Goal: Task Accomplishment & Management: Manage account settings

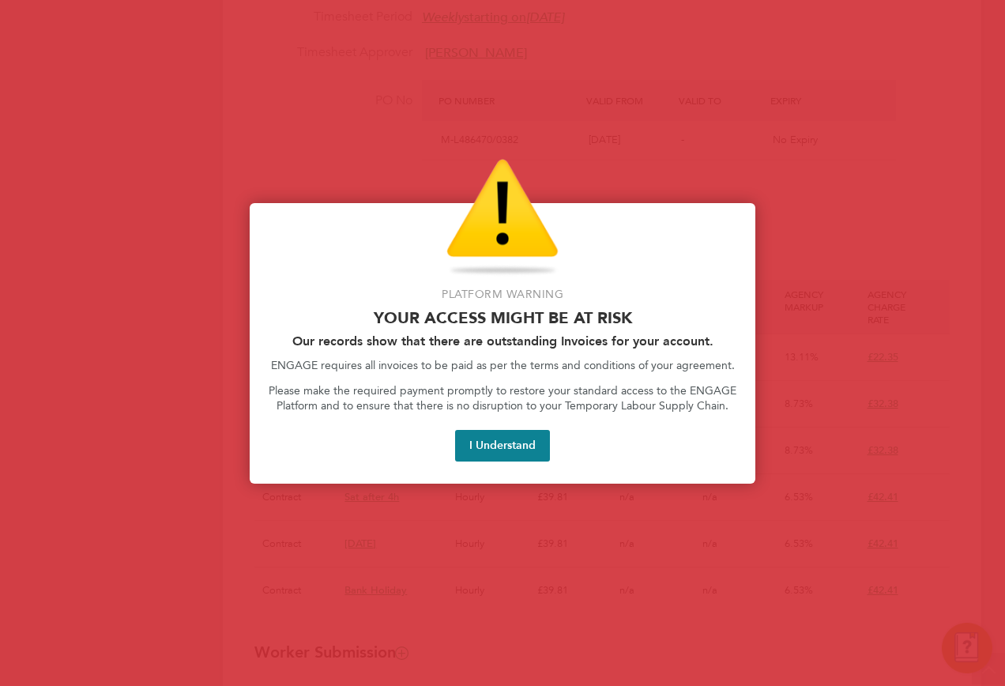
click at [511, 446] on button "I Understand" at bounding box center [502, 446] width 95 height 32
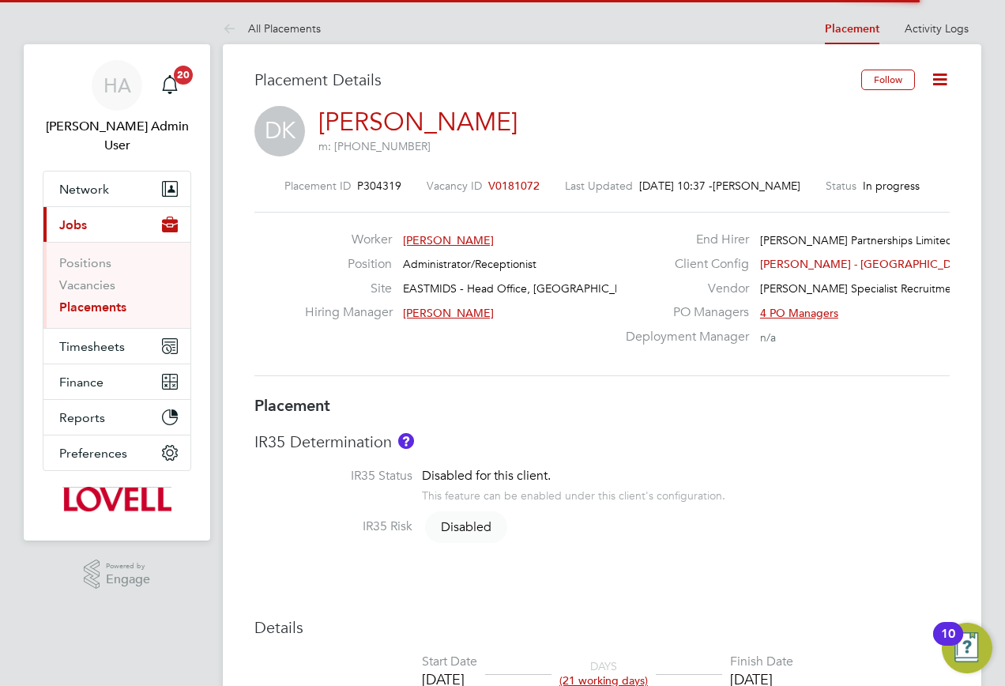
click at [933, 84] on icon at bounding box center [940, 79] width 20 height 20
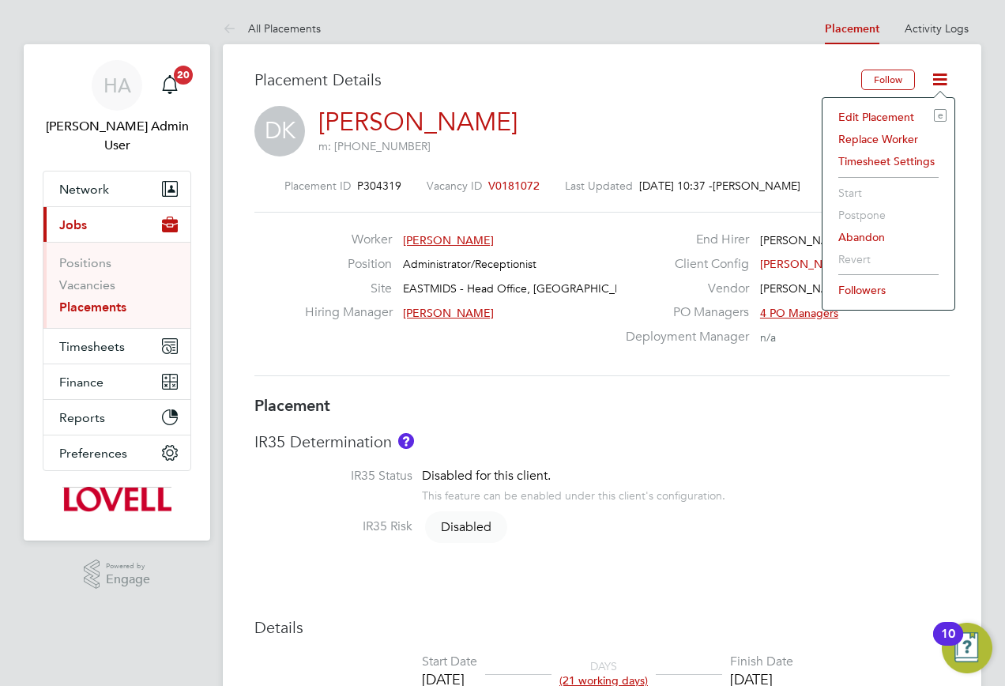
click at [872, 112] on li "Edit Placement e" at bounding box center [888, 117] width 116 height 22
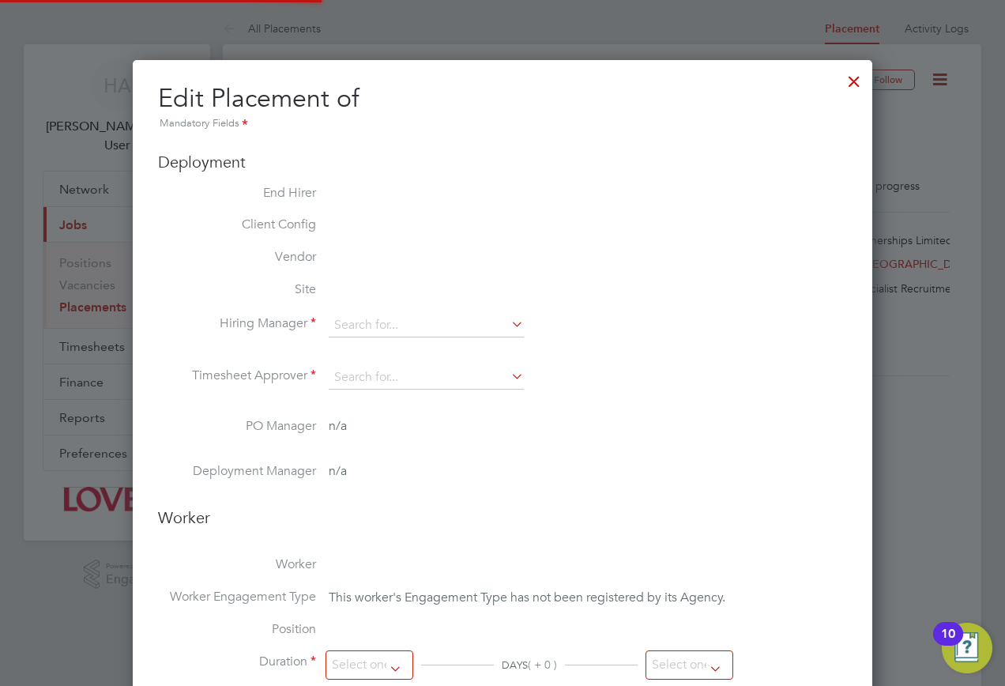
type input "Karen Liston"
type input "22 Sep 2025"
type input "20 Oct 2025"
type input "08:00"
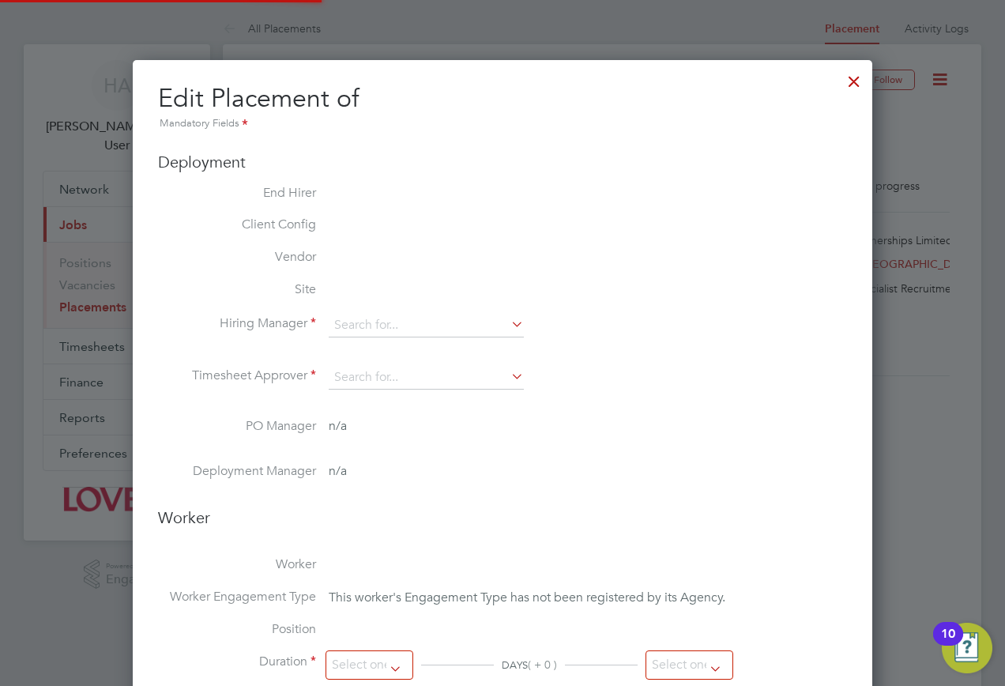
type input "18:00"
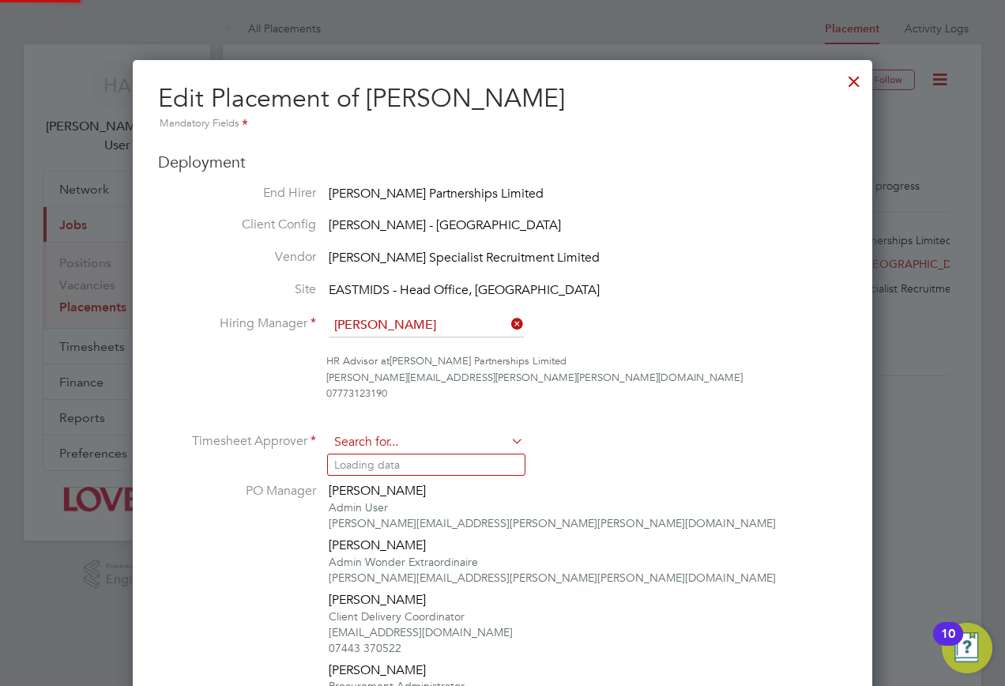
click at [458, 434] on input at bounding box center [426, 442] width 195 height 24
type input "Rory"
click at [863, 88] on div at bounding box center [854, 77] width 28 height 28
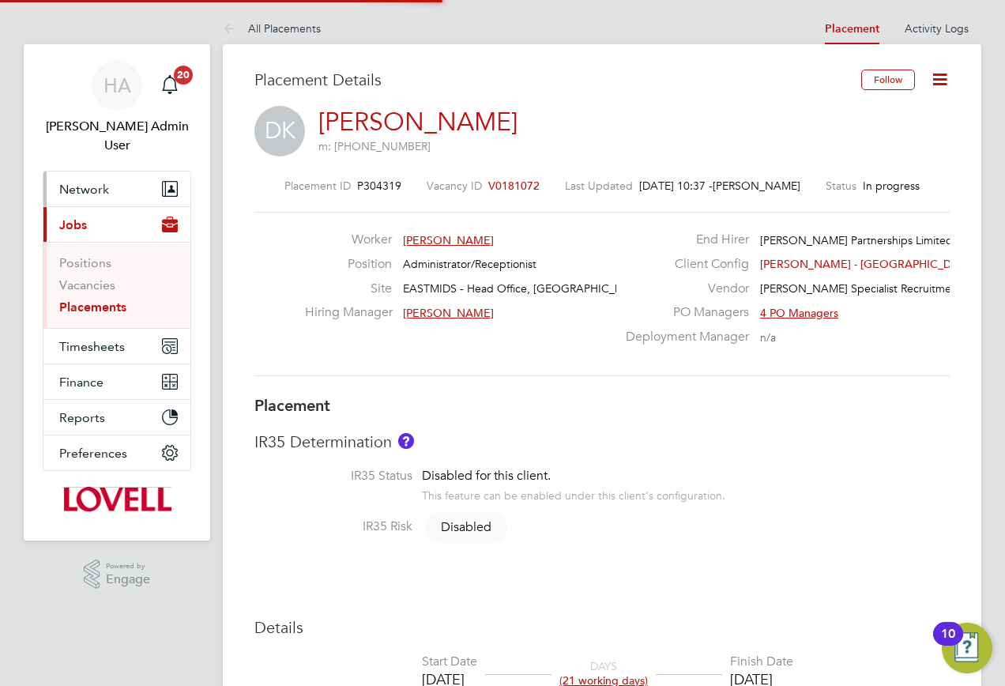
click at [80, 182] on span "Network" at bounding box center [84, 189] width 50 height 15
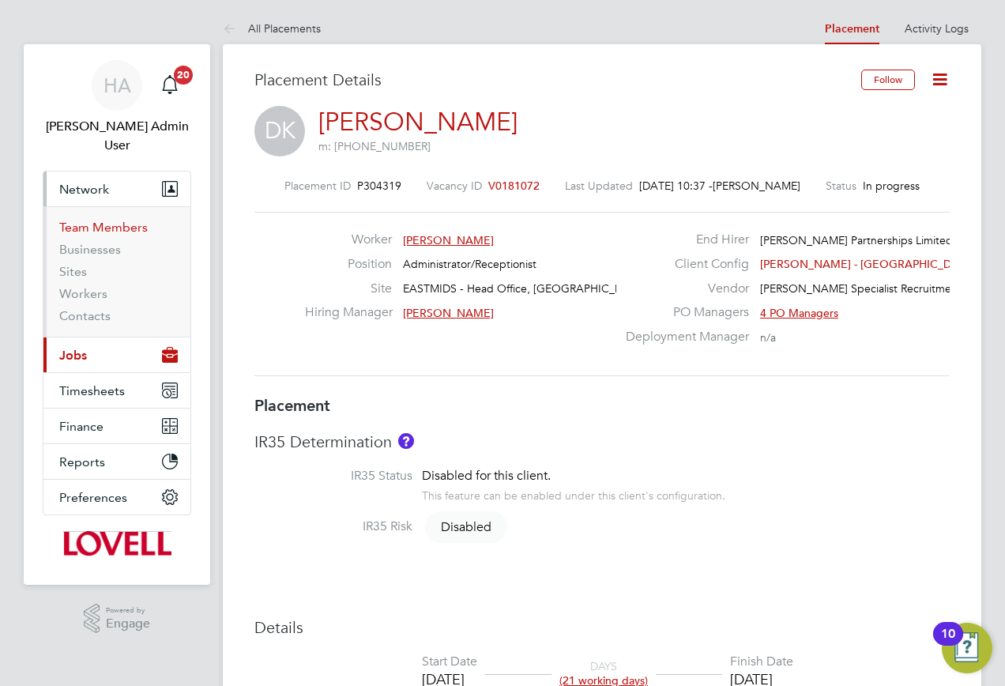
drag, startPoint x: 81, startPoint y: 212, endPoint x: 115, endPoint y: 211, distance: 33.2
click at [81, 220] on link "Team Members" at bounding box center [103, 227] width 88 height 15
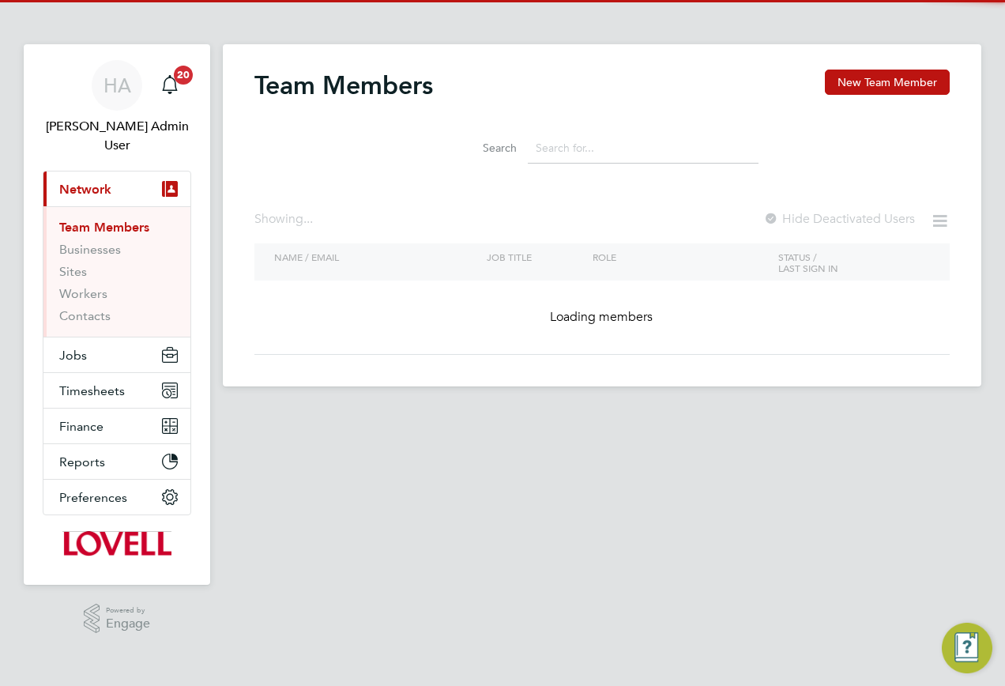
click at [588, 147] on input at bounding box center [643, 148] width 231 height 31
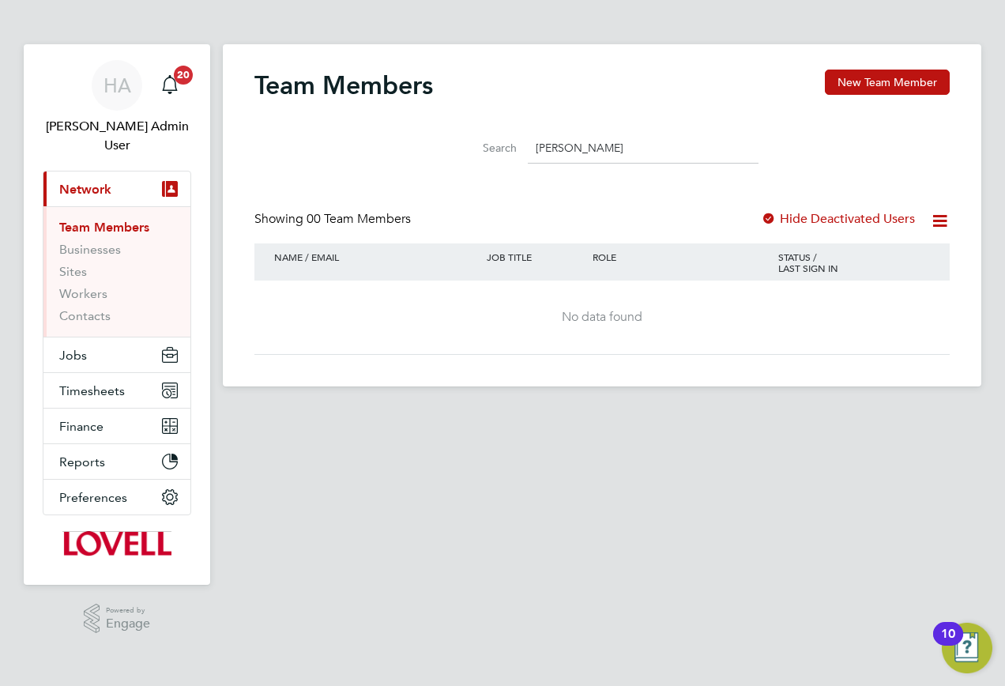
type input "Rory"
click at [773, 224] on div at bounding box center [769, 220] width 16 height 16
click at [647, 160] on input "Rory" at bounding box center [643, 148] width 231 height 31
click at [840, 90] on button "New Team Member" at bounding box center [886, 81] width 125 height 25
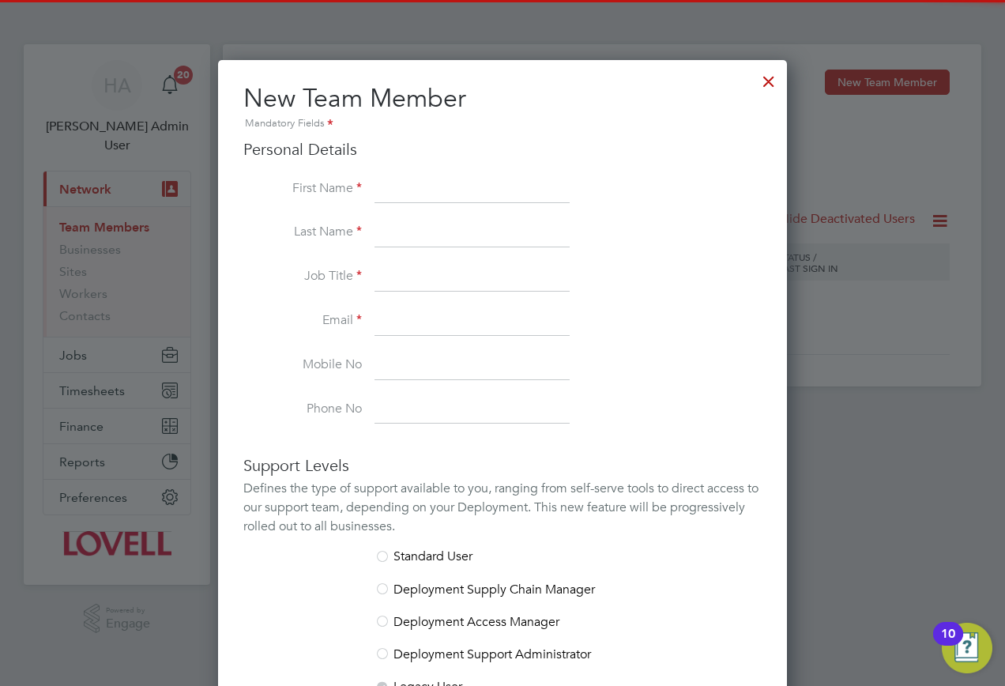
click at [370, 195] on li "First Name" at bounding box center [502, 197] width 518 height 44
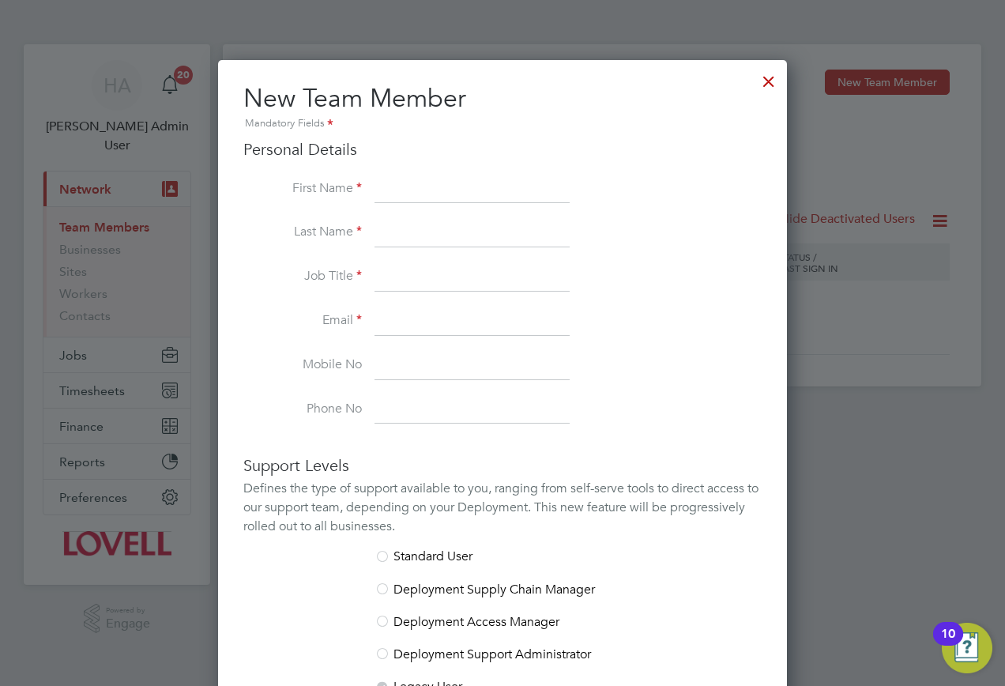
click at [405, 182] on input at bounding box center [471, 189] width 195 height 28
type input "Rory"
click at [381, 225] on input at bounding box center [471, 233] width 195 height 28
type input "McPheators"
click at [382, 323] on input at bounding box center [471, 321] width 195 height 28
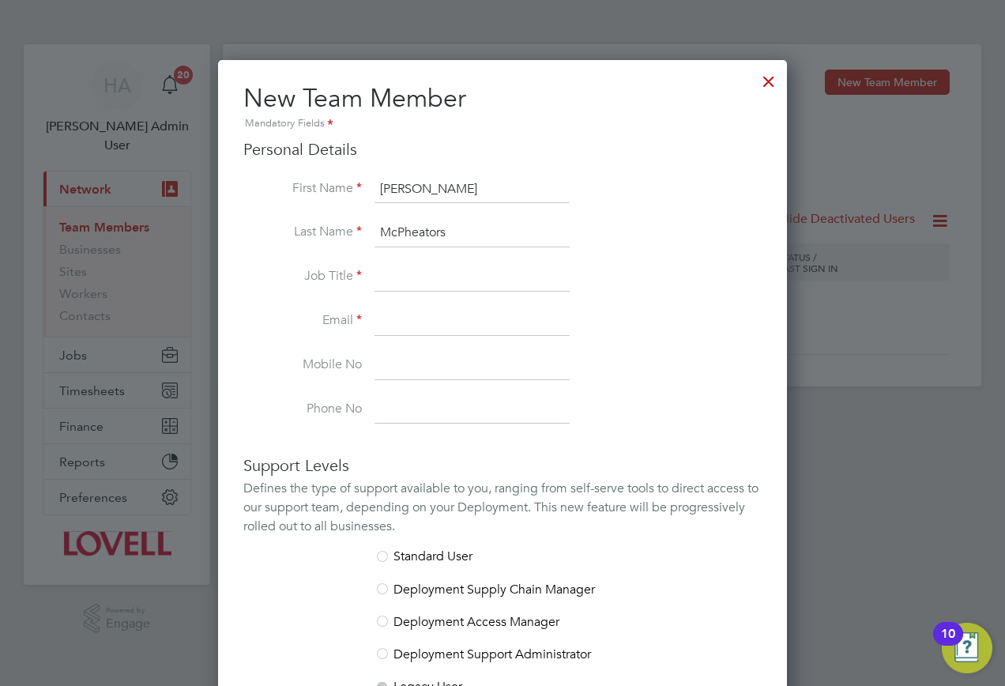
paste input "rory.mcpheators@lovell.co.uk"
type input "rory.mcpheators@lovell.co.uk"
click at [406, 282] on input at bounding box center [471, 277] width 195 height 28
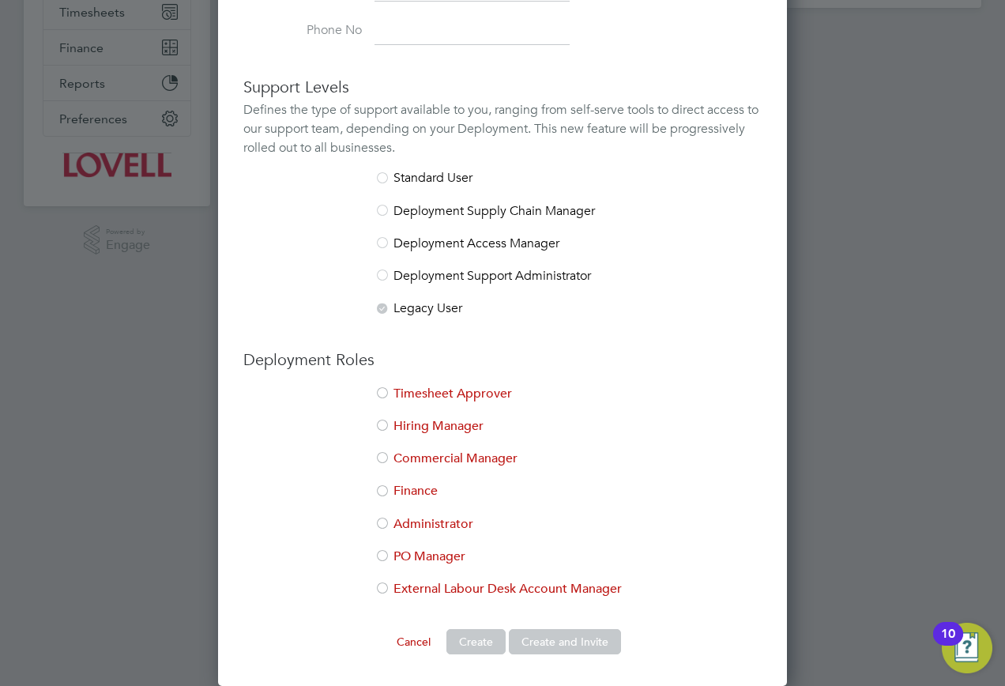
type input "Site Manager"
drag, startPoint x: 430, startPoint y: 396, endPoint x: 438, endPoint y: 444, distance: 49.0
click at [429, 396] on li "Timesheet Approver" at bounding box center [502, 401] width 518 height 32
click at [568, 640] on button "Create and Invite" at bounding box center [565, 641] width 112 height 25
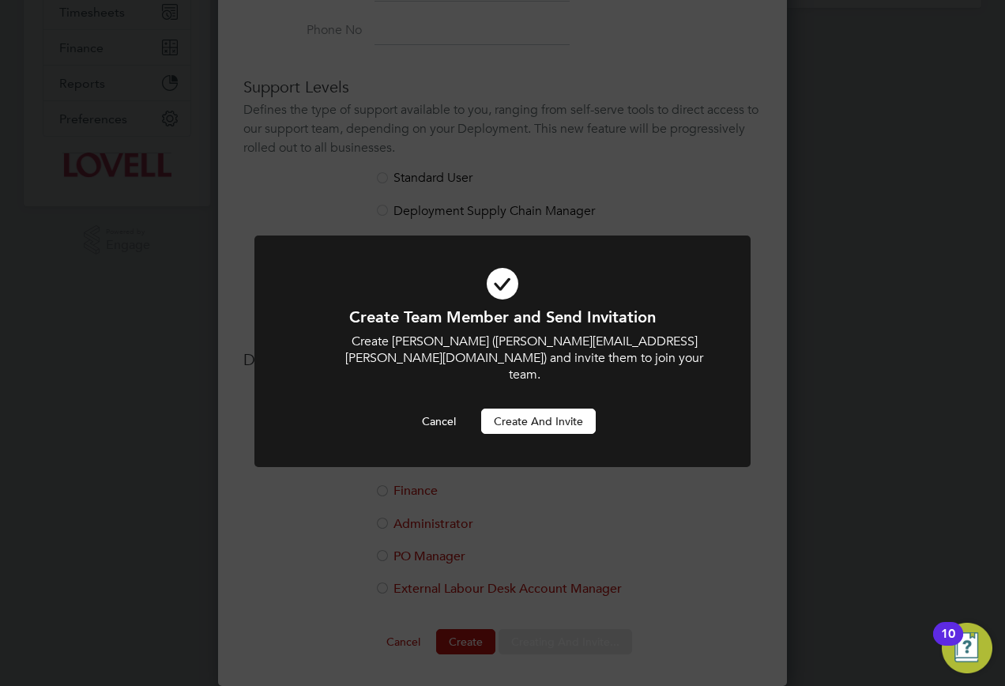
click at [527, 410] on button "Create and invite" at bounding box center [538, 420] width 115 height 25
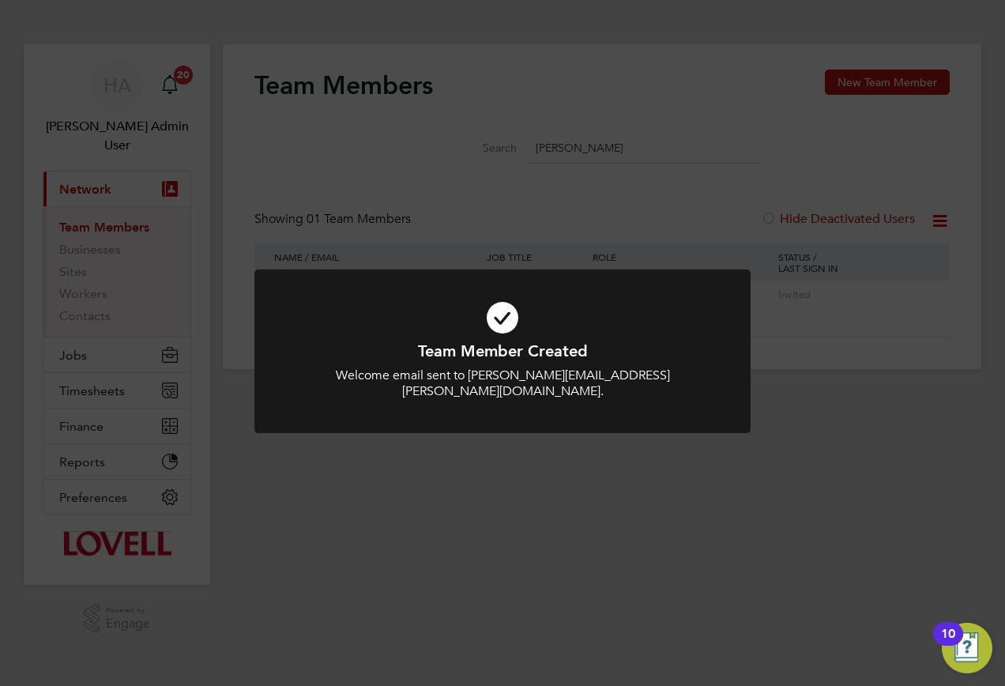
click at [836, 235] on div "Team Member Created Welcome email sent to rory.mcpheators@lovell.co.uk. Cancel …" at bounding box center [502, 343] width 1005 height 686
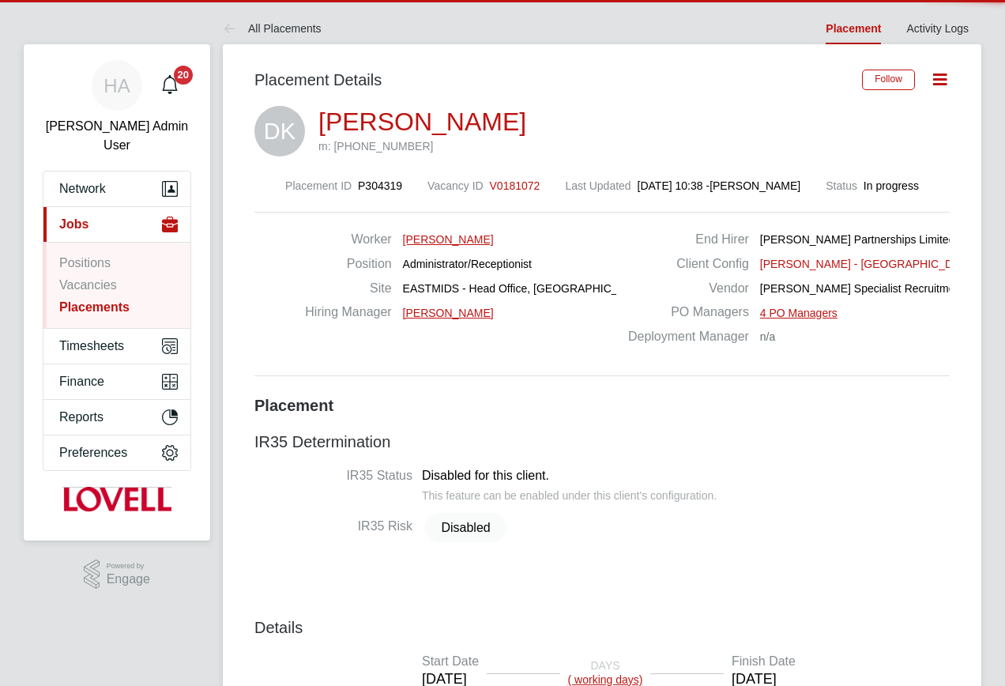
click at [946, 81] on icon at bounding box center [940, 79] width 20 height 20
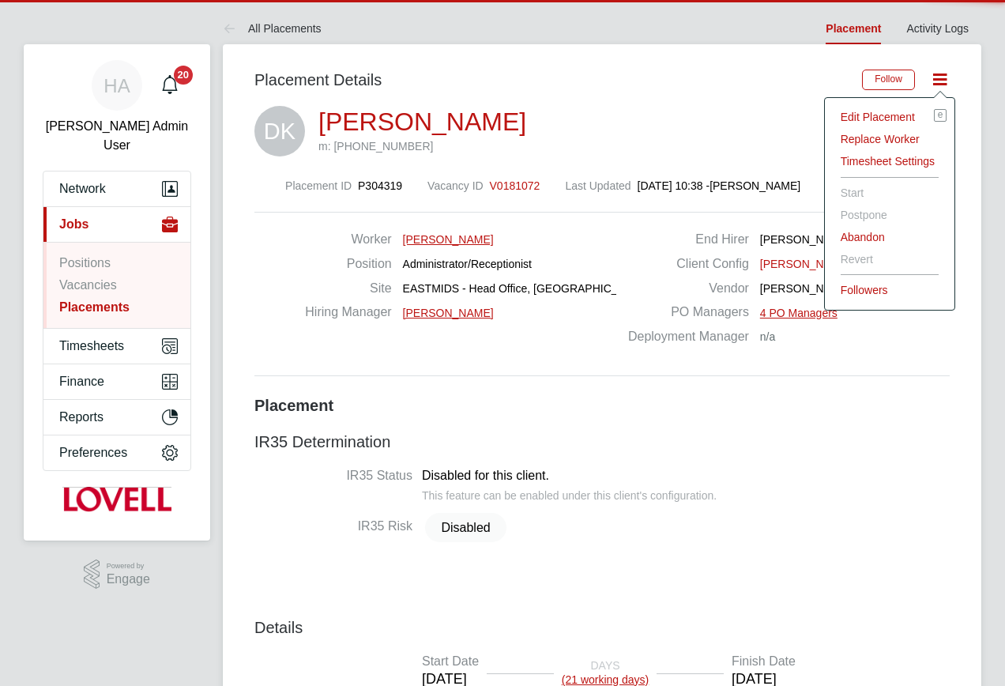
click at [858, 117] on li "Edit Placement e" at bounding box center [889, 117] width 114 height 22
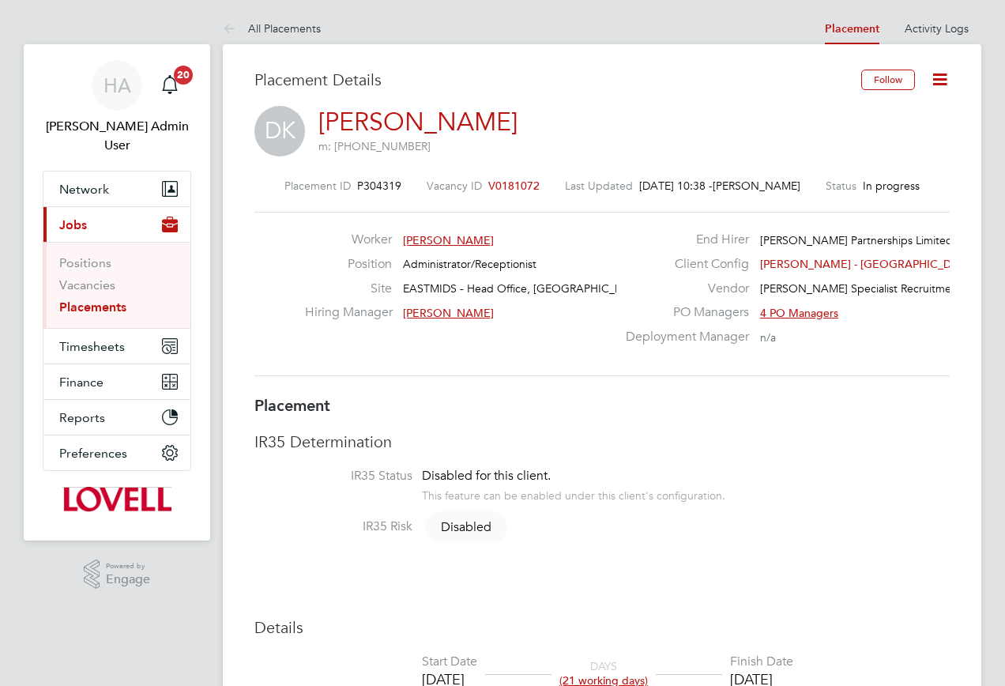
type input "Karen Liston"
type input "22 Sep 2025"
type input "20 Oct 2025"
type input "08:00"
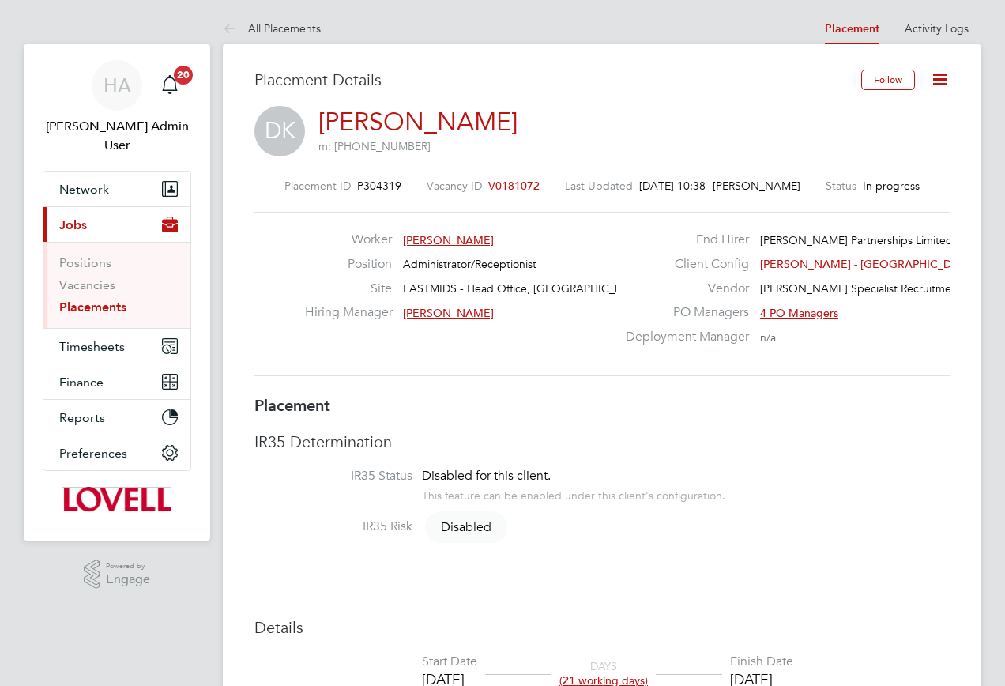
type input "18:00"
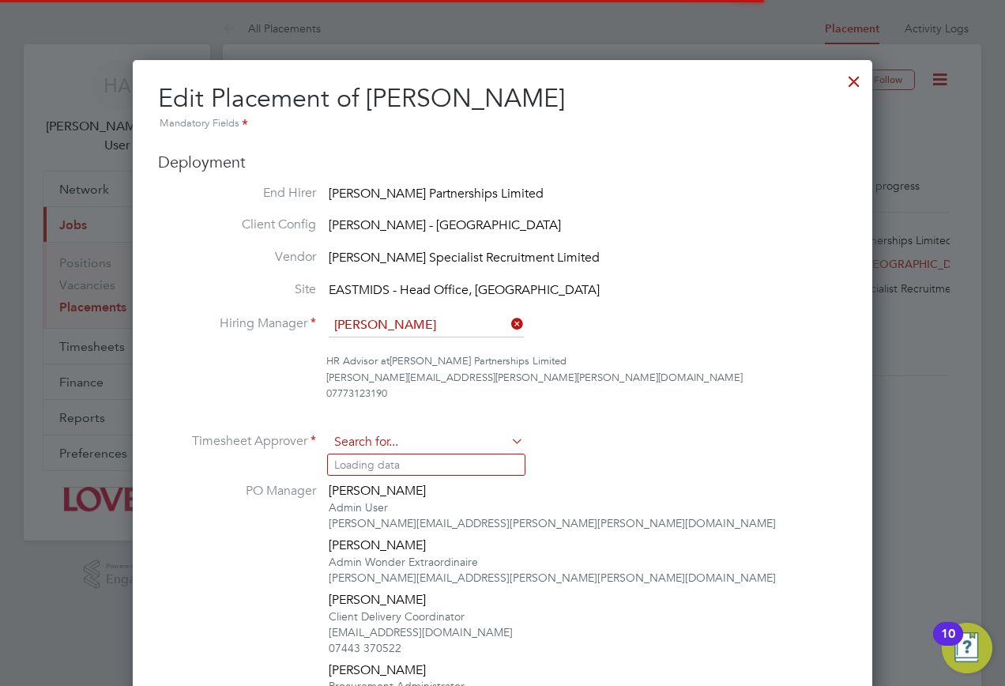
click at [448, 436] on input at bounding box center [426, 442] width 195 height 24
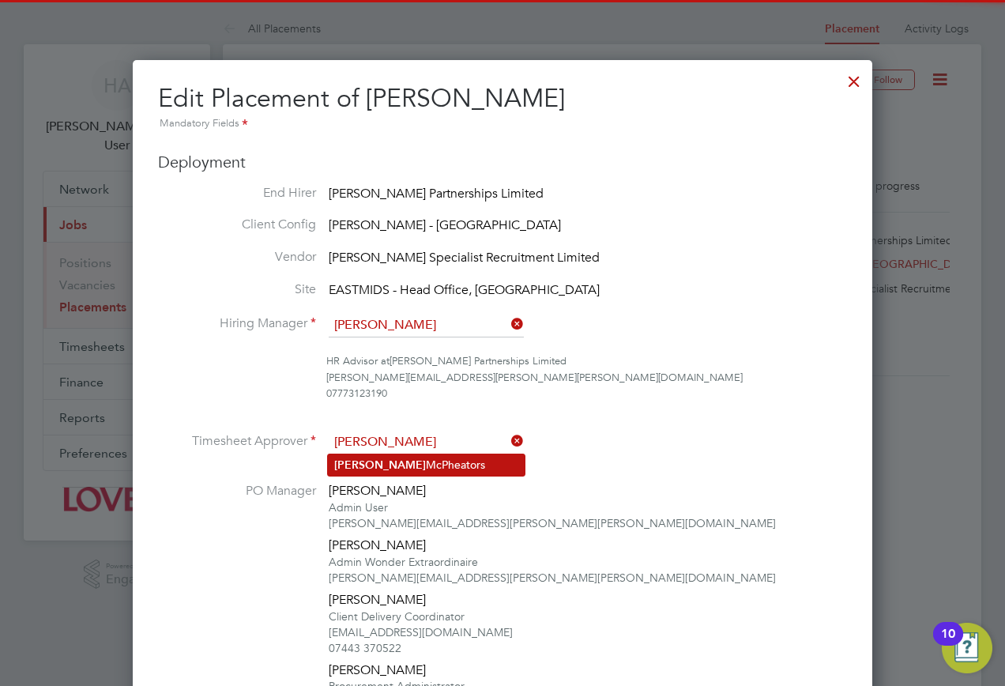
click at [426, 464] on li "Rory McPheators" at bounding box center [426, 464] width 197 height 21
type input "Rory McPheators"
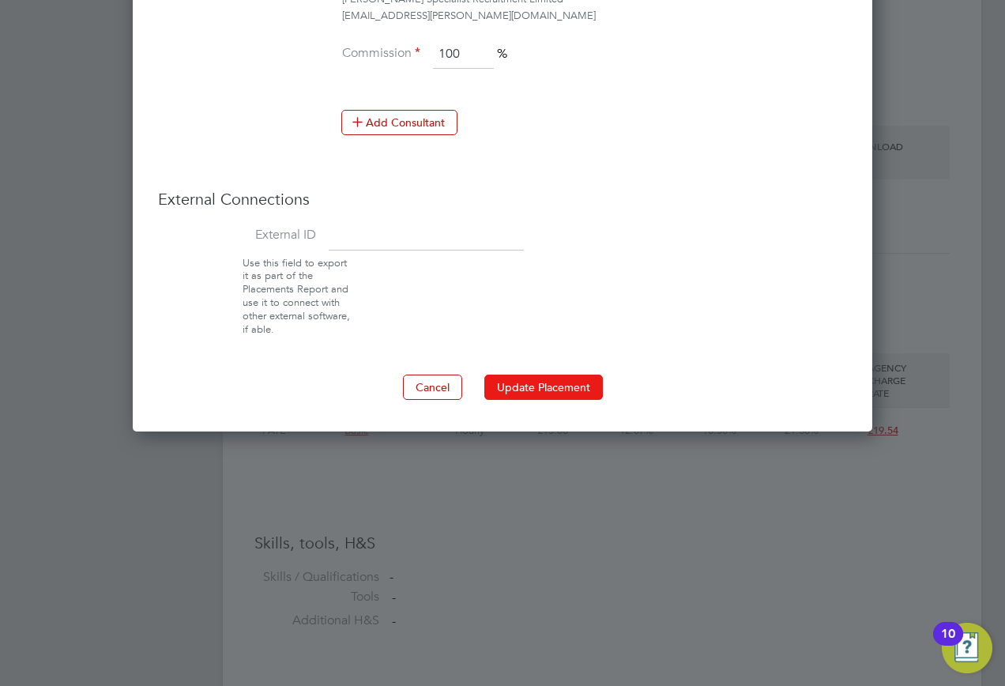
click at [549, 388] on button "Update Placement" at bounding box center [543, 386] width 118 height 25
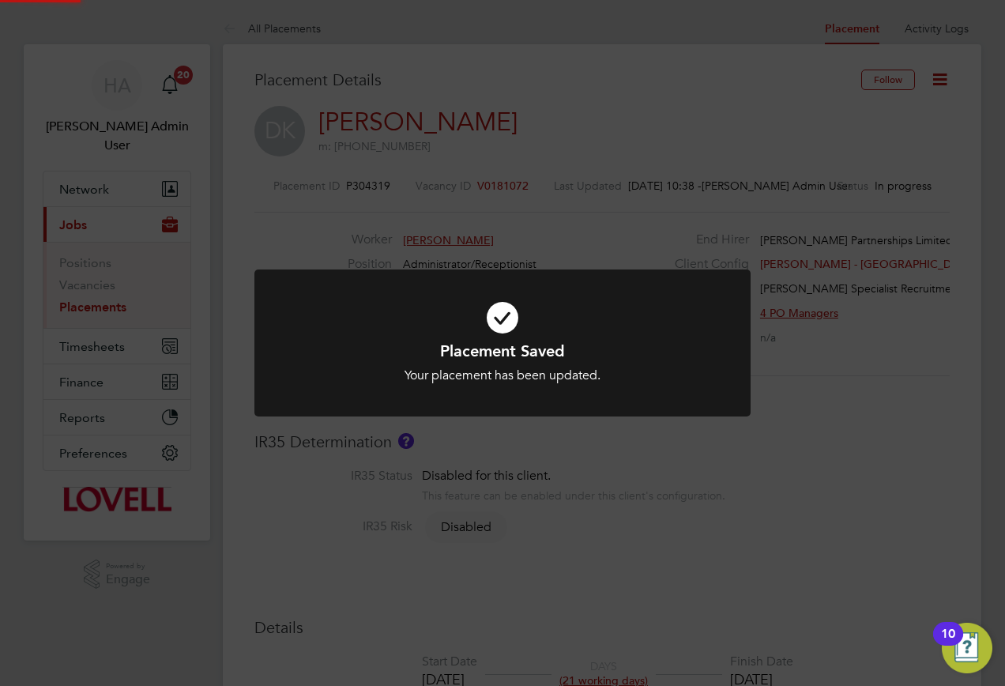
click at [196, 252] on div "Placement Saved Your placement has been updated. Cancel Okay" at bounding box center [502, 343] width 1005 height 686
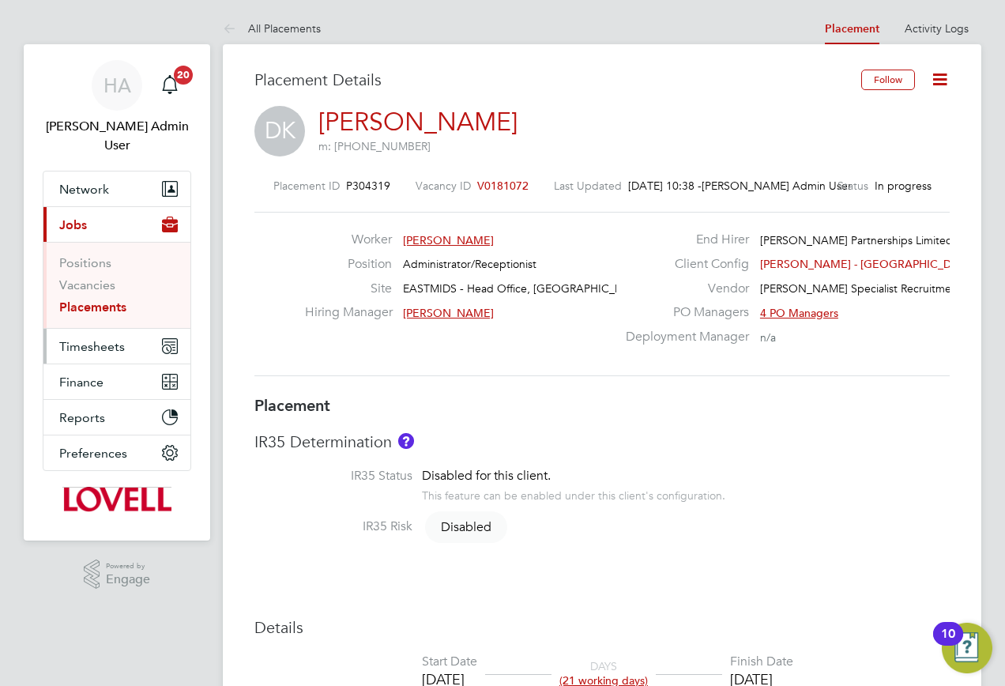
click at [111, 339] on span "Timesheets" at bounding box center [92, 346] width 66 height 15
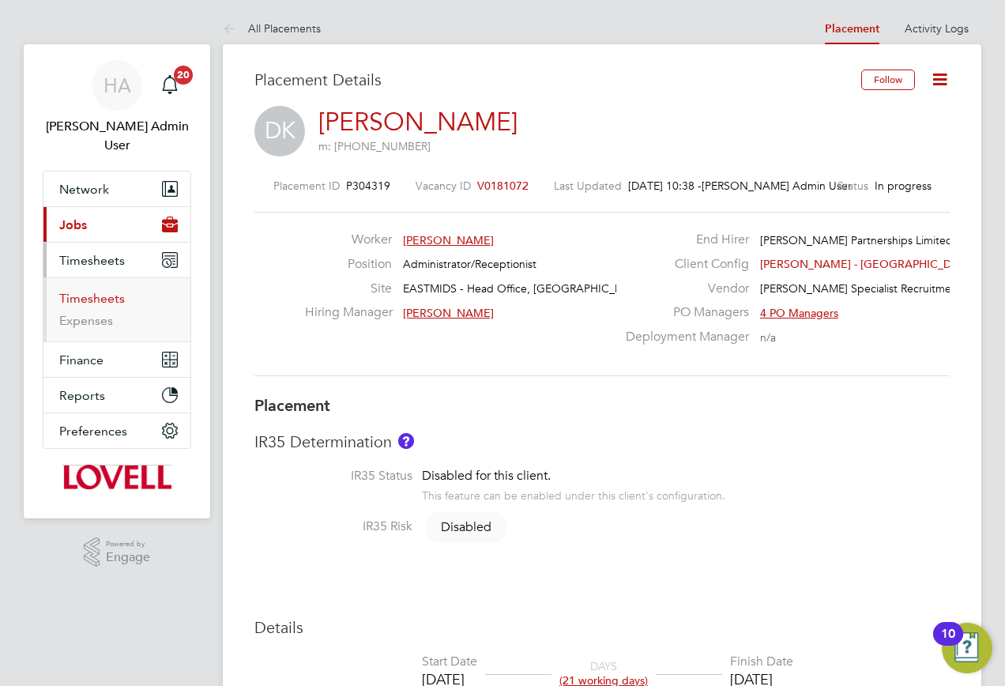
drag, startPoint x: 101, startPoint y: 284, endPoint x: 141, endPoint y: 284, distance: 39.5
click at [101, 291] on link "Timesheets" at bounding box center [92, 298] width 66 height 15
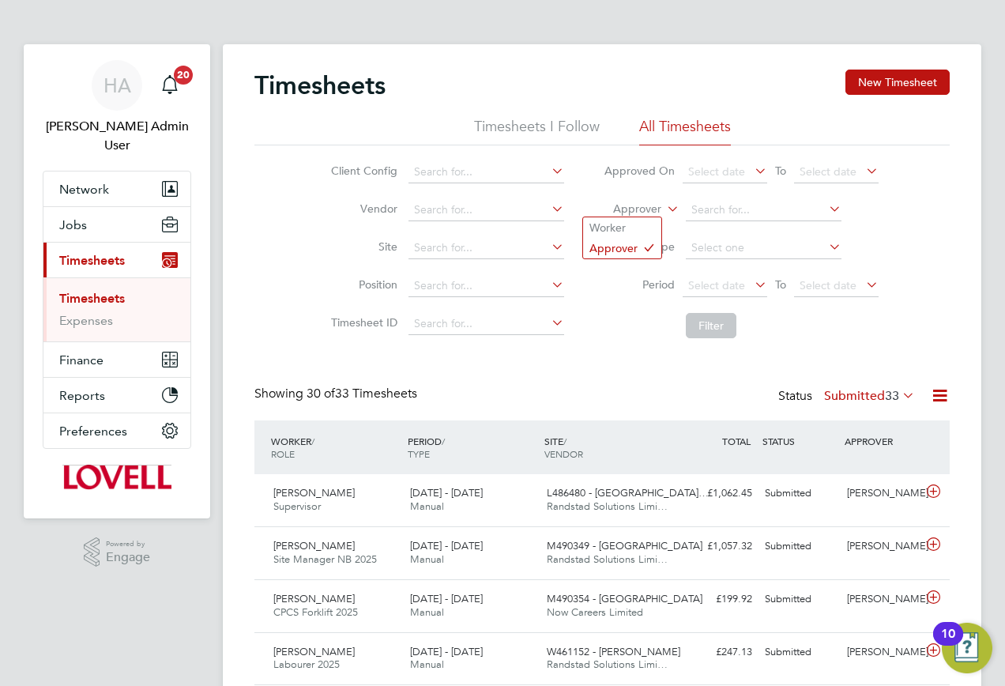
click at [655, 205] on label "Approver" at bounding box center [625, 209] width 71 height 16
click at [639, 222] on li "Worker" at bounding box center [622, 227] width 78 height 21
click at [757, 201] on input at bounding box center [764, 210] width 156 height 22
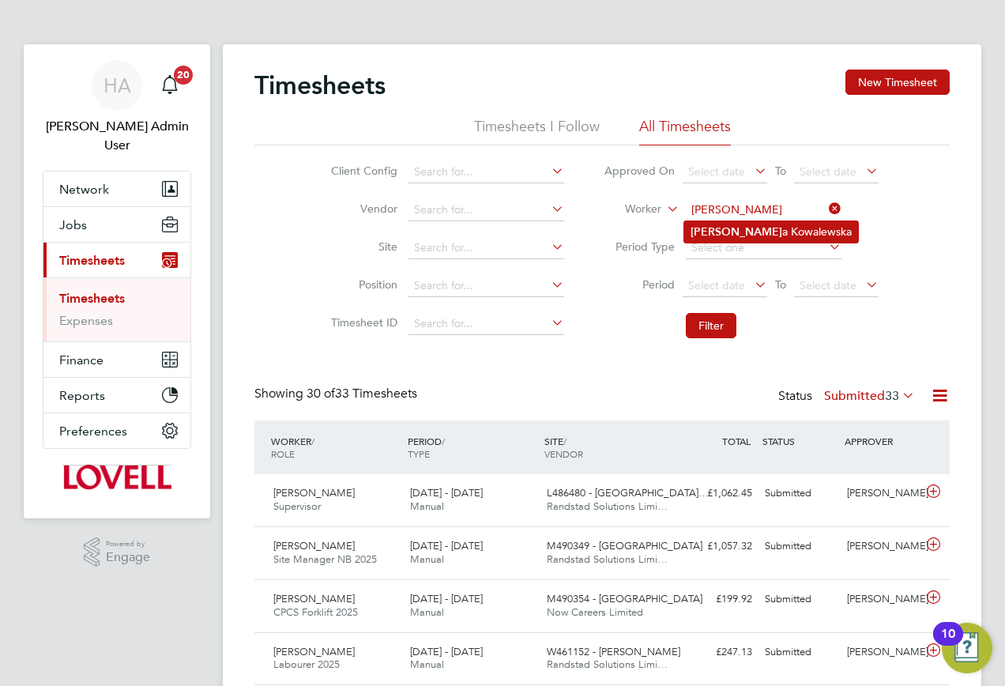
click at [730, 234] on b "Dagmar" at bounding box center [736, 231] width 92 height 13
type input "Dagmara Kowalewska"
click at [727, 317] on button "Filter" at bounding box center [711, 325] width 51 height 25
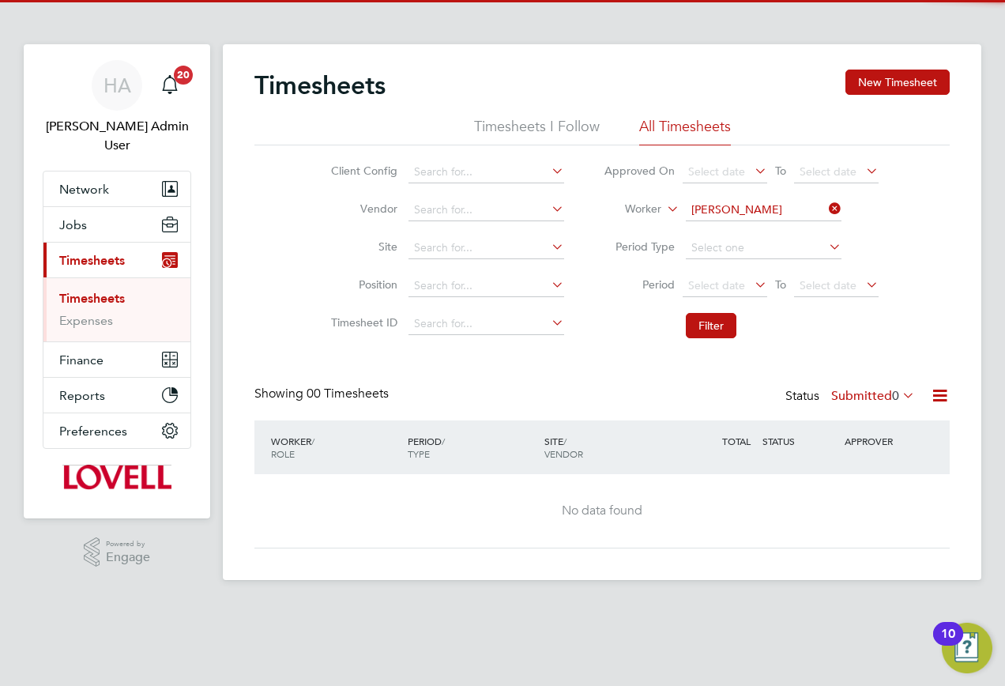
click at [855, 394] on label "Submitted 0" at bounding box center [873, 396] width 84 height 16
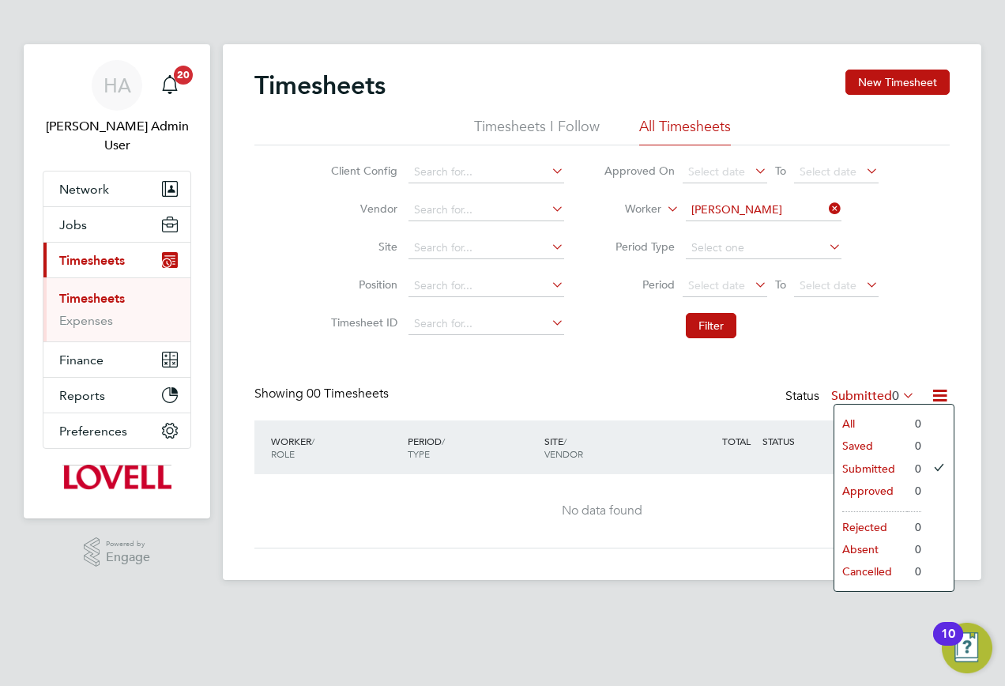
click at [752, 521] on div "No data found" at bounding box center [601, 510] width 663 height 73
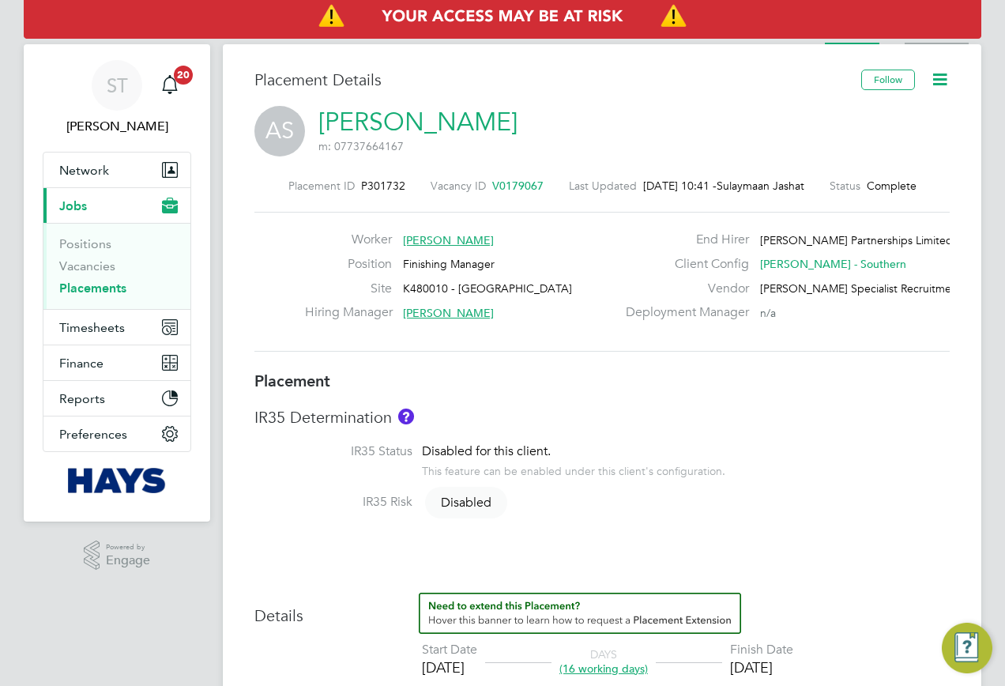
click at [922, 43] on li "Activity Logs" at bounding box center [936, 29] width 64 height 32
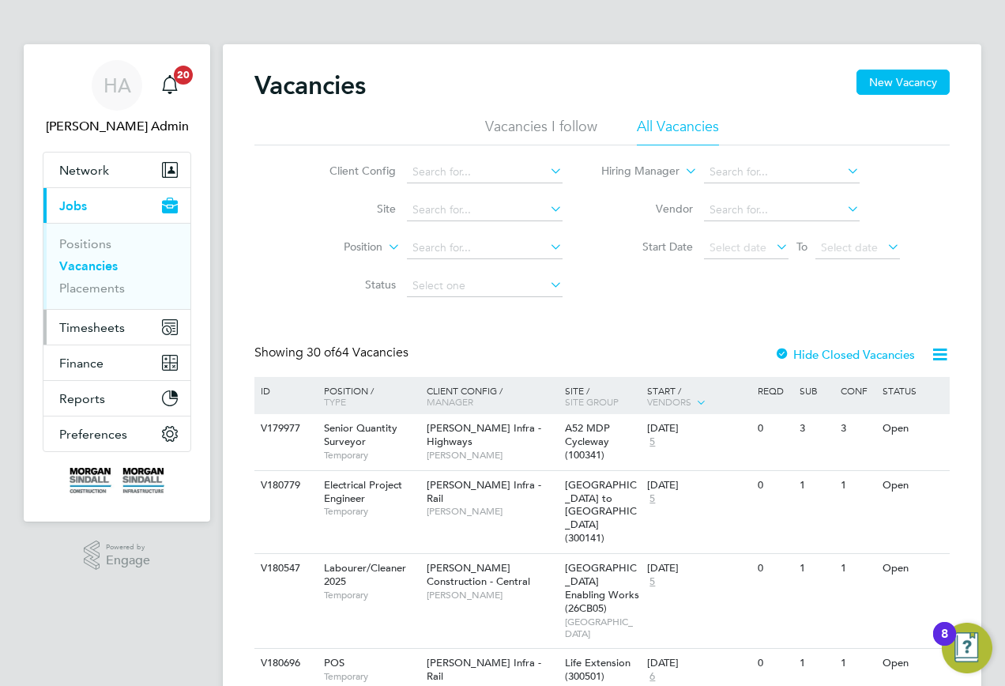
click at [99, 328] on span "Timesheets" at bounding box center [92, 327] width 66 height 15
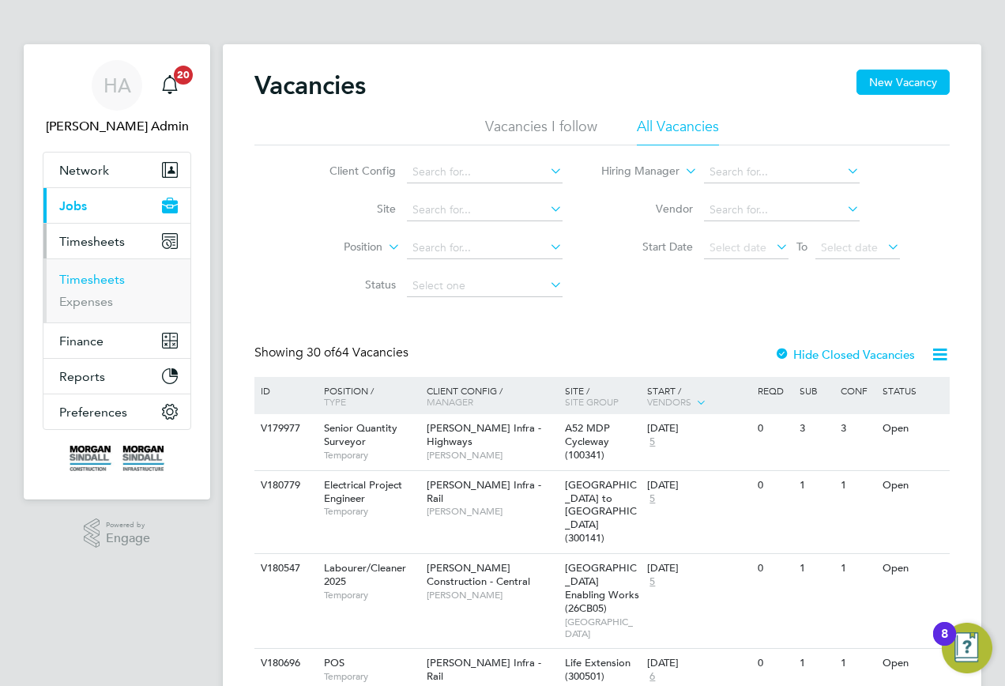
click at [95, 283] on link "Timesheets" at bounding box center [92, 279] width 66 height 15
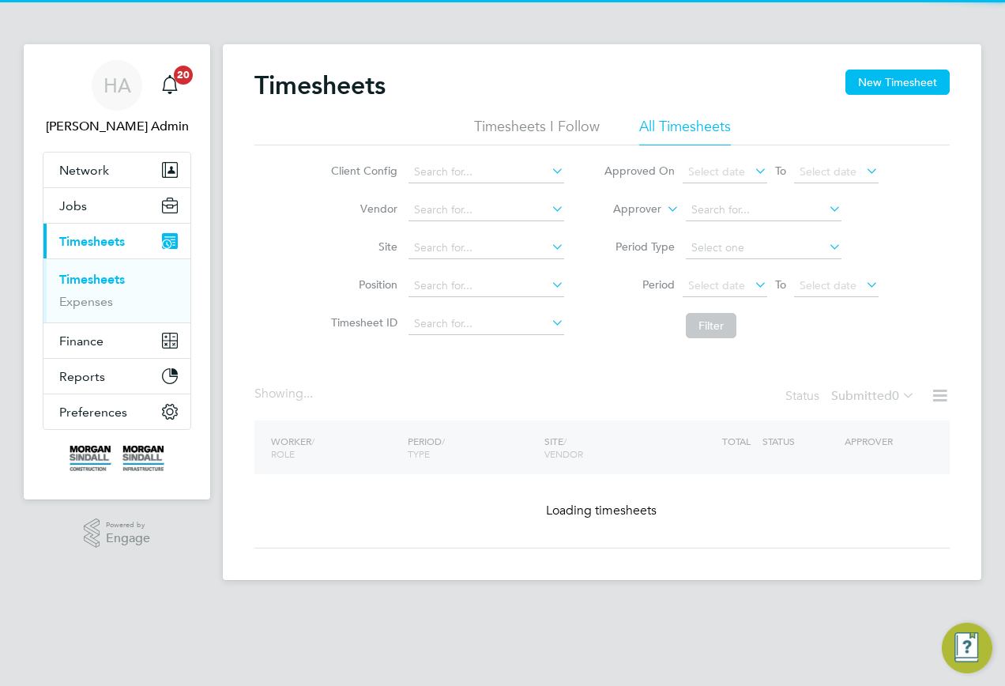
click at [663, 208] on icon at bounding box center [663, 204] width 0 height 14
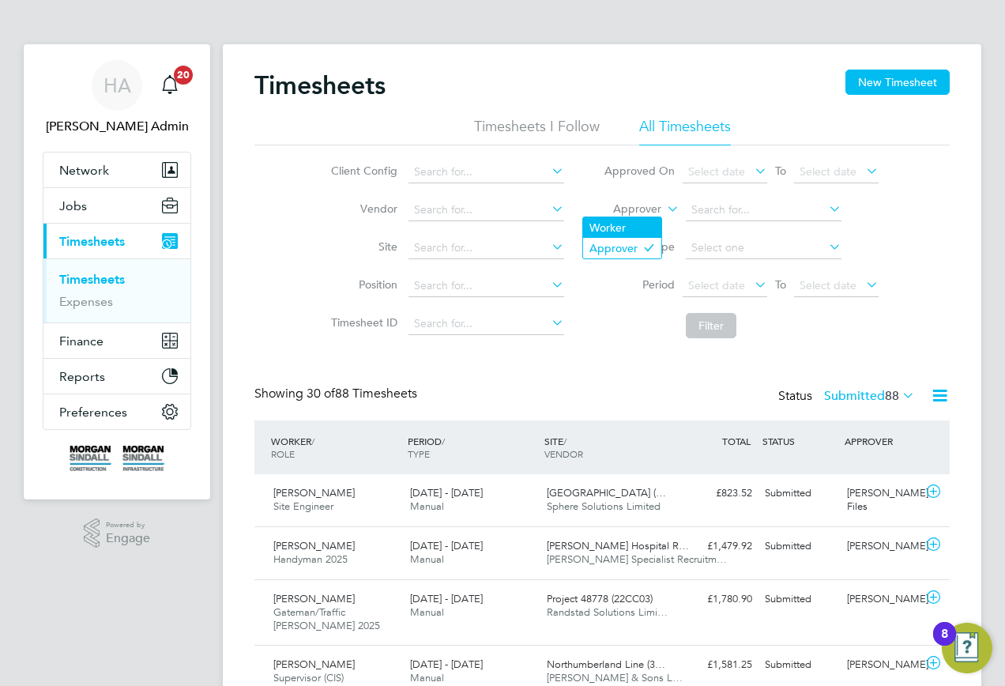
click at [615, 225] on li "Worker" at bounding box center [622, 227] width 78 height 21
drag, startPoint x: 791, startPoint y: 192, endPoint x: 773, endPoint y: 201, distance: 19.4
click at [787, 193] on li "Worker" at bounding box center [741, 210] width 314 height 38
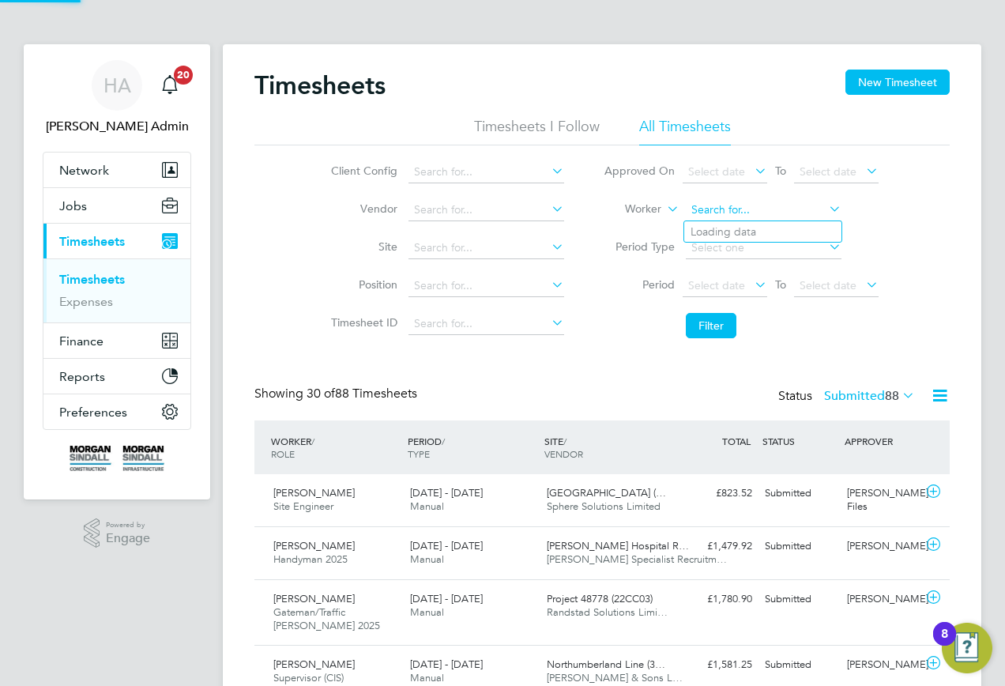
click at [757, 206] on input at bounding box center [764, 210] width 156 height 22
paste input "Mark Samuel"
type input "Mark Samuel"
click at [738, 217] on input at bounding box center [764, 210] width 156 height 22
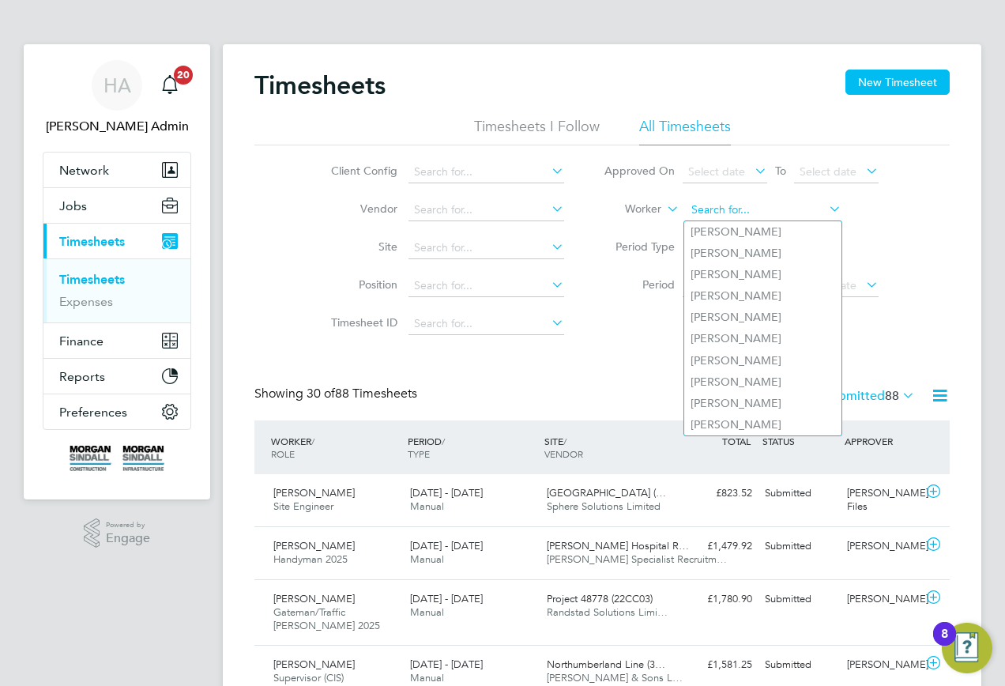
paste input "Mark Samuel"
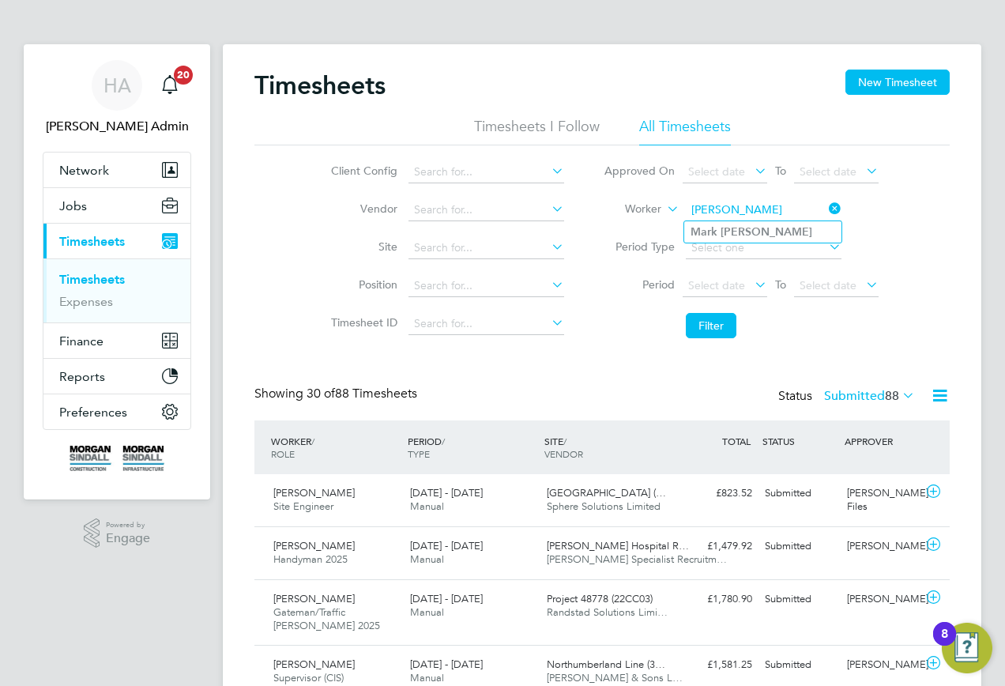
type input "Mark Samuel"
click at [727, 228] on b "Samuel" at bounding box center [766, 231] width 92 height 13
click at [702, 326] on button "Filter" at bounding box center [711, 325] width 51 height 25
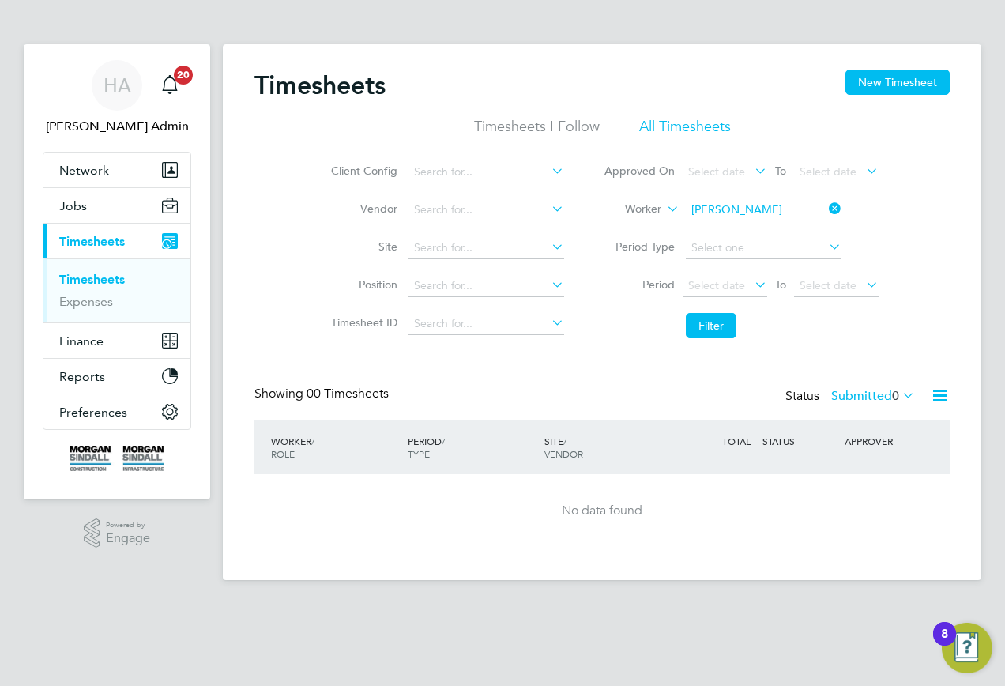
click at [831, 390] on label "Submitted 0" at bounding box center [873, 396] width 84 height 16
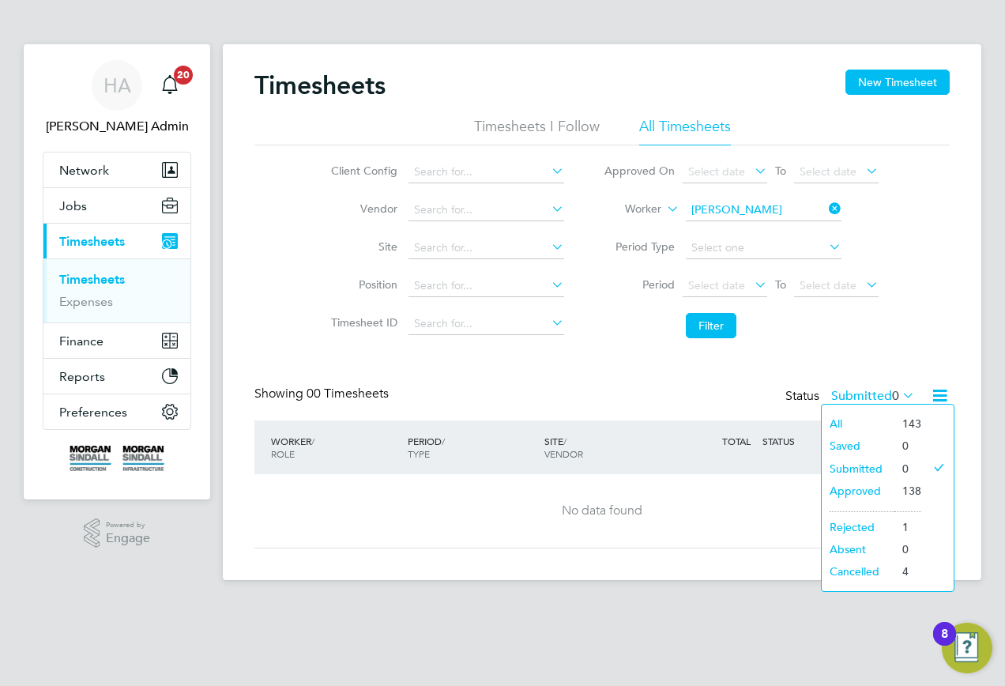
click at [835, 421] on li "All" at bounding box center [857, 423] width 73 height 22
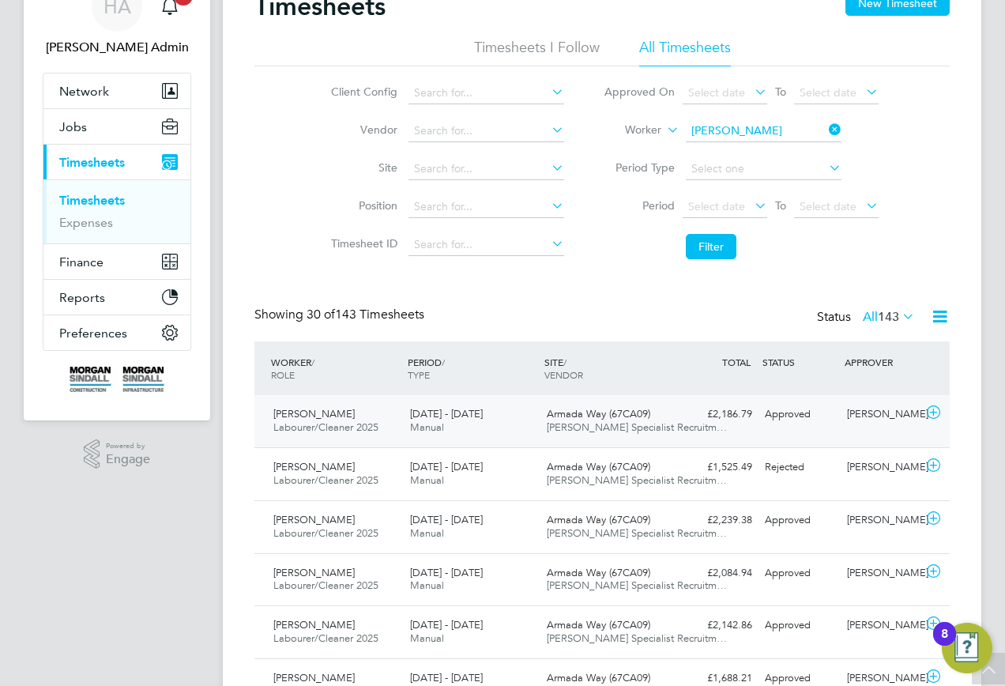
click at [580, 424] on span "[PERSON_NAME] Specialist Recruitm…" at bounding box center [637, 426] width 180 height 13
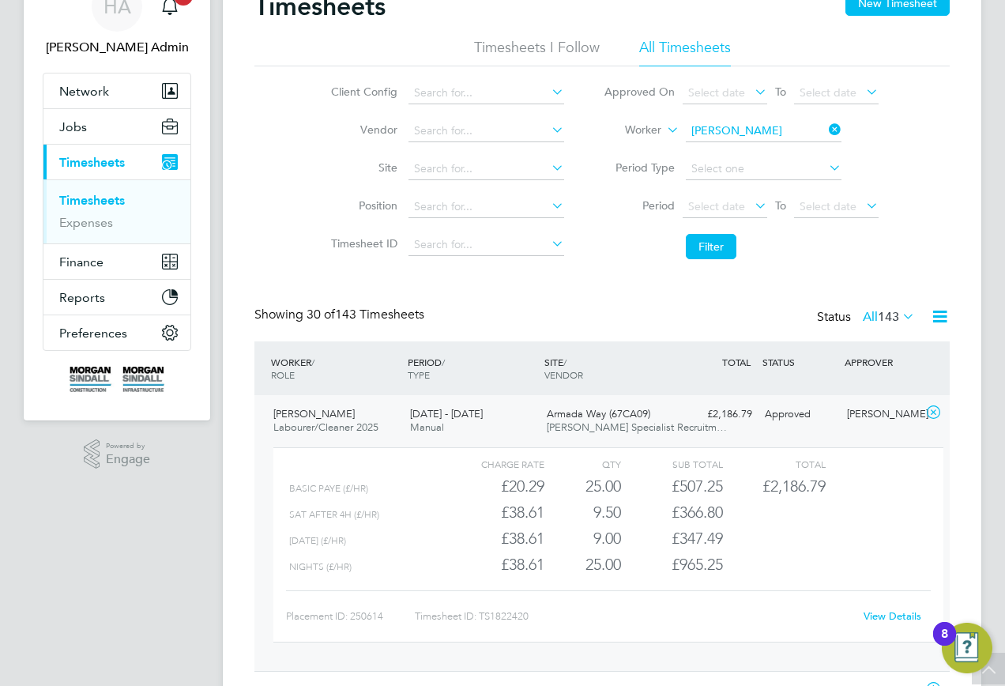
click at [881, 618] on link "View Details" at bounding box center [892, 615] width 58 height 13
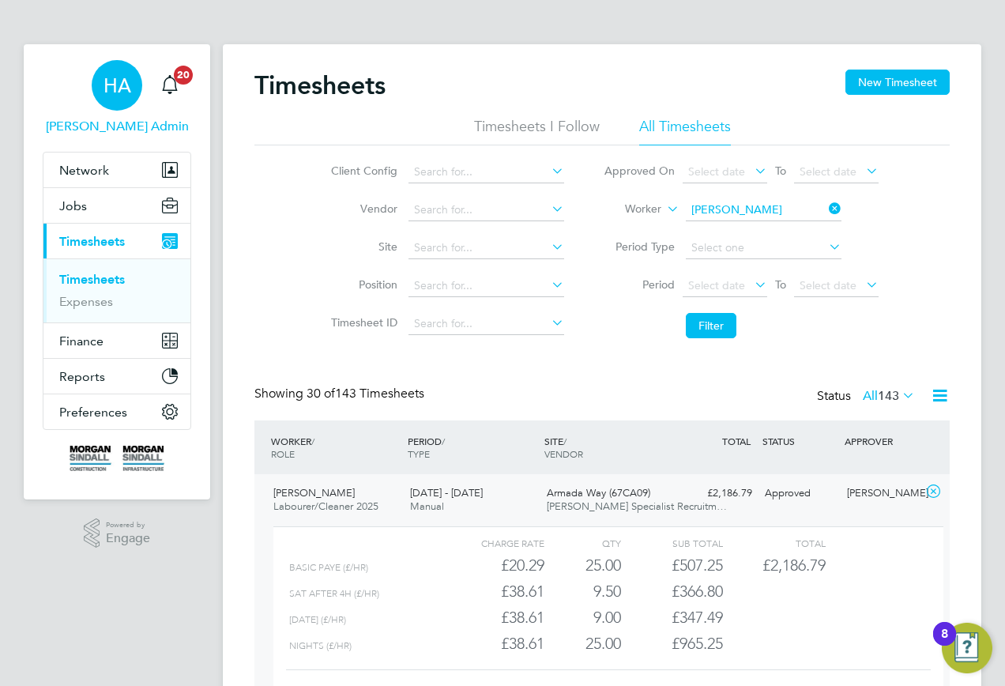
click at [116, 100] on div "HA" at bounding box center [117, 85] width 51 height 51
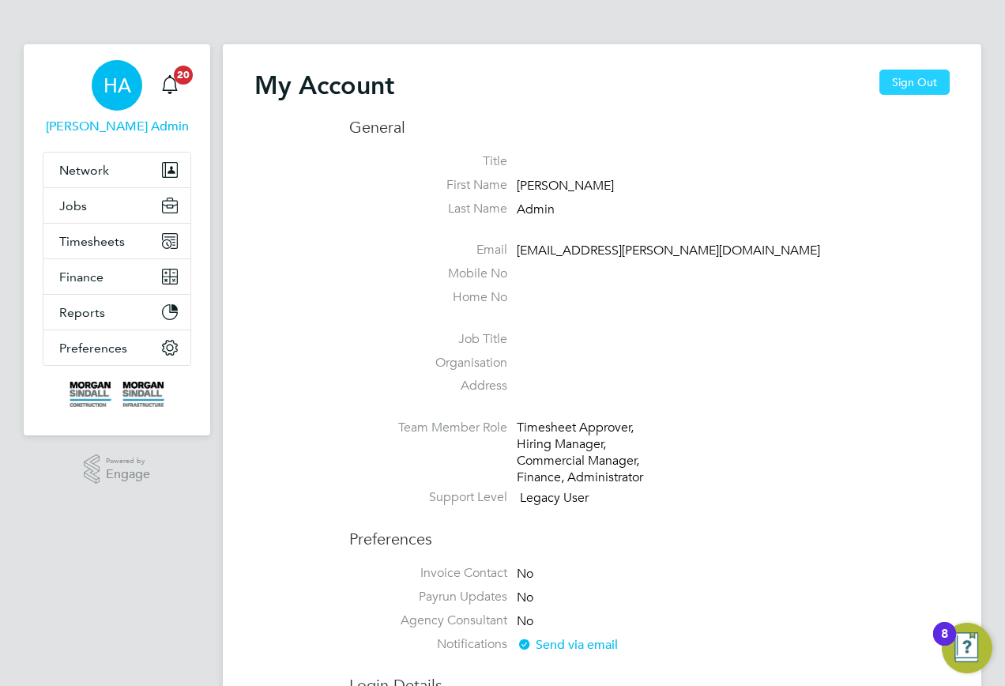
click at [919, 85] on button "Sign Out" at bounding box center [914, 81] width 70 height 25
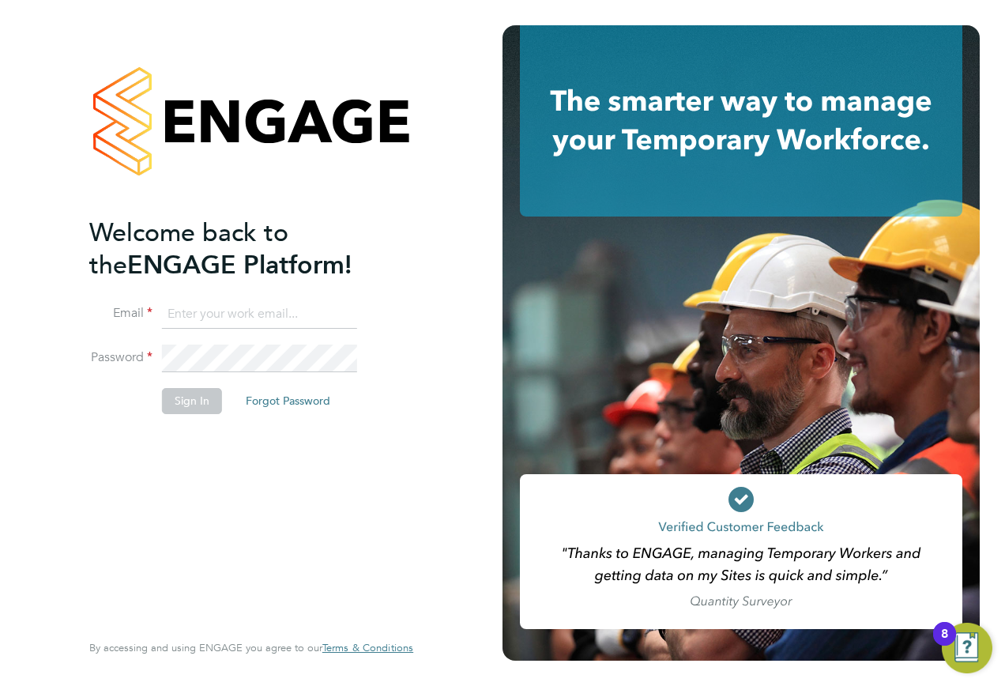
click at [305, 329] on li "Email" at bounding box center [243, 322] width 308 height 44
click at [295, 310] on input at bounding box center [259, 314] width 195 height 28
type input "Vendorkeyaccounts2@hays.com"
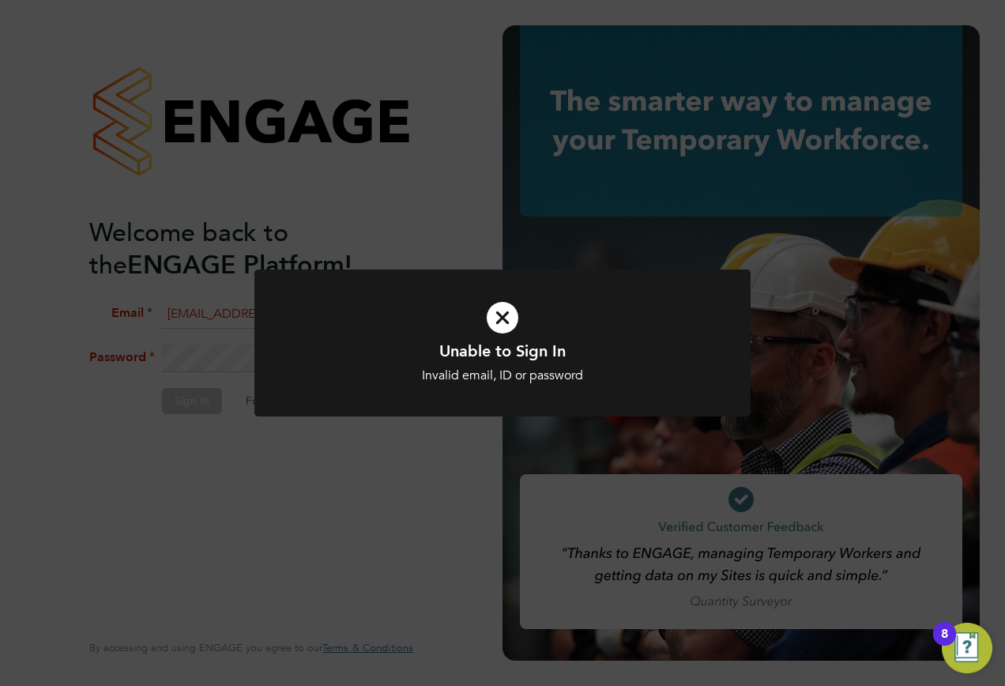
click at [464, 396] on div at bounding box center [502, 343] width 496 height 148
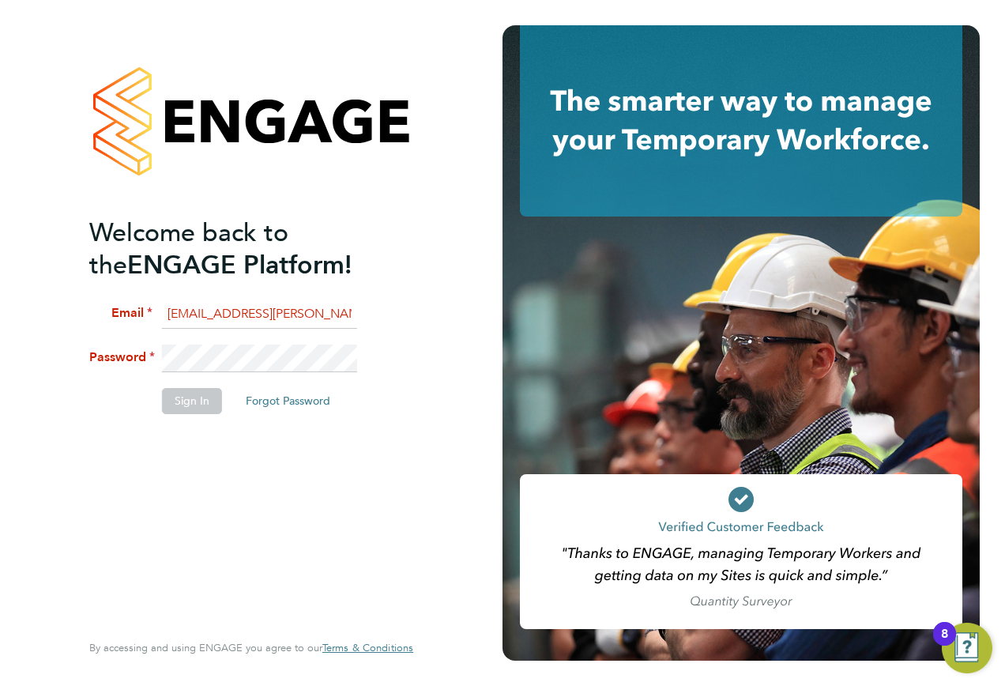
click at [115, 356] on li "Password" at bounding box center [243, 366] width 308 height 44
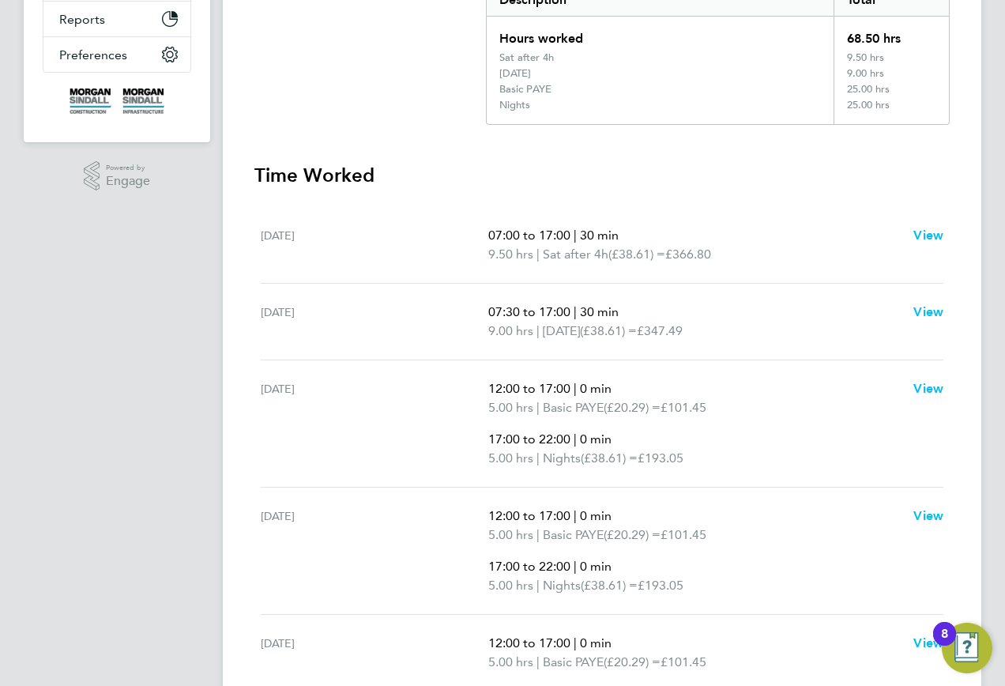
scroll to position [158, 0]
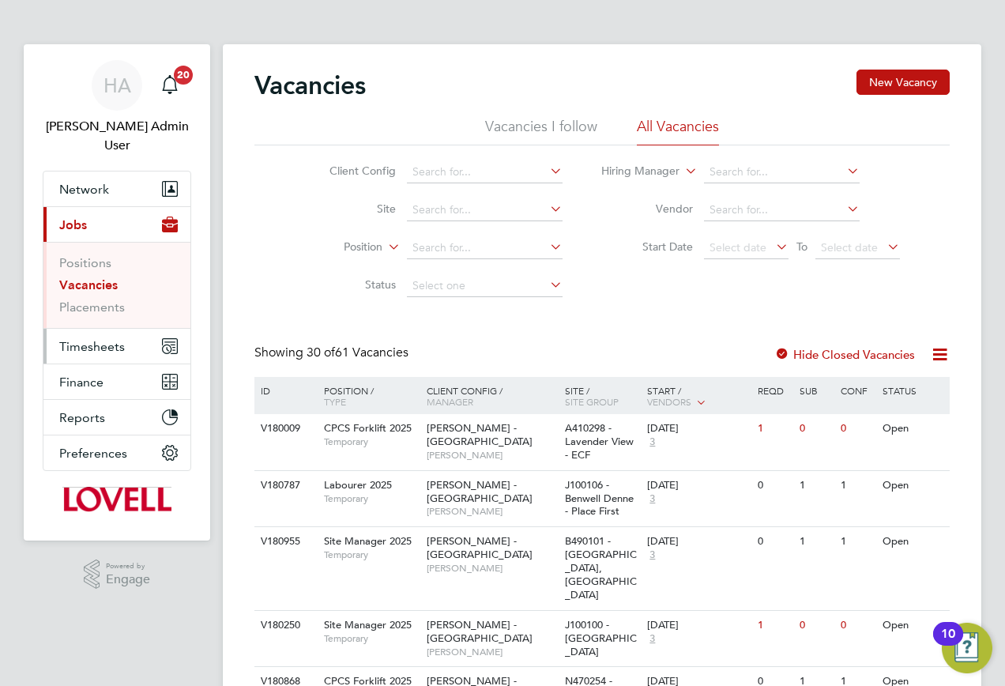
click at [85, 339] on span "Timesheets" at bounding box center [92, 346] width 66 height 15
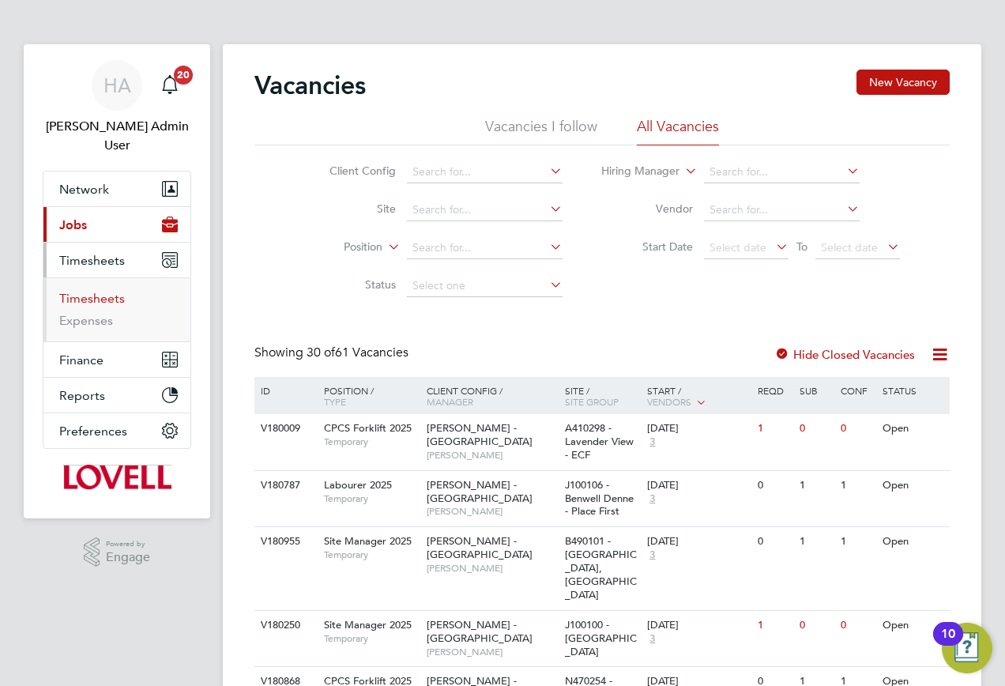
click at [97, 291] on link "Timesheets" at bounding box center [92, 298] width 66 height 15
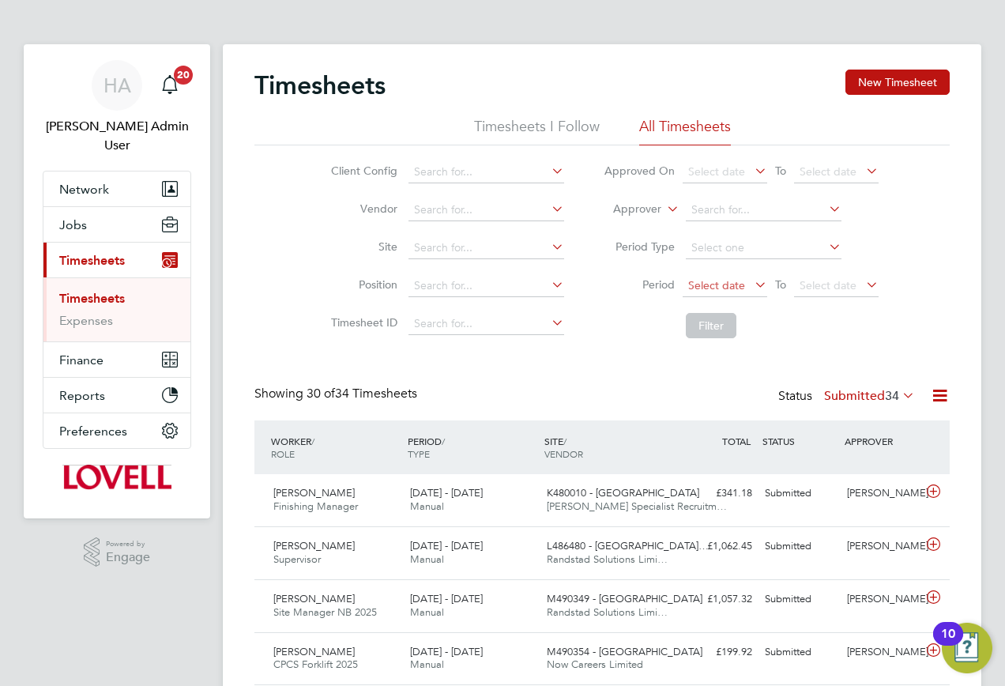
click at [708, 280] on span "Select date" at bounding box center [716, 285] width 57 height 14
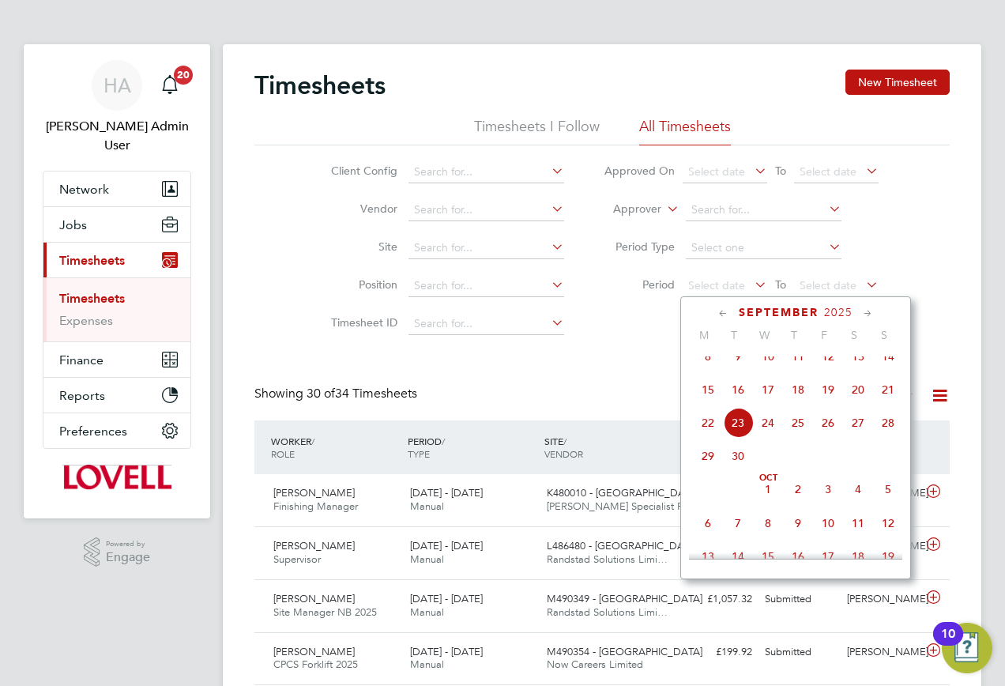
click at [851, 371] on span "13" at bounding box center [858, 356] width 30 height 30
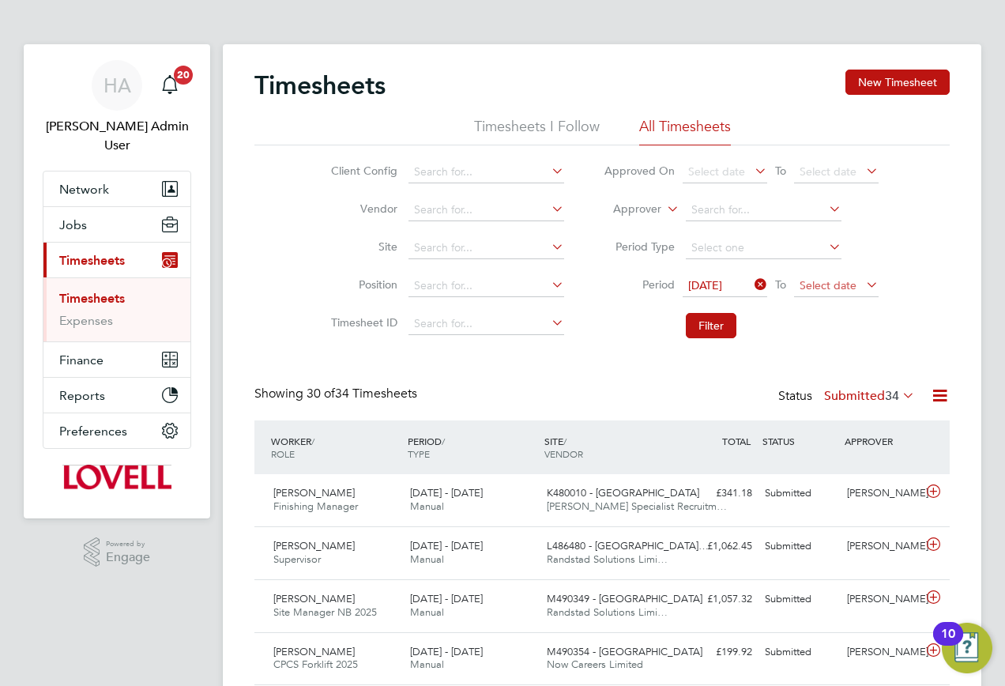
click at [828, 287] on span "Select date" at bounding box center [827, 285] width 57 height 14
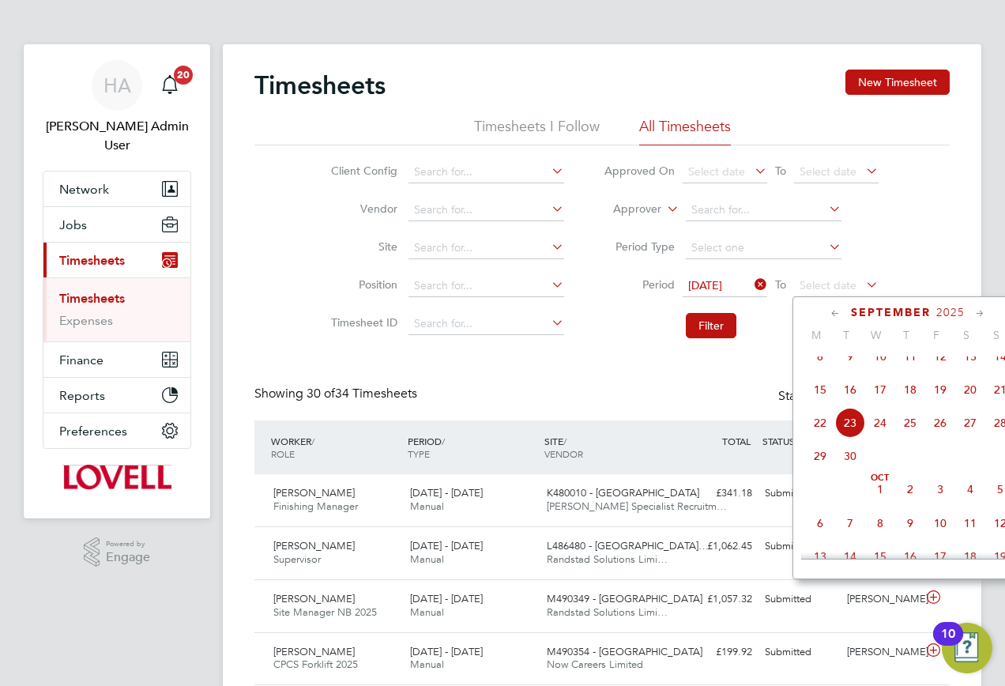
click at [942, 400] on span "19" at bounding box center [940, 389] width 30 height 30
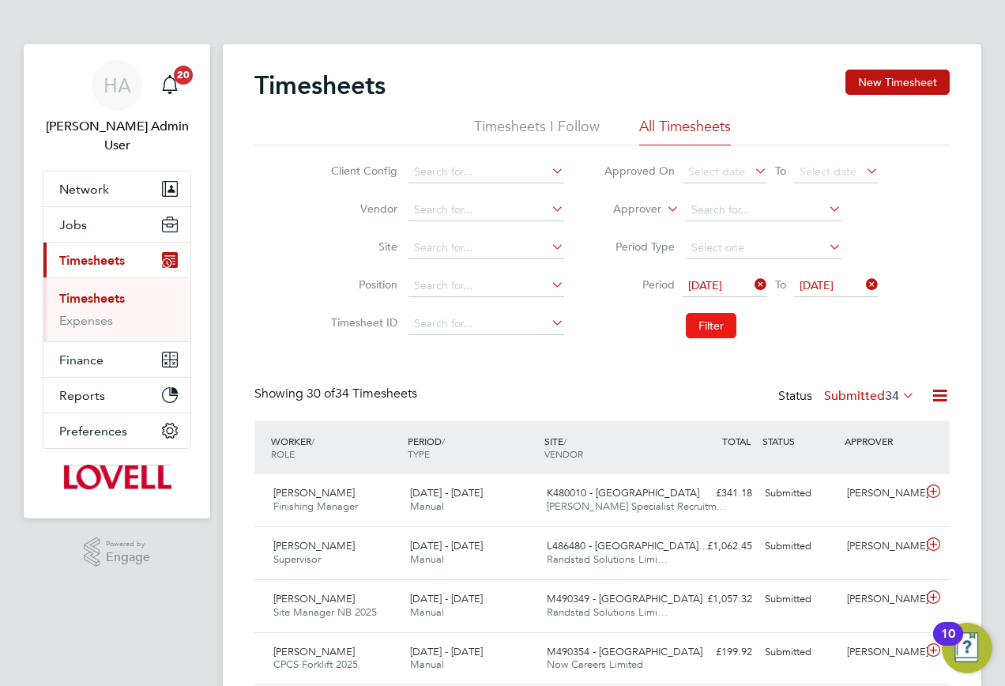
click at [705, 327] on button "Filter" at bounding box center [711, 325] width 51 height 25
click at [861, 398] on label "Submitted 30" at bounding box center [869, 396] width 91 height 16
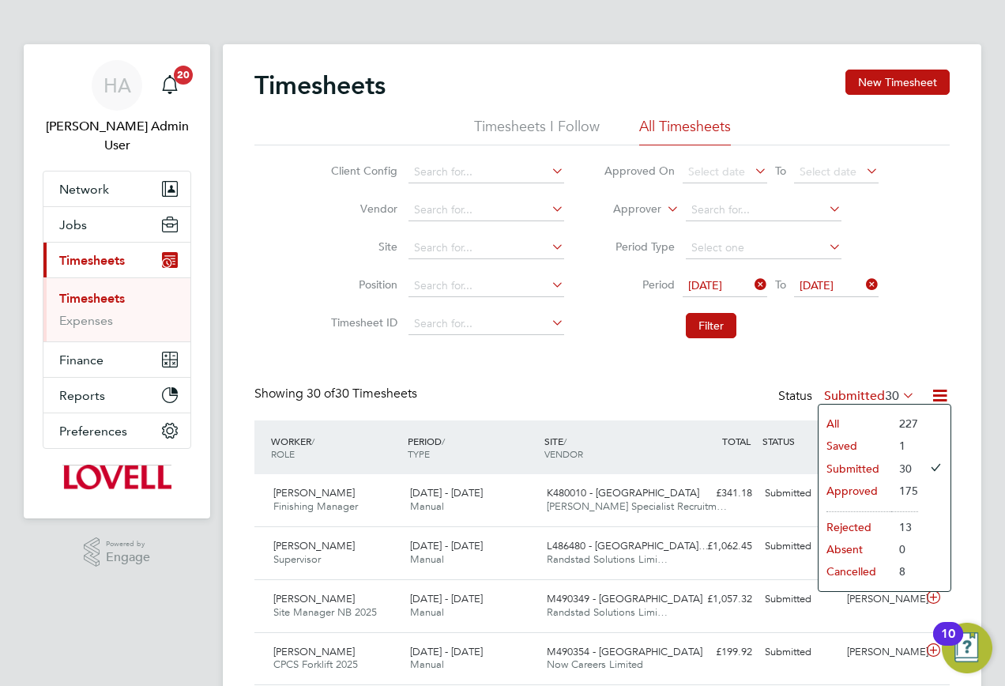
click at [837, 422] on li "All" at bounding box center [854, 423] width 73 height 22
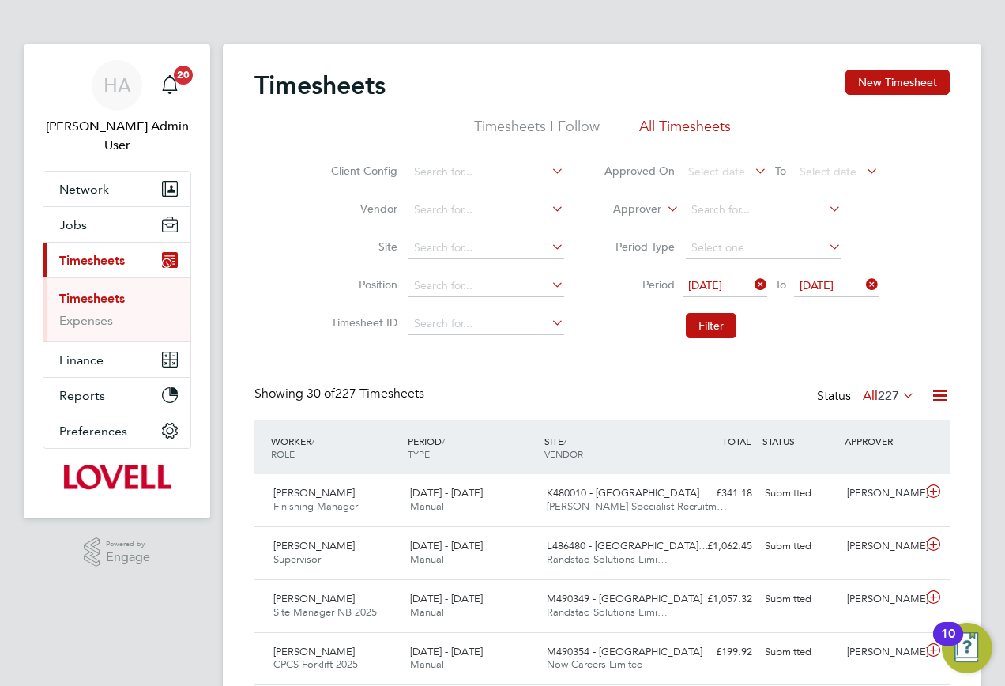
click at [862, 397] on label "All 227" at bounding box center [888, 396] width 52 height 16
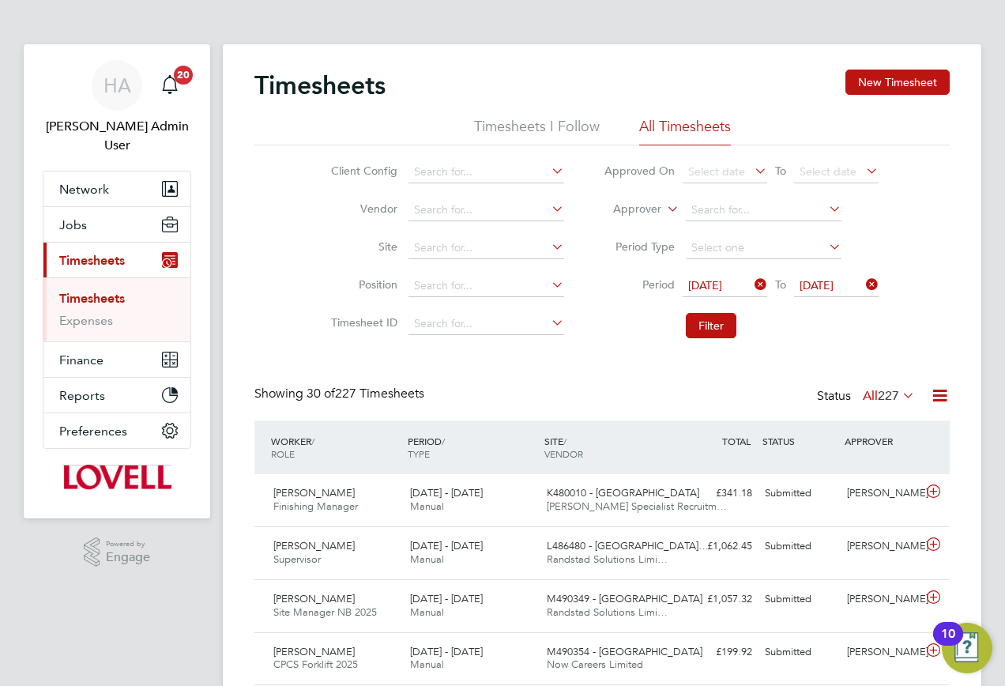
click at [933, 398] on icon at bounding box center [940, 395] width 20 height 20
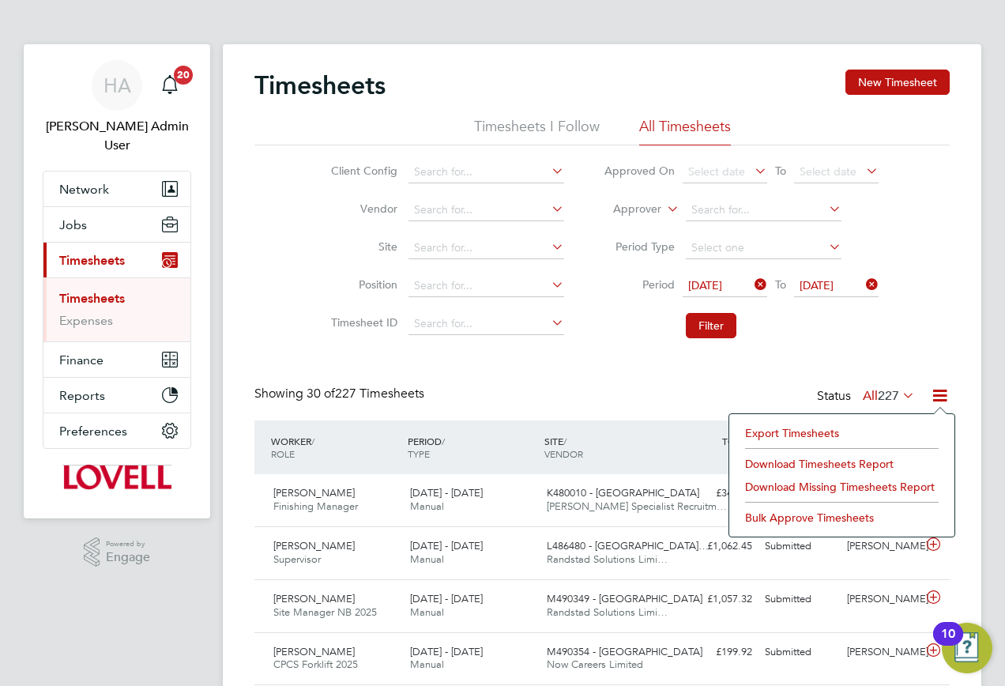
click at [735, 393] on div "Showing 30 of 227 Timesheets Status All 227" at bounding box center [601, 402] width 695 height 35
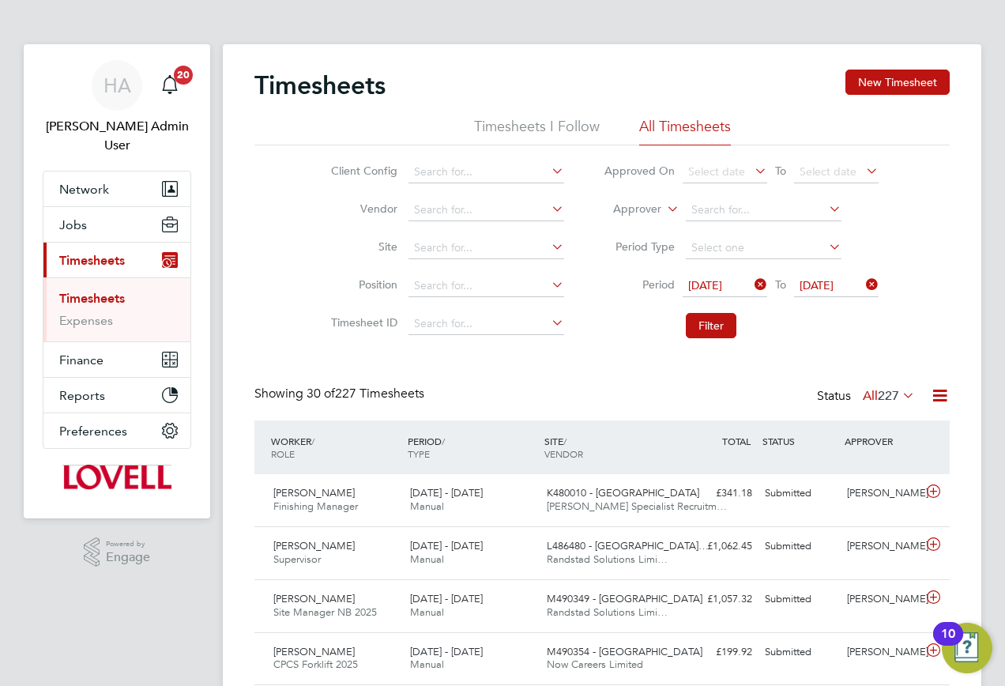
click at [888, 397] on span "227" at bounding box center [887, 396] width 21 height 16
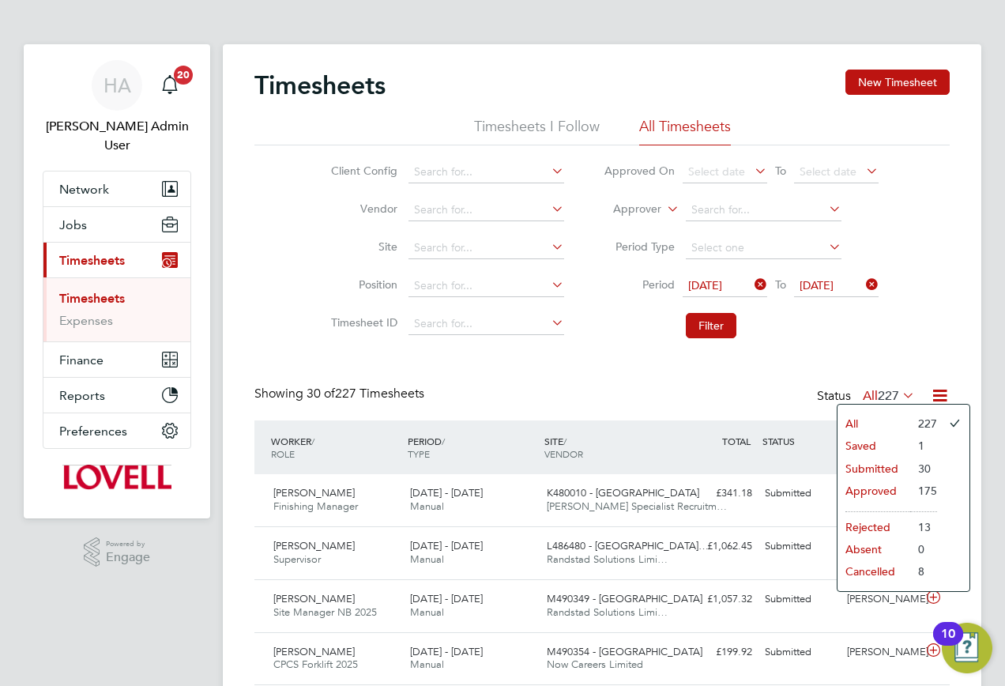
click at [856, 467] on li "Submitted" at bounding box center [873, 468] width 73 height 22
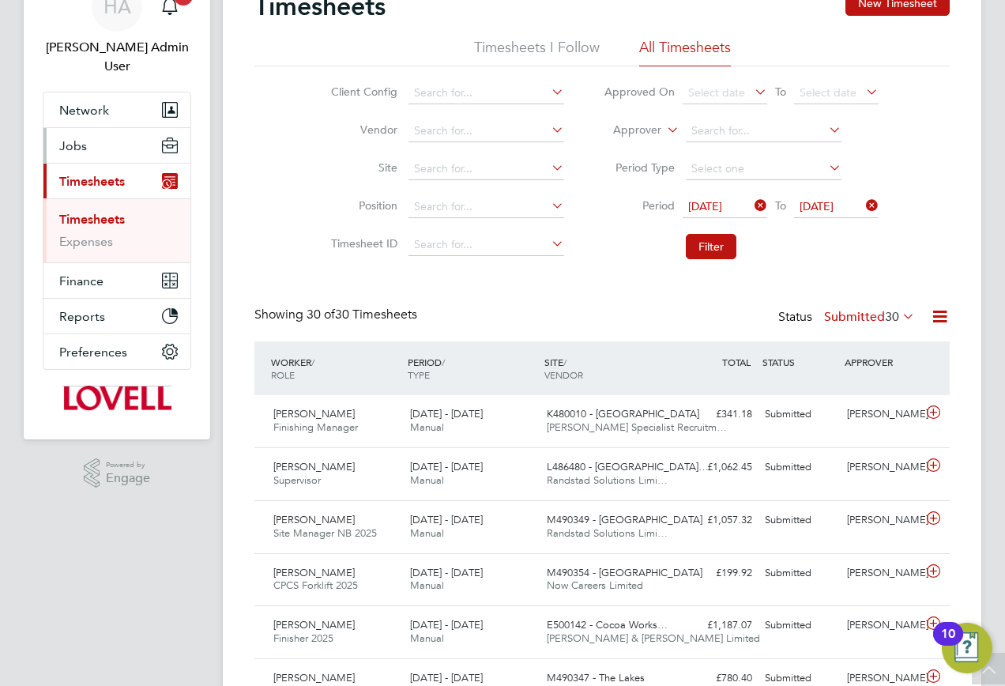
click at [81, 136] on button "Jobs" at bounding box center [116, 145] width 147 height 35
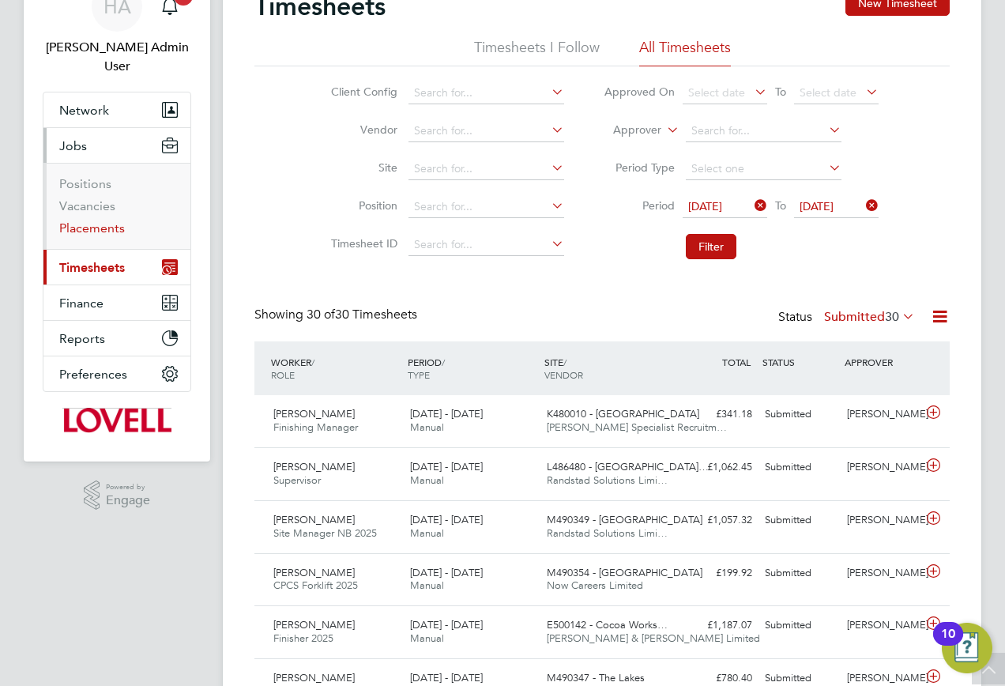
click at [77, 220] on link "Placements" at bounding box center [92, 227] width 66 height 15
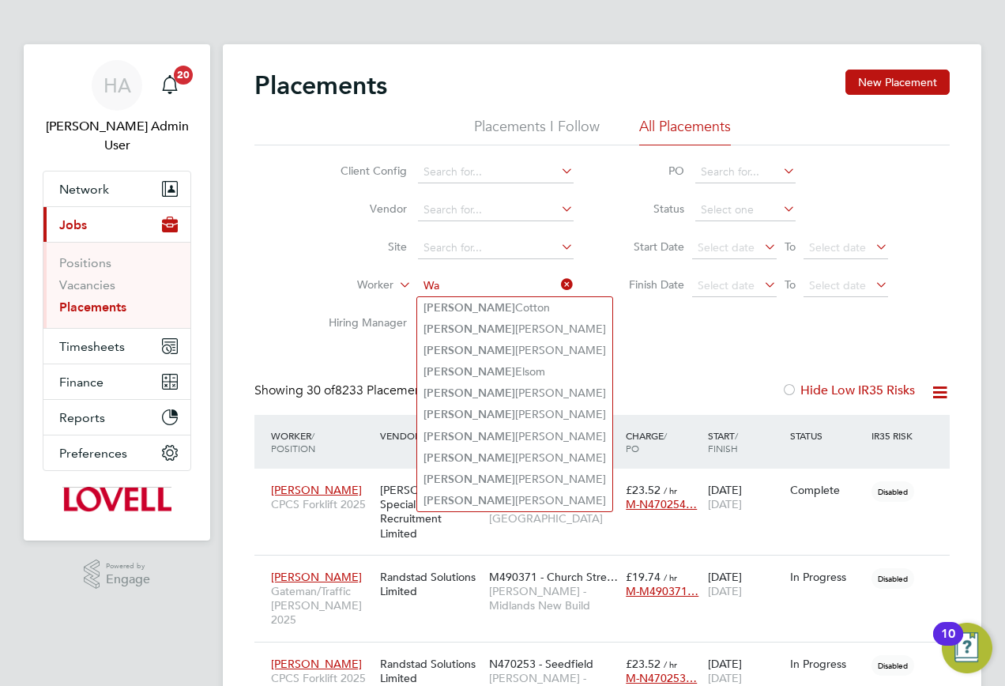
type input "W"
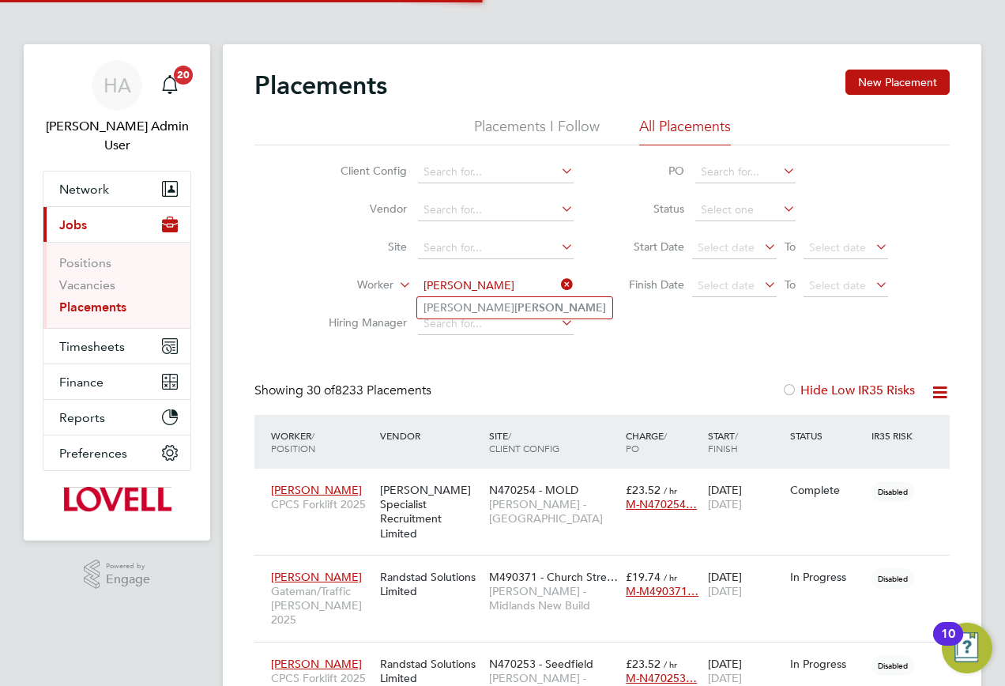
type input "skelly"
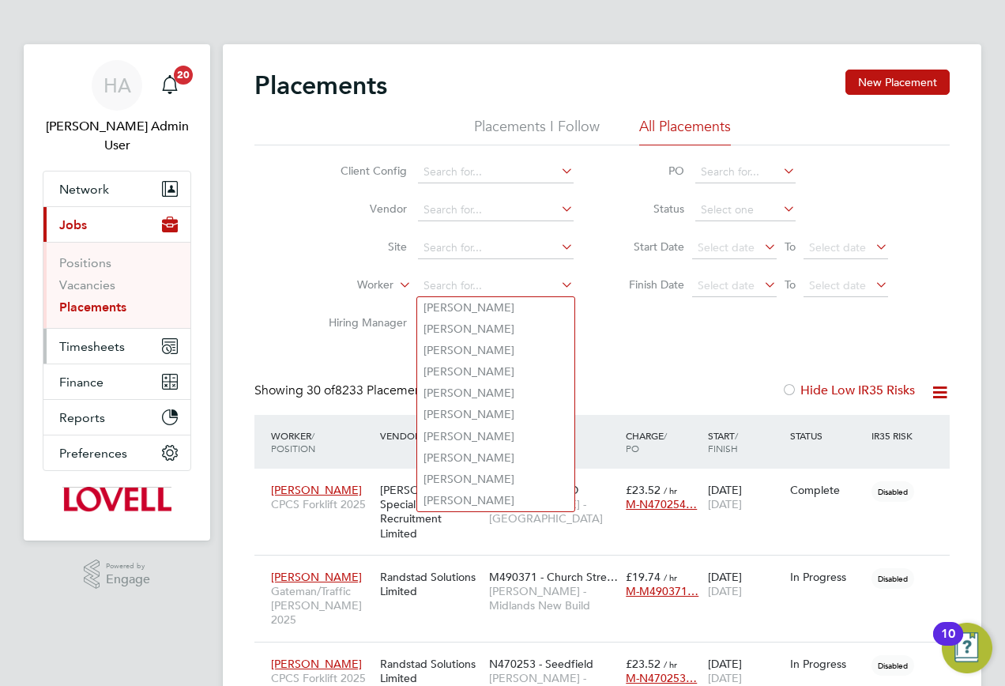
click at [95, 339] on span "Timesheets" at bounding box center [92, 346] width 66 height 15
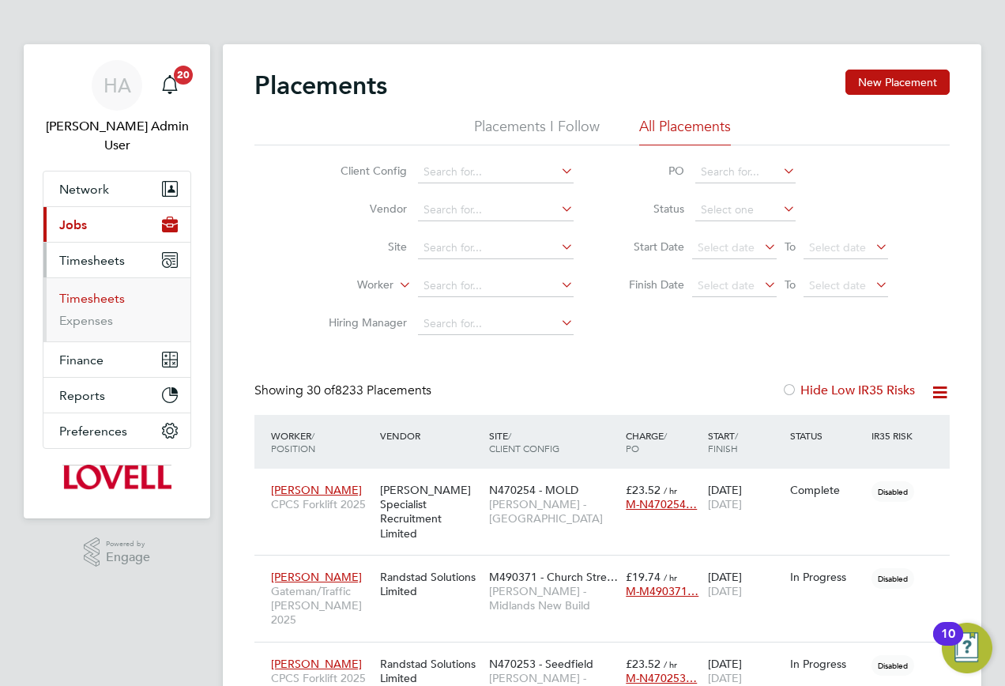
click at [96, 291] on link "Timesheets" at bounding box center [92, 298] width 66 height 15
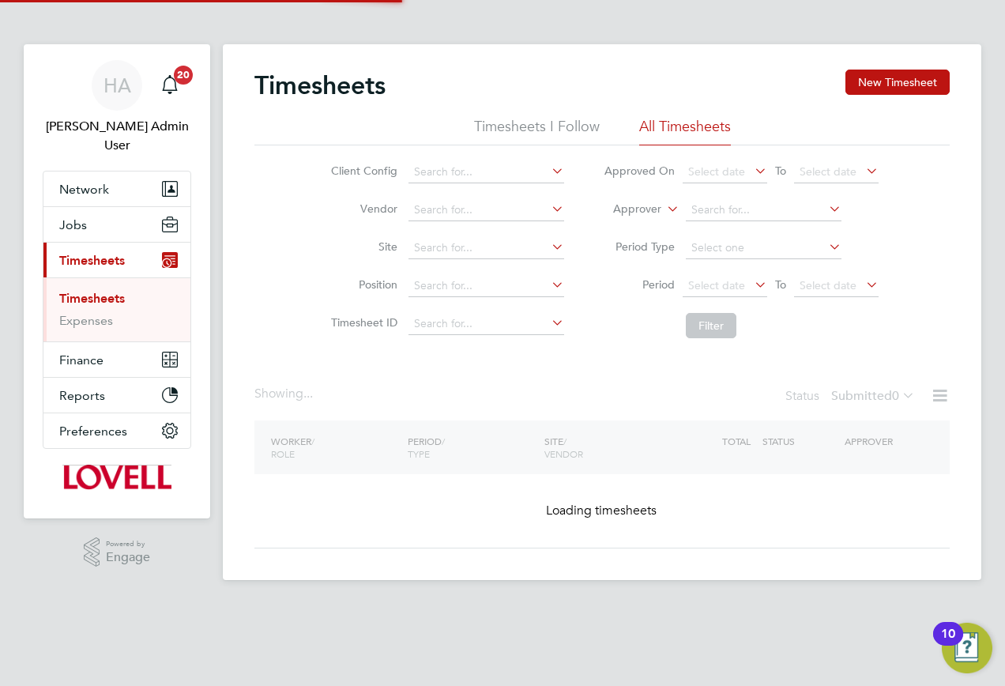
click at [654, 217] on li "Approver" at bounding box center [741, 210] width 314 height 38
click at [644, 216] on label "Approver" at bounding box center [625, 209] width 71 height 16
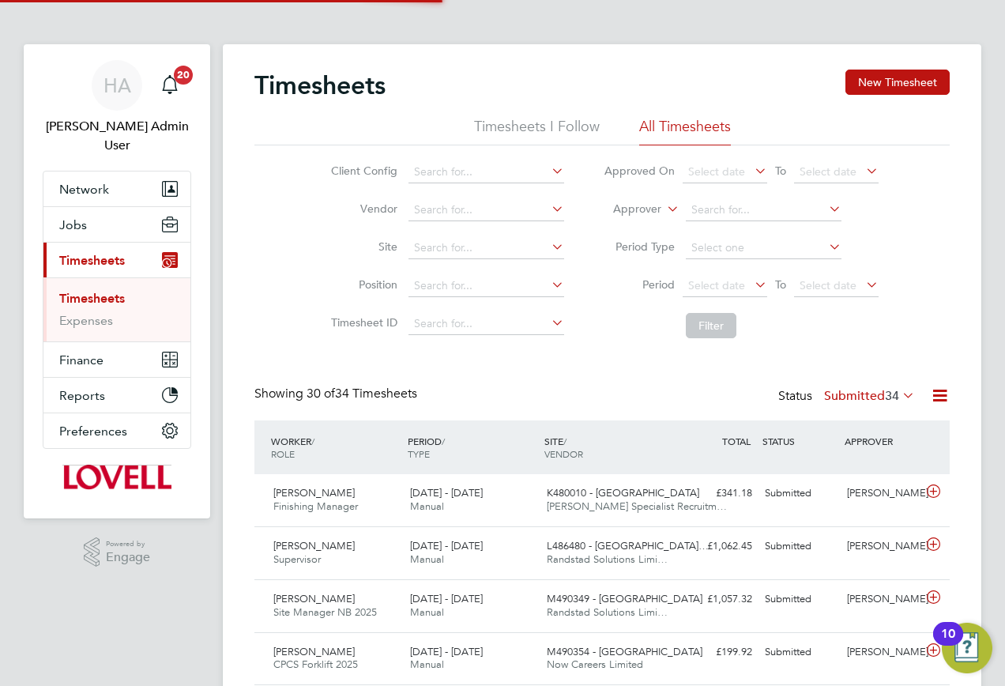
scroll to position [40, 137]
click at [625, 231] on li "Worker" at bounding box center [622, 227] width 78 height 21
click at [708, 219] on input at bounding box center [764, 210] width 156 height 22
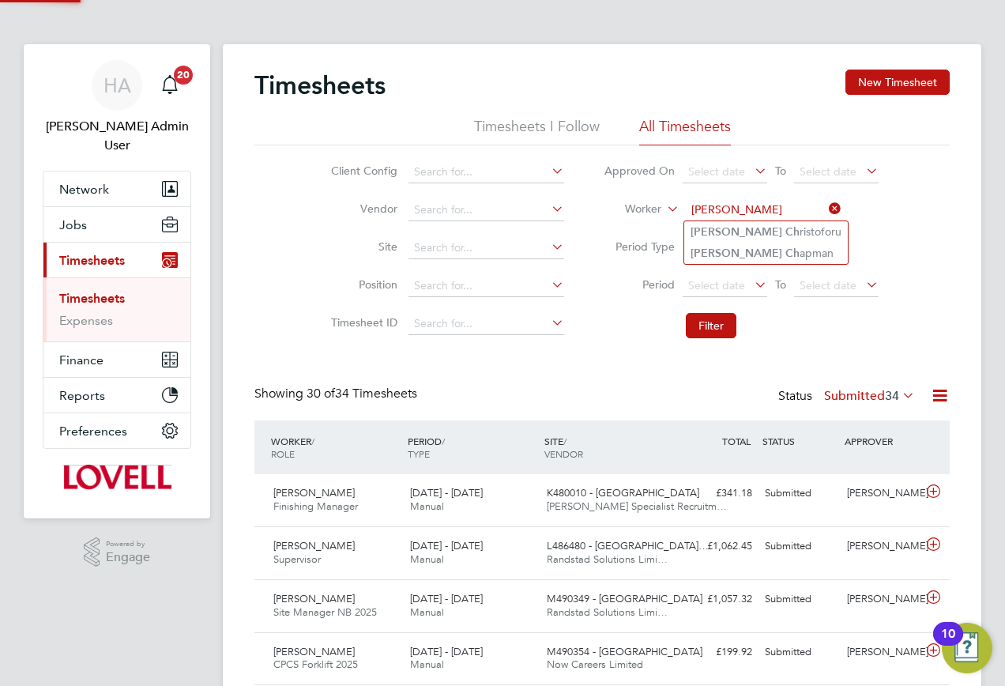
click at [715, 225] on b "Andrew" at bounding box center [736, 231] width 92 height 13
type input "Andrew Christoforu"
click at [701, 330] on button "Filter" at bounding box center [711, 325] width 51 height 25
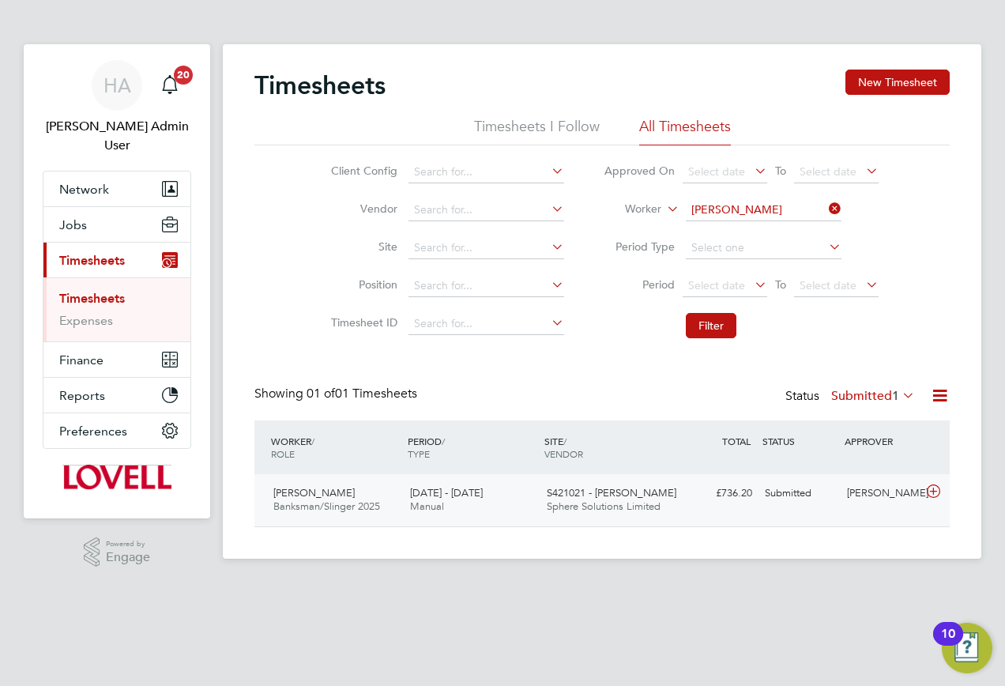
click at [798, 498] on div "Submitted" at bounding box center [799, 493] width 82 height 26
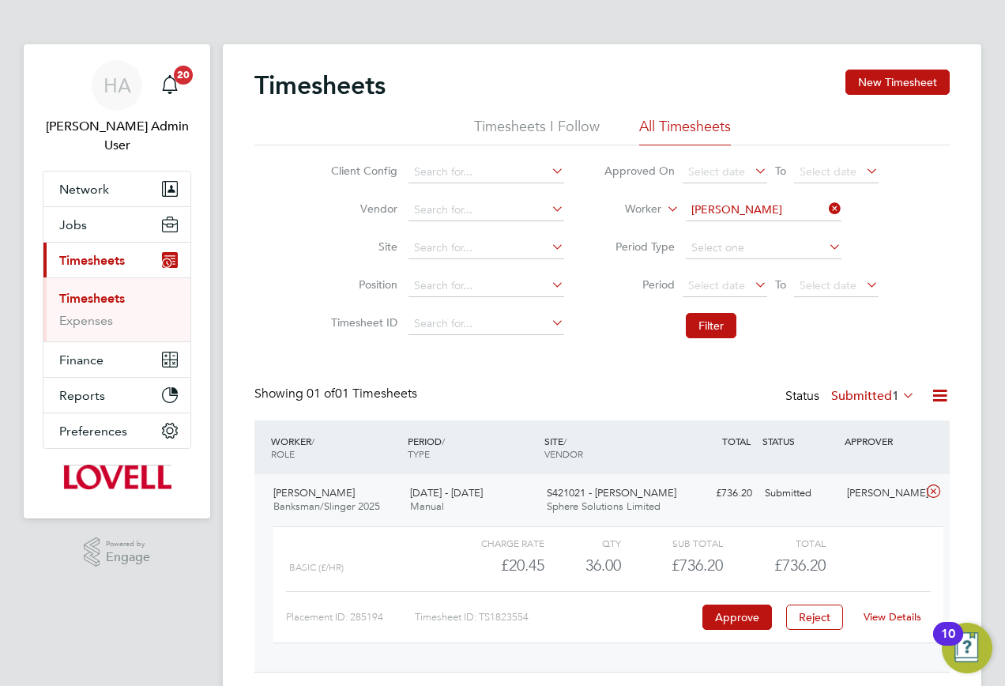
click at [892, 617] on link "View Details" at bounding box center [892, 616] width 58 height 13
click at [125, 92] on span "HA" at bounding box center [117, 85] width 28 height 21
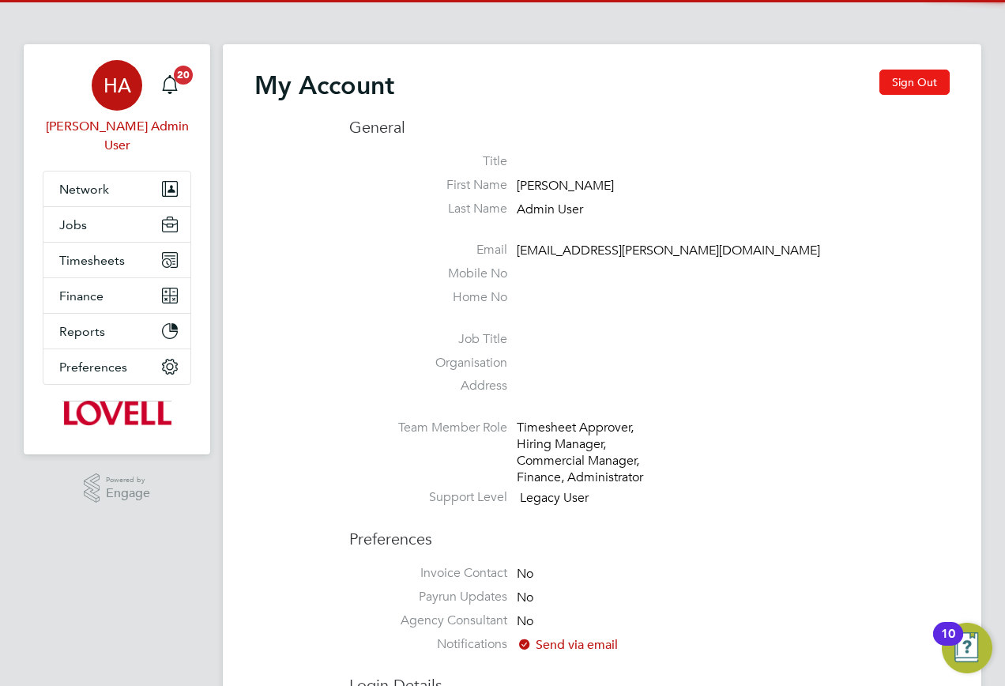
click at [888, 79] on button "Sign Out" at bounding box center [914, 81] width 70 height 25
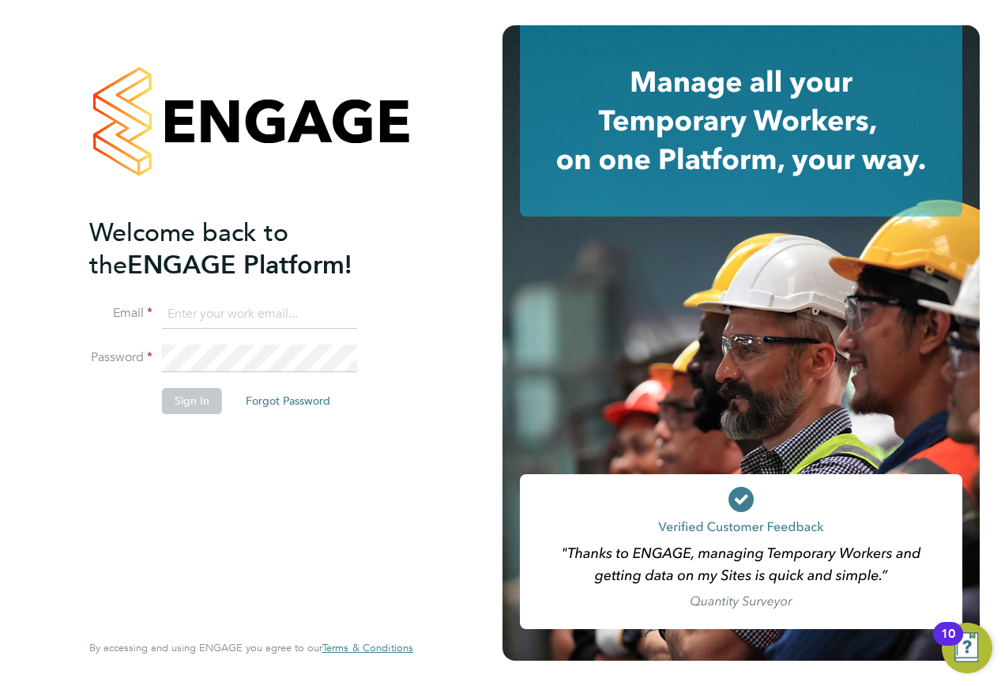
click at [297, 329] on li "Email" at bounding box center [243, 322] width 308 height 44
click at [298, 317] on input at bounding box center [259, 314] width 195 height 28
type input "engagemasterlogins@hays.com"
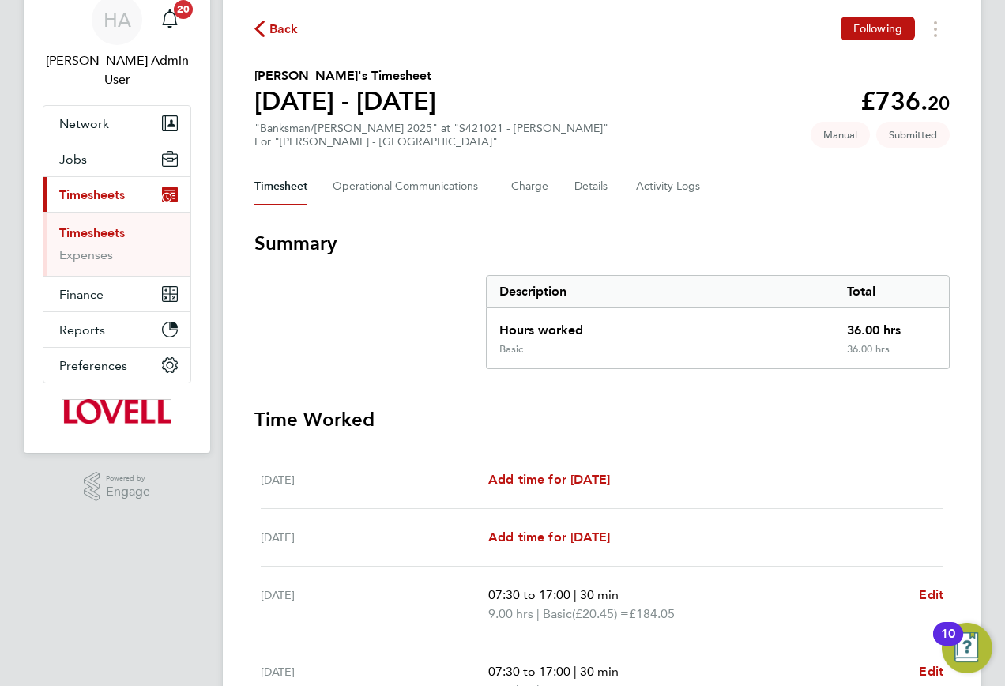
scroll to position [54, 0]
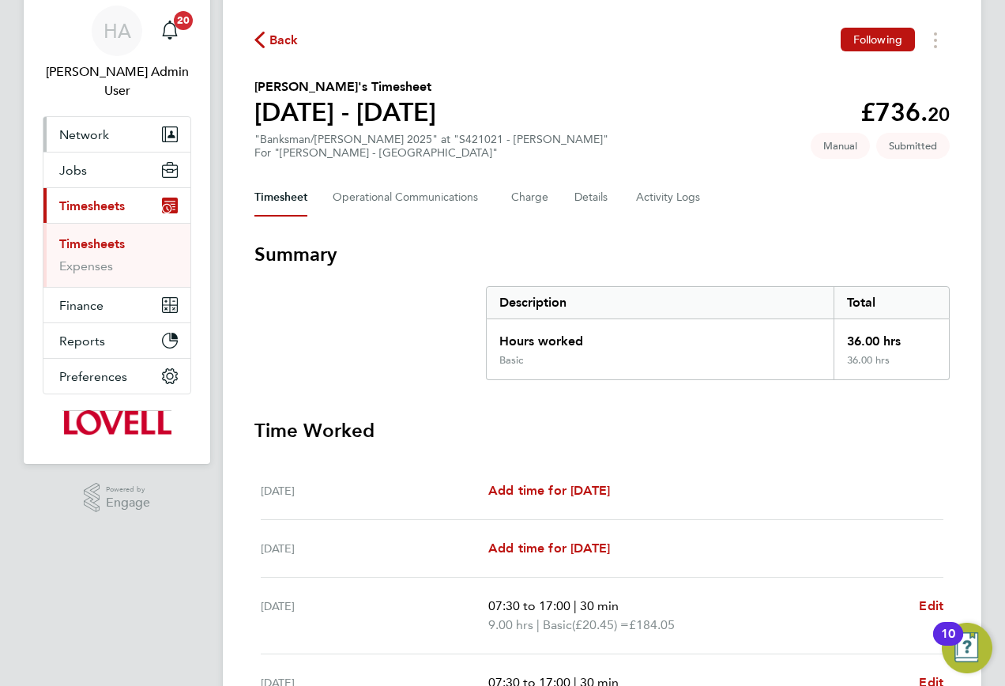
click at [105, 127] on span "Network" at bounding box center [84, 134] width 50 height 15
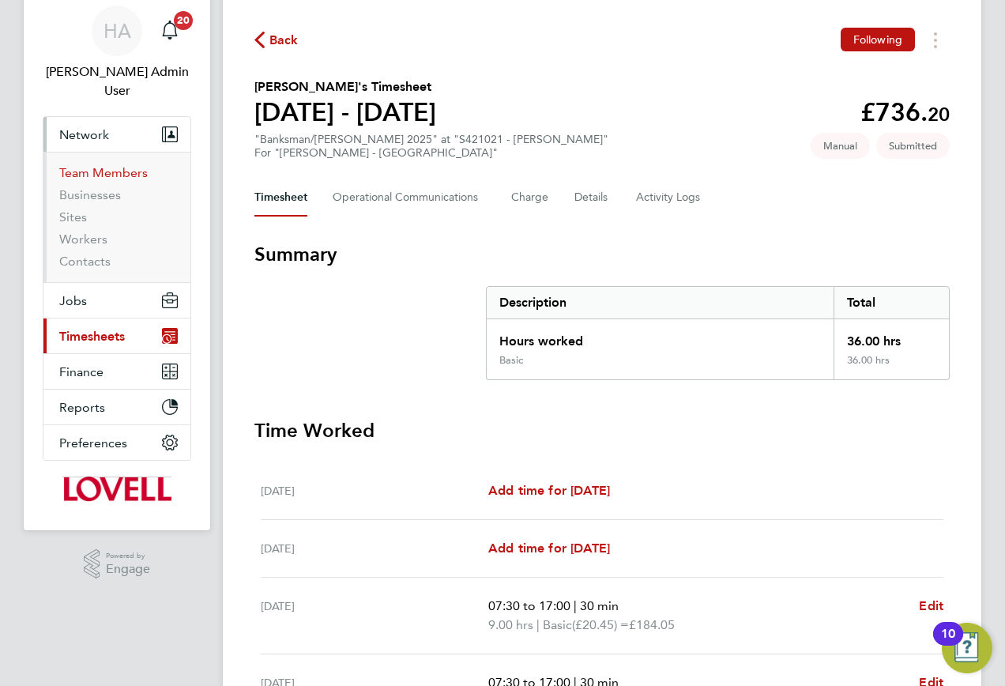
click at [83, 165] on link "Team Members" at bounding box center [103, 172] width 88 height 15
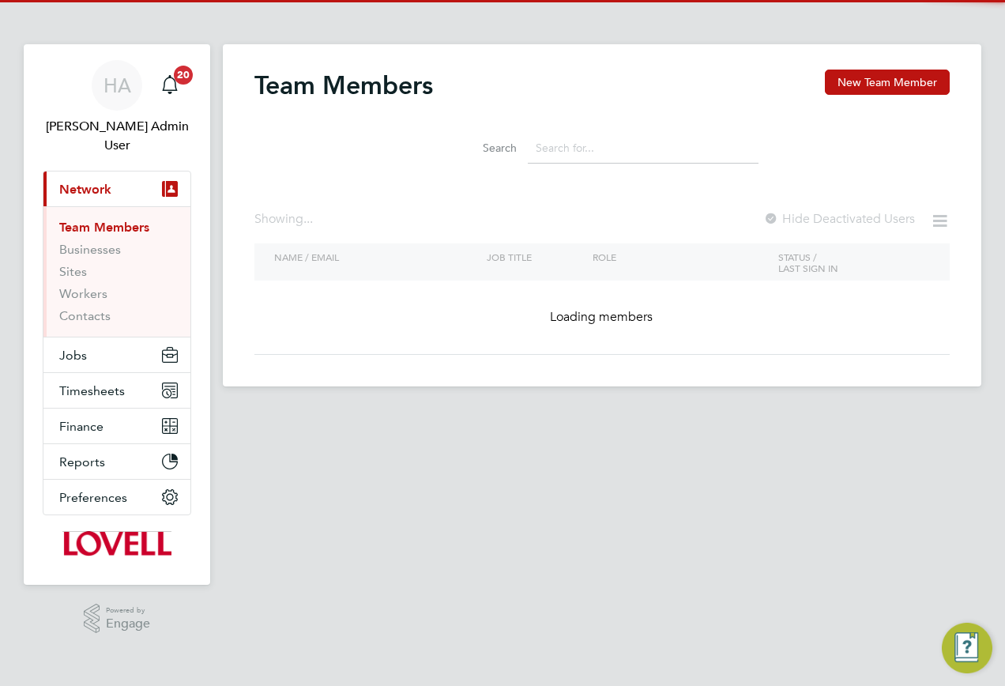
click at [569, 145] on input at bounding box center [643, 148] width 231 height 31
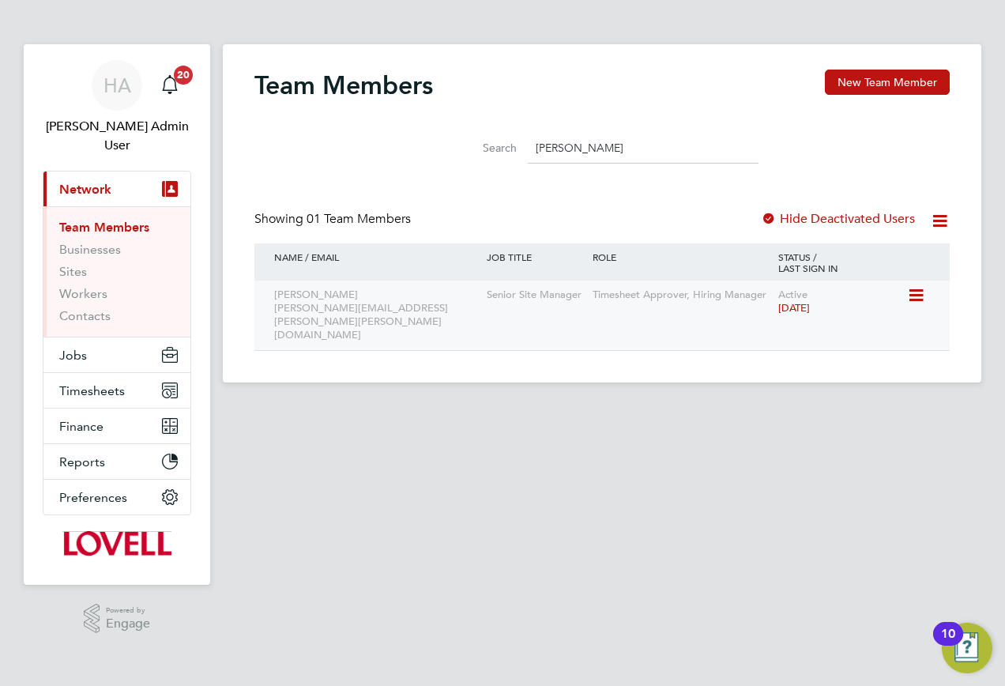
type input "Wayne Skelly"
click at [914, 295] on icon at bounding box center [915, 295] width 16 height 19
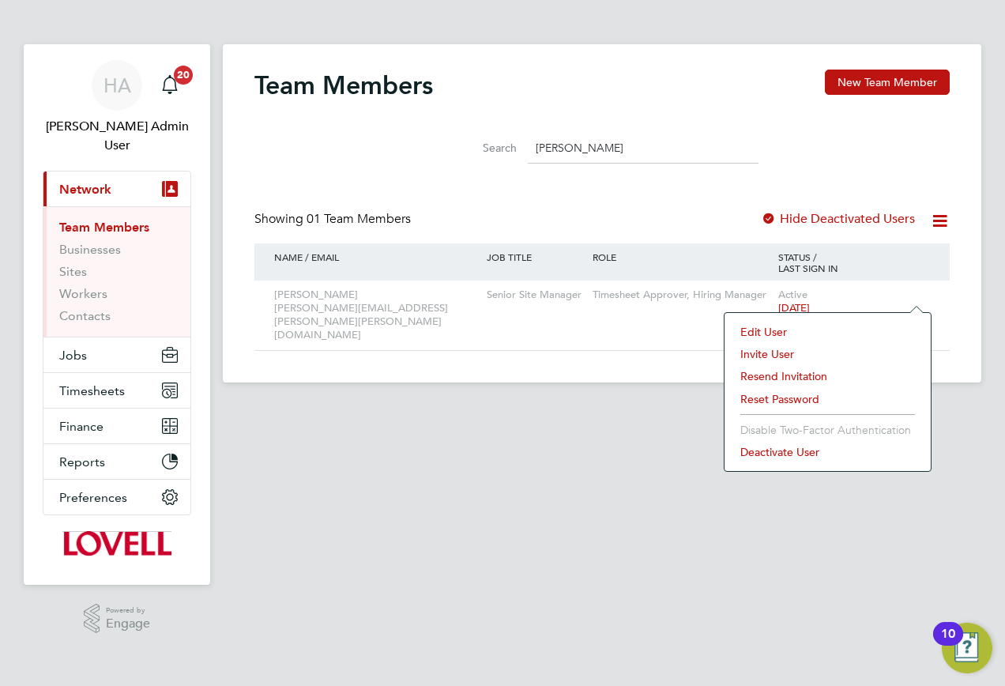
click at [675, 384] on main "Team Members New Team Member Search Wayne Skelly Showing 01 Team Members Hide D…" at bounding box center [602, 326] width 758 height 652
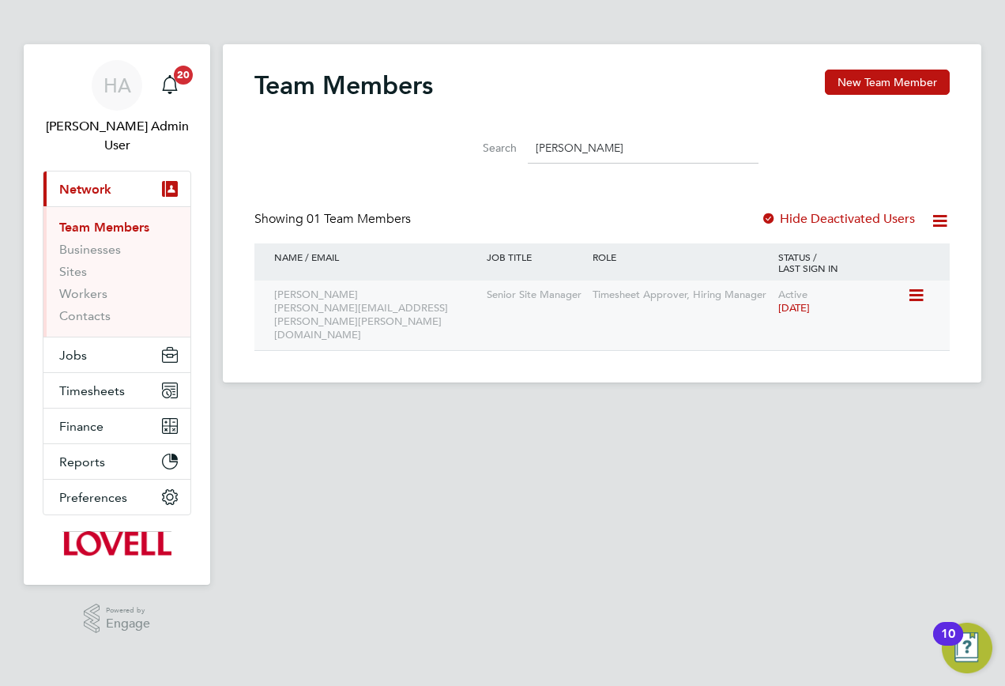
drag, startPoint x: 912, startPoint y: 297, endPoint x: 901, endPoint y: 301, distance: 11.7
click at [913, 296] on icon at bounding box center [915, 295] width 16 height 19
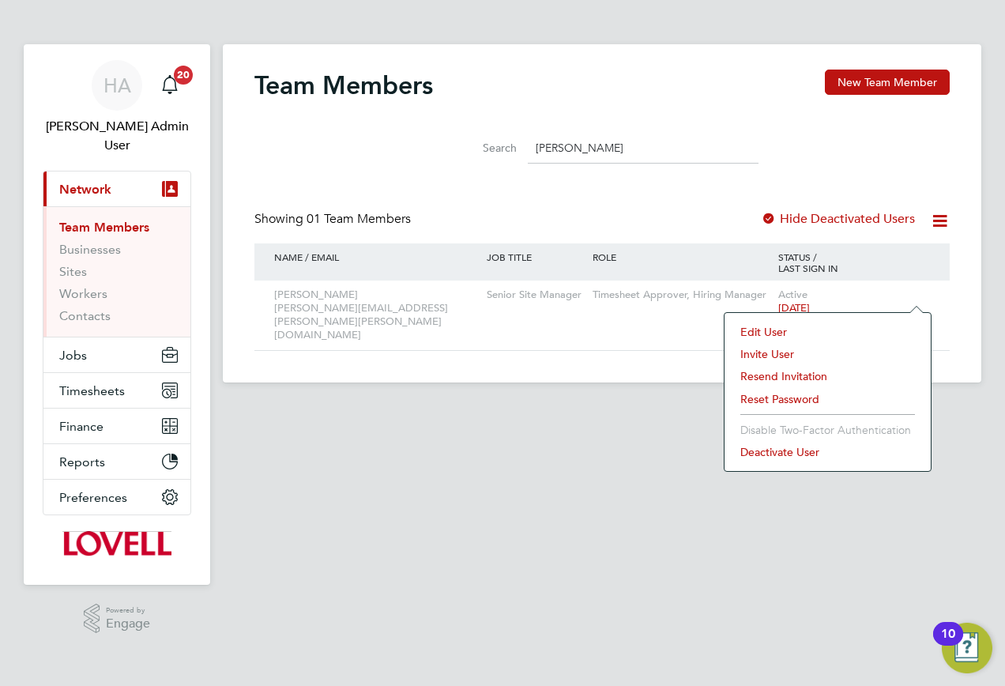
click at [751, 331] on li "Edit User" at bounding box center [827, 332] width 190 height 22
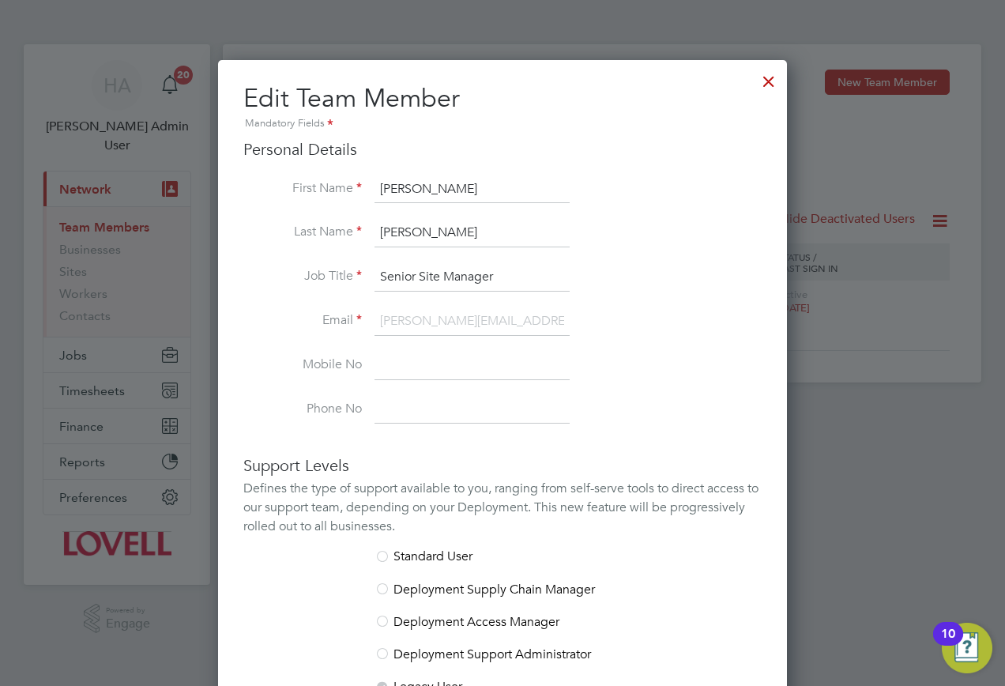
click at [766, 79] on div at bounding box center [768, 77] width 28 height 28
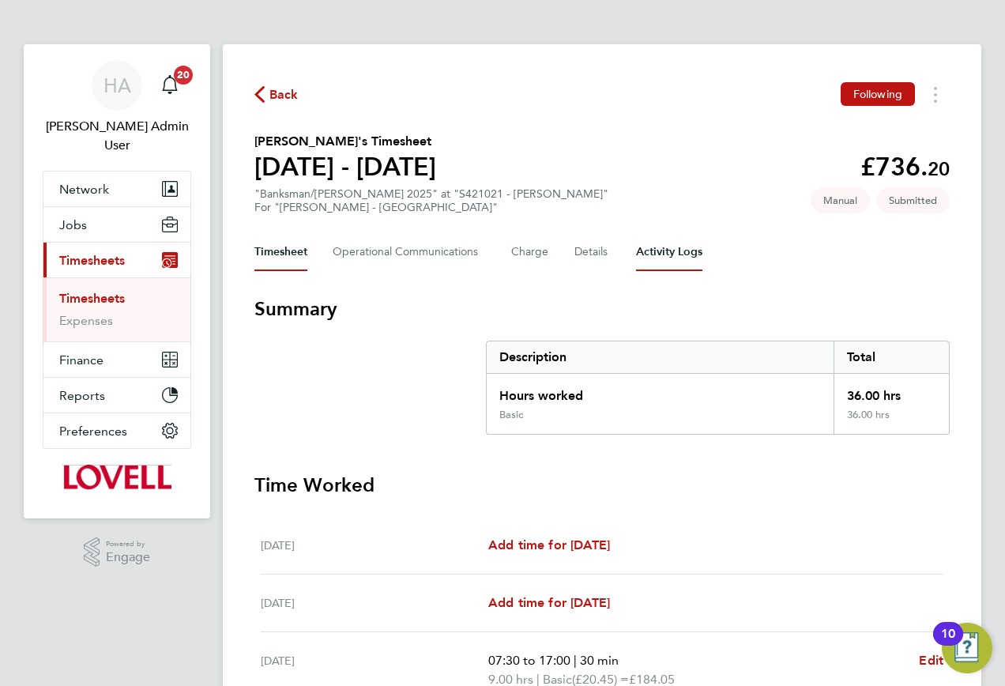
click at [689, 247] on Logs-tab "Activity Logs" at bounding box center [669, 252] width 66 height 38
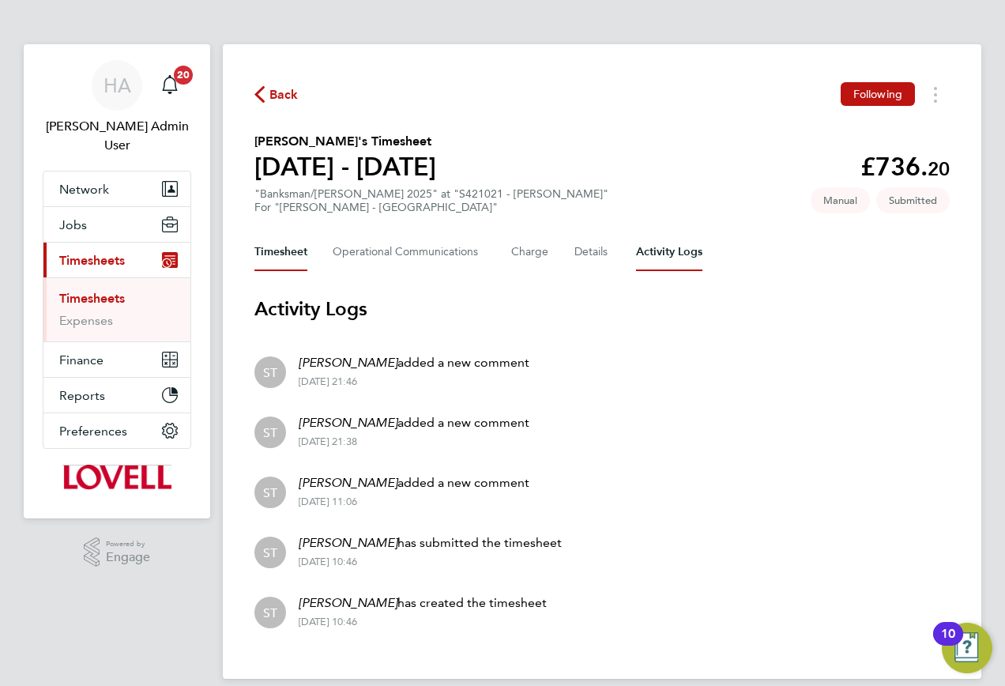
click at [291, 250] on button "Timesheet" at bounding box center [280, 252] width 53 height 38
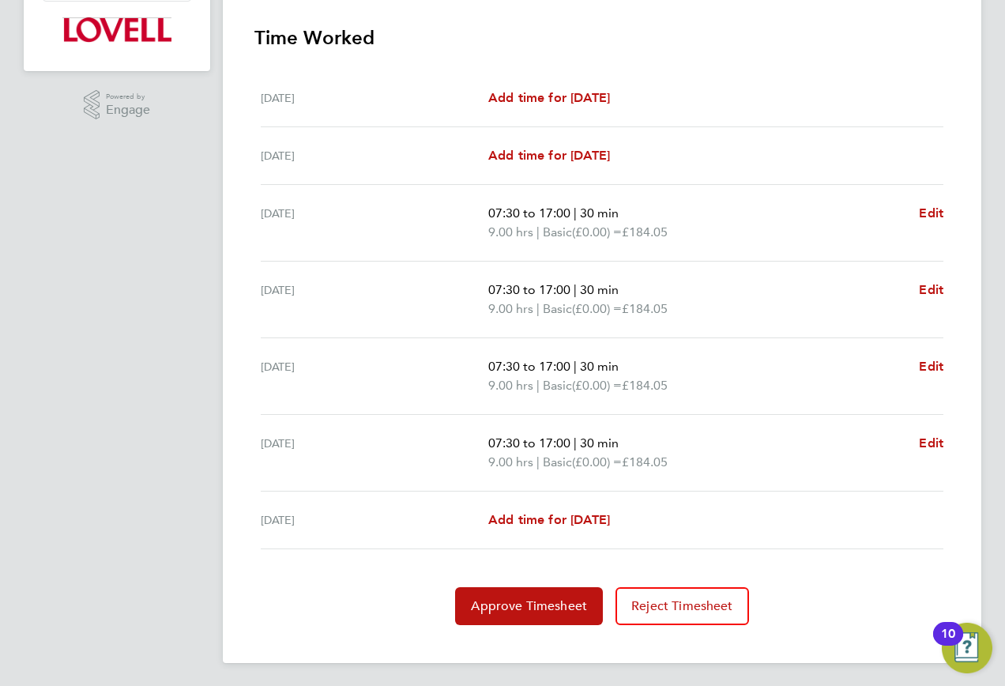
scroll to position [449, 0]
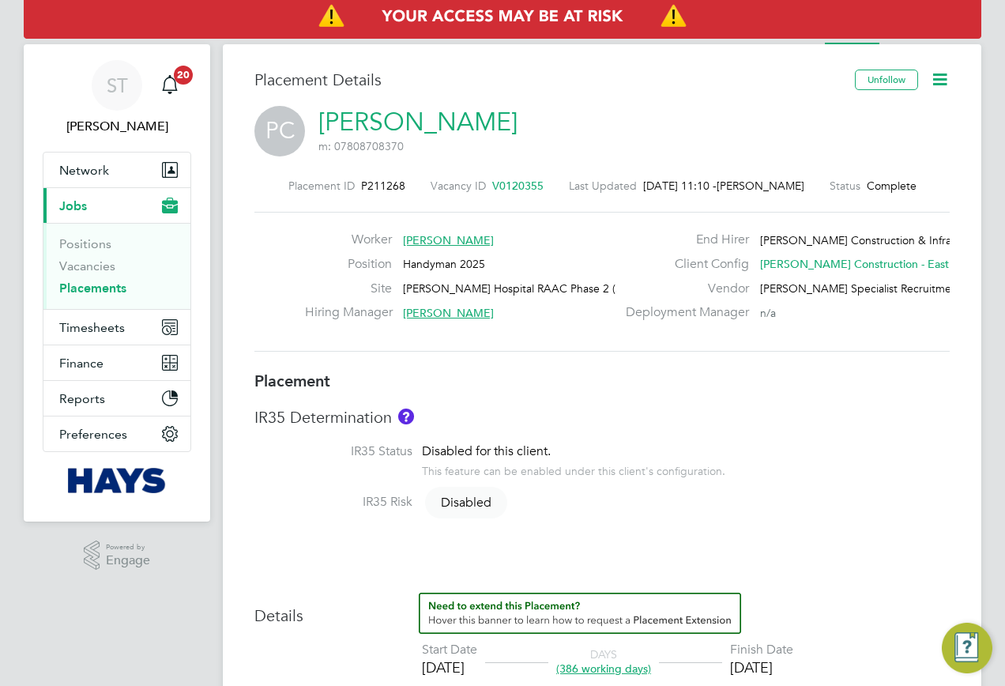
click at [944, 77] on icon at bounding box center [940, 79] width 20 height 20
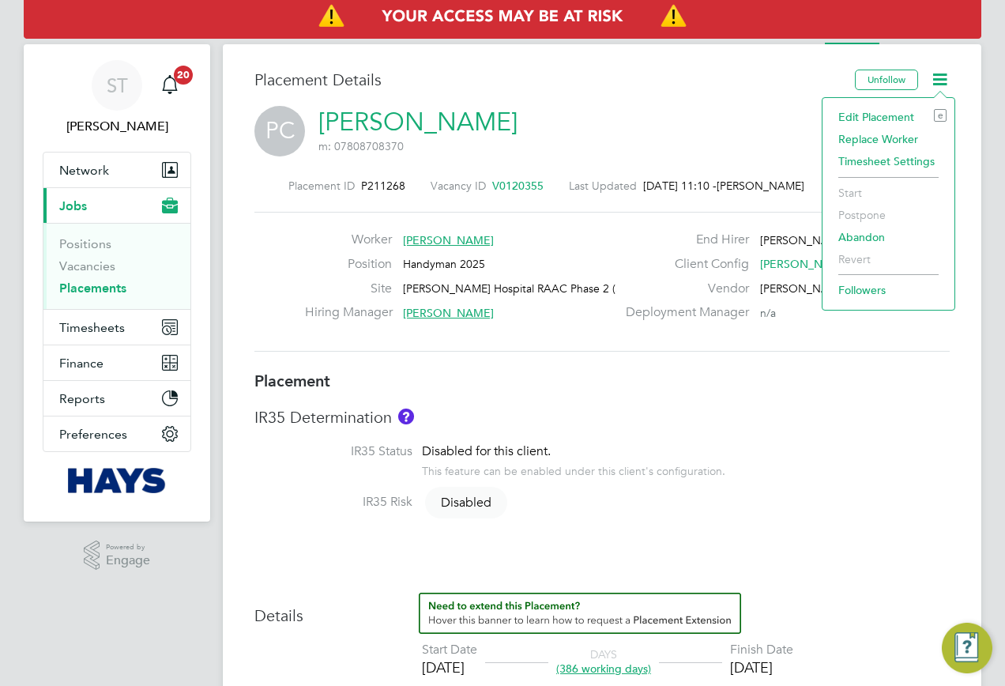
click at [872, 113] on li "Edit Placement e" at bounding box center [888, 117] width 116 height 22
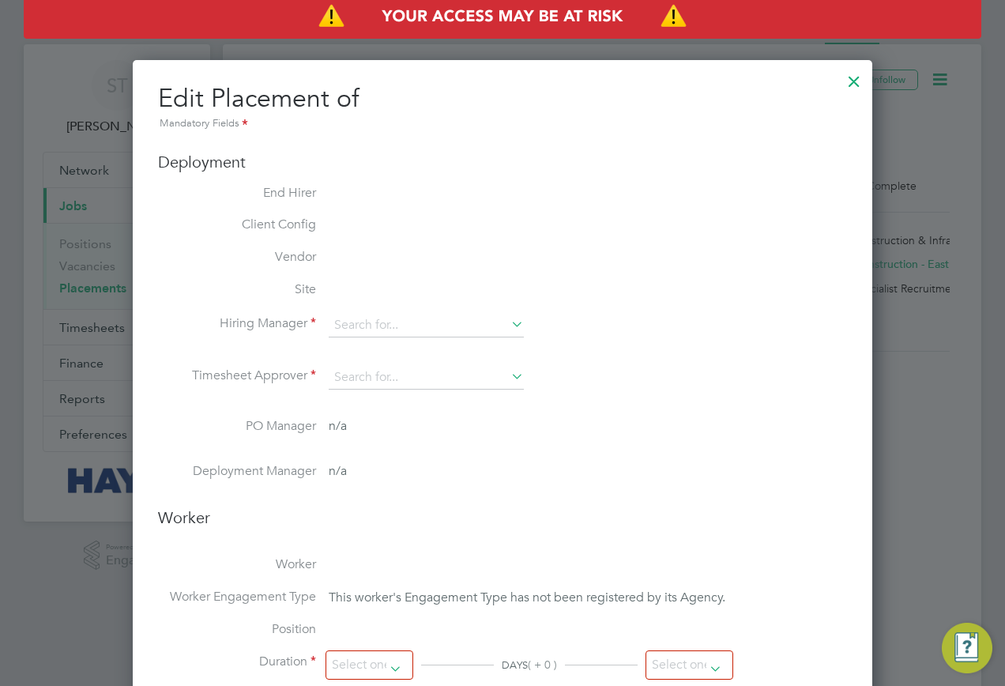
type input "Tom Wilson"
type input "[PERSON_NAME]"
type input "01 Apr 2024"
type input "22 Sep 2025"
type input "08:00"
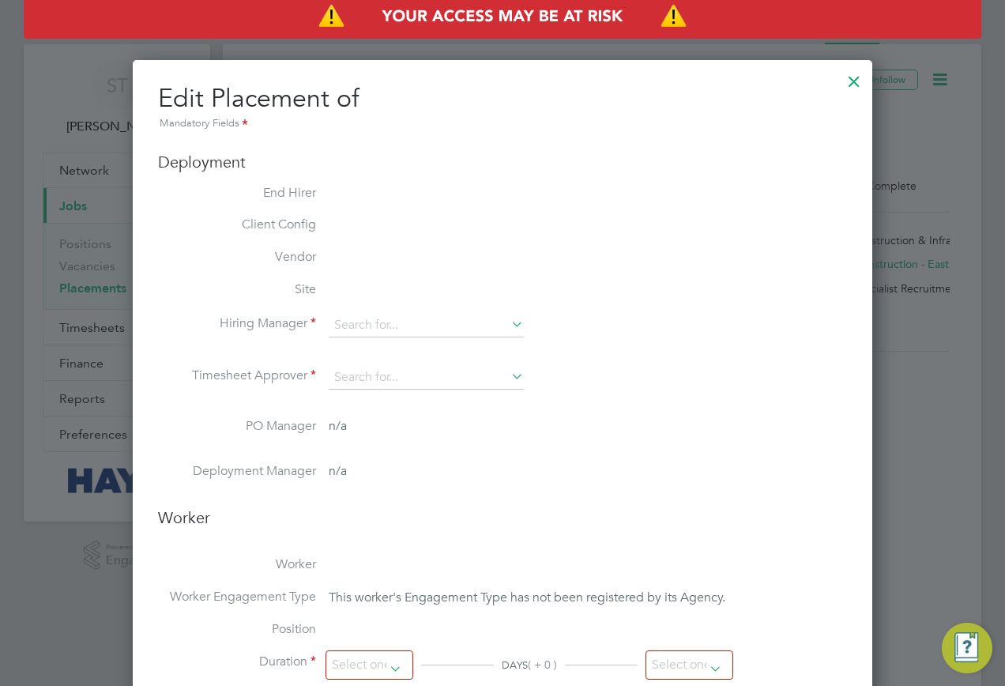
type input "18:00"
type input "30461718"
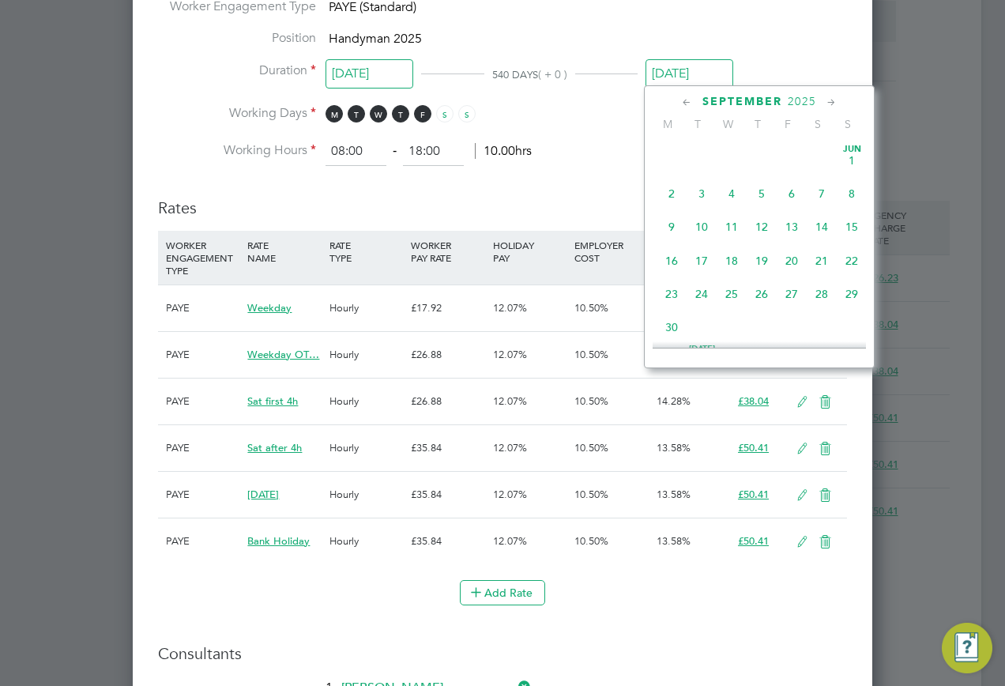
click at [678, 83] on input "22 Sep 2025" at bounding box center [689, 73] width 88 height 29
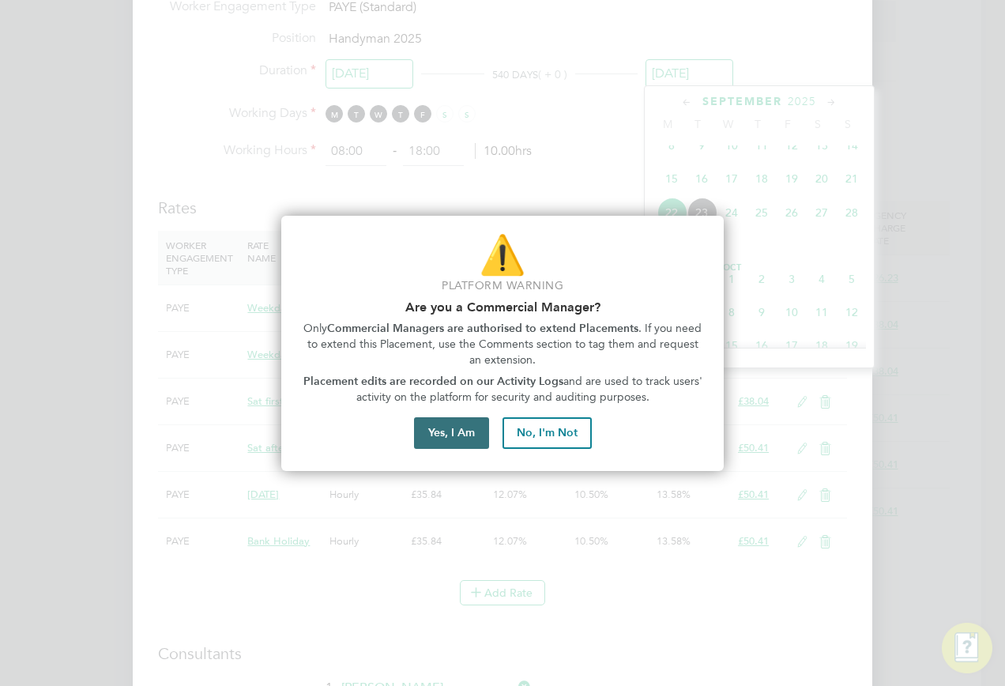
click at [437, 430] on button "Yes, I Am" at bounding box center [451, 433] width 75 height 32
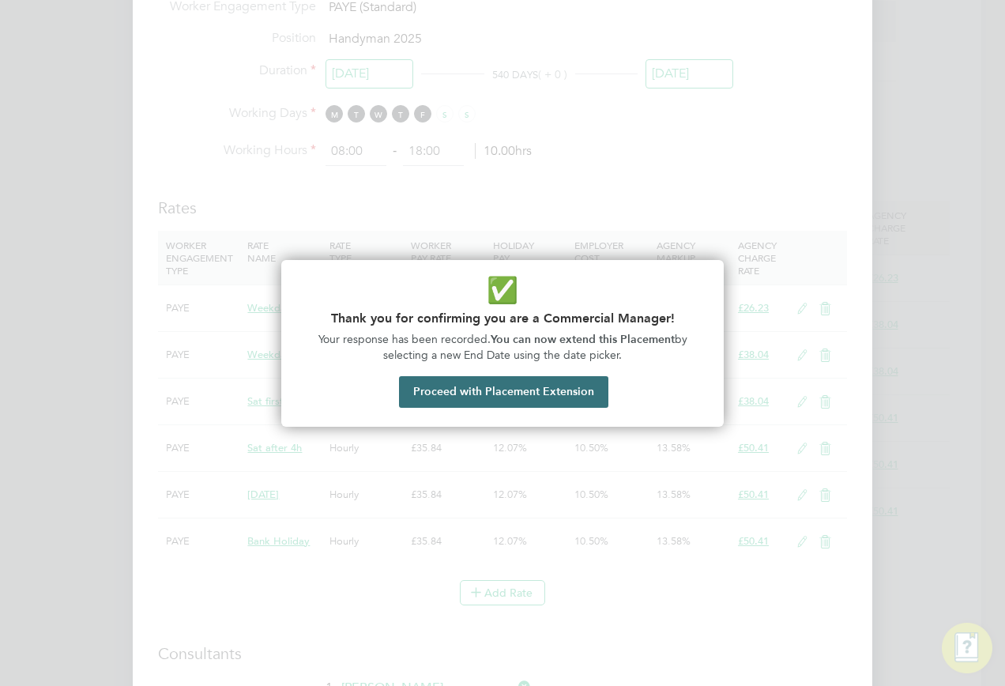
click at [445, 388] on button "Proceed with Placement Extension" at bounding box center [503, 392] width 209 height 32
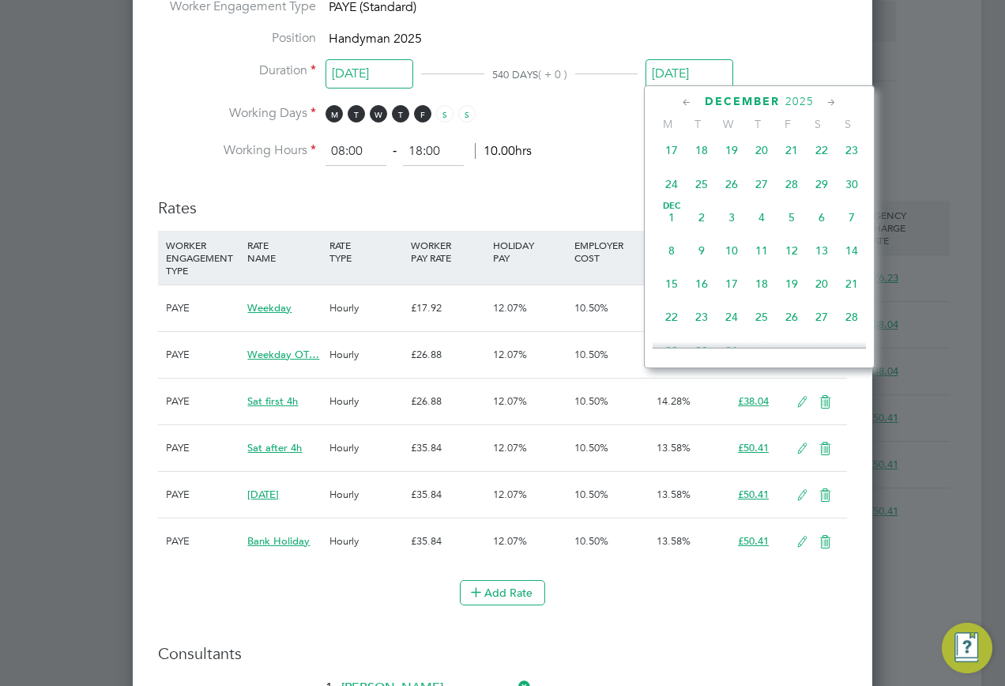
click at [671, 299] on span "15" at bounding box center [671, 284] width 30 height 30
type input "15 Dec 2025"
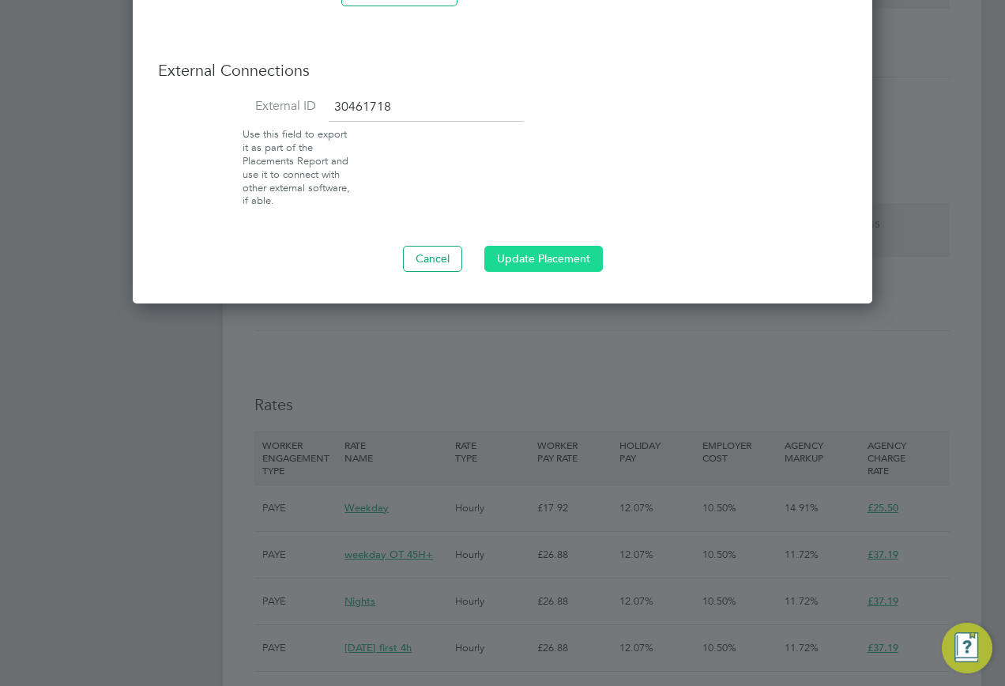
click at [557, 258] on button "Update Placement" at bounding box center [543, 258] width 118 height 25
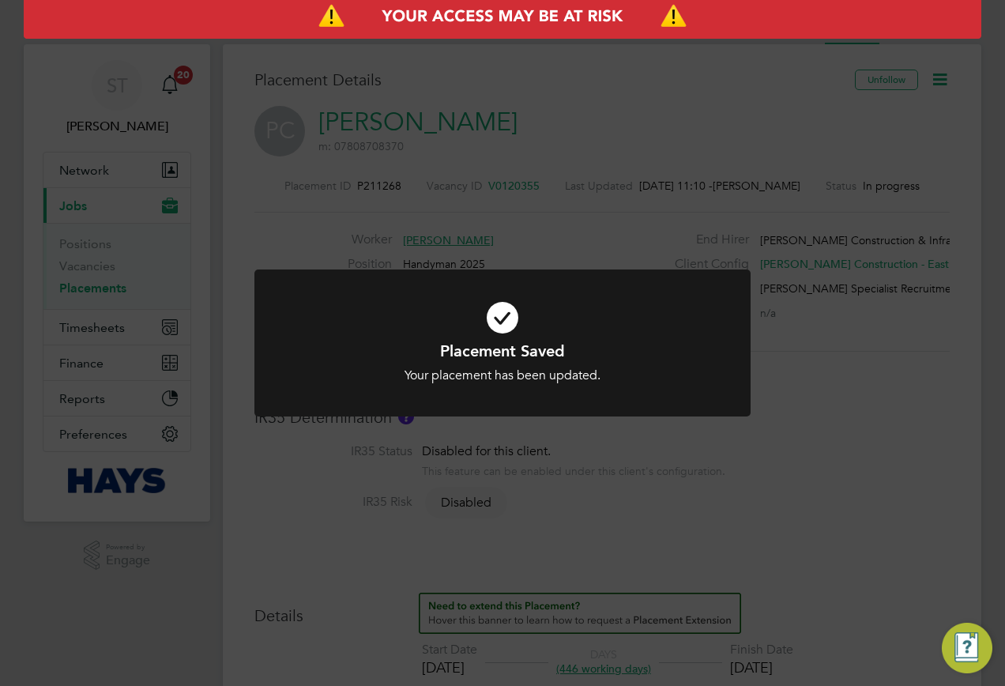
click at [444, 110] on div "Placement Saved Your placement has been updated. Cancel Okay" at bounding box center [502, 343] width 1005 height 686
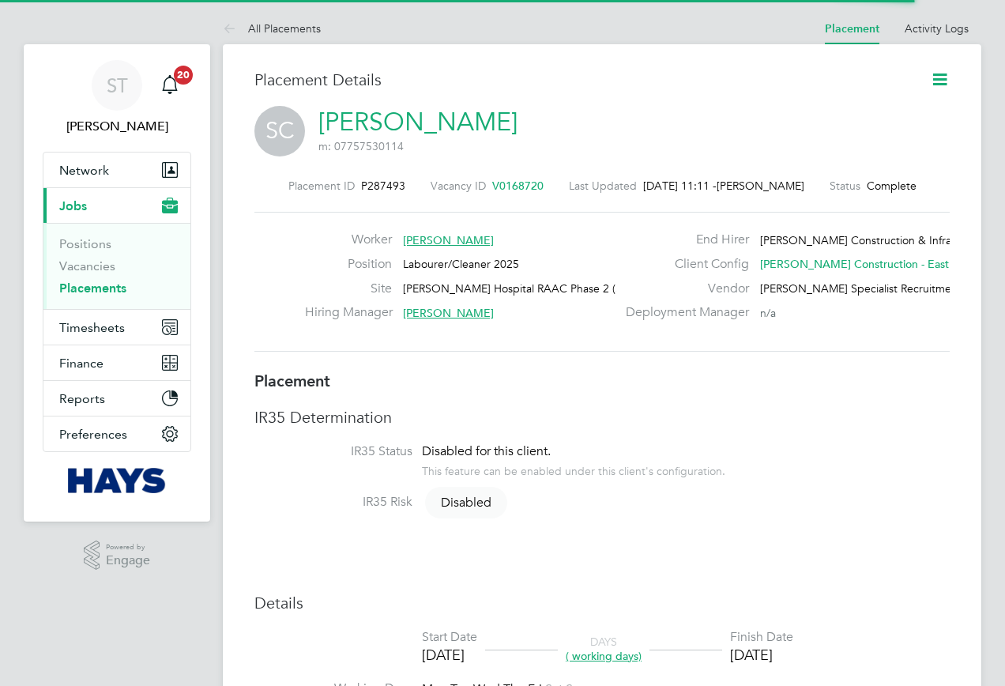
click at [943, 85] on icon at bounding box center [940, 79] width 20 height 20
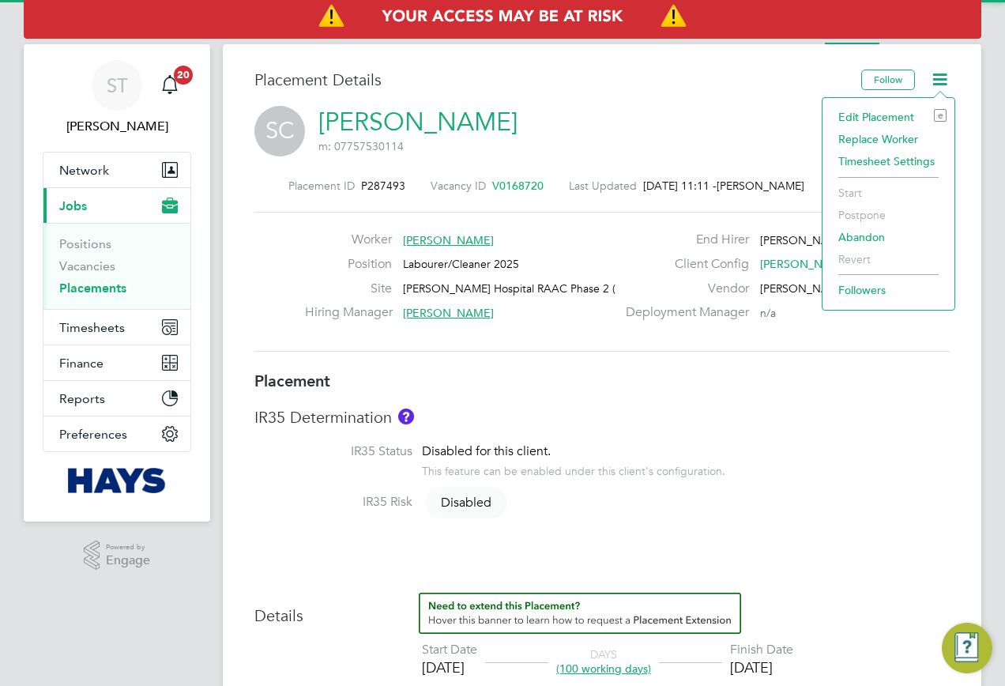
click at [858, 117] on li "Edit Placement e" at bounding box center [888, 117] width 116 height 22
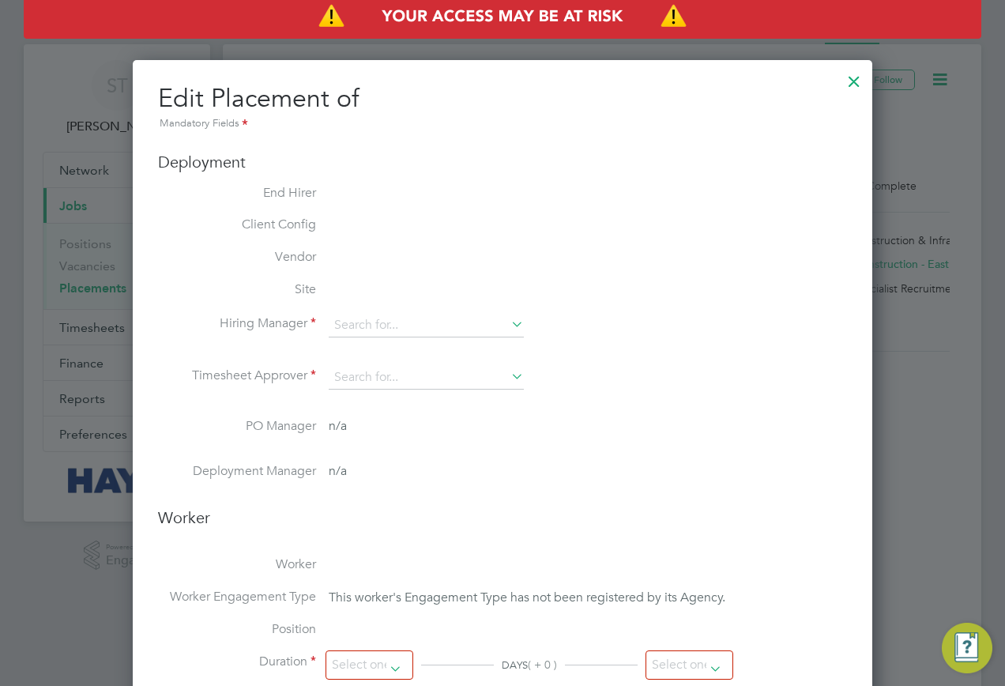
type input "[PERSON_NAME]"
type input "06 May 2025"
type input "[DATE]"
type input "08:00"
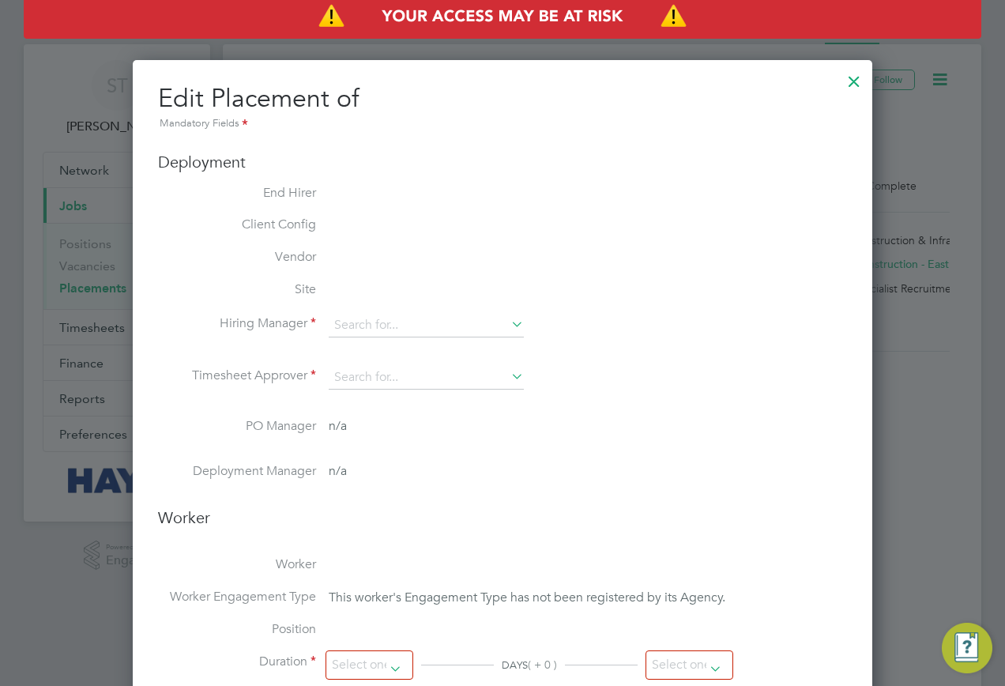
type input "18:00"
type input "30637252"
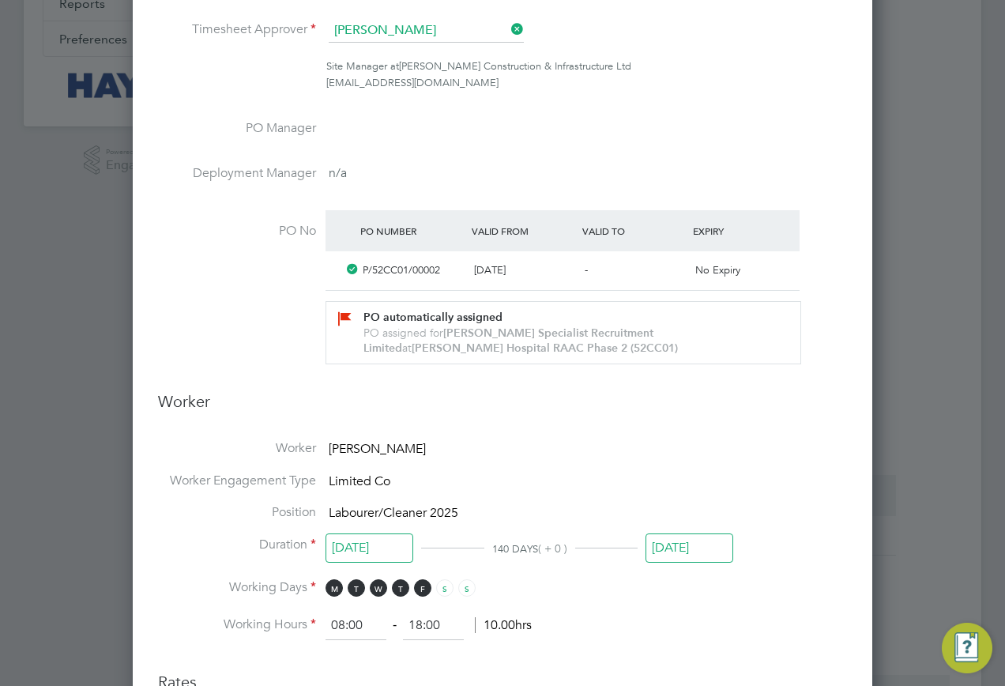
click at [675, 537] on input "[DATE]" at bounding box center [689, 547] width 88 height 29
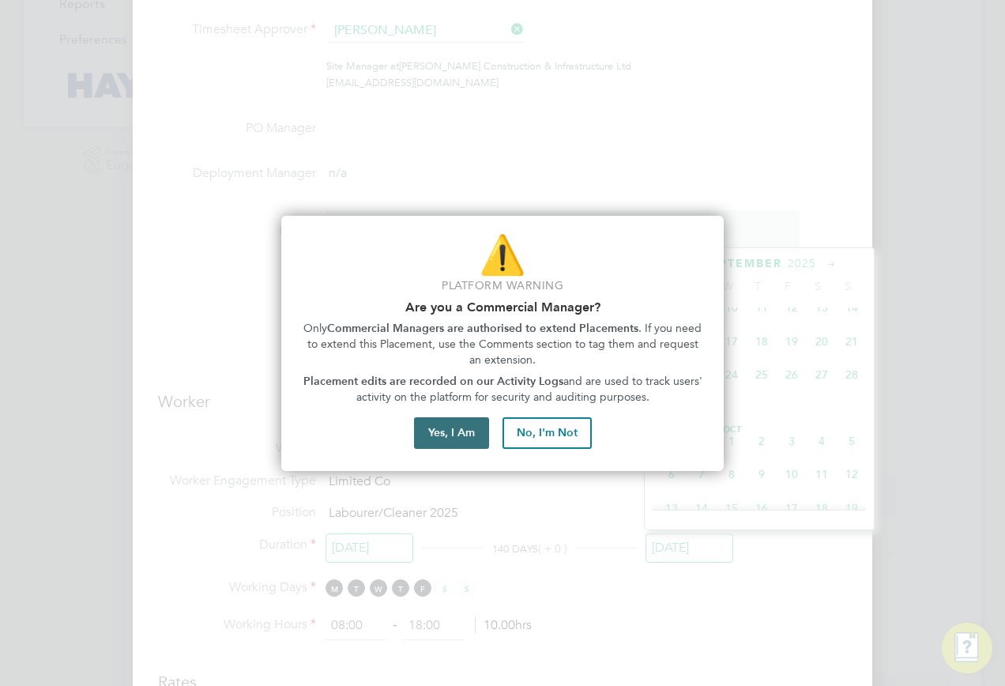
click at [448, 430] on button "Yes, I Am" at bounding box center [451, 433] width 75 height 32
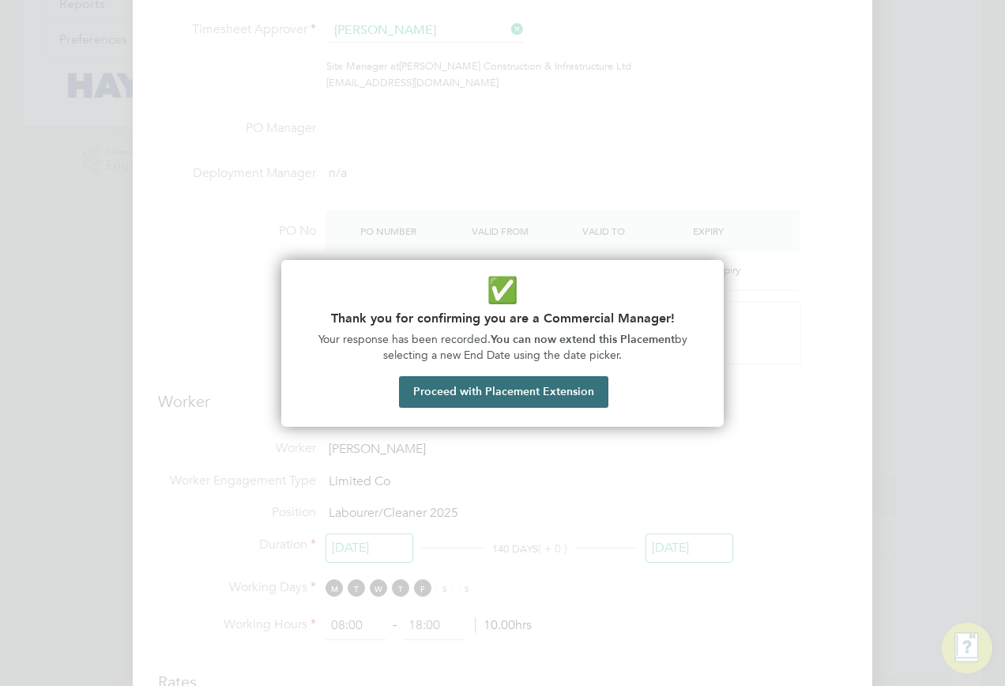
click at [461, 397] on button "Proceed with Placement Extension" at bounding box center [503, 392] width 209 height 32
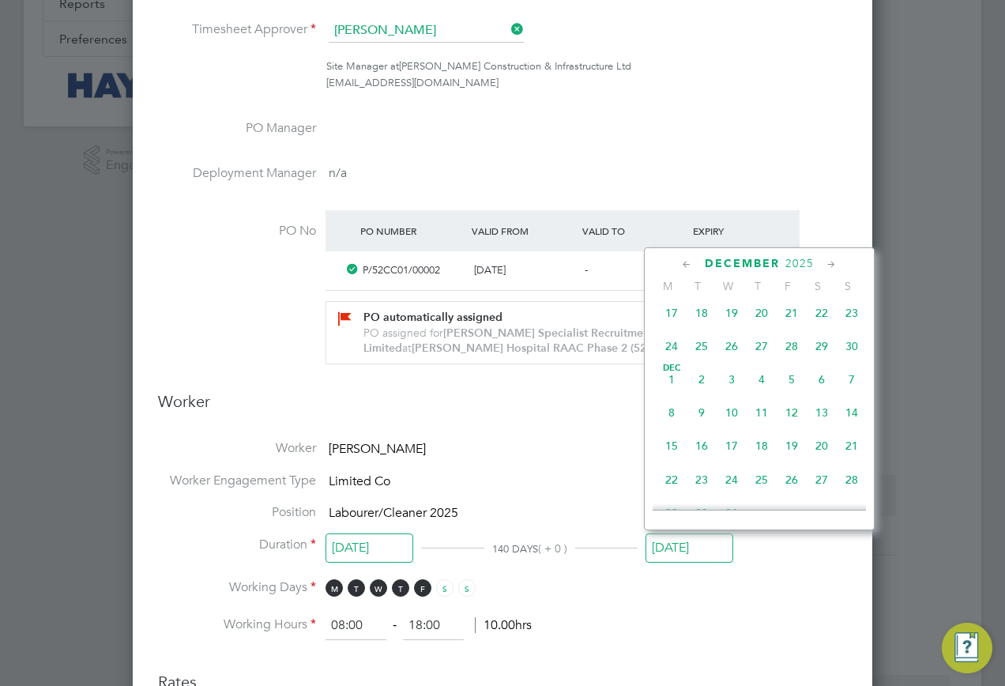
click at [670, 460] on span "15" at bounding box center [671, 445] width 30 height 30
type input "[DATE]"
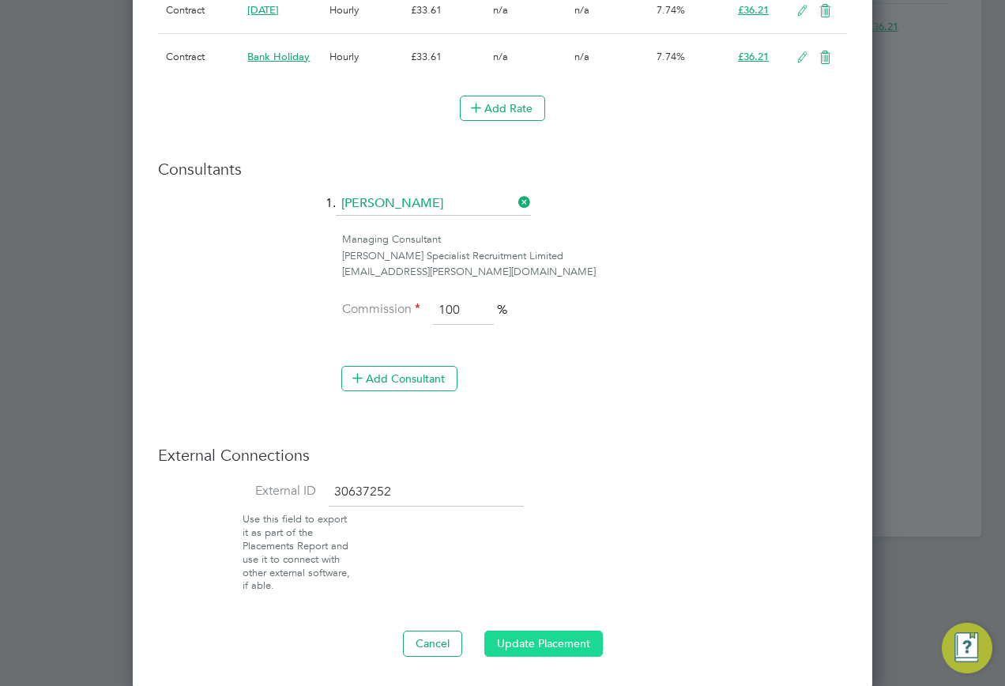
click at [550, 635] on button "Update Placement" at bounding box center [543, 642] width 118 height 25
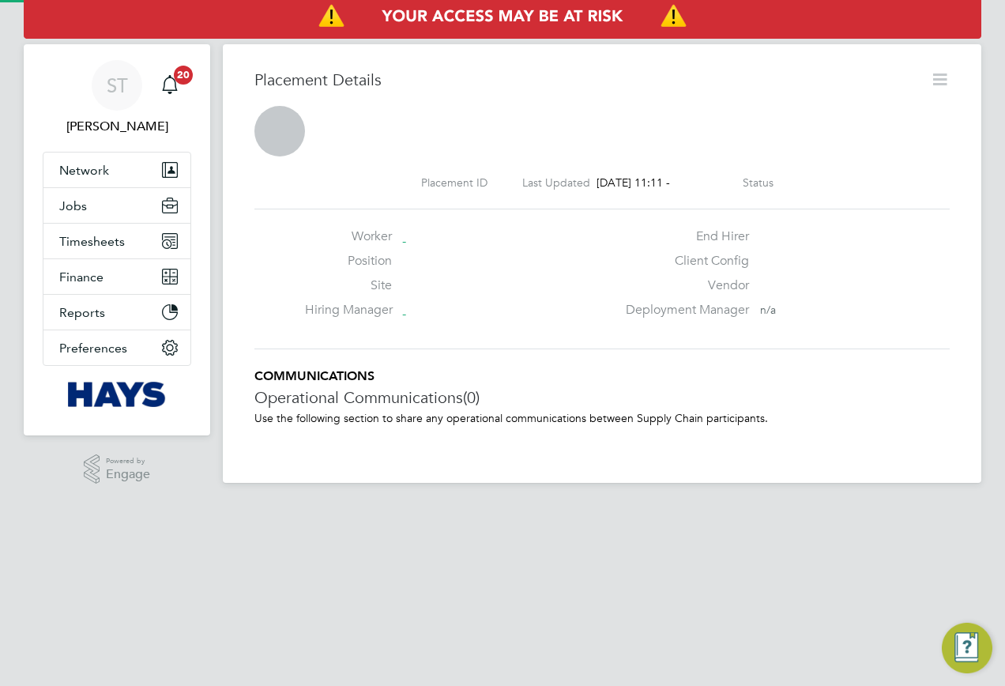
click at [941, 81] on icon at bounding box center [940, 79] width 20 height 20
click at [935, 81] on icon at bounding box center [940, 79] width 20 height 20
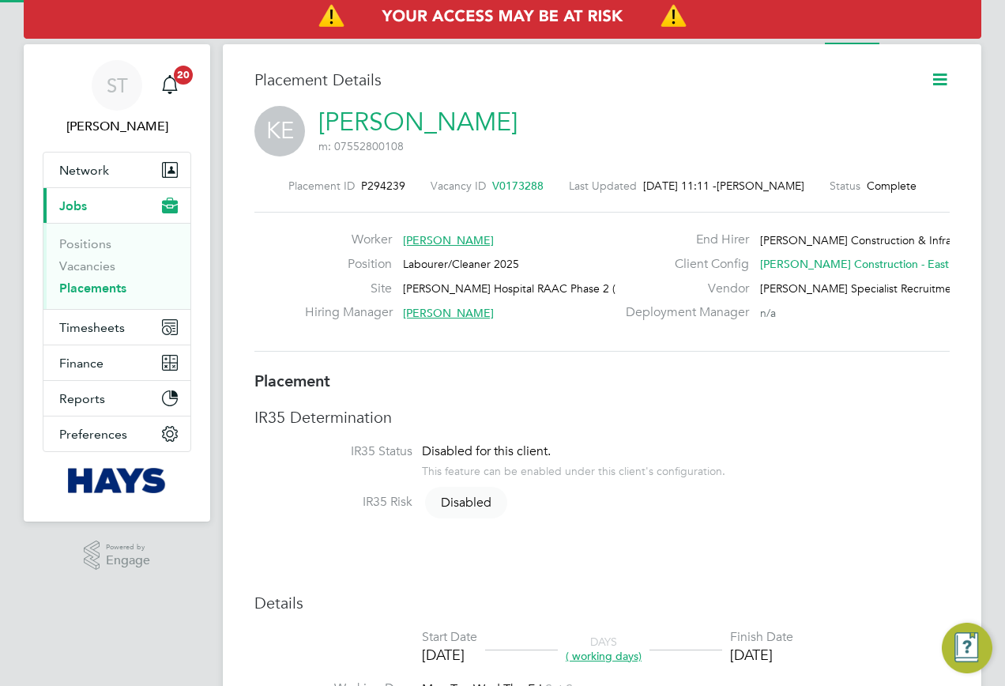
scroll to position [36, 696]
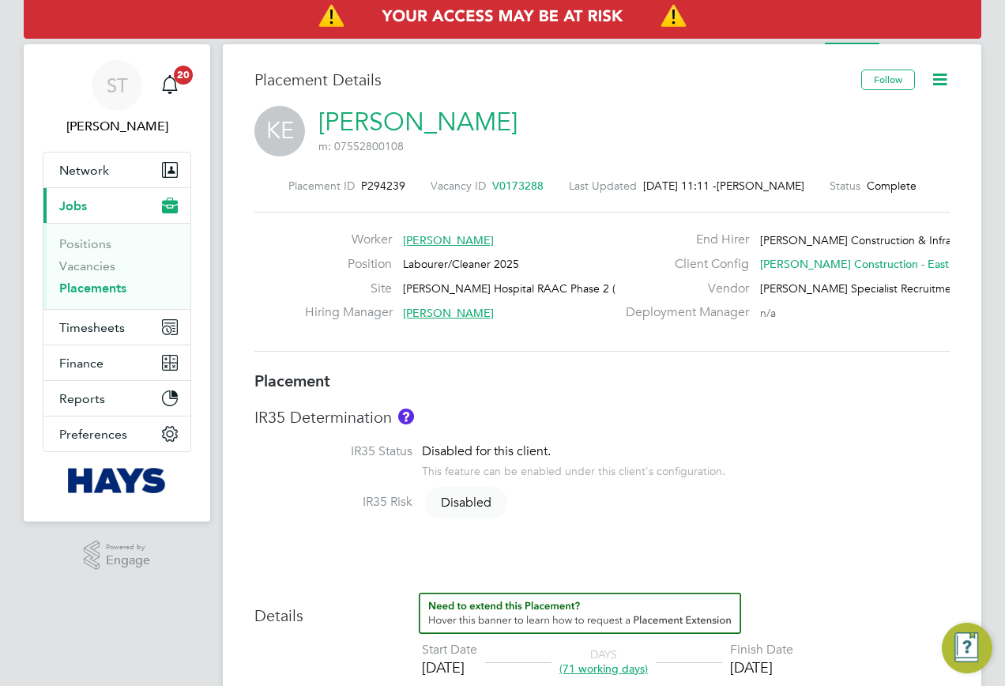
click at [943, 81] on icon at bounding box center [940, 79] width 20 height 20
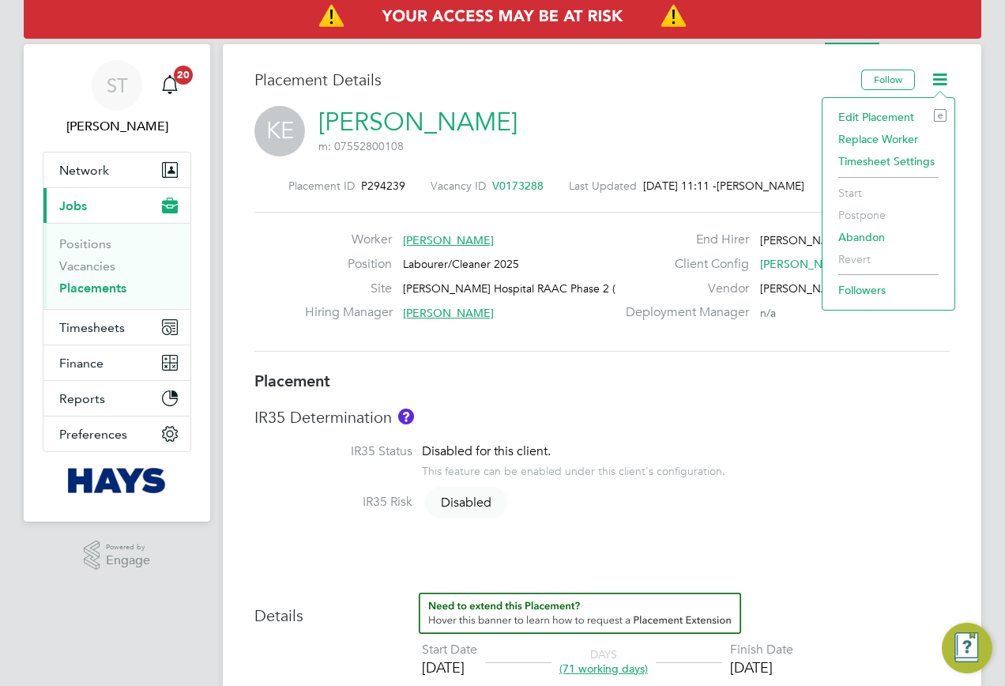
click at [874, 110] on li "Edit Placement e" at bounding box center [888, 117] width 116 height 22
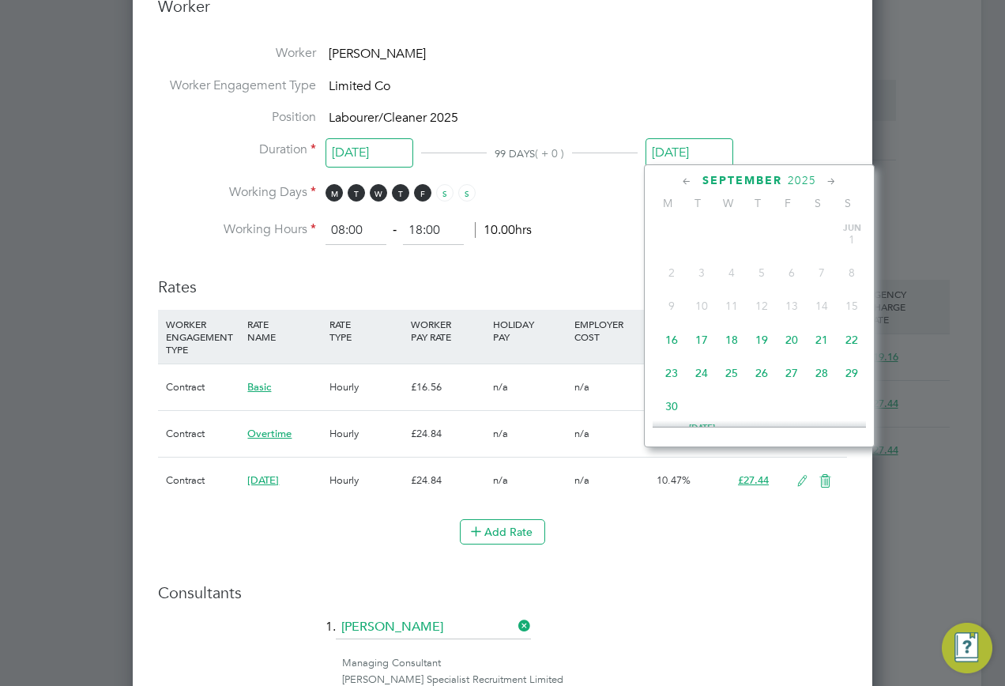
click at [674, 154] on input "22 Sep 2025" at bounding box center [689, 152] width 88 height 29
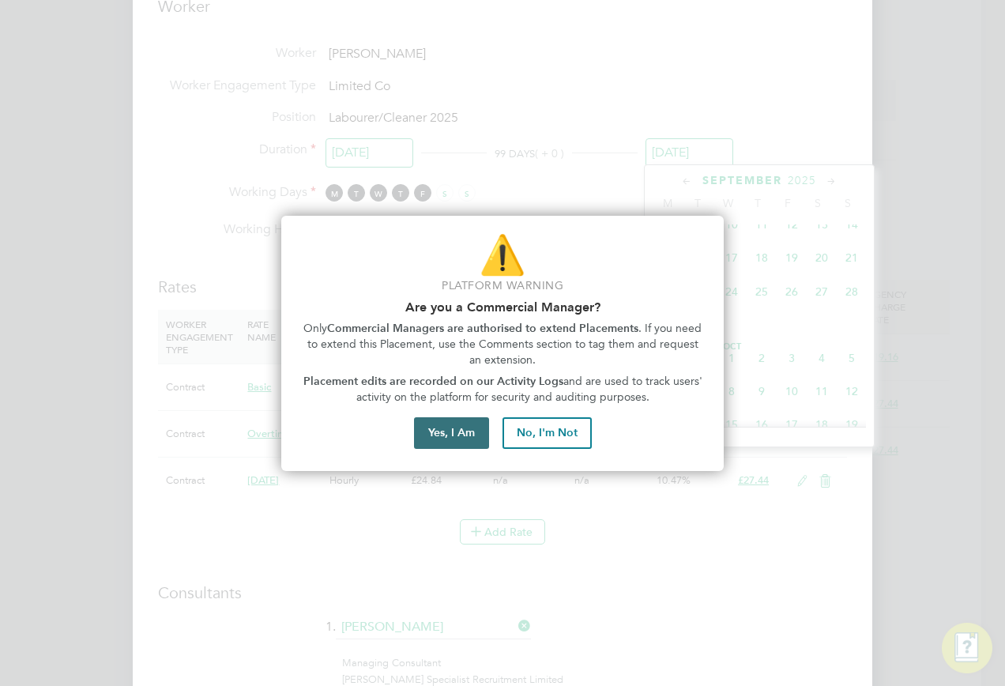
click at [430, 427] on button "Yes, I Am" at bounding box center [451, 433] width 75 height 32
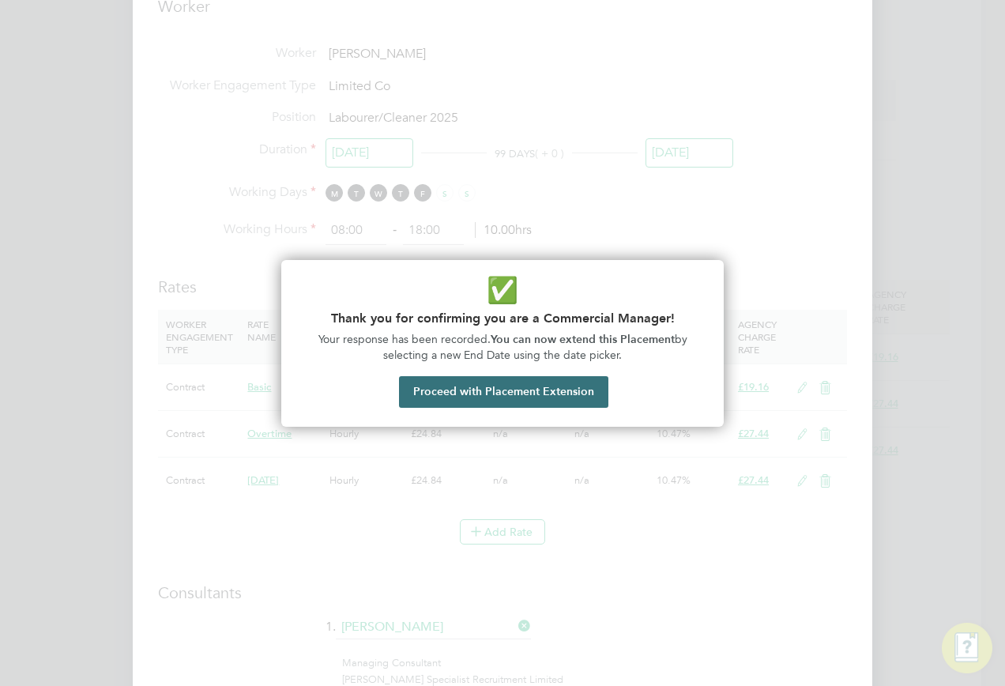
click at [467, 395] on button "Proceed with Placement Extension" at bounding box center [503, 392] width 209 height 32
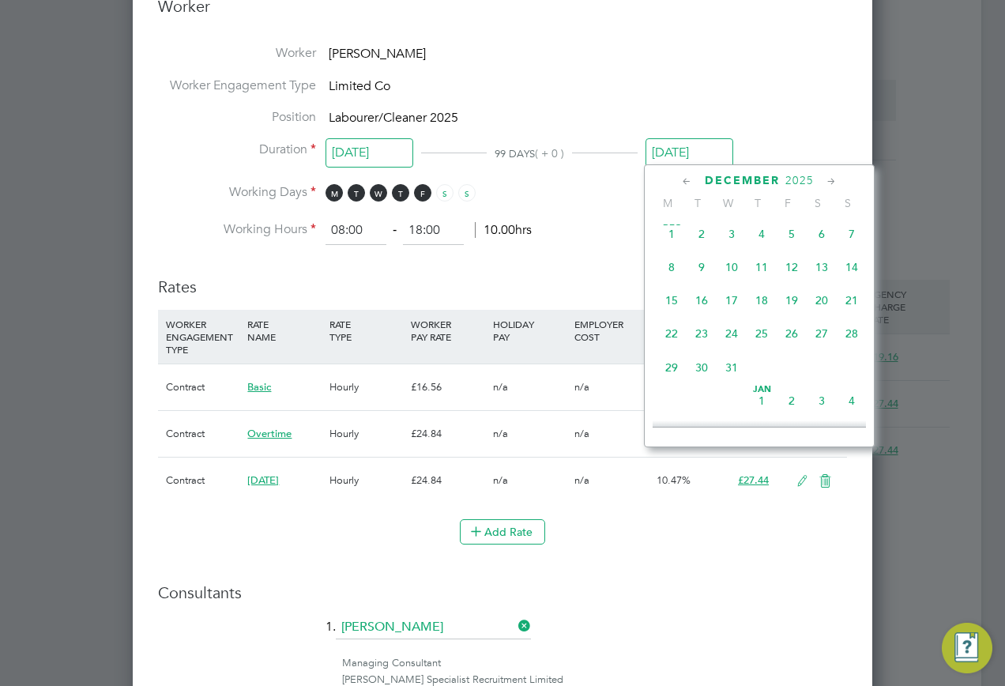
click at [670, 315] on span "15" at bounding box center [671, 300] width 30 height 30
type input "15 Dec 2025"
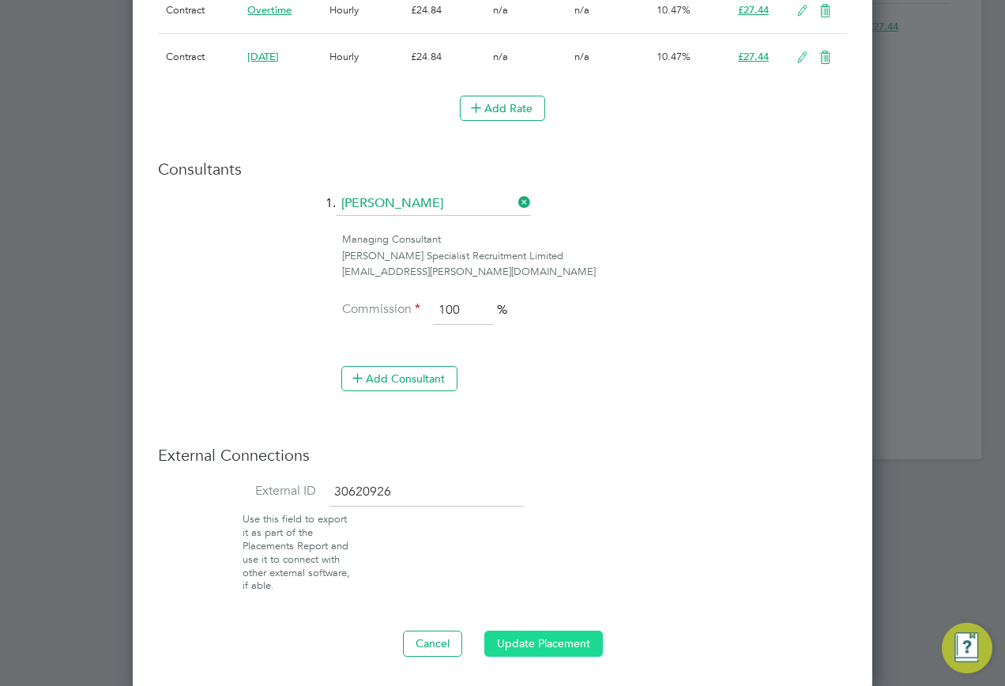
click at [558, 634] on button "Update Placement" at bounding box center [543, 642] width 118 height 25
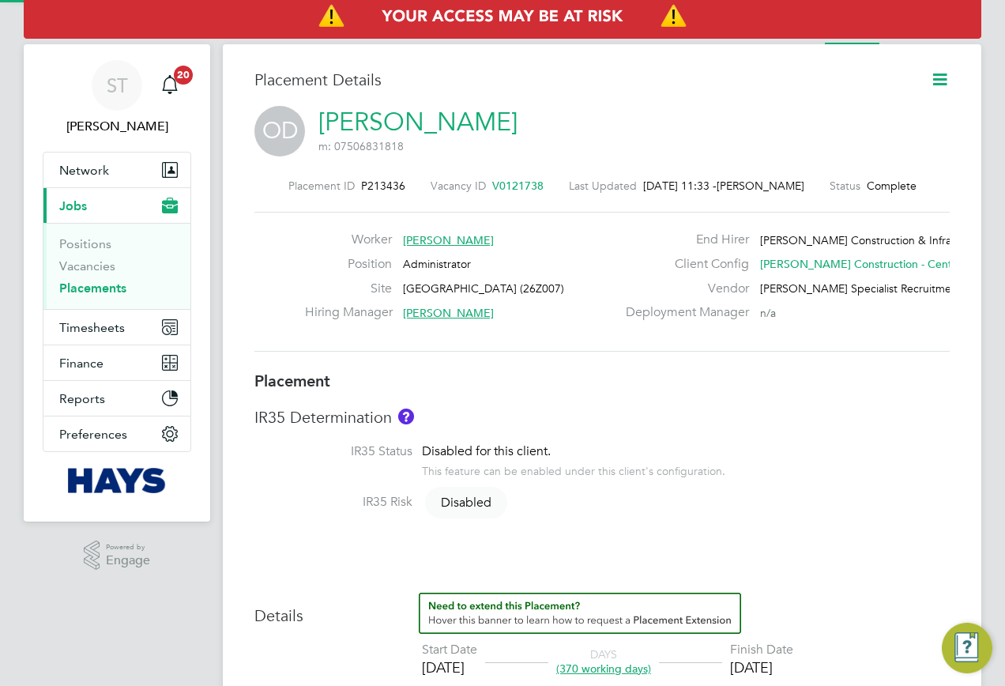
click at [933, 82] on icon at bounding box center [940, 79] width 20 height 20
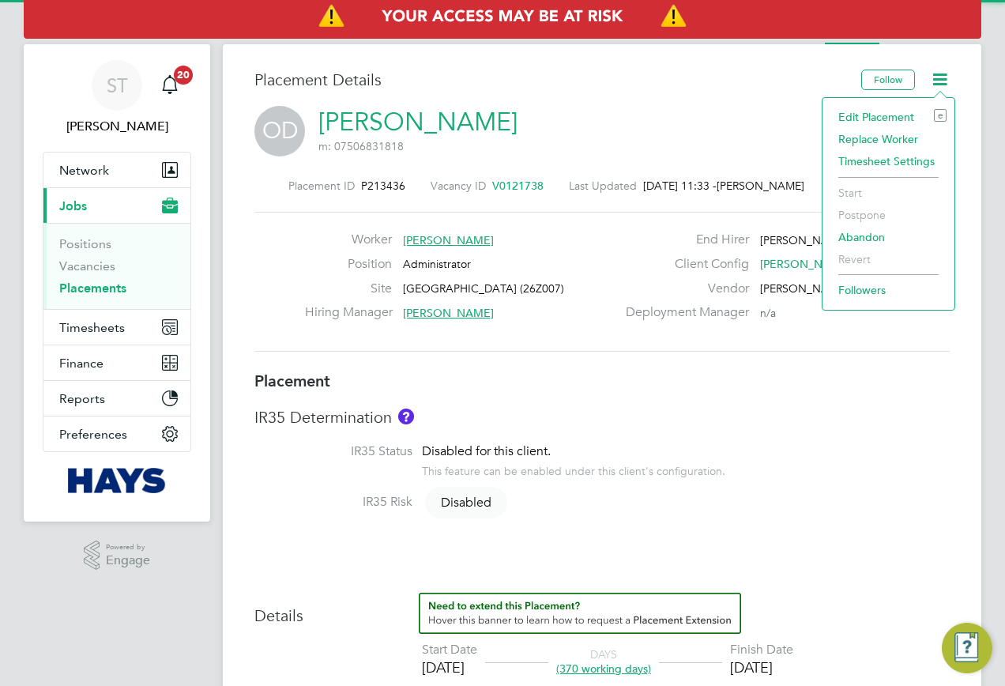
click at [872, 123] on li "Edit Placement e" at bounding box center [888, 117] width 116 height 22
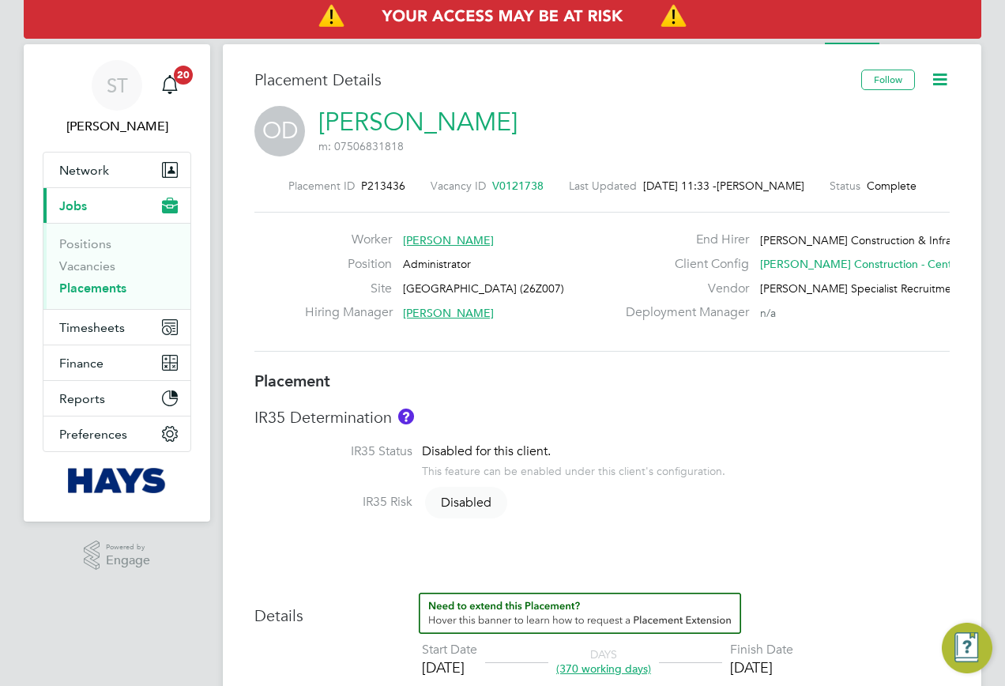
type input "[PERSON_NAME]"
type input "[DATE]"
type input "08:00"
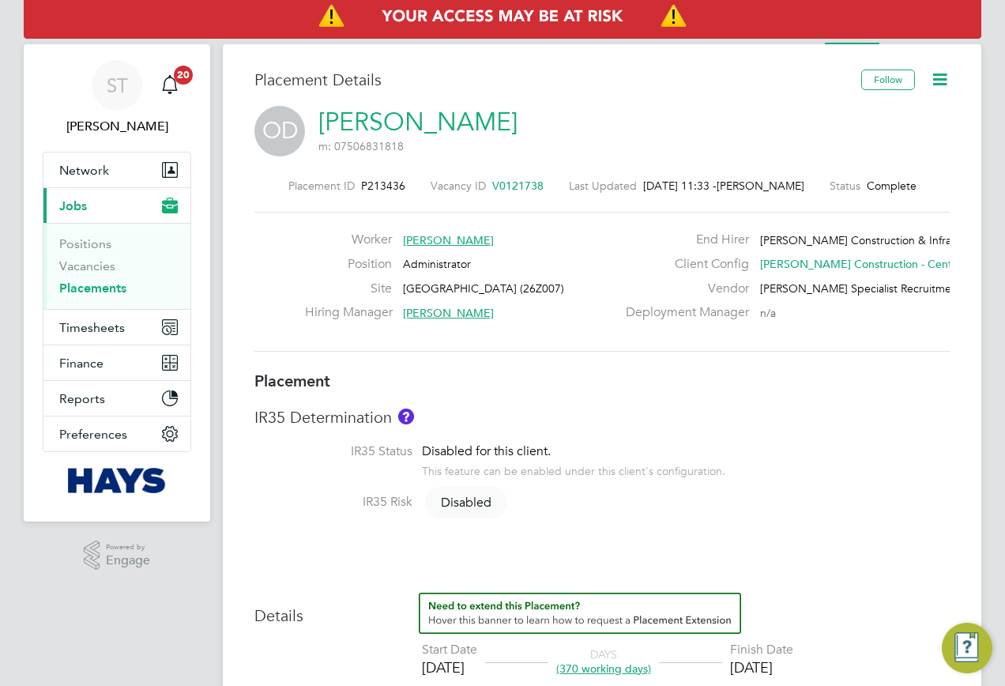
type input "18:00"
type input "18883940"
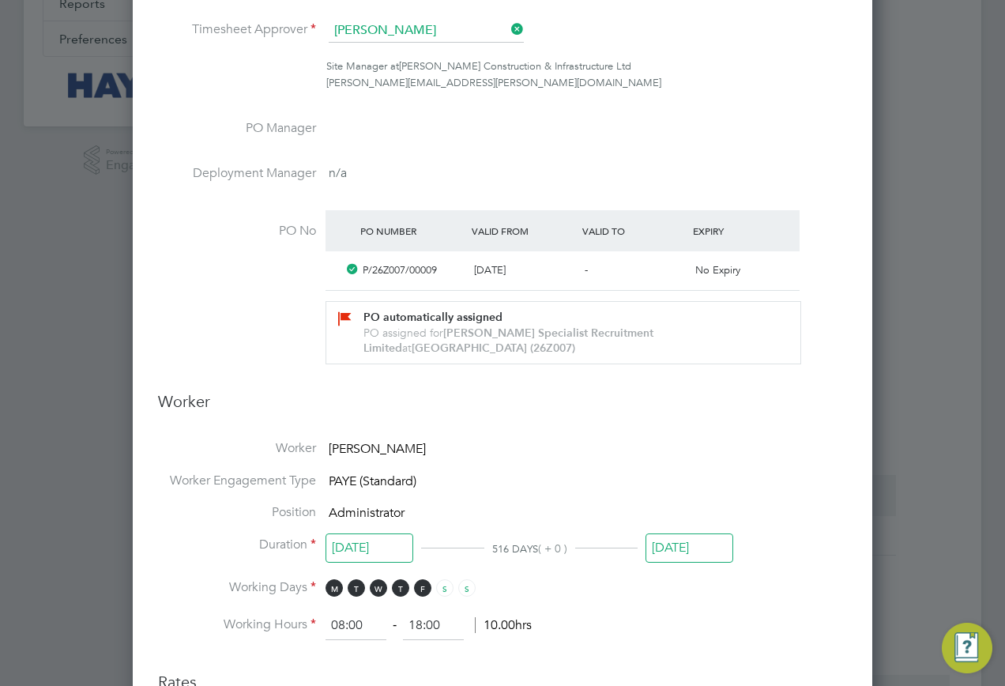
click at [689, 537] on input "[DATE]" at bounding box center [689, 547] width 88 height 29
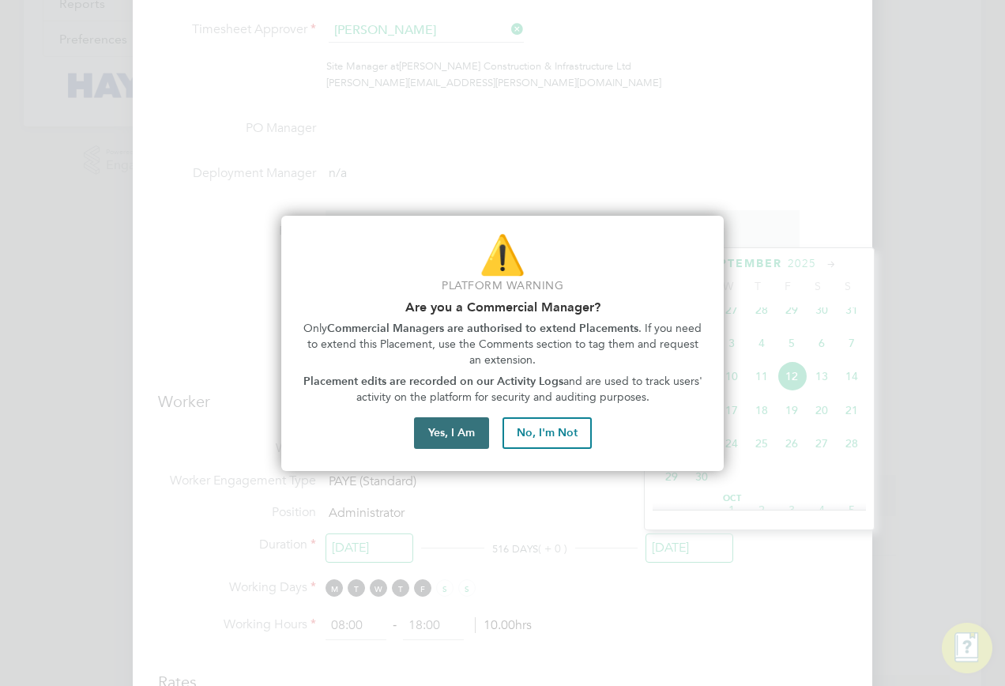
click at [464, 435] on button "Yes, I Am" at bounding box center [451, 433] width 75 height 32
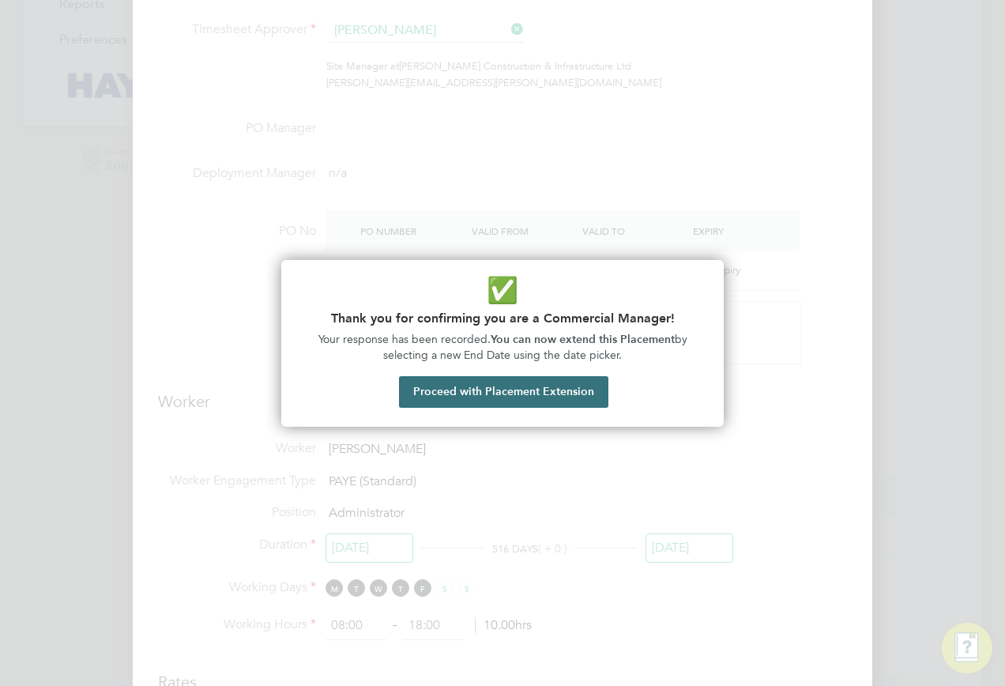
click at [488, 401] on button "Proceed with Placement Extension" at bounding box center [503, 392] width 209 height 32
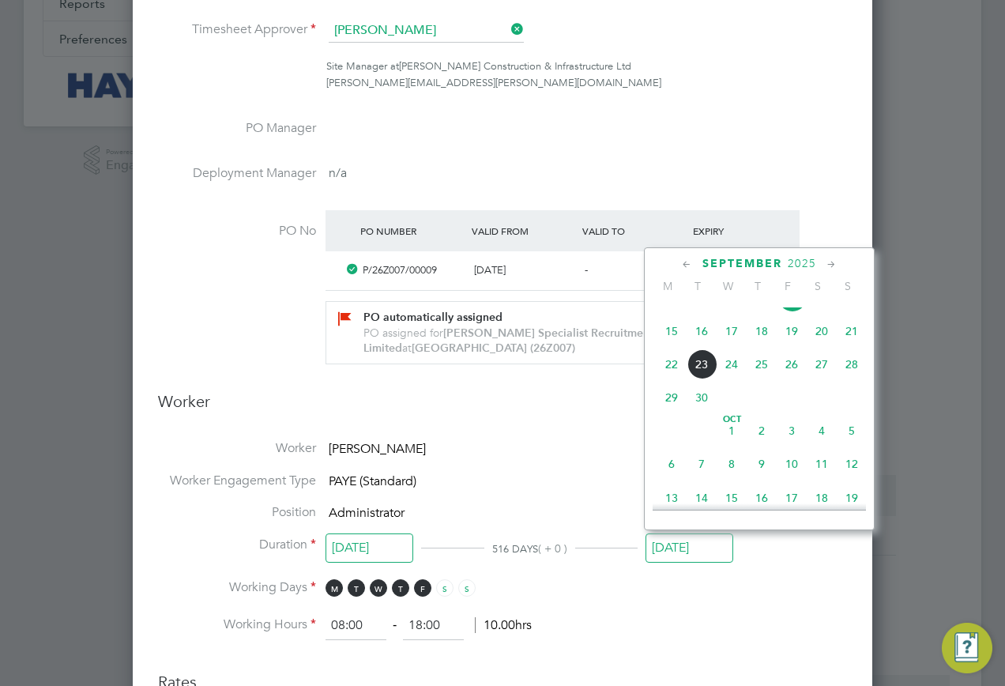
click at [791, 474] on span "10" at bounding box center [791, 464] width 30 height 30
type input "[DATE]"
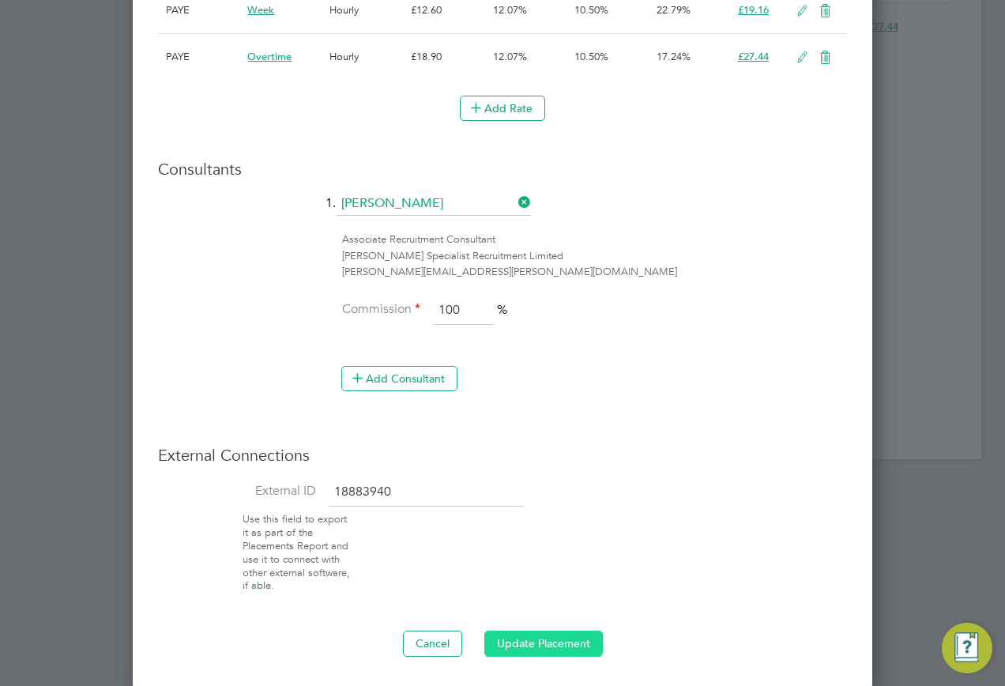
click at [566, 633] on button "Update Placement" at bounding box center [543, 642] width 118 height 25
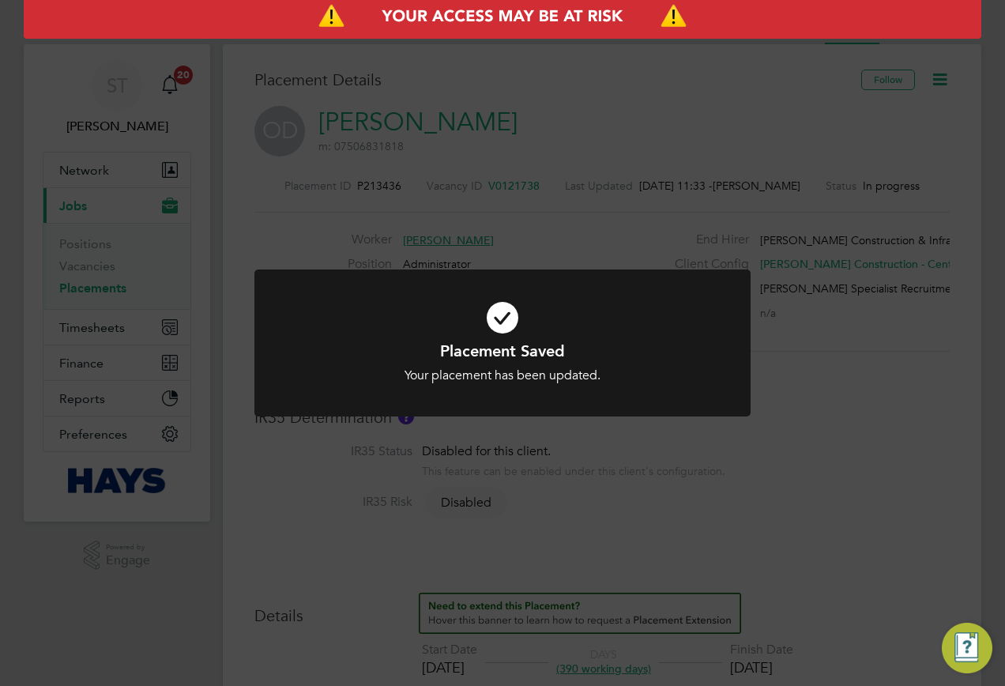
click at [747, 426] on div "Placement Saved Your placement has been updated. Cancel Okay" at bounding box center [502, 352] width 496 height 167
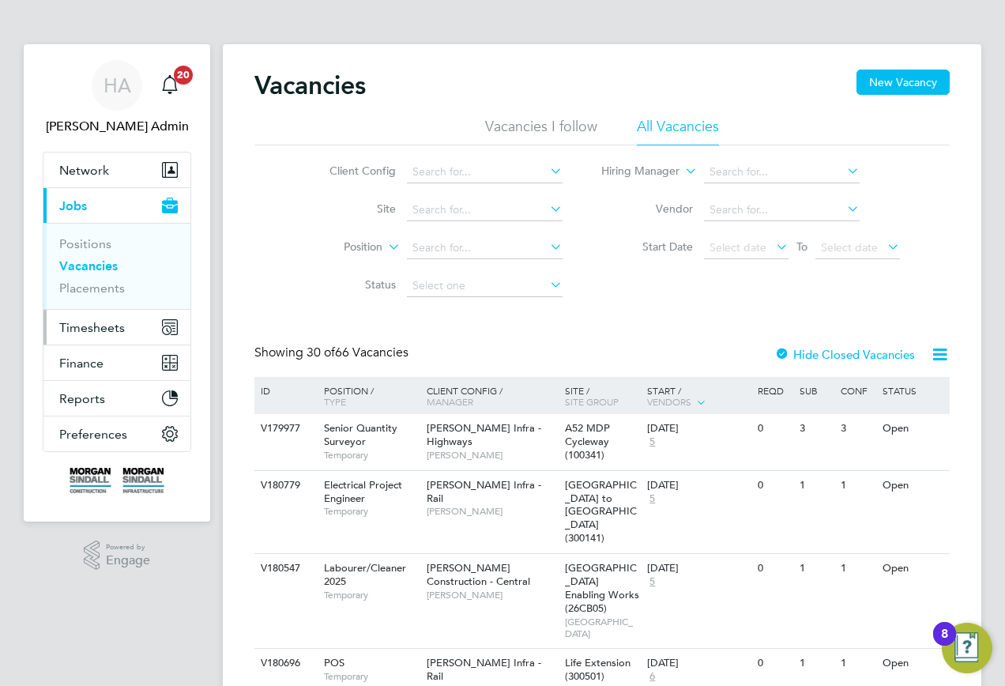
click at [93, 328] on span "Timesheets" at bounding box center [92, 327] width 66 height 15
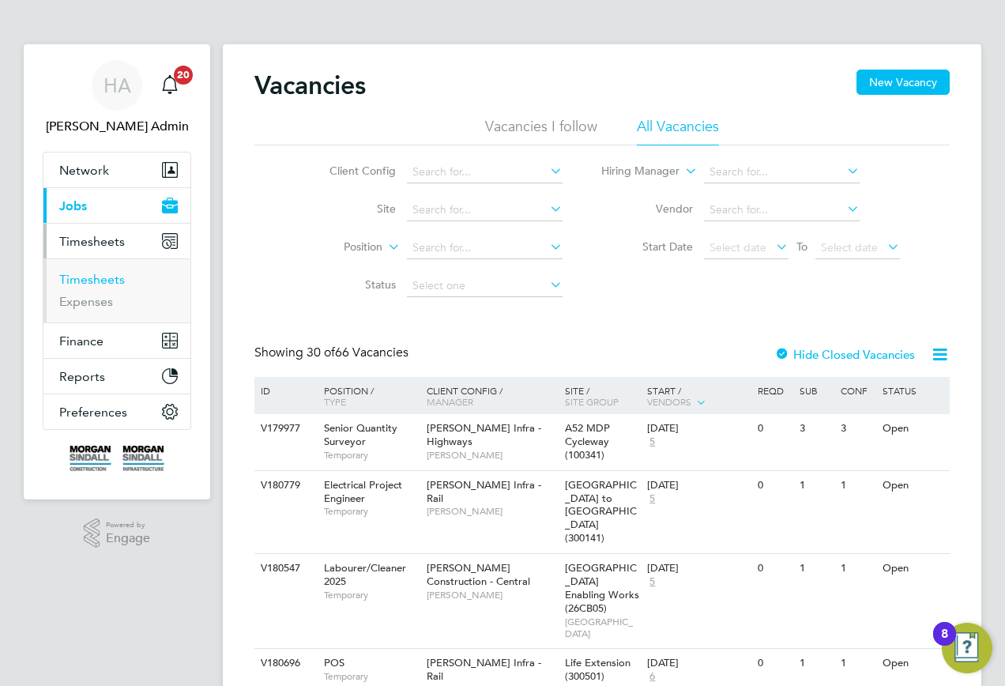
drag, startPoint x: 84, startPoint y: 277, endPoint x: 127, endPoint y: 275, distance: 43.5
click at [84, 277] on link "Timesheets" at bounding box center [92, 279] width 66 height 15
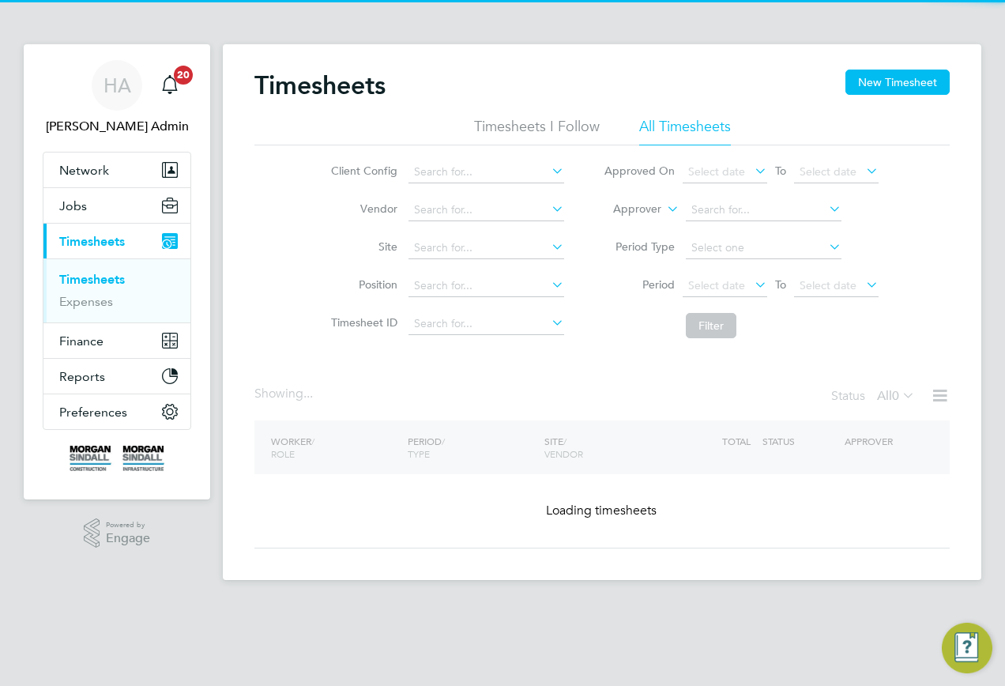
click at [663, 206] on icon at bounding box center [663, 204] width 0 height 14
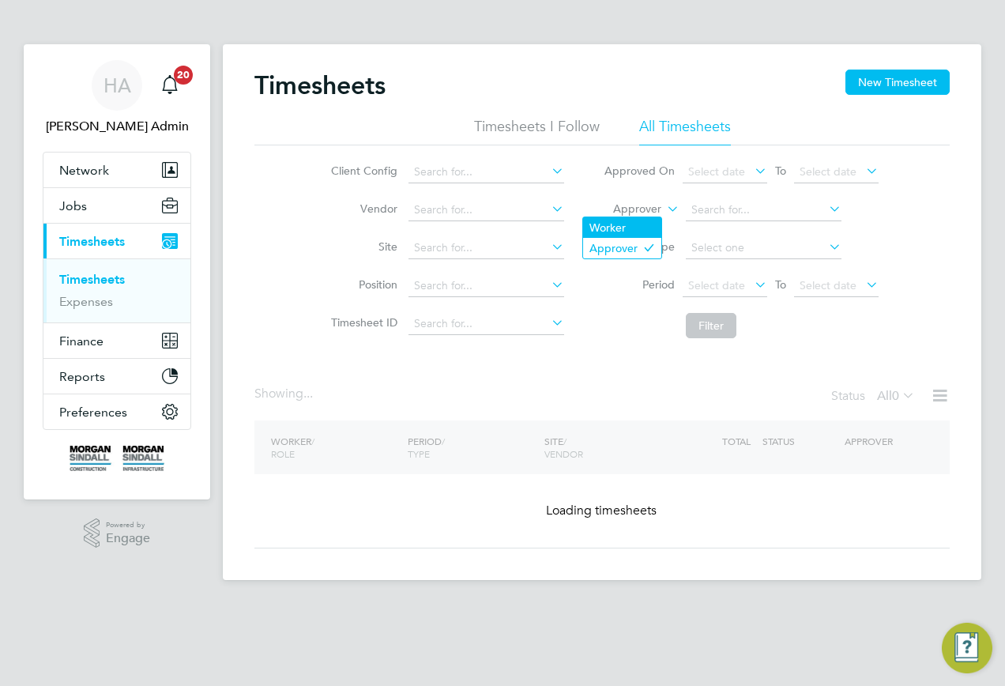
click at [639, 227] on li "Worker" at bounding box center [622, 227] width 78 height 21
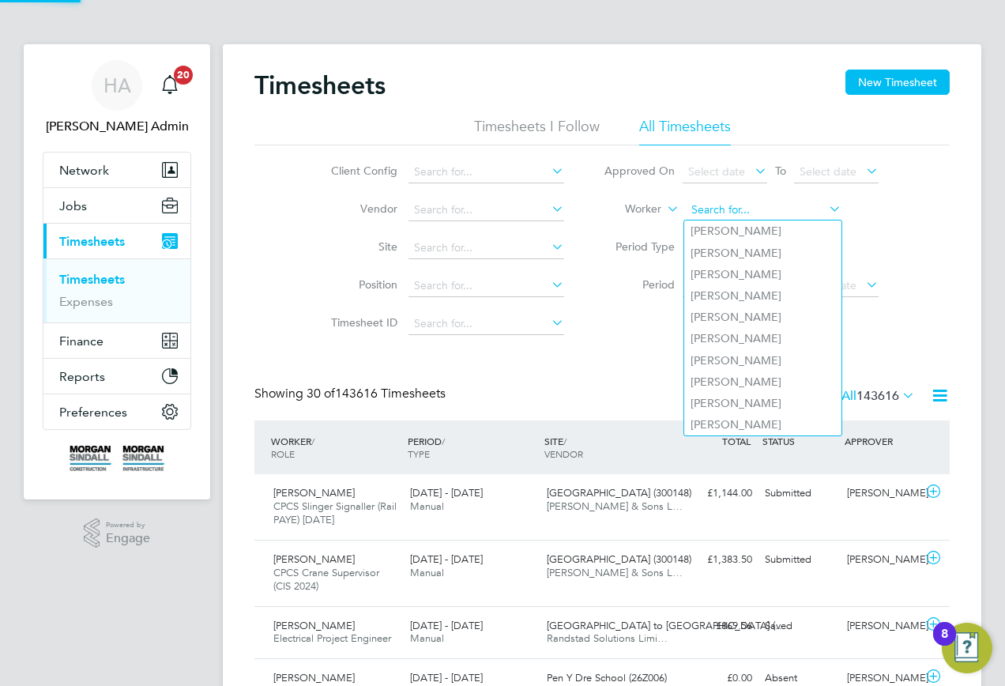
paste input "[PERSON_NAME]"
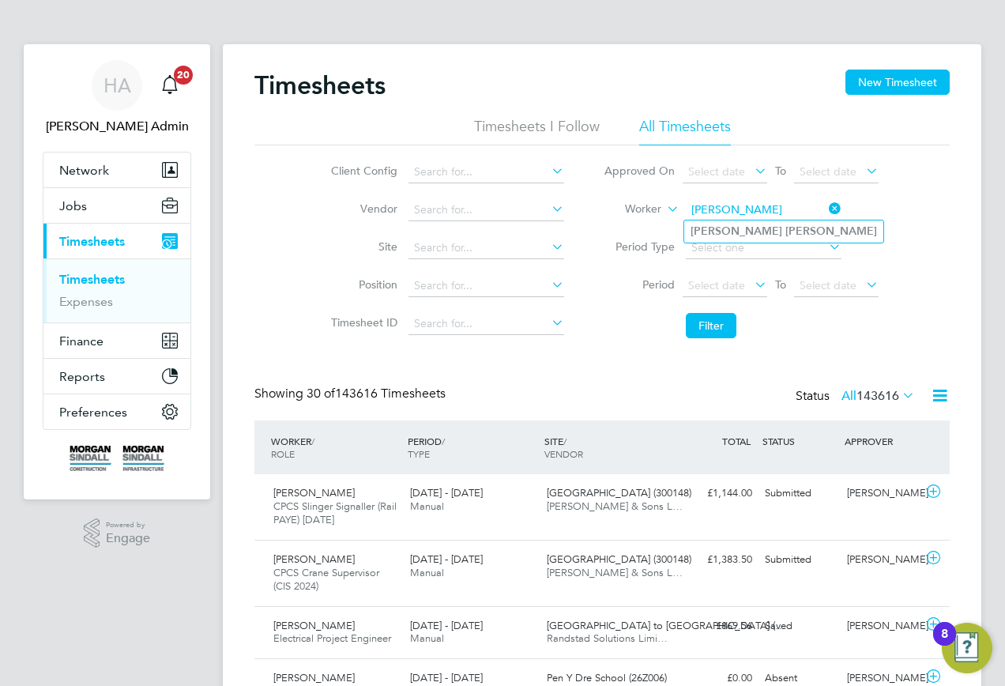
type input "[PERSON_NAME]"
click at [785, 231] on b "[PERSON_NAME]" at bounding box center [831, 230] width 92 height 13
click at [716, 313] on button "Filter" at bounding box center [711, 325] width 51 height 25
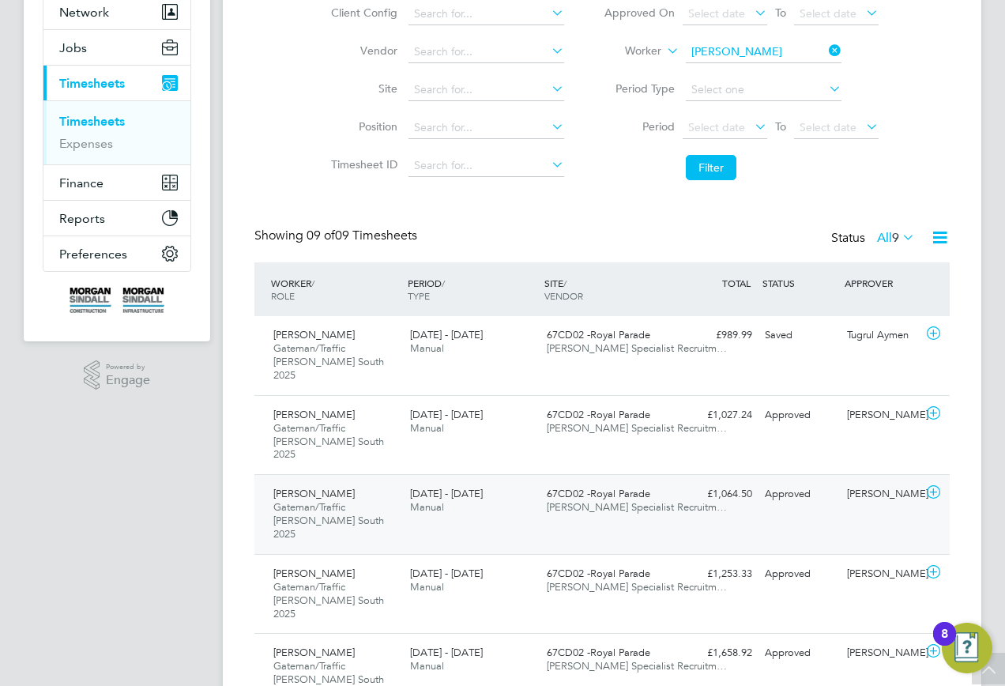
click at [555, 500] on span "[PERSON_NAME] Specialist Recruitm…" at bounding box center [637, 506] width 180 height 13
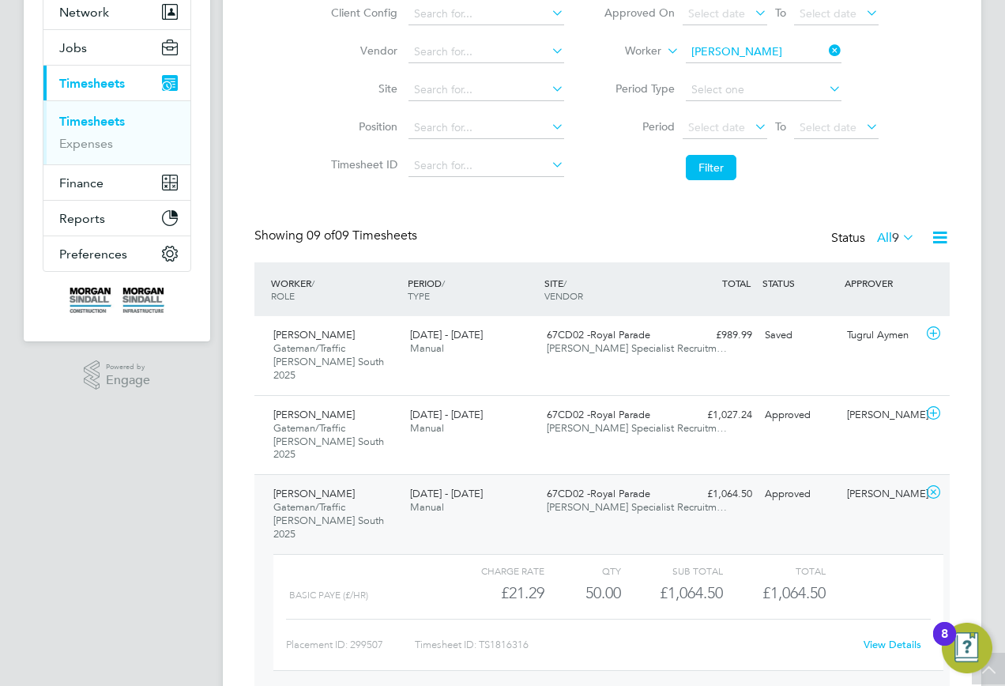
click at [885, 632] on div "View Details" at bounding box center [891, 644] width 77 height 25
click at [887, 637] on link "View Details" at bounding box center [892, 643] width 58 height 13
click at [825, 45] on icon at bounding box center [825, 50] width 0 height 22
click at [765, 50] on input at bounding box center [764, 52] width 156 height 22
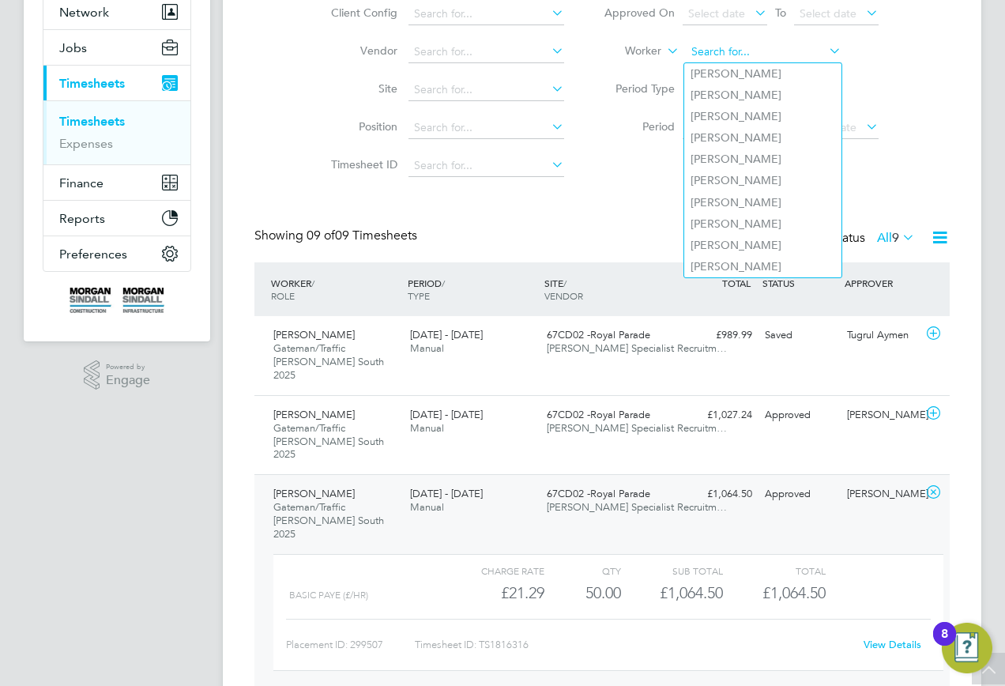
paste input "[PERSON_NAME]"
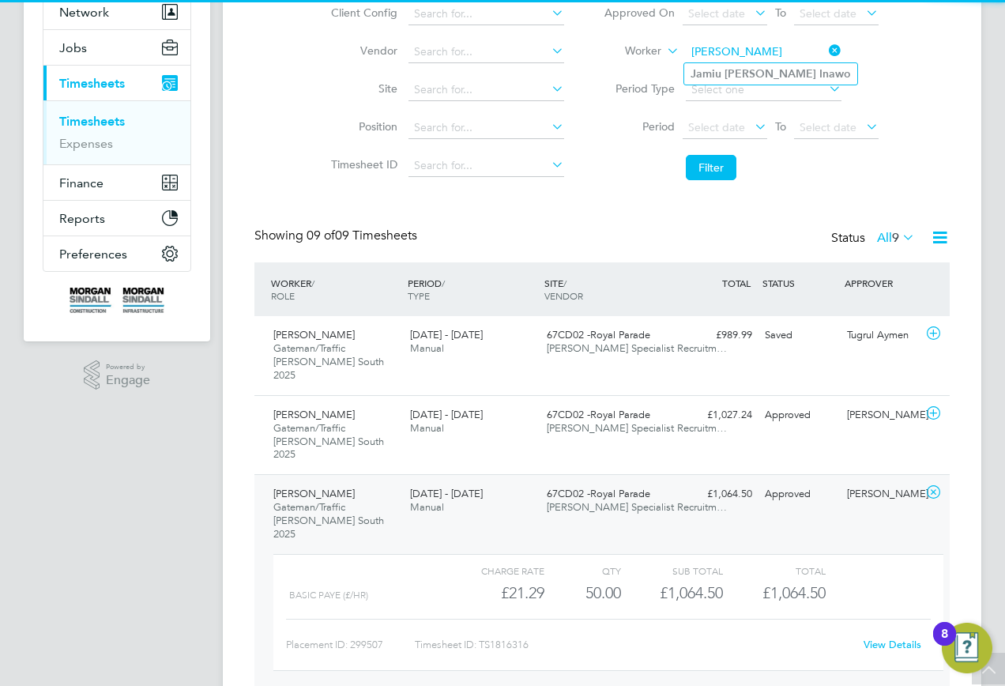
type input "[PERSON_NAME]"
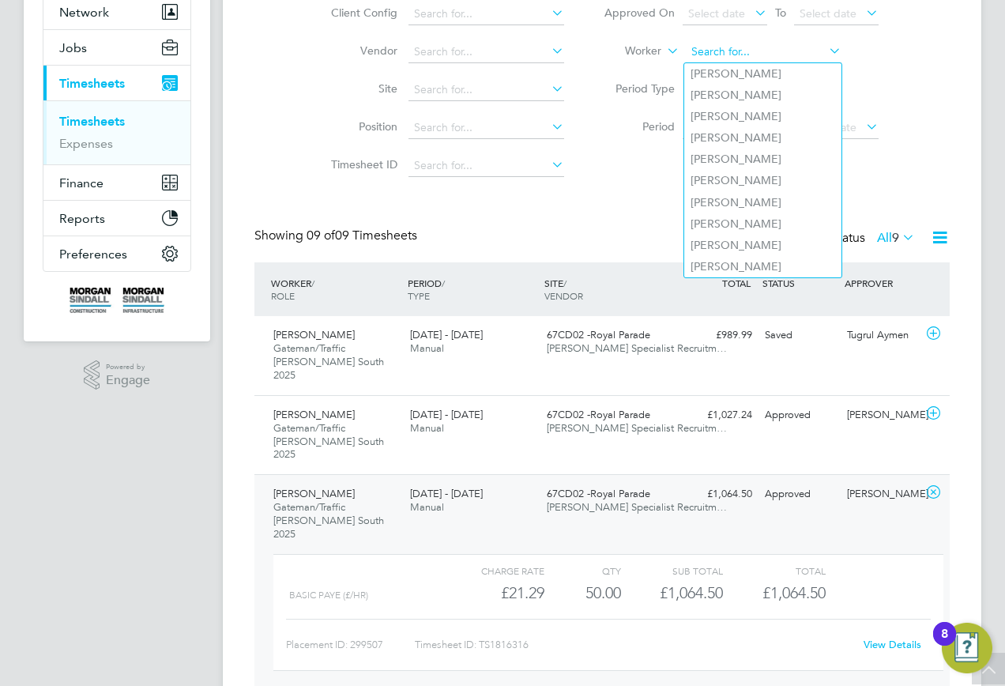
click at [705, 51] on input at bounding box center [764, 52] width 156 height 22
paste input "[PERSON_NAME]"
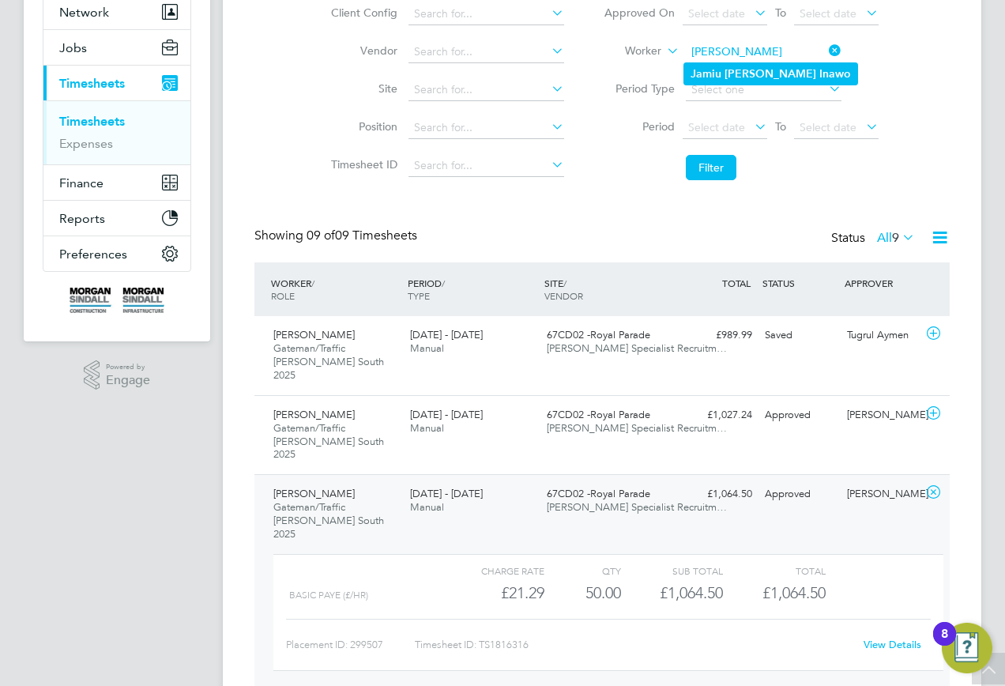
type input "[PERSON_NAME]"
click at [710, 64] on li "[PERSON_NAME]" at bounding box center [770, 73] width 173 height 21
click at [703, 158] on button "Filter" at bounding box center [711, 167] width 51 height 25
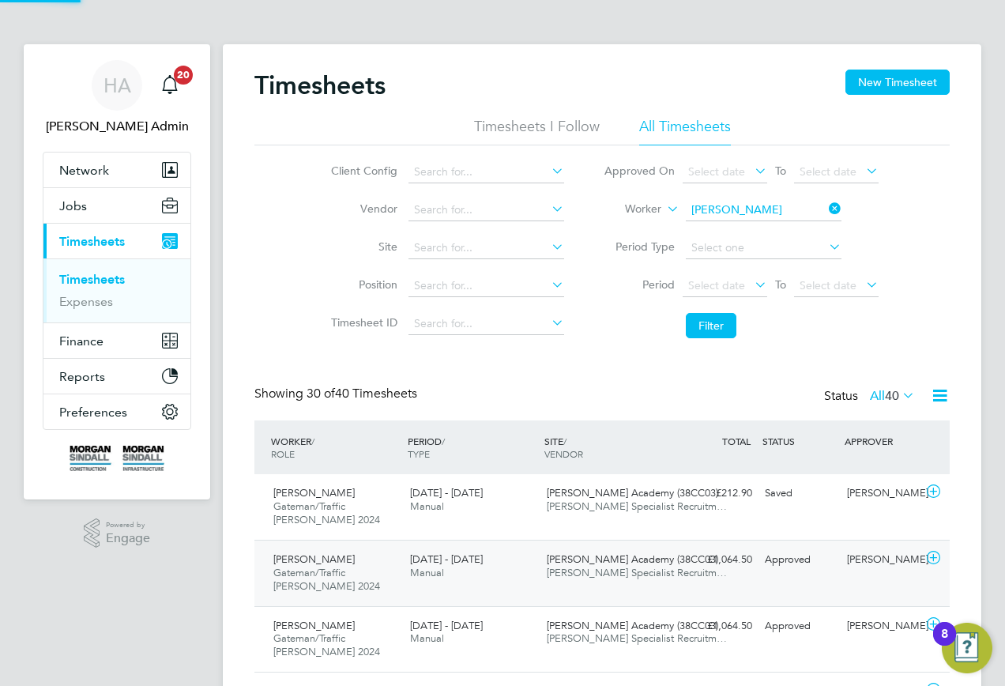
scroll to position [8, 8]
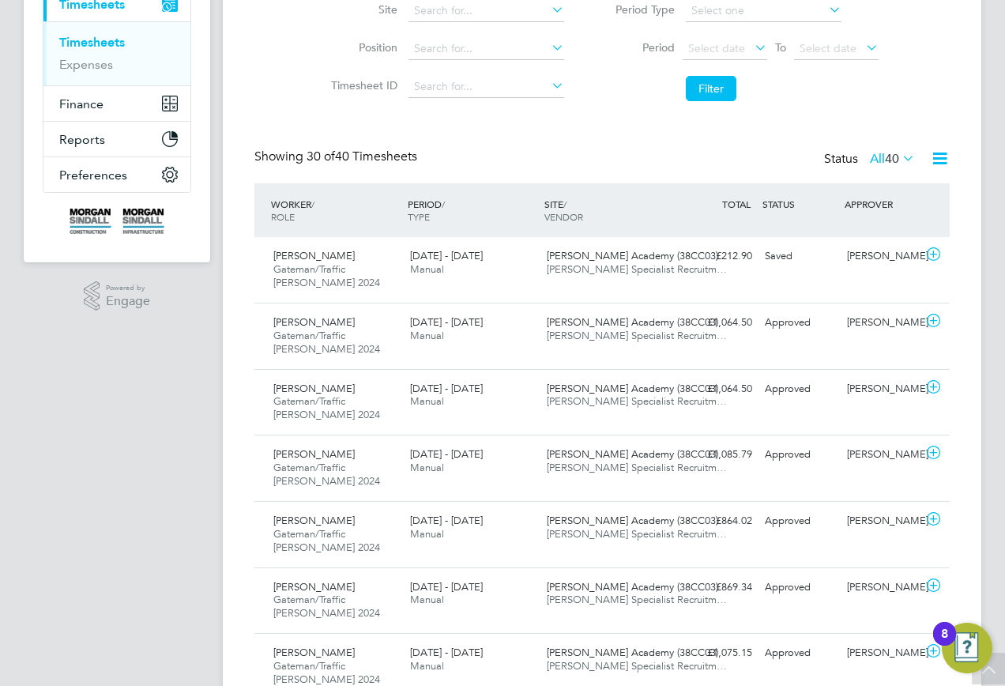
click at [875, 155] on label "All 40" at bounding box center [892, 159] width 45 height 16
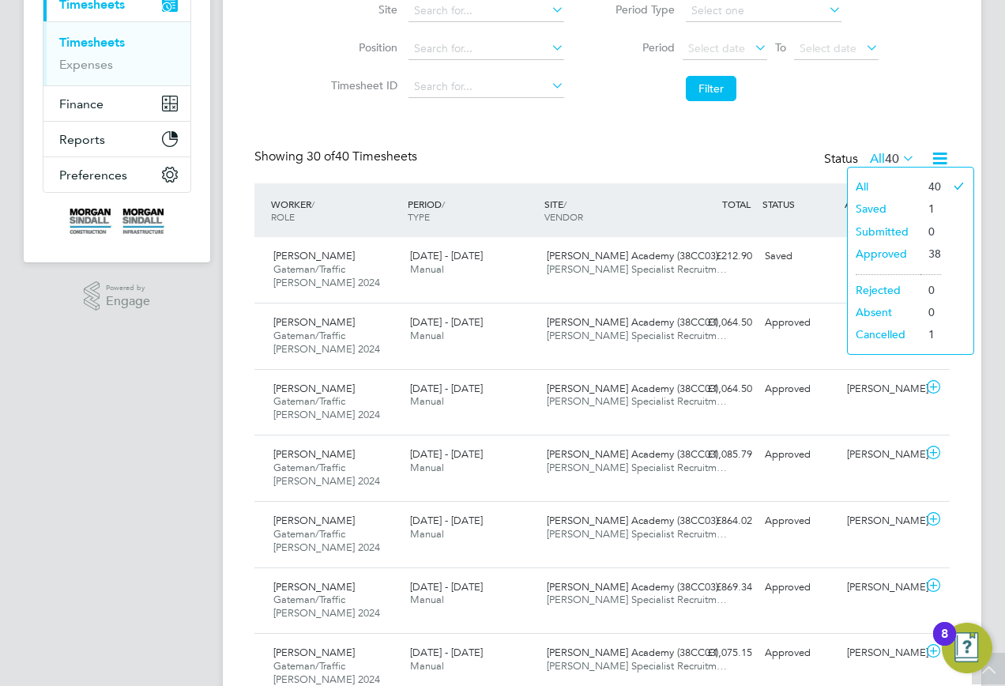
click at [872, 251] on li "Approved" at bounding box center [883, 253] width 73 height 22
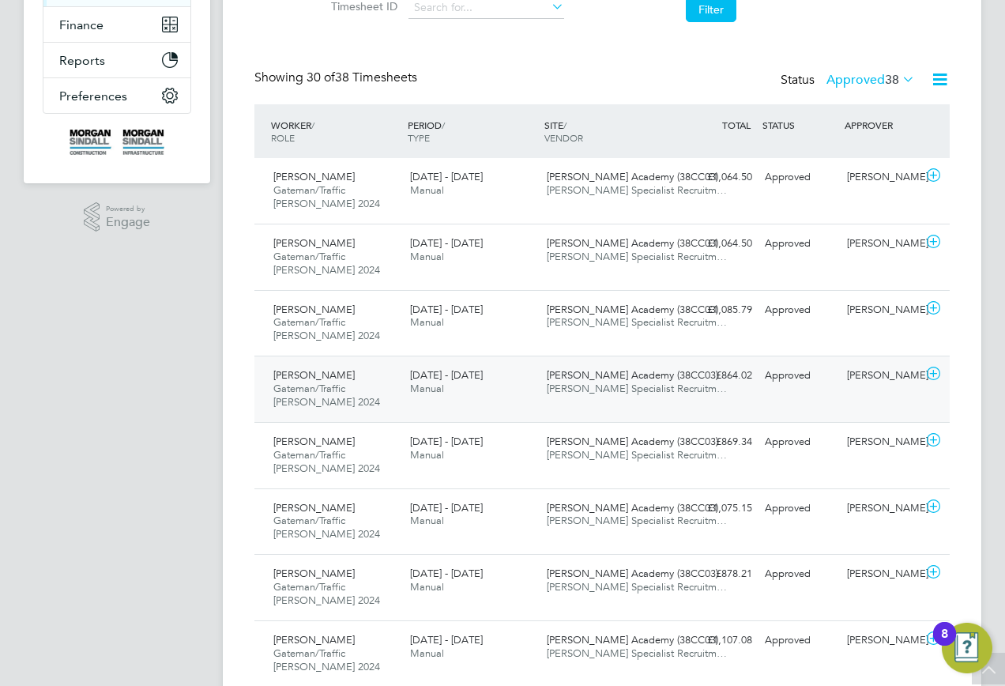
scroll to position [79, 0]
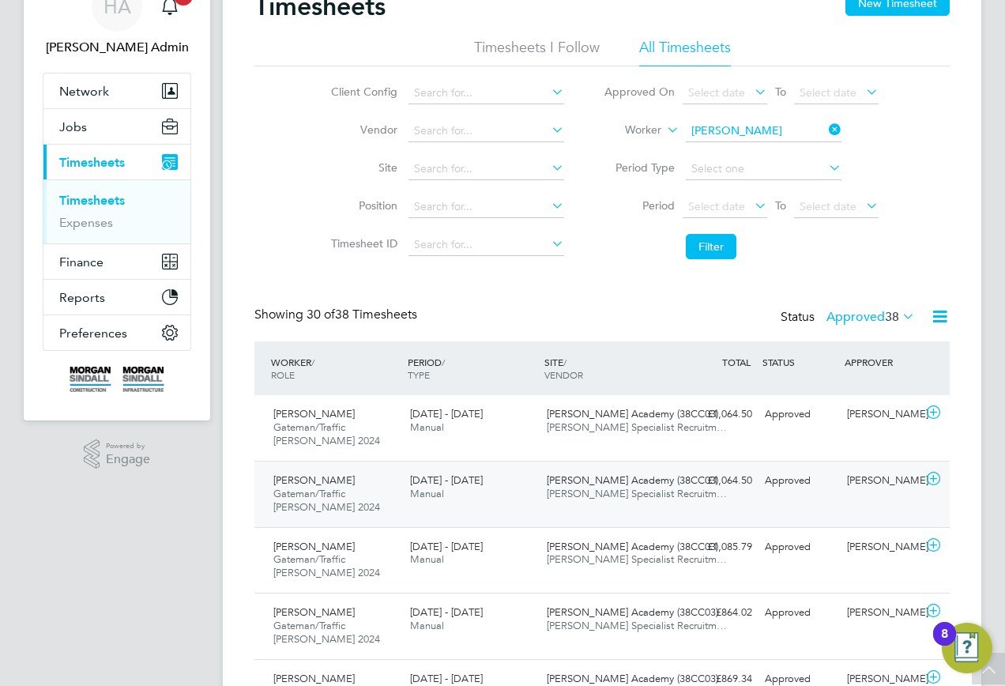
click at [652, 483] on span "[PERSON_NAME] Academy (38CC03)" at bounding box center [632, 479] width 171 height 13
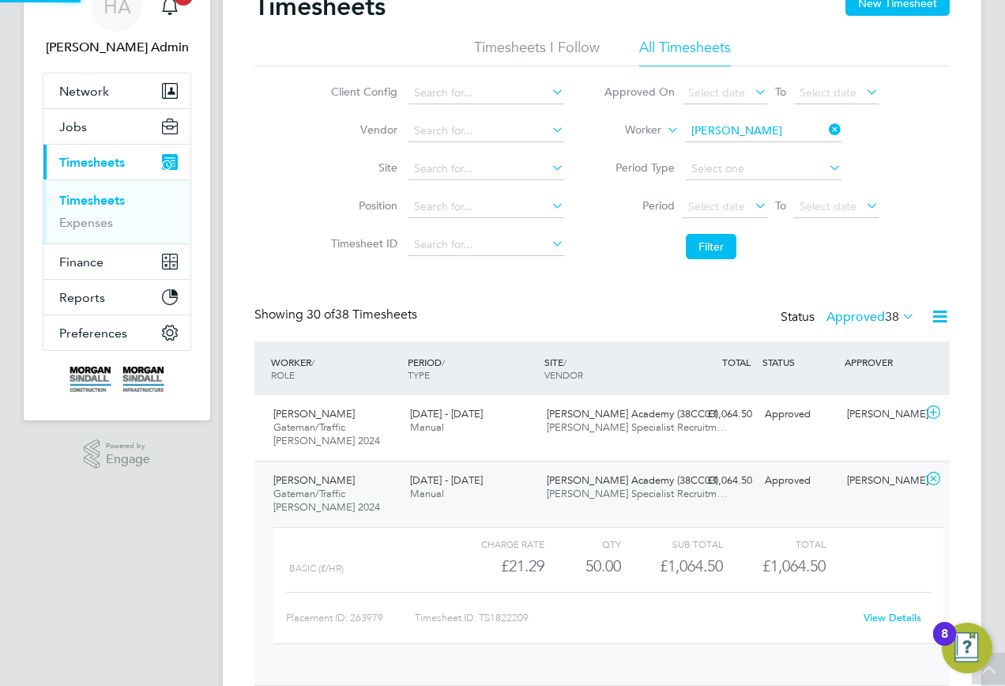
scroll to position [27, 154]
click at [871, 619] on link "View Details" at bounding box center [892, 616] width 58 height 13
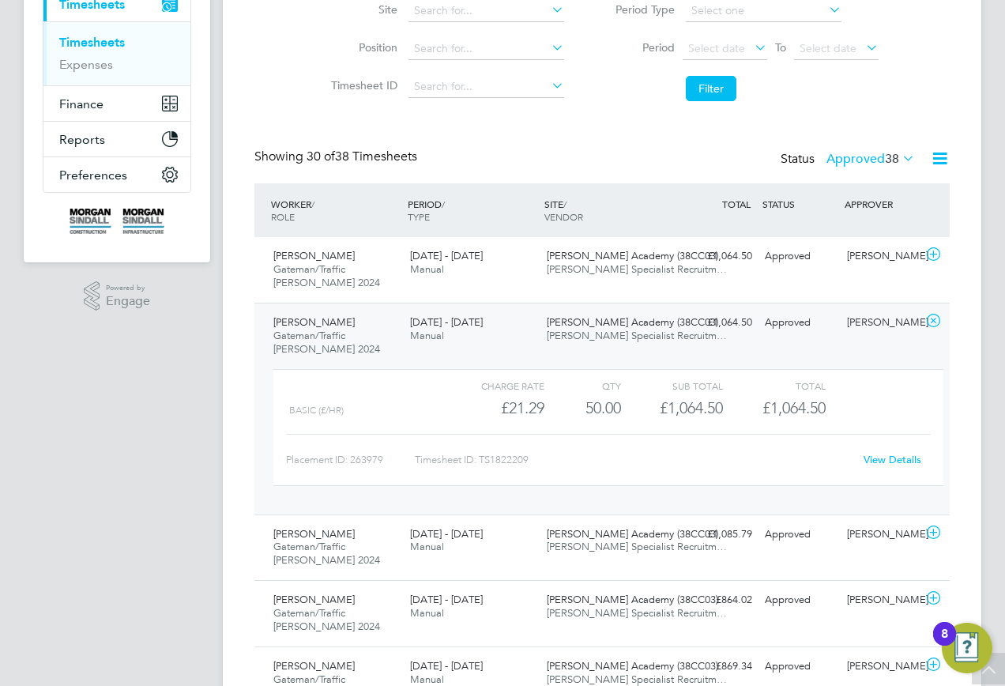
scroll to position [0, 0]
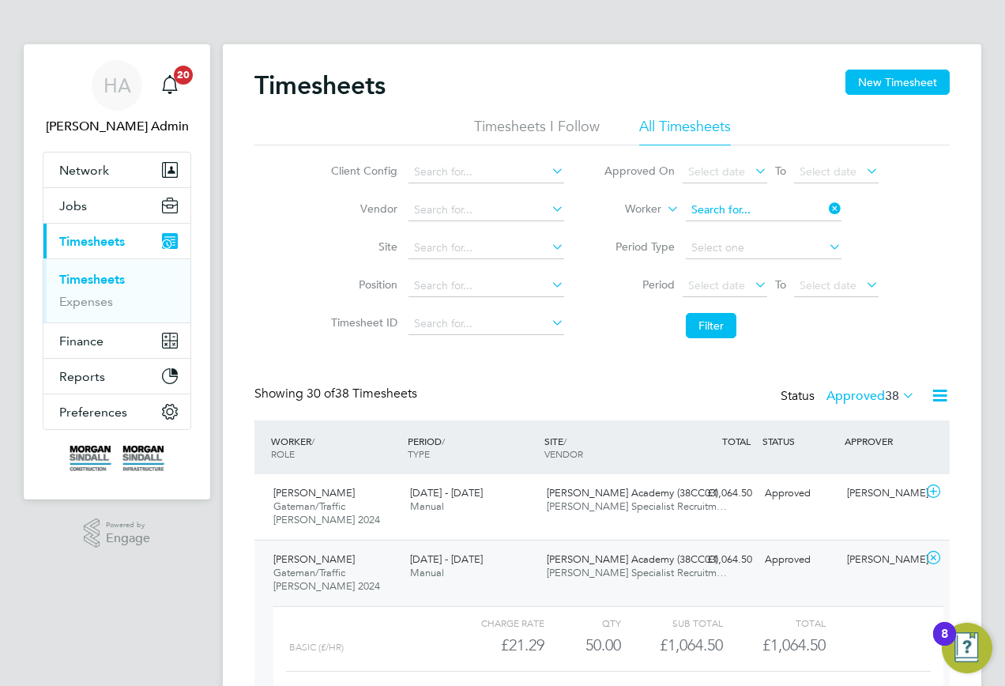
drag, startPoint x: 821, startPoint y: 213, endPoint x: 768, endPoint y: 212, distance: 52.1
click at [821, 214] on input at bounding box center [764, 210] width 156 height 22
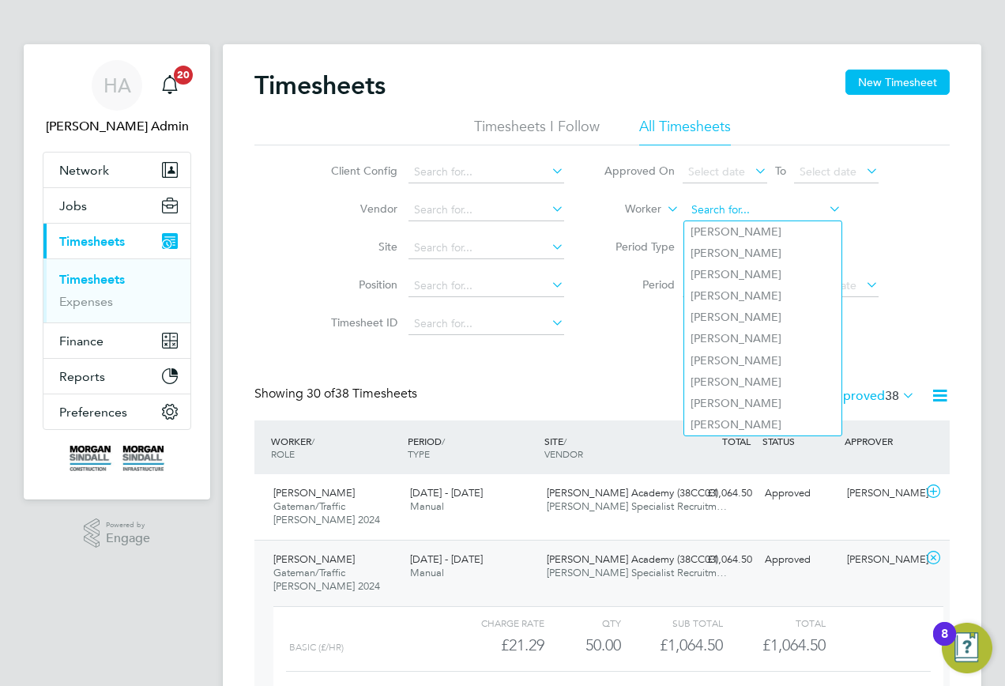
click at [762, 211] on input at bounding box center [764, 210] width 156 height 22
paste input "[PERSON_NAME]"
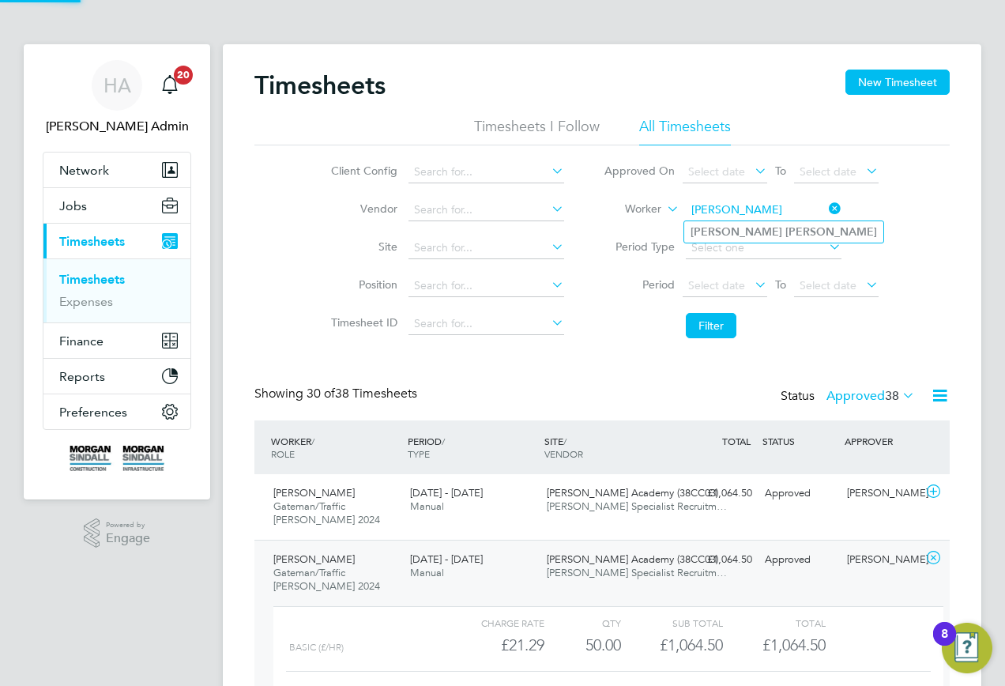
type input "[PERSON_NAME]"
click at [785, 234] on b "[PERSON_NAME]" at bounding box center [831, 231] width 92 height 13
click at [705, 311] on li "Filter" at bounding box center [741, 325] width 314 height 41
click at [704, 332] on button "Filter" at bounding box center [711, 325] width 51 height 25
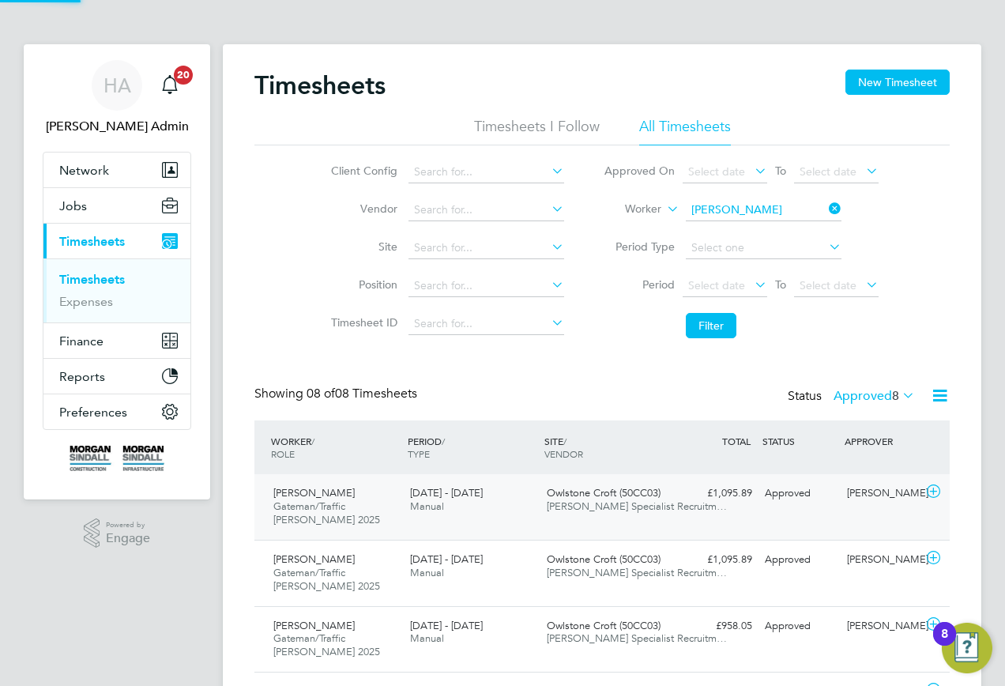
scroll to position [53, 137]
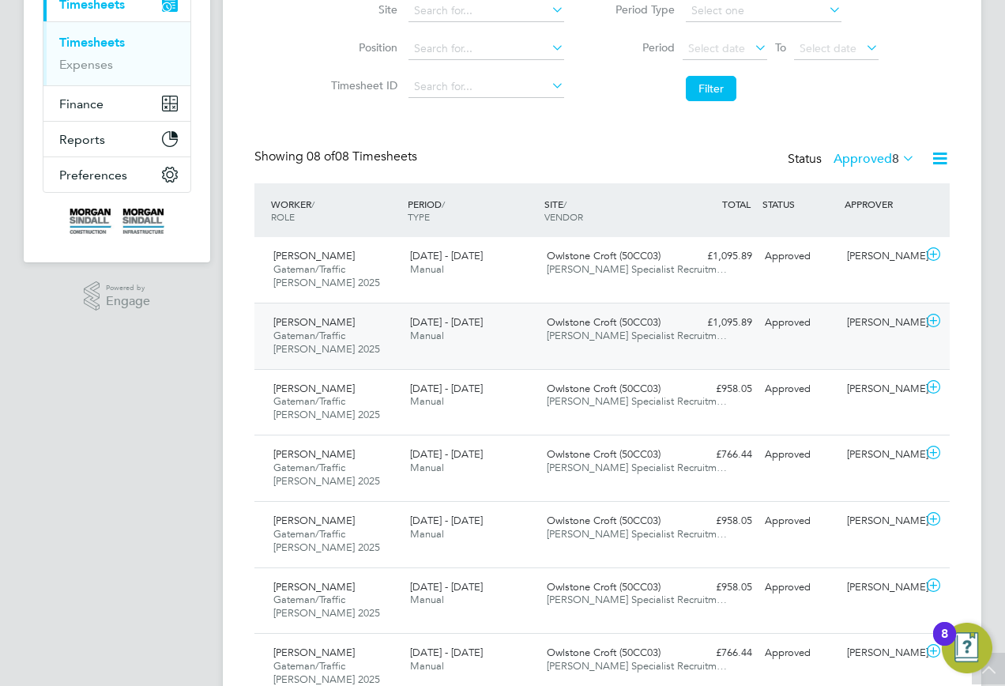
click at [679, 336] on div "[PERSON_NAME] [PERSON_NAME]/Traffic [PERSON_NAME] 2025 [DATE] - [DATE] [DATE] -…" at bounding box center [601, 335] width 695 height 66
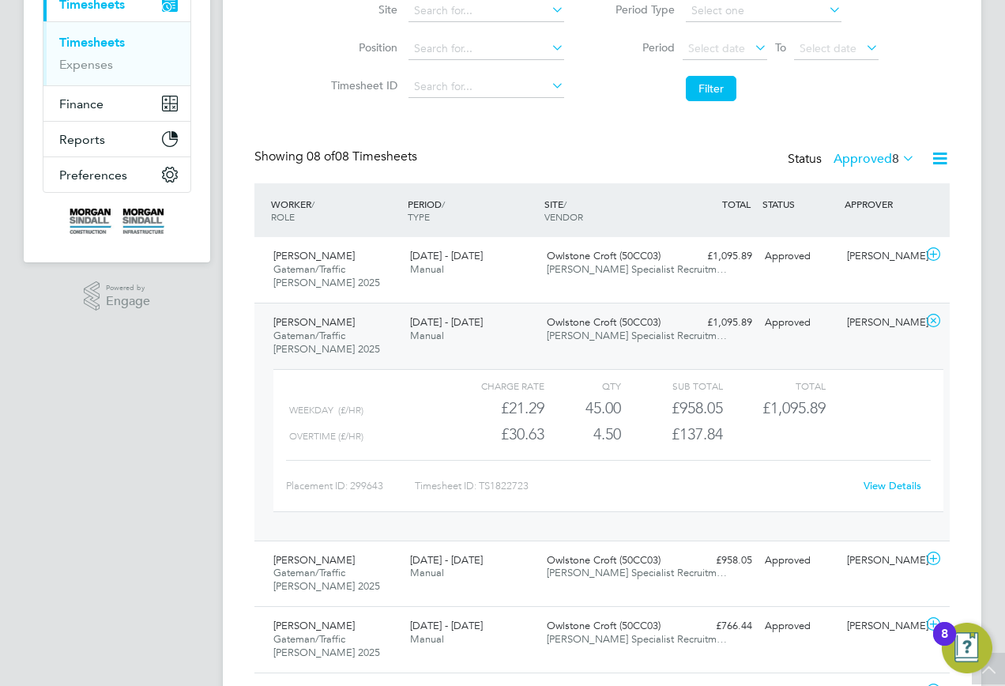
click at [877, 483] on link "View Details" at bounding box center [892, 485] width 58 height 13
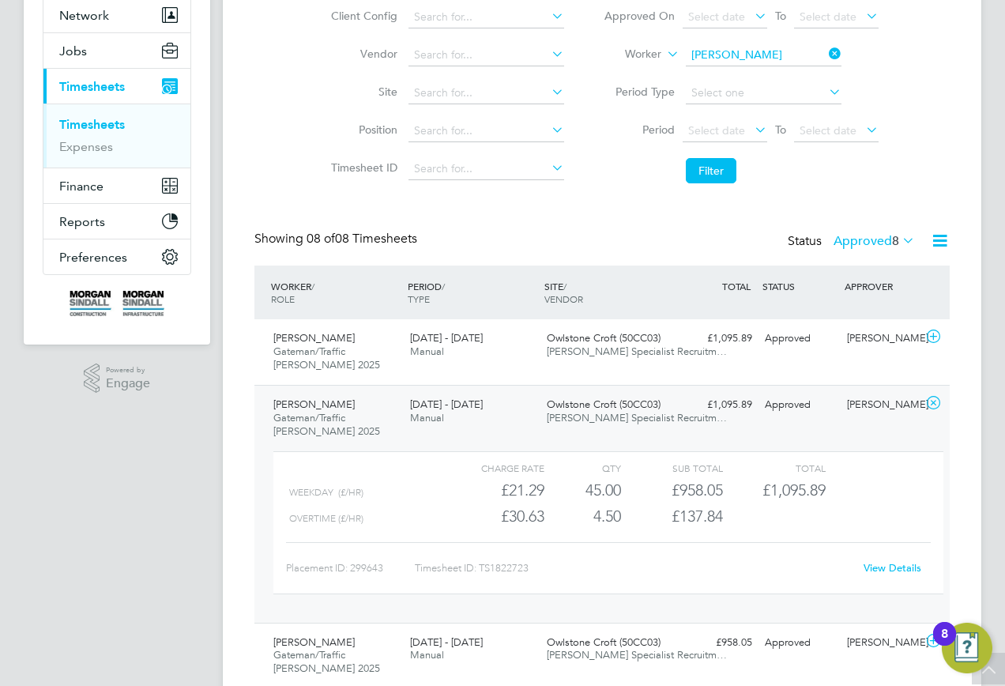
scroll to position [0, 0]
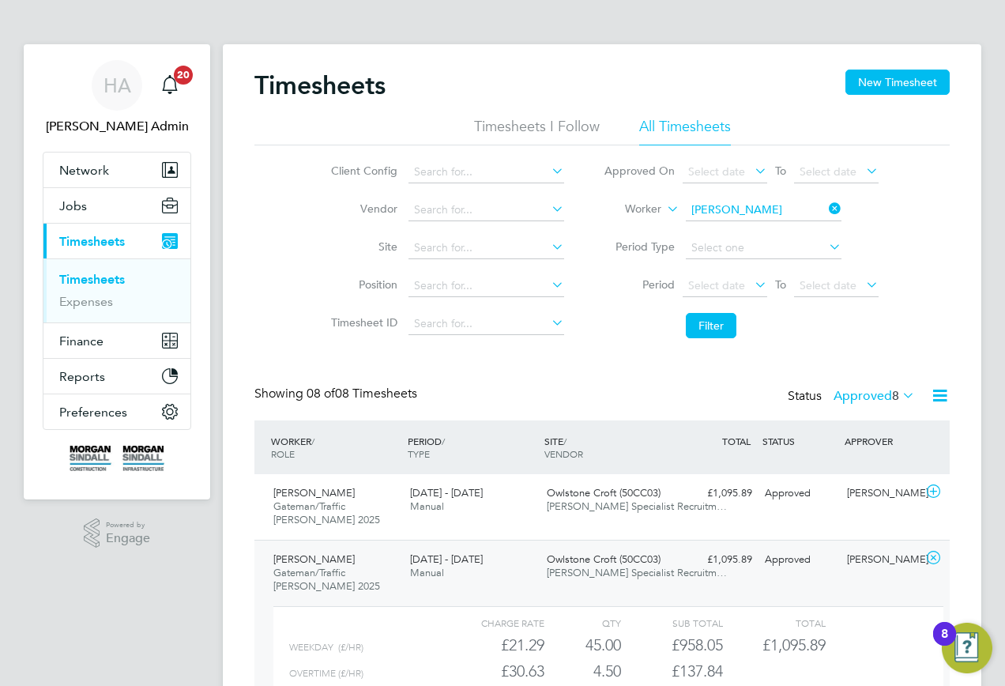
click at [825, 205] on icon at bounding box center [825, 208] width 0 height 22
click at [787, 205] on input at bounding box center [764, 210] width 156 height 22
click at [750, 209] on input at bounding box center [764, 210] width 156 height 22
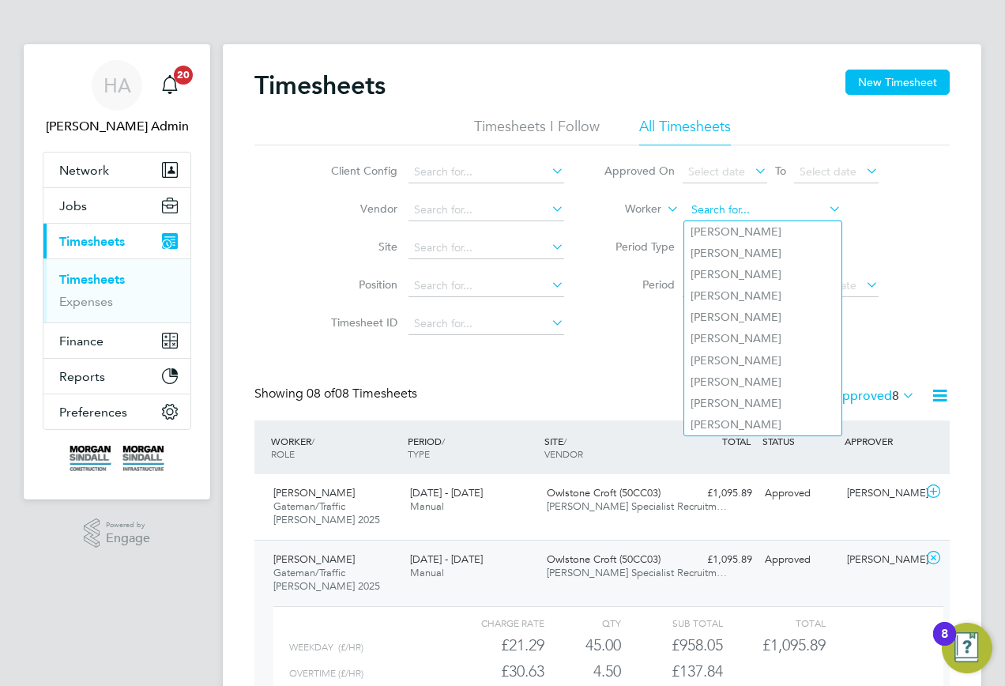
paste input "[PERSON_NAME]"
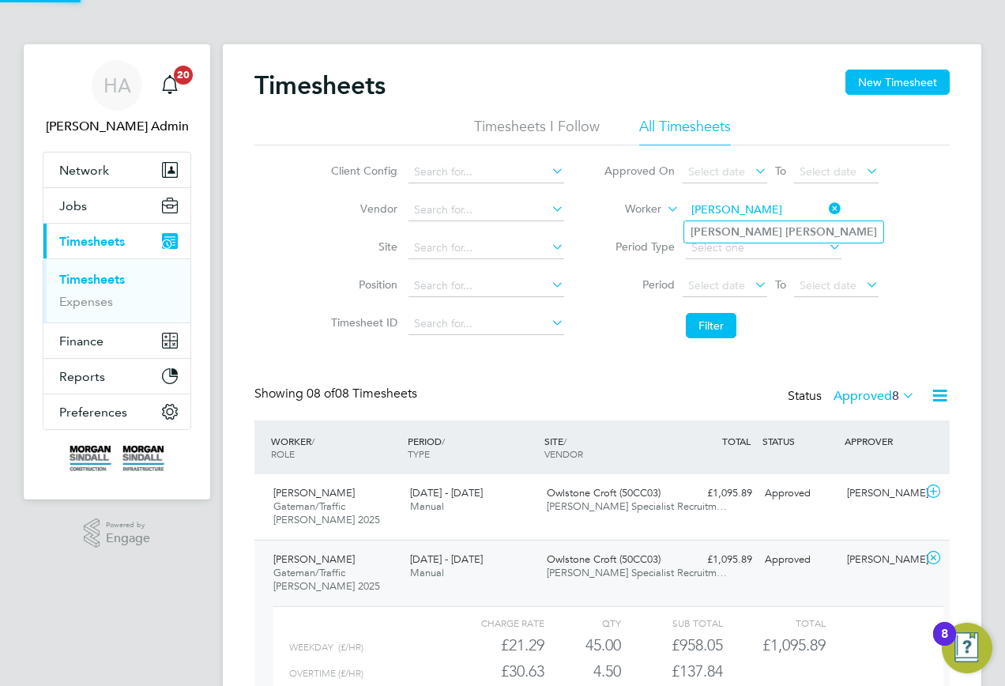
type input "[PERSON_NAME]"
click at [772, 223] on li "[PERSON_NAME]" at bounding box center [783, 231] width 199 height 21
click at [720, 322] on button "Filter" at bounding box center [711, 325] width 51 height 25
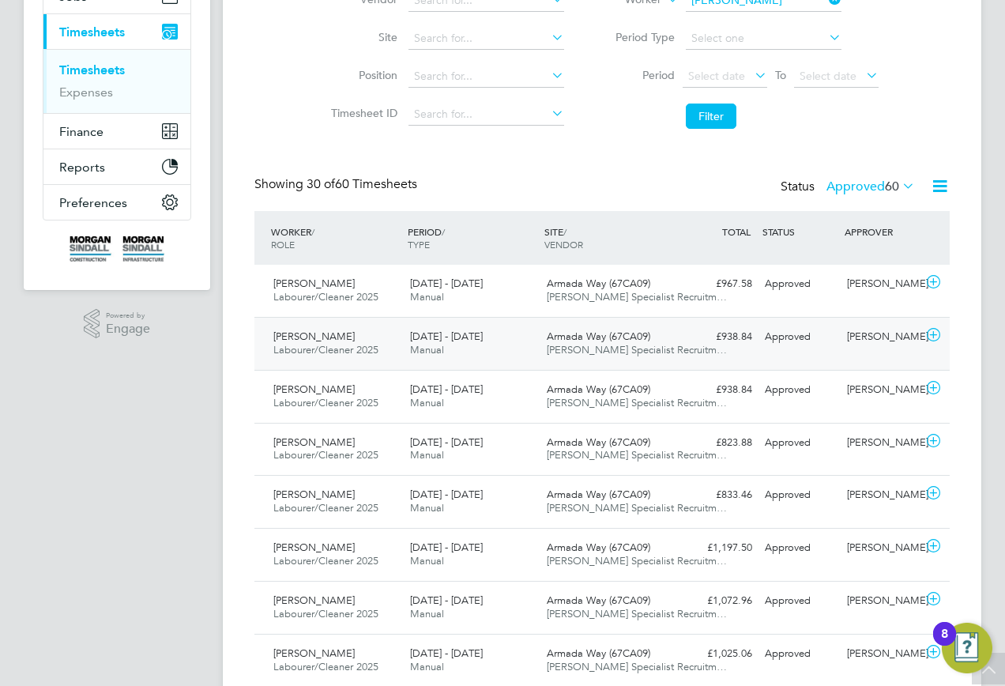
scroll to position [237, 0]
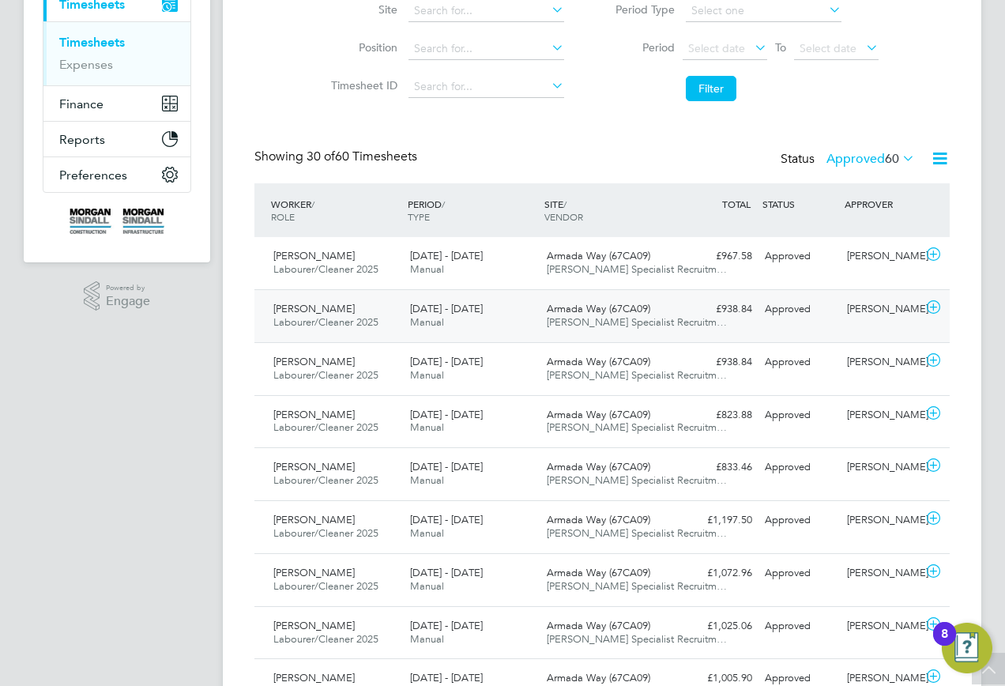
click at [631, 304] on span "Armada Way (67CA09)" at bounding box center [598, 308] width 103 height 13
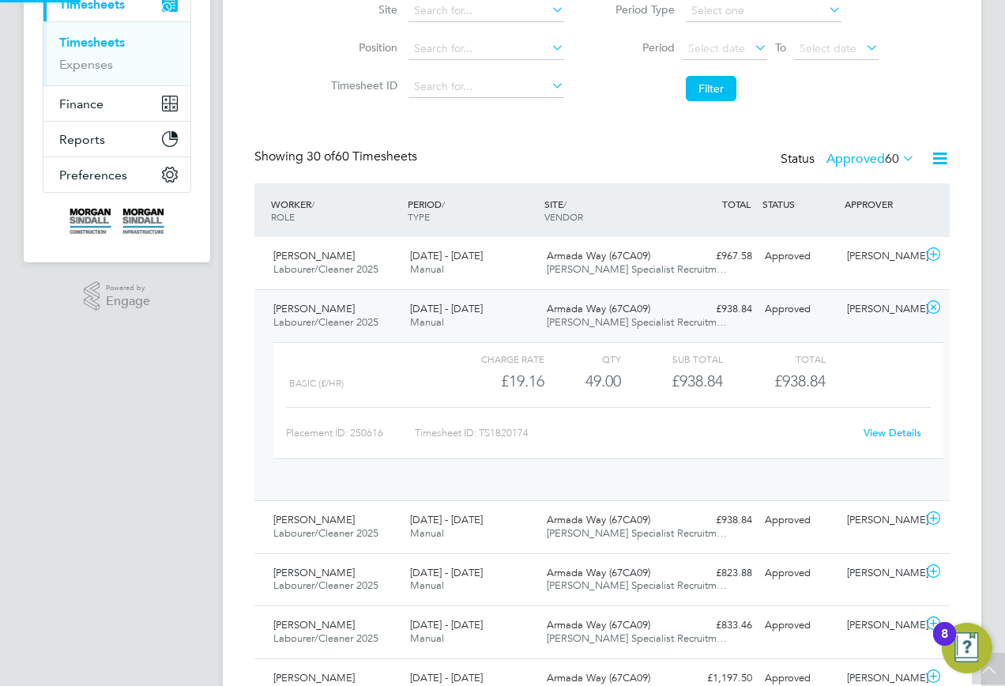
scroll to position [27, 154]
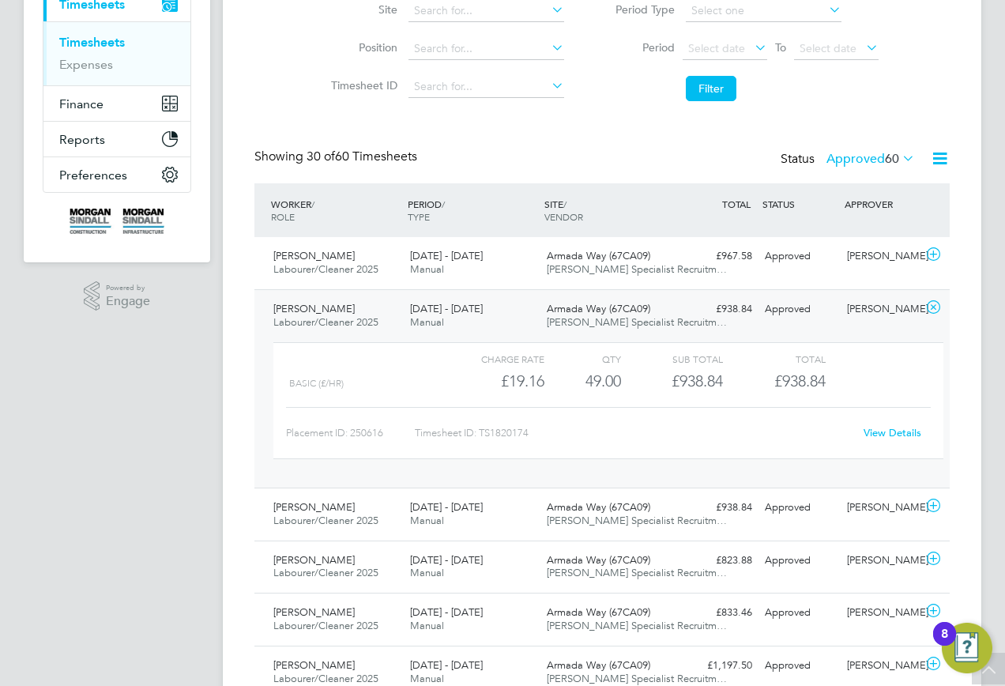
click at [891, 433] on link "View Details" at bounding box center [892, 432] width 58 height 13
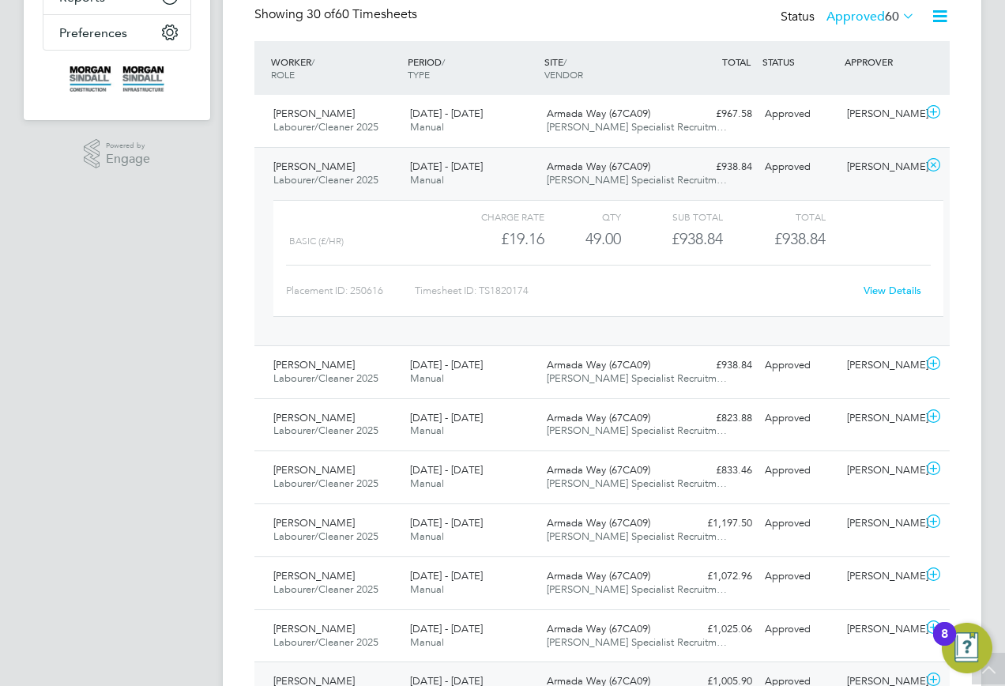
scroll to position [474, 0]
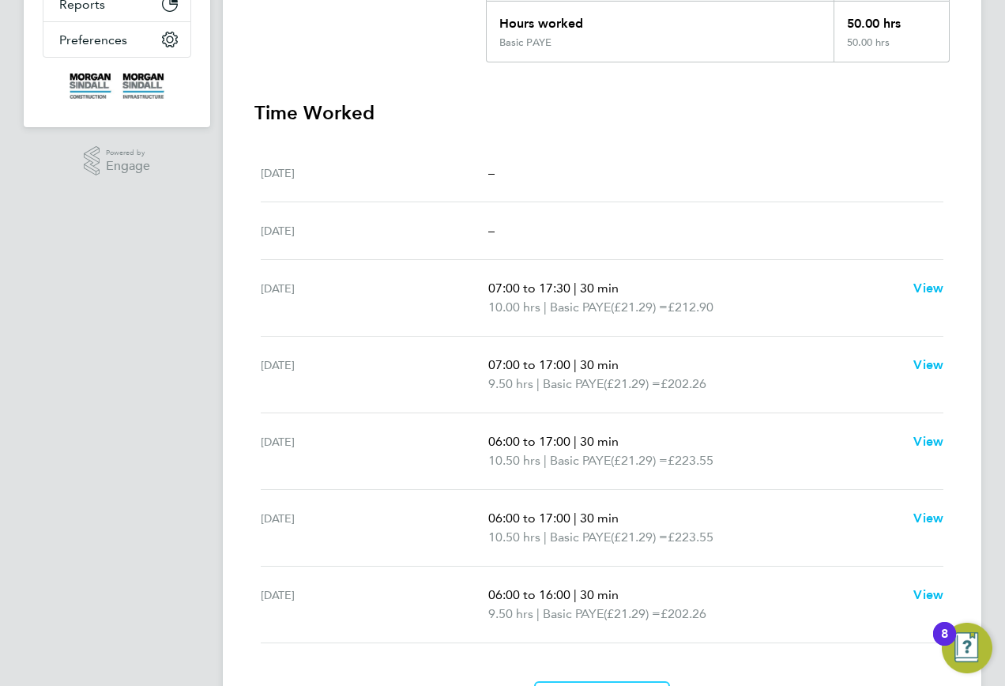
scroll to position [468, 0]
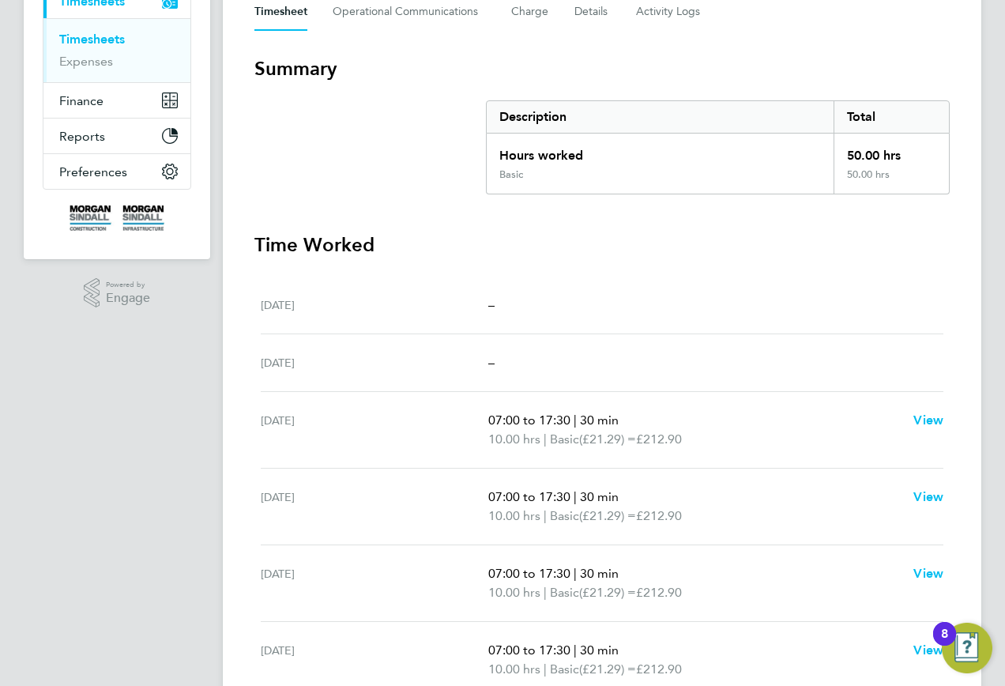
scroll to position [73, 0]
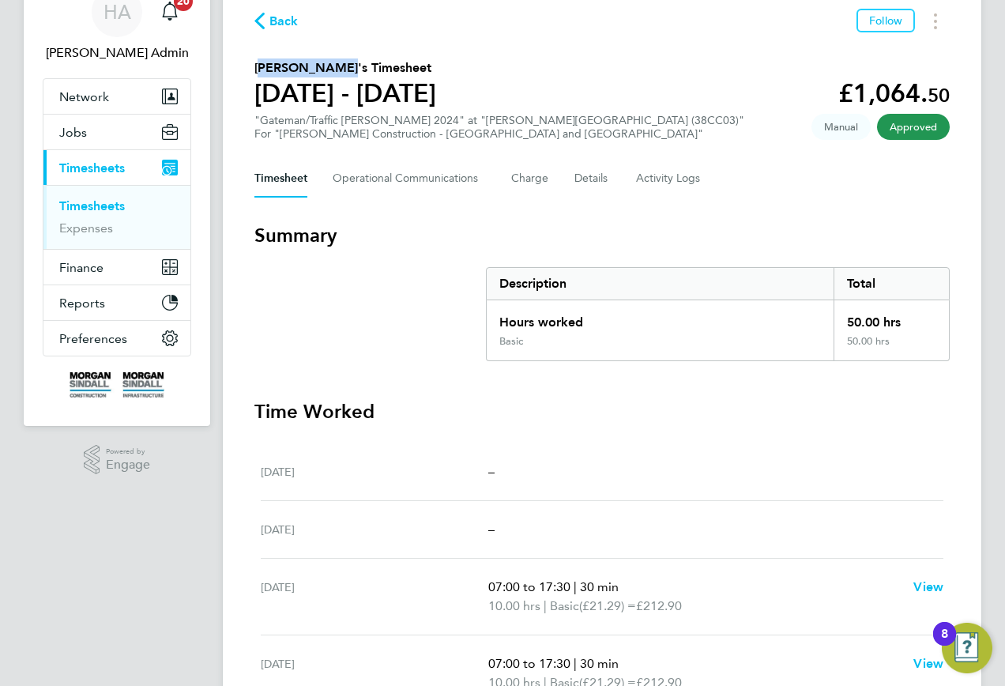
drag, startPoint x: 333, startPoint y: 69, endPoint x: 229, endPoint y: 69, distance: 104.2
click at [229, 69] on div "Back Follow [PERSON_NAME]'s Timesheet [DATE] - [DATE] £1,064. 50 "Gateman/Traff…" at bounding box center [602, 513] width 758 height 1084
copy h2 "[PERSON_NAME]"
click at [77, 133] on span "Jobs" at bounding box center [73, 132] width 28 height 15
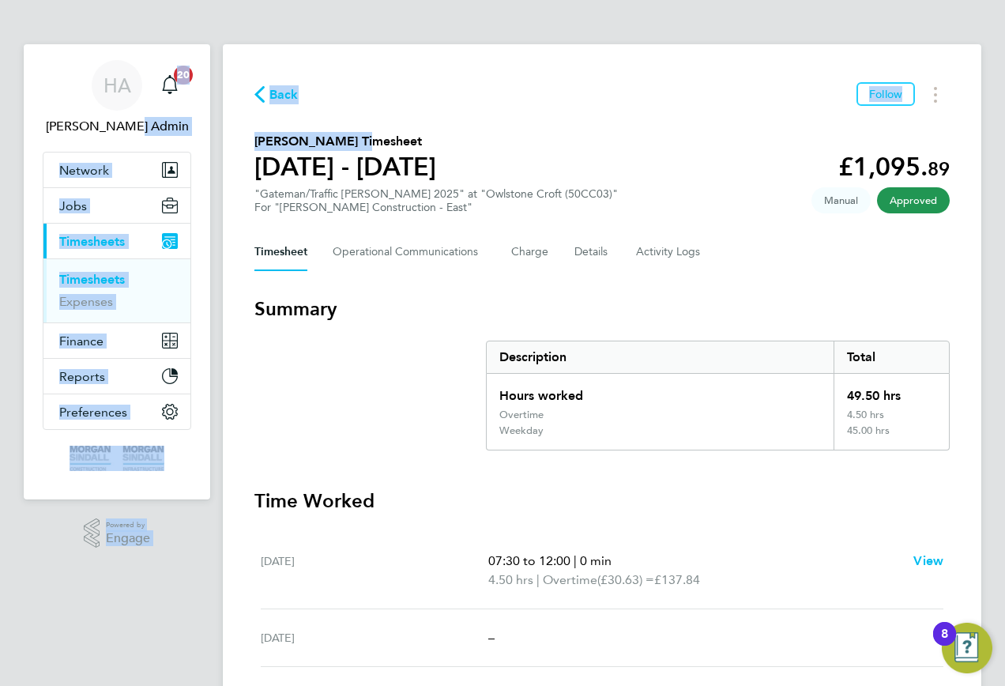
drag, startPoint x: 344, startPoint y: 140, endPoint x: 200, endPoint y: 148, distance: 144.0
click at [200, 148] on div "[PERSON_NAME] Admin Notifications 20 Applications: Network Team Members Busines…" at bounding box center [502, 594] width 1005 height 1189
copy div "Notifications 20 Applications: Network Team Members Businesses Sites Workers Co…"
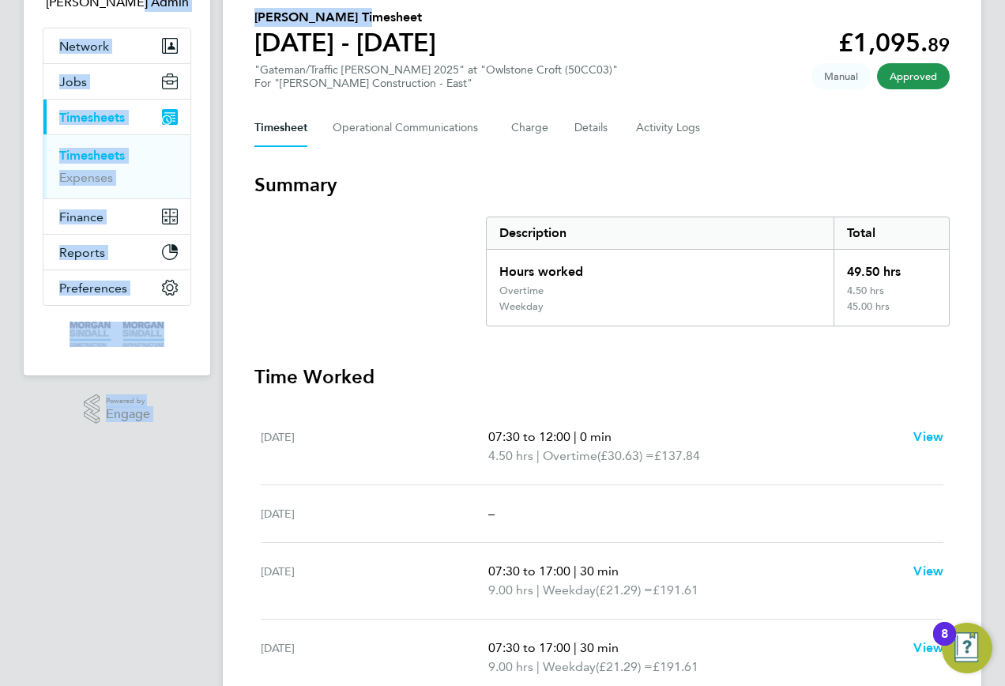
scroll to position [316, 0]
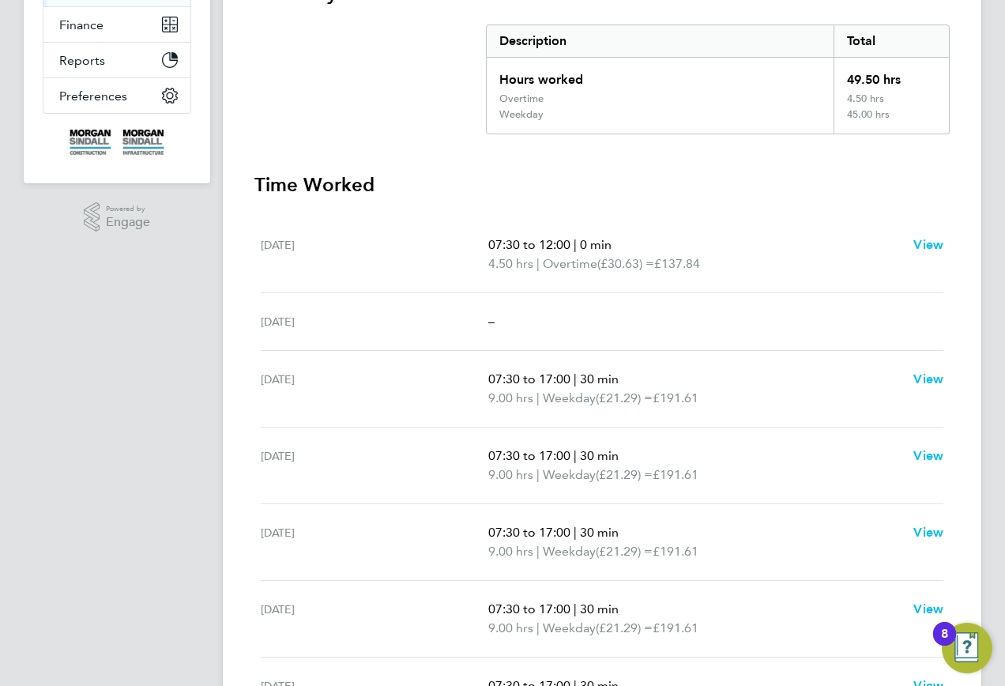
click at [780, 321] on div "–" at bounding box center [715, 321] width 455 height 19
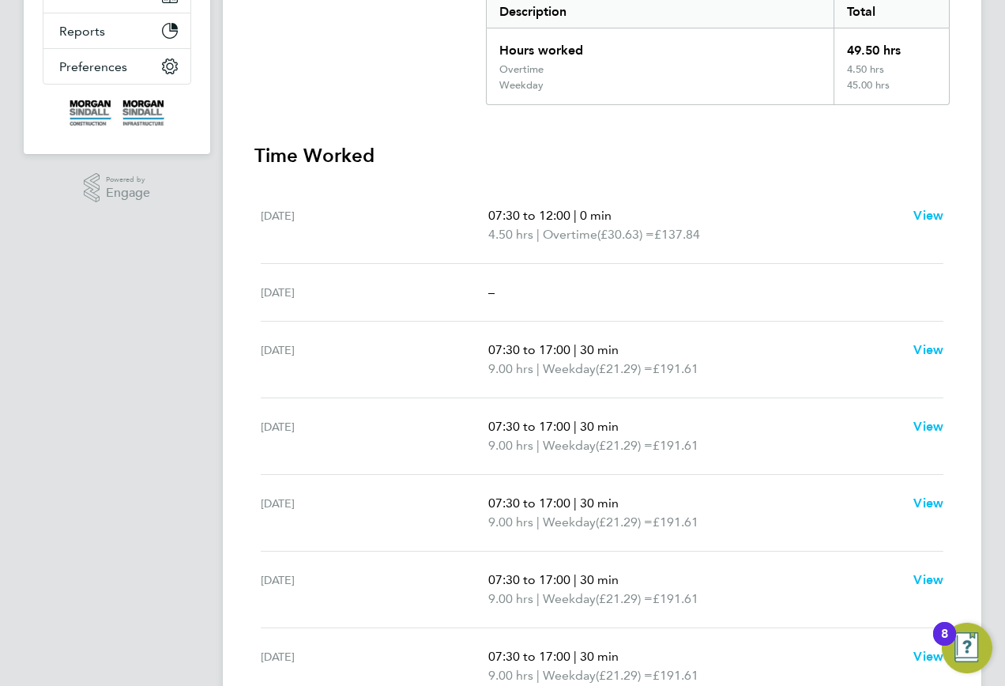
scroll to position [266, 0]
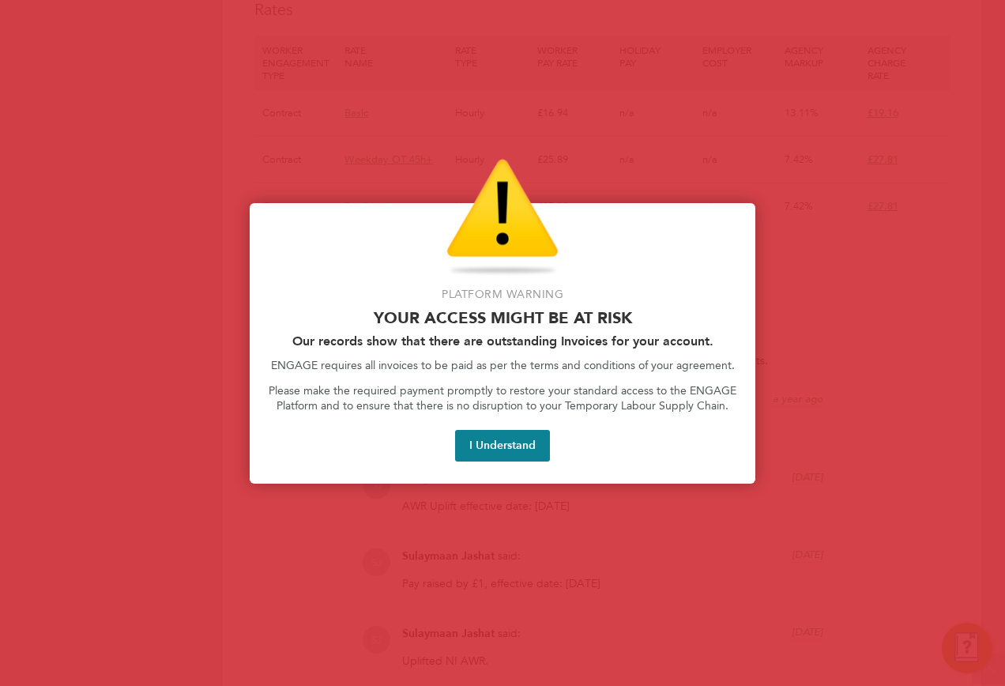
click at [513, 434] on button "I Understand" at bounding box center [502, 446] width 95 height 32
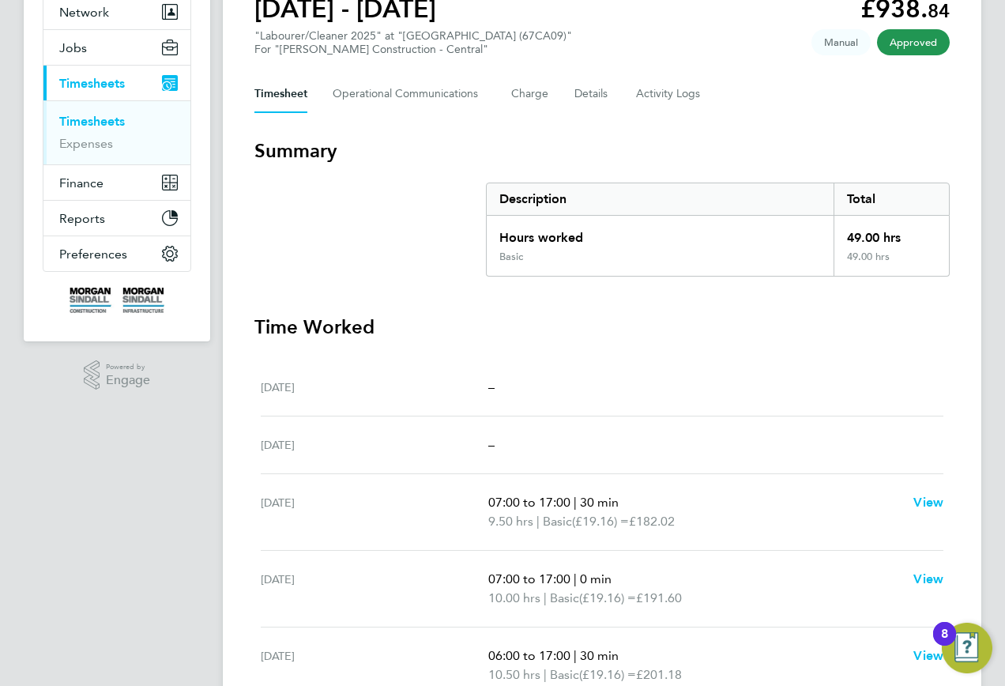
scroll to position [468, 0]
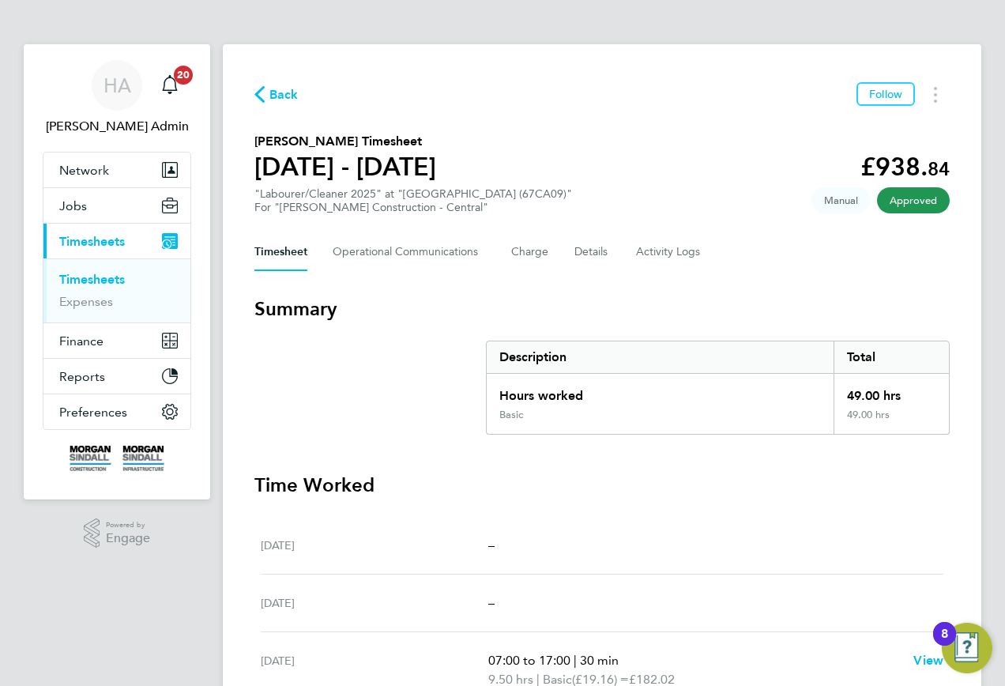
click at [257, 89] on icon "button" at bounding box center [259, 94] width 10 height 17
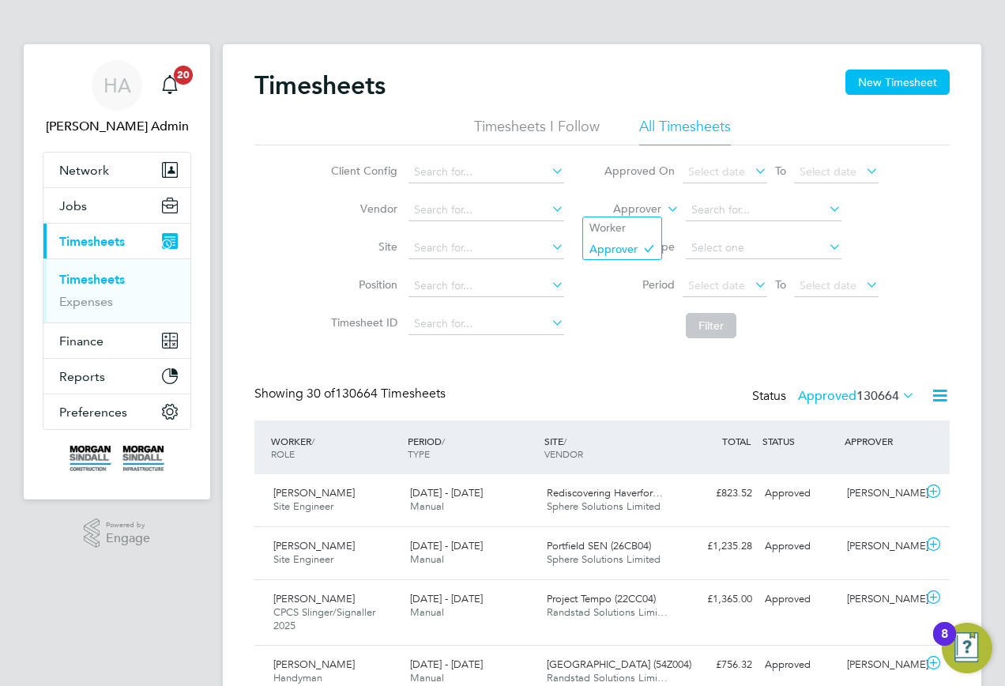
click at [643, 214] on label "Approver" at bounding box center [625, 209] width 71 height 16
click at [631, 223] on li "Worker" at bounding box center [622, 227] width 78 height 21
click at [699, 210] on input at bounding box center [764, 210] width 156 height 22
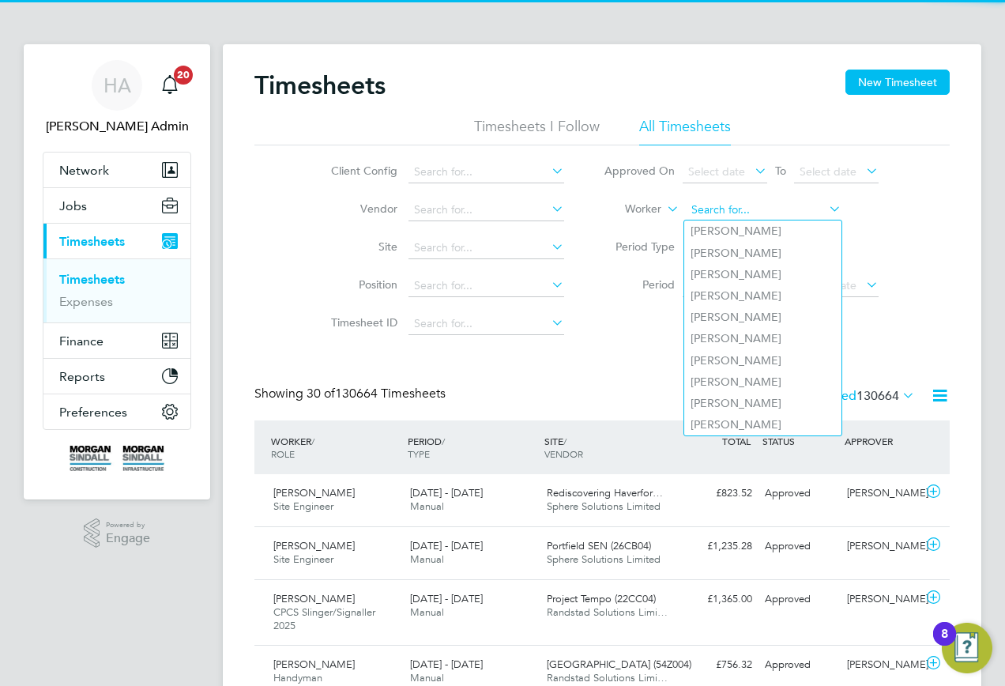
paste input "[PERSON_NAME]"
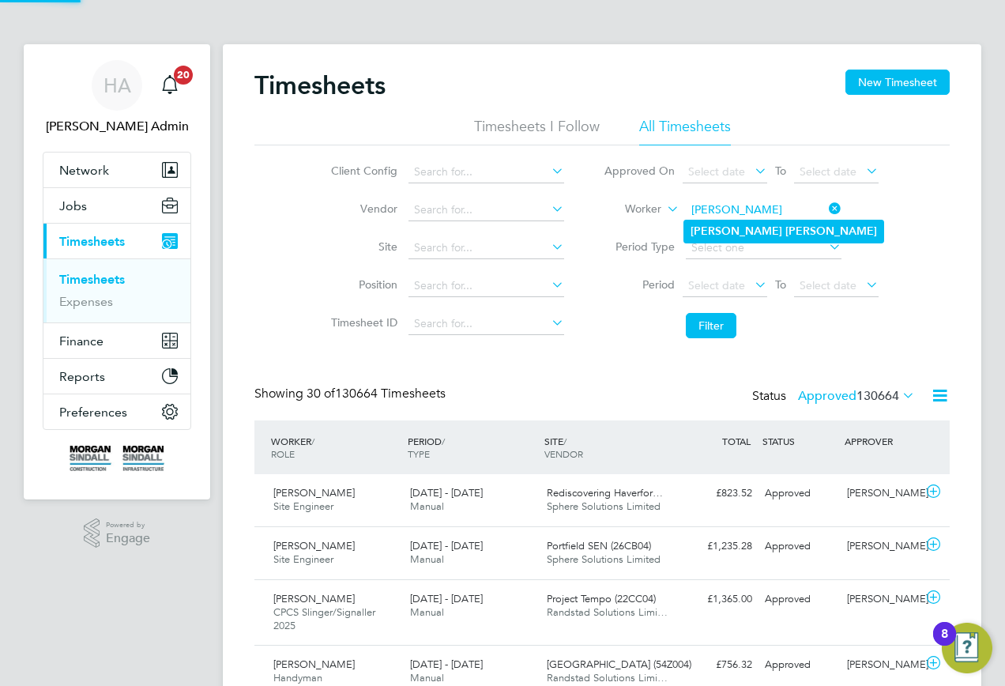
type input "[PERSON_NAME]"
click at [717, 225] on b "[PERSON_NAME]" at bounding box center [736, 230] width 92 height 13
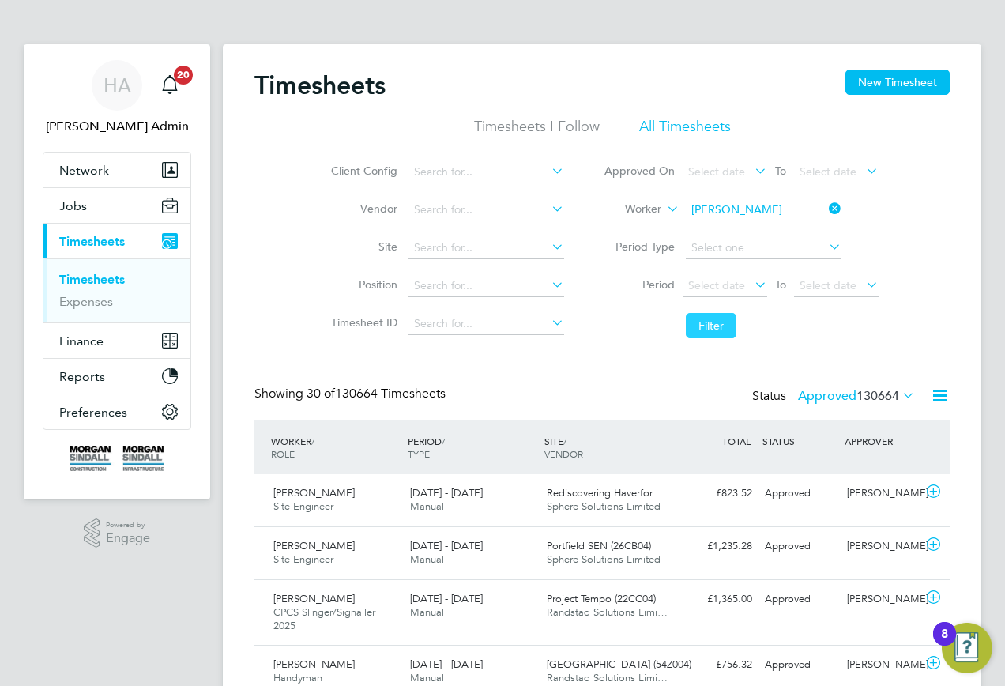
click at [702, 317] on button "Filter" at bounding box center [711, 325] width 51 height 25
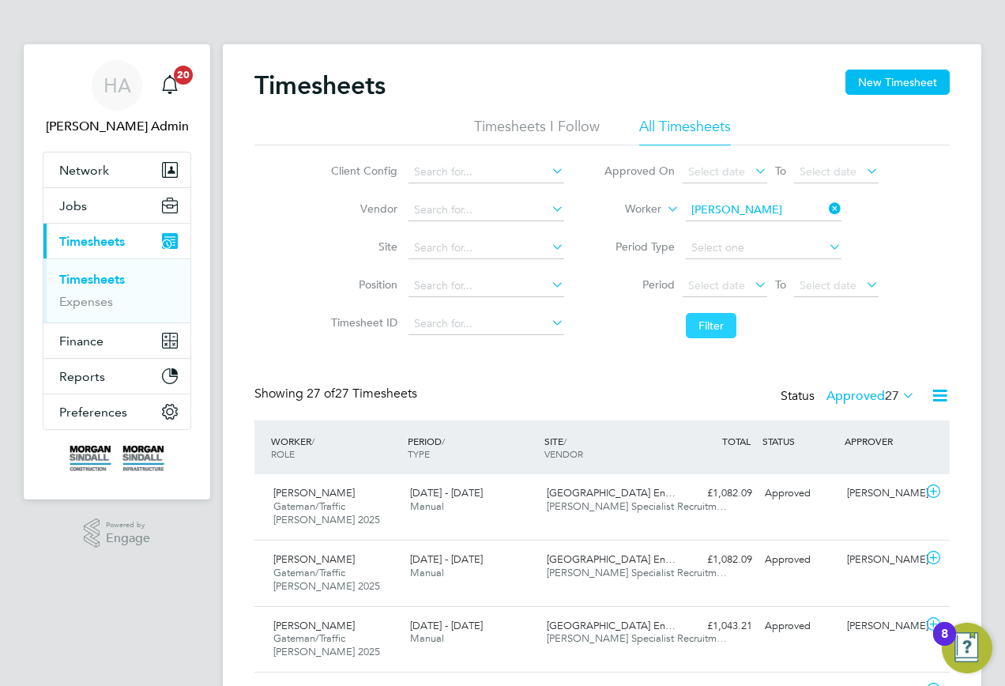
click at [705, 319] on button "Filter" at bounding box center [711, 325] width 51 height 25
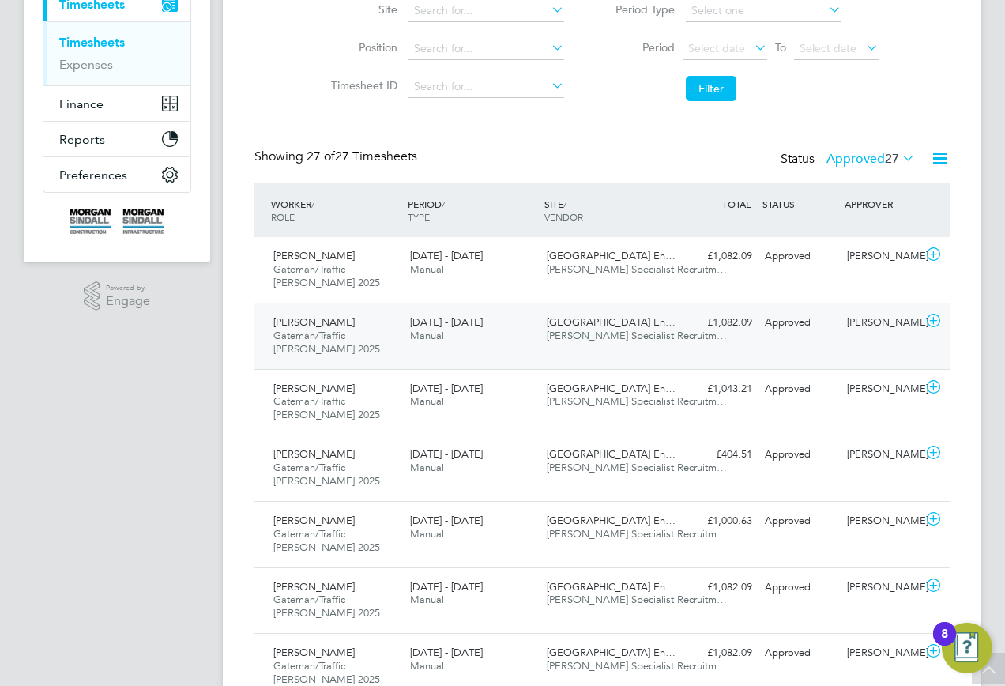
click at [557, 344] on div "[GEOGRAPHIC_DATA] En… [PERSON_NAME] Specialist Recruitm…" at bounding box center [608, 329] width 137 height 39
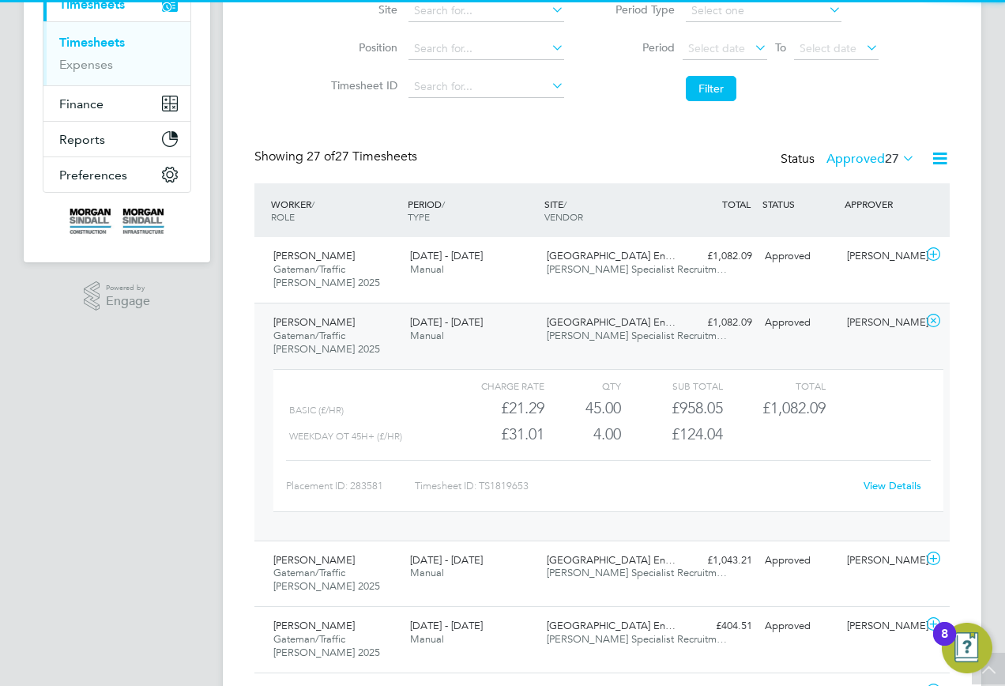
click at [877, 484] on link "View Details" at bounding box center [892, 485] width 58 height 13
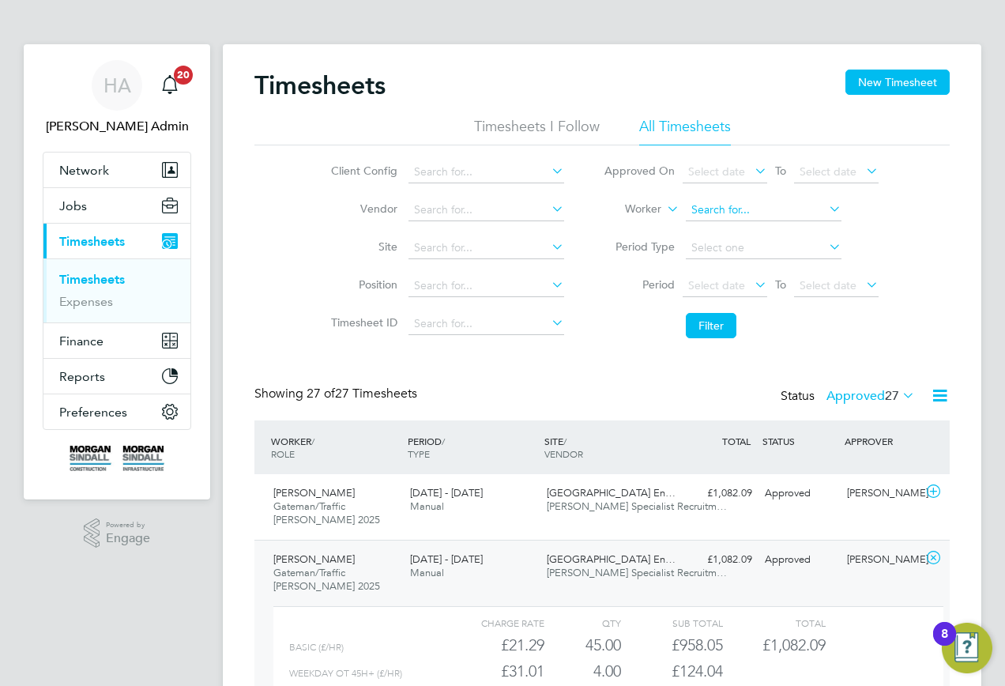
click at [813, 212] on input at bounding box center [764, 210] width 156 height 22
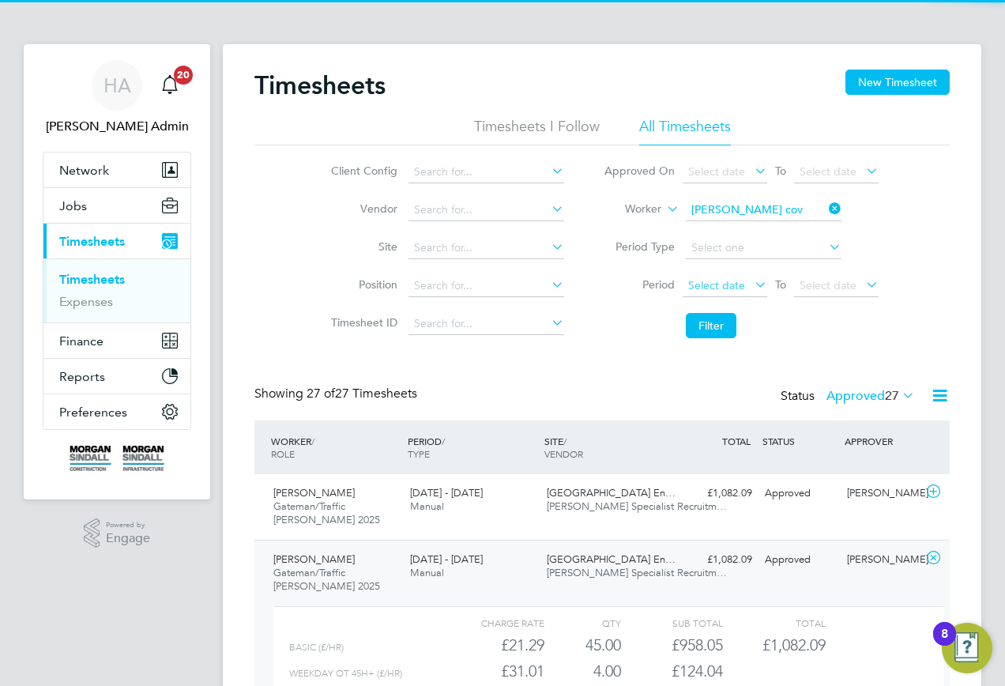
drag, startPoint x: 719, startPoint y: 235, endPoint x: 724, endPoint y: 276, distance: 41.4
click at [719, 235] on b "[PERSON_NAME]" at bounding box center [736, 231] width 92 height 13
type input "[PERSON_NAME]"
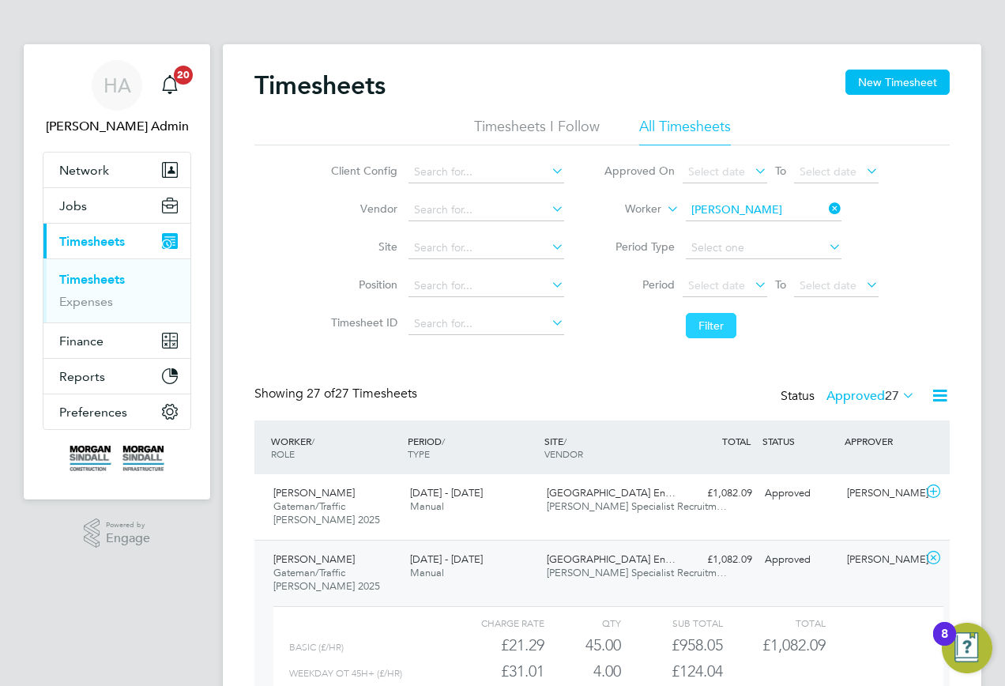
click at [704, 321] on button "Filter" at bounding box center [711, 325] width 51 height 25
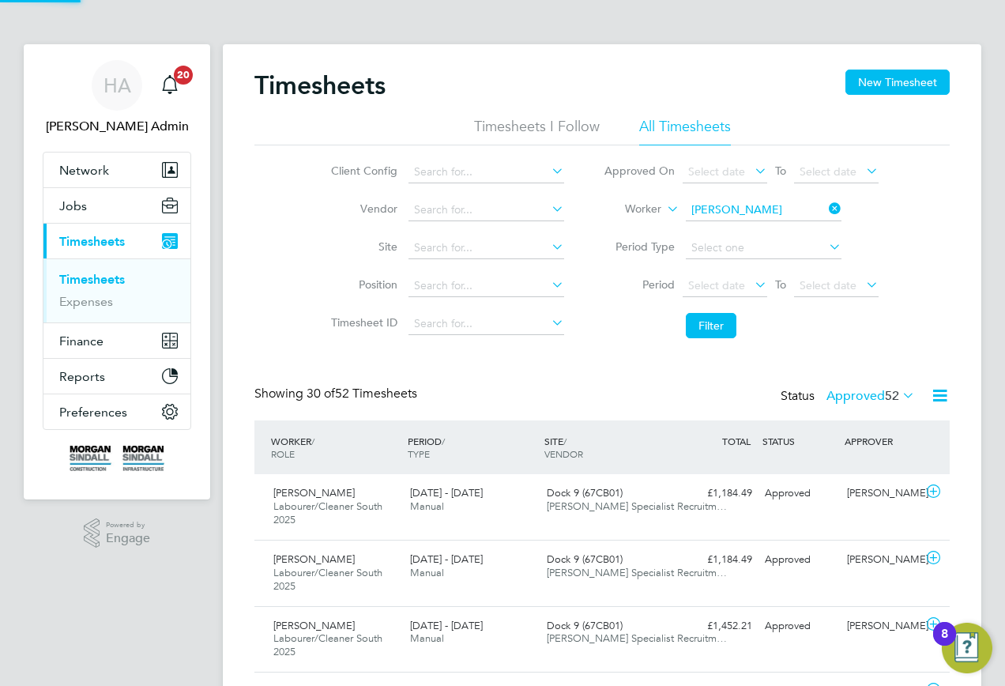
scroll to position [53, 137]
click at [453, 585] on div "[DATE] - [DATE] Manual" at bounding box center [472, 566] width 137 height 39
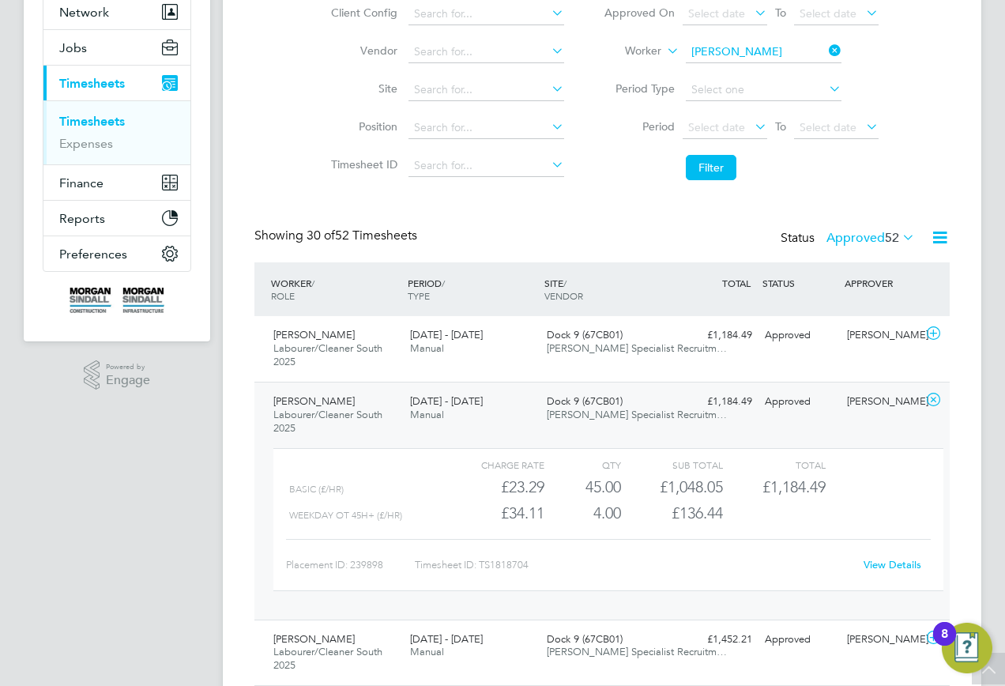
click at [876, 565] on link "View Details" at bounding box center [892, 564] width 58 height 13
click at [782, 58] on input at bounding box center [764, 52] width 156 height 22
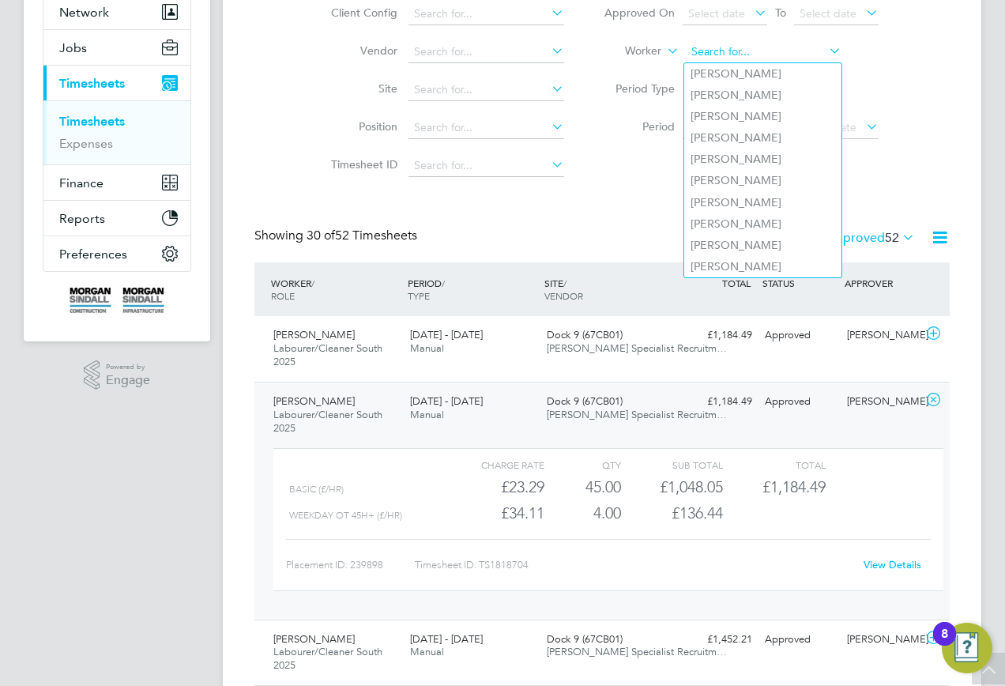
paste input "c"
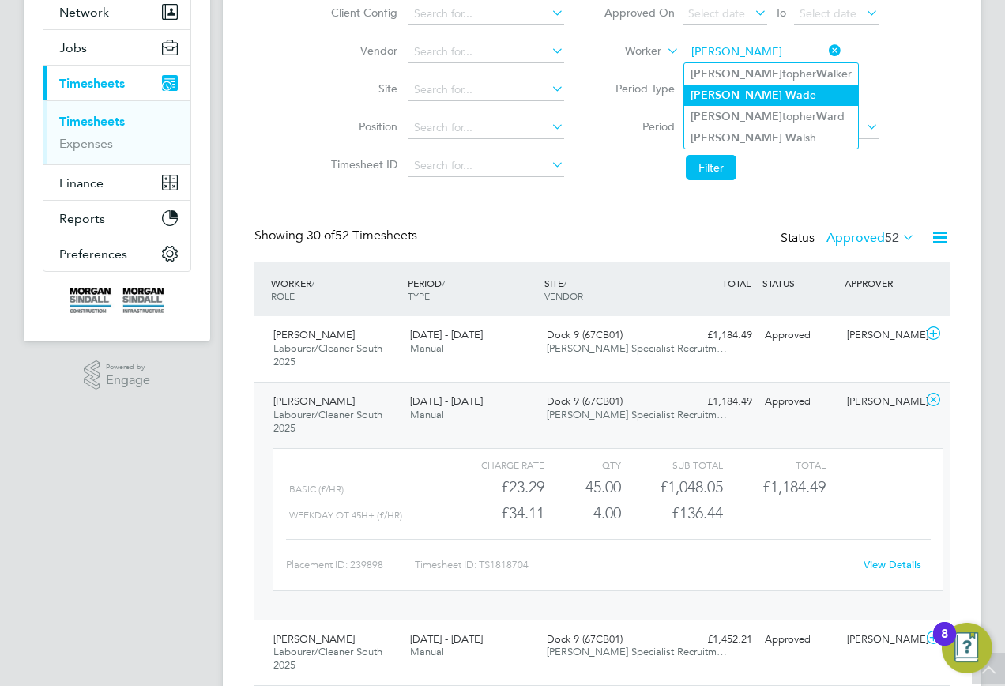
click at [718, 91] on li "[PERSON_NAME] de" at bounding box center [771, 95] width 174 height 21
type input "[PERSON_NAME]"
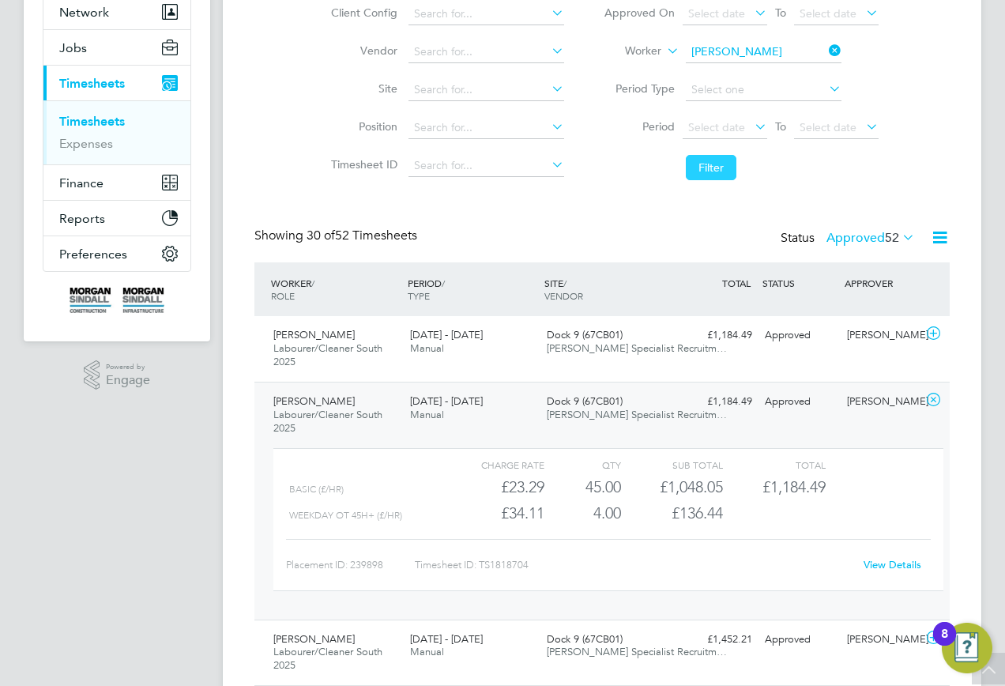
click at [709, 172] on button "Filter" at bounding box center [711, 167] width 51 height 25
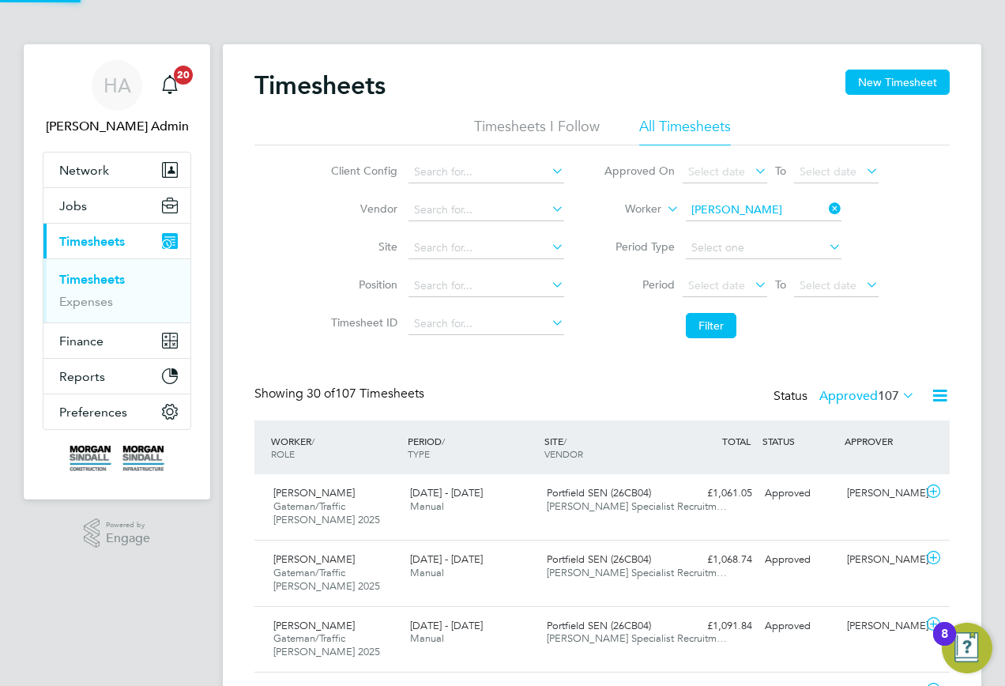
scroll to position [8, 8]
click at [485, 582] on div "[DATE] - [DATE] Manual" at bounding box center [472, 566] width 137 height 39
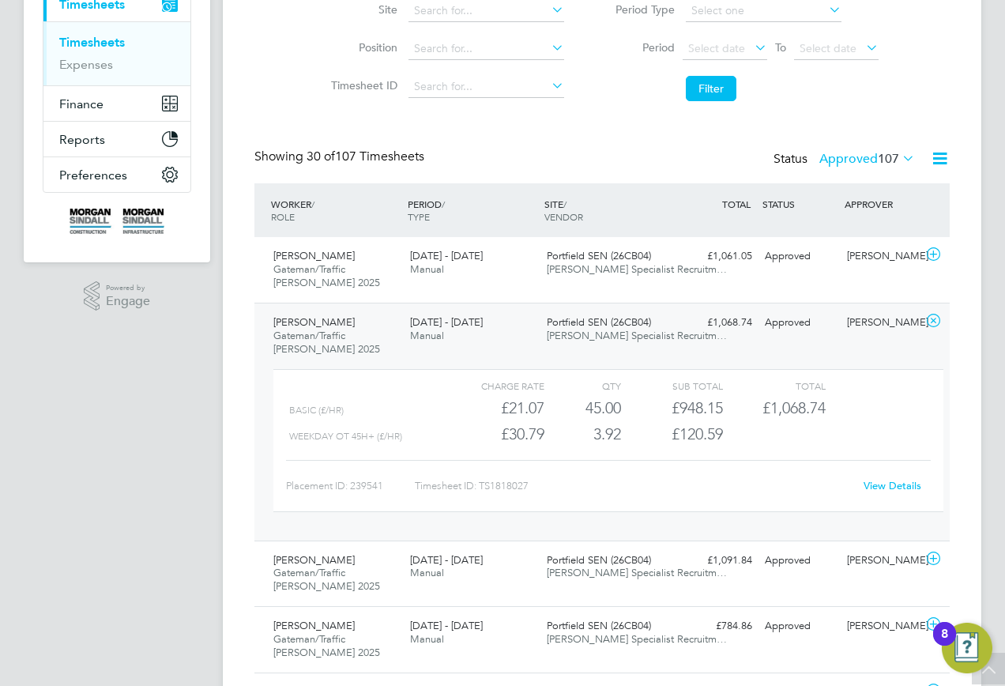
click at [878, 487] on link "View Details" at bounding box center [892, 485] width 58 height 13
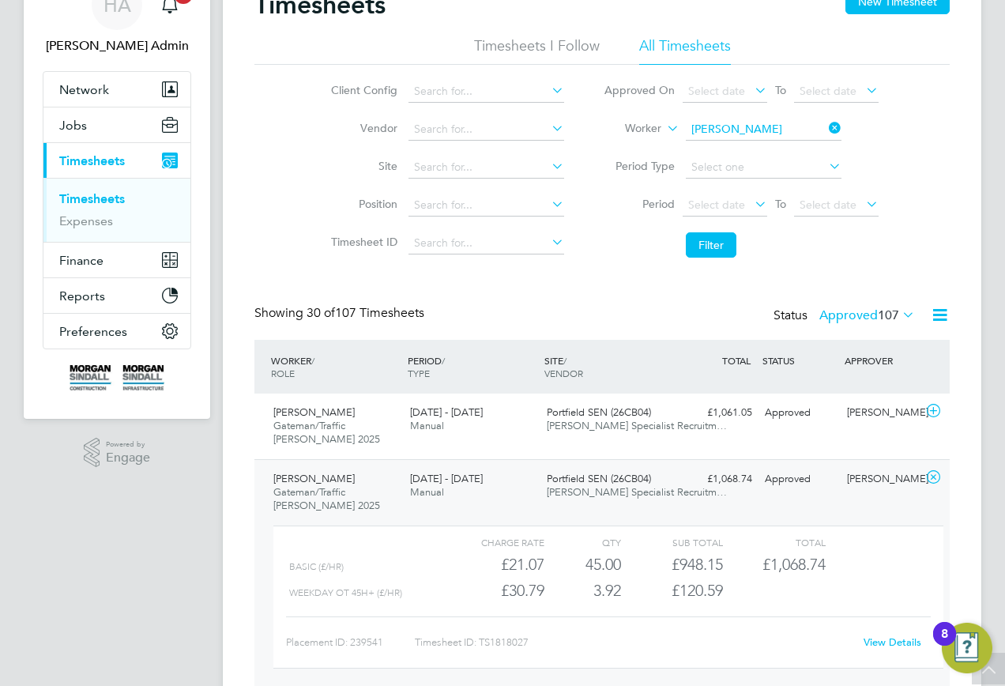
scroll to position [79, 0]
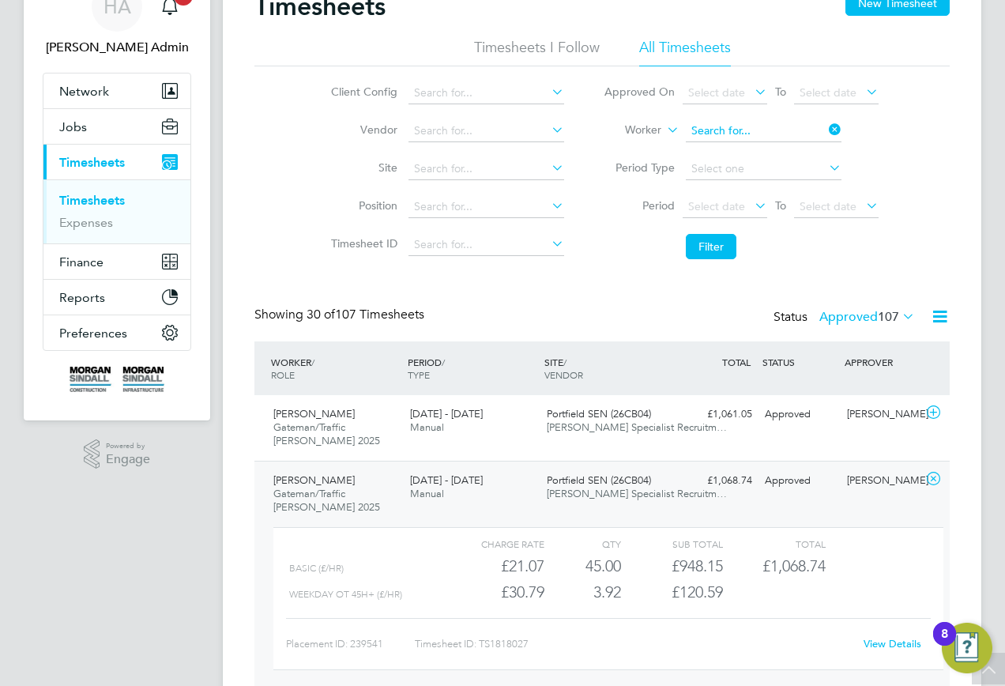
click at [776, 128] on input at bounding box center [764, 131] width 156 height 22
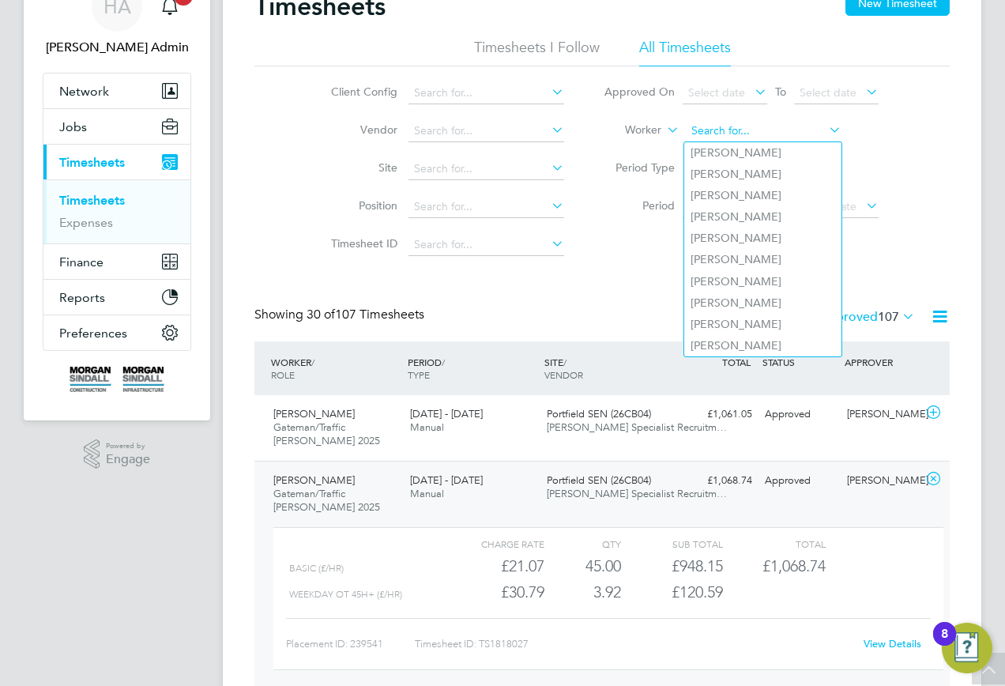
paste input "d"
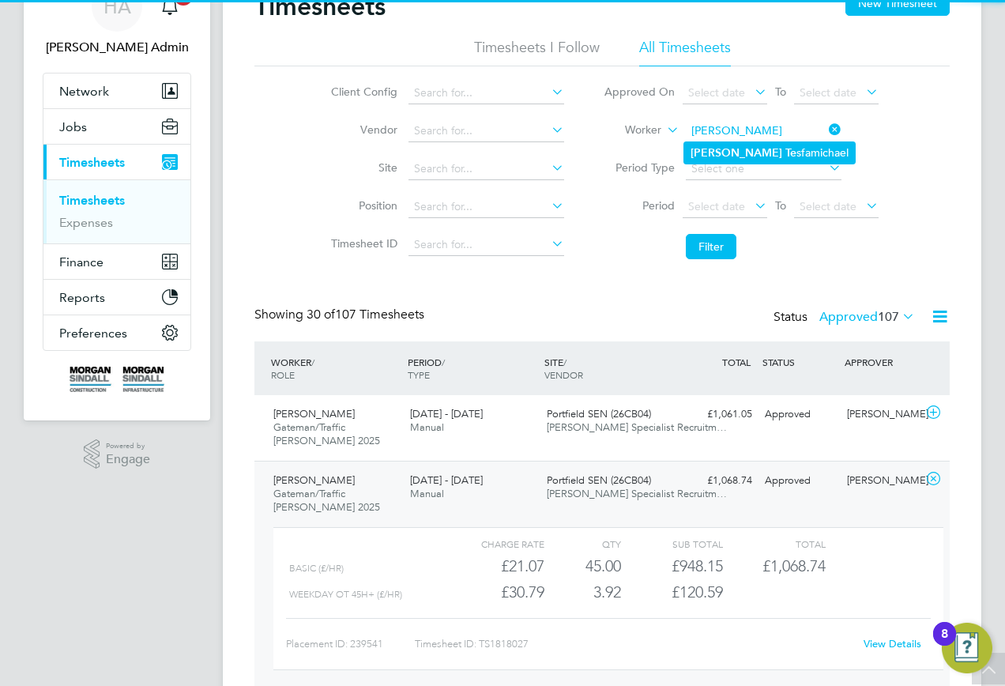
click at [764, 148] on li "[PERSON_NAME] sfamichael" at bounding box center [769, 152] width 171 height 21
type input "[PERSON_NAME]"
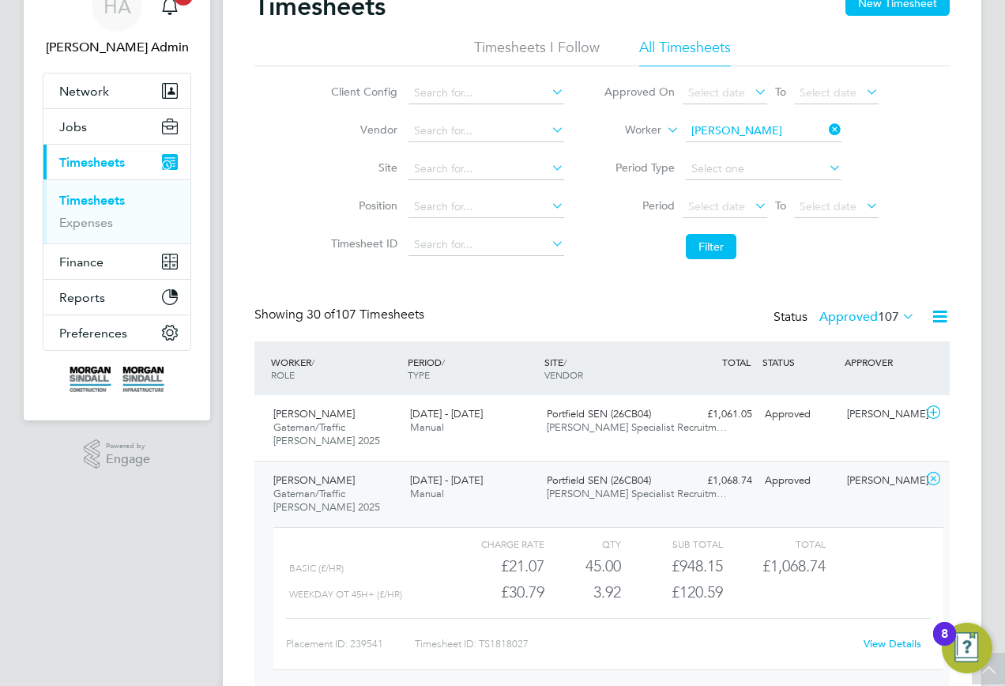
click at [727, 232] on li "Filter" at bounding box center [741, 246] width 314 height 41
click at [723, 235] on button "Filter" at bounding box center [711, 246] width 51 height 25
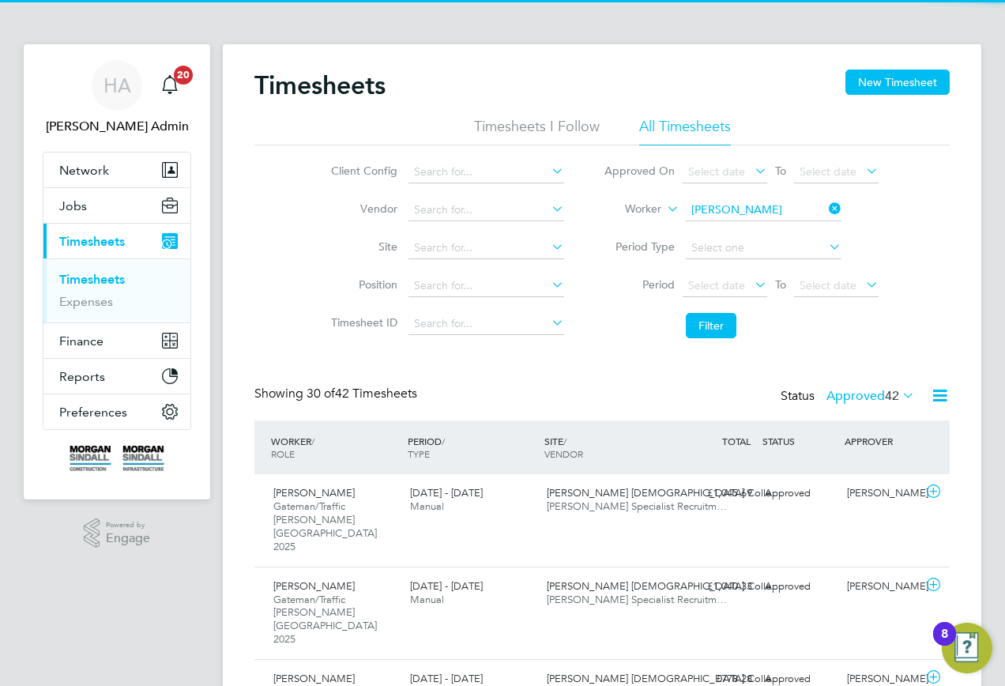
scroll to position [8, 8]
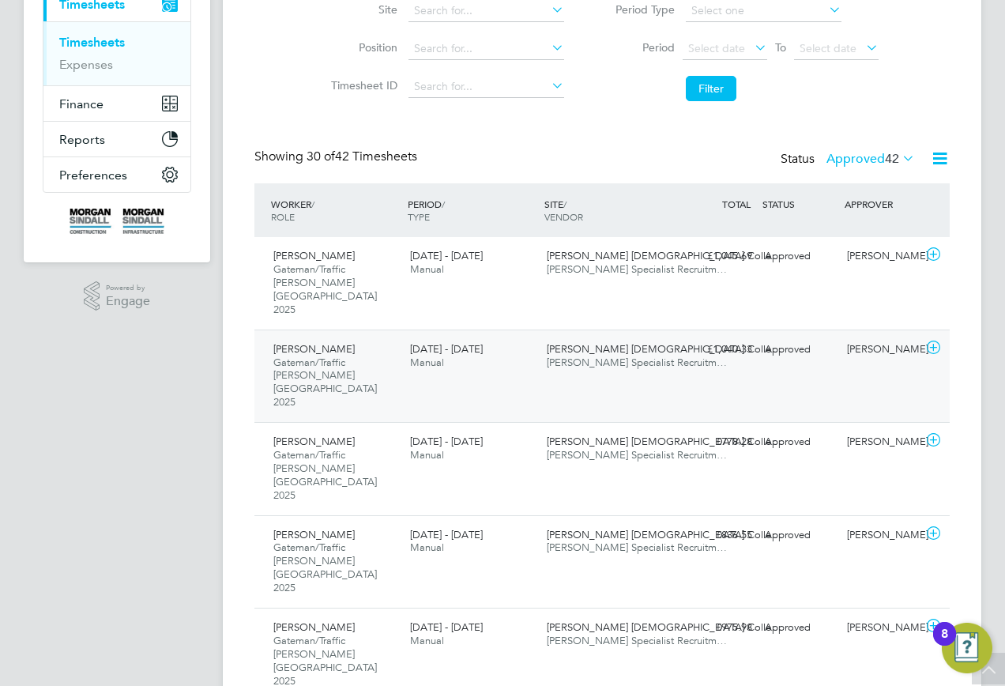
click at [548, 346] on div "[PERSON_NAME] [DEMOGRAPHIC_DATA] Colle… [PERSON_NAME] Specialist Recruitm…" at bounding box center [608, 355] width 137 height 39
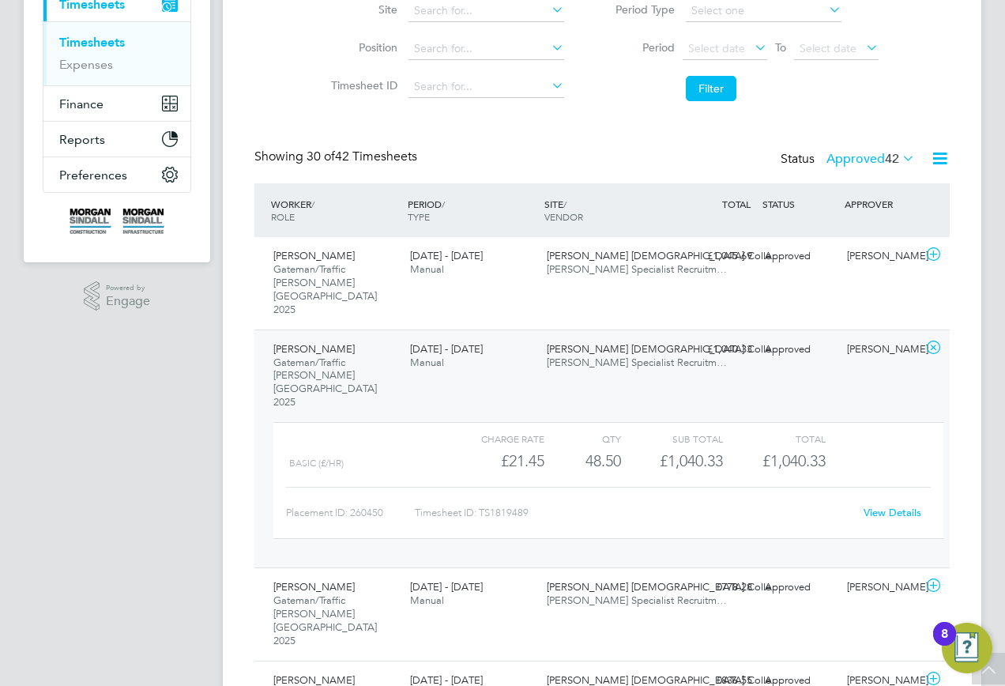
click at [881, 505] on link "View Details" at bounding box center [892, 511] width 58 height 13
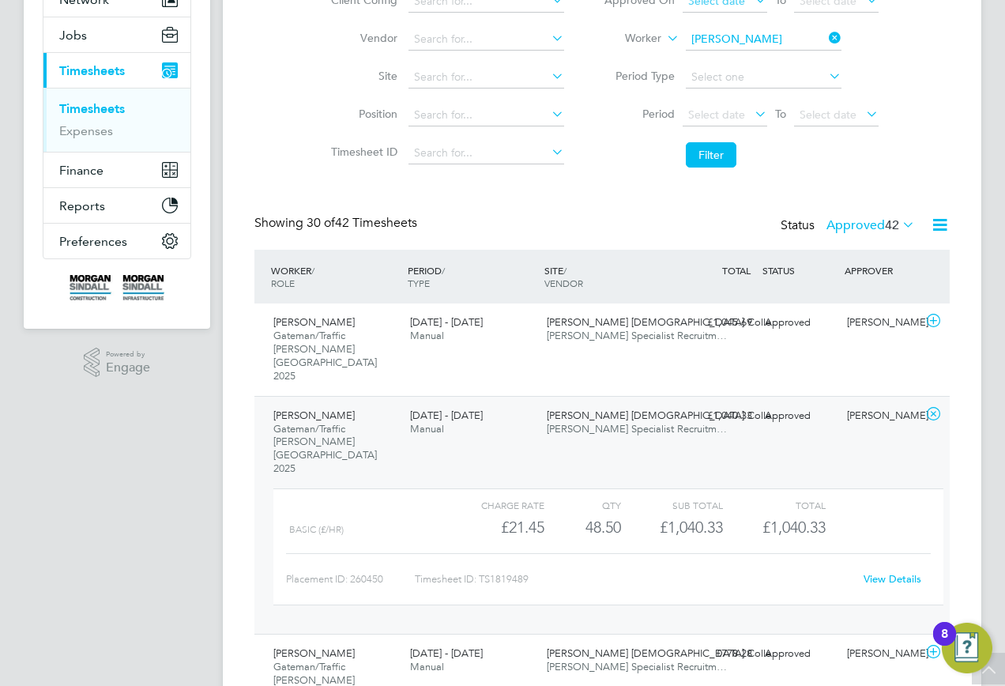
scroll to position [79, 0]
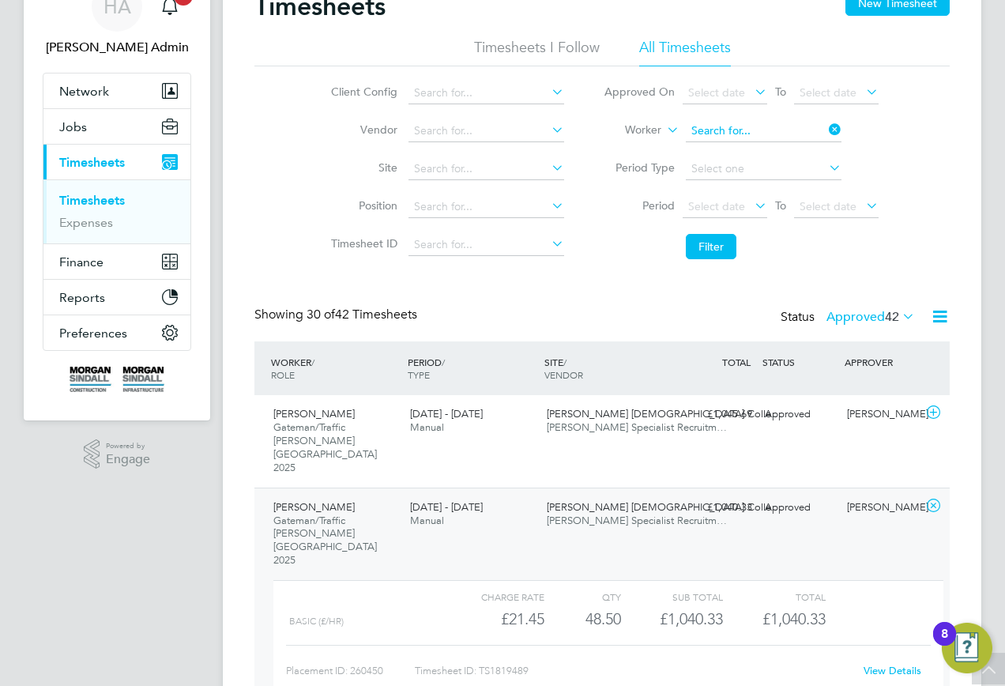
click at [760, 126] on input at bounding box center [764, 131] width 156 height 22
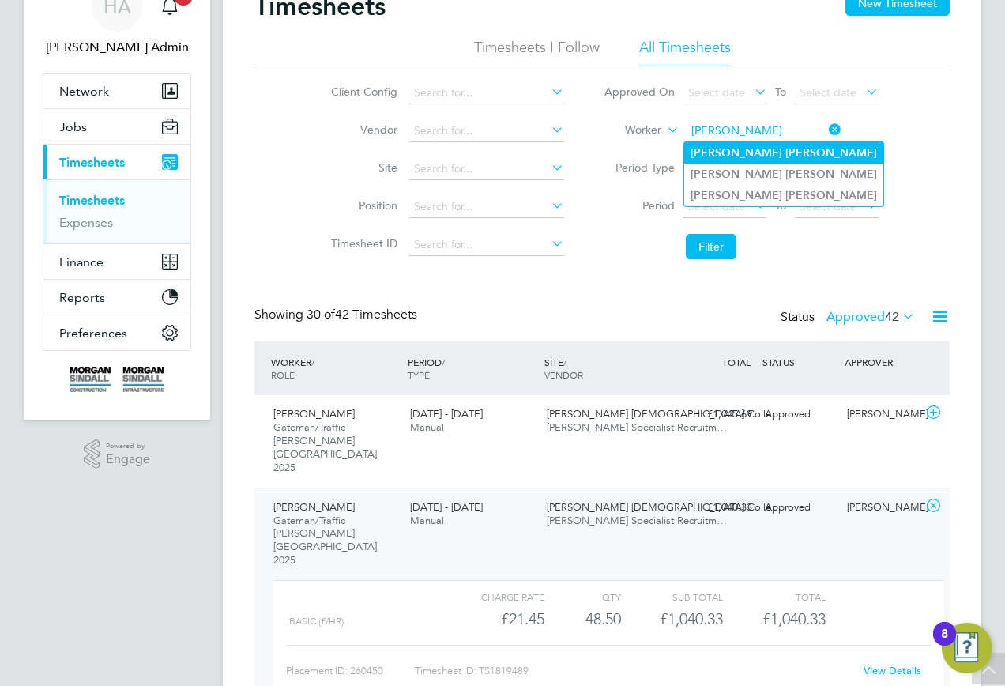
type input "[PERSON_NAME]"
click at [785, 154] on b "[PERSON_NAME]" at bounding box center [831, 152] width 92 height 13
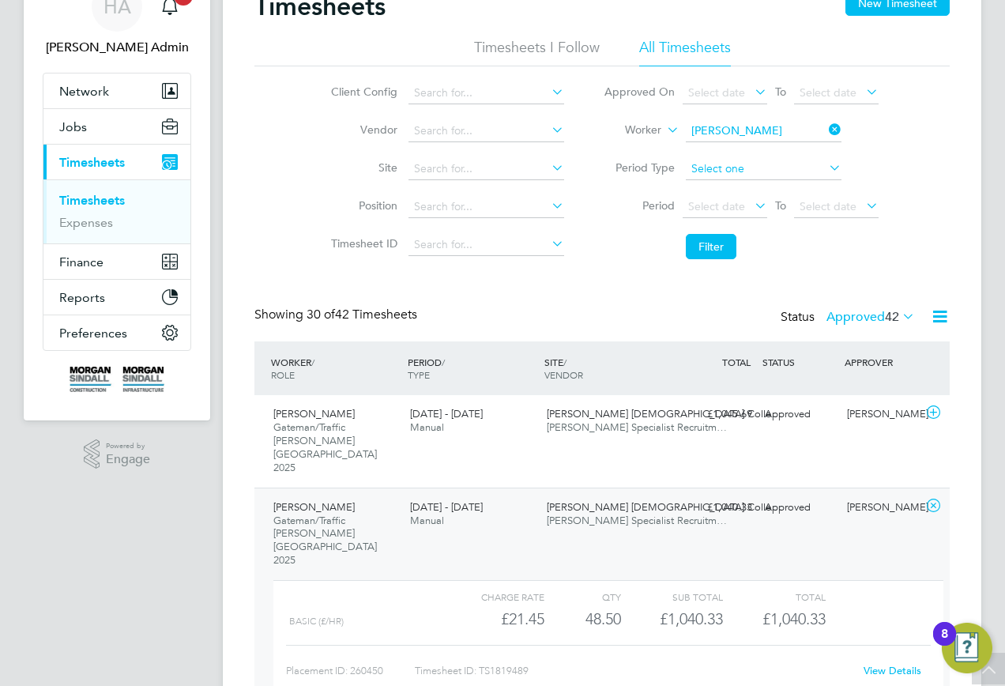
click at [690, 253] on button "Filter" at bounding box center [711, 246] width 51 height 25
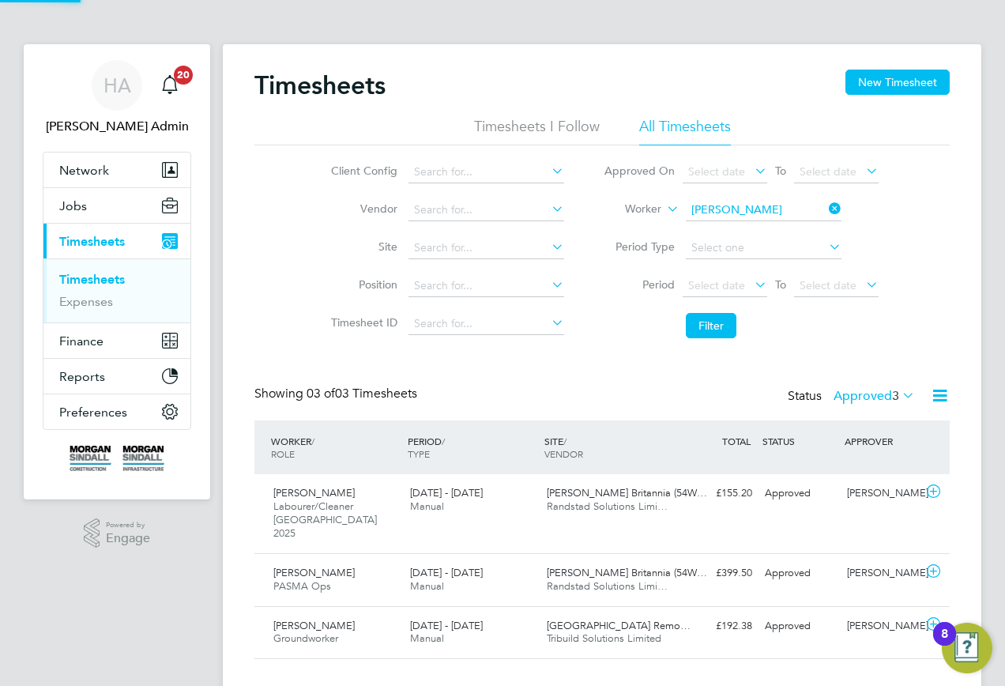
scroll to position [8, 8]
click at [818, 216] on input at bounding box center [764, 210] width 156 height 22
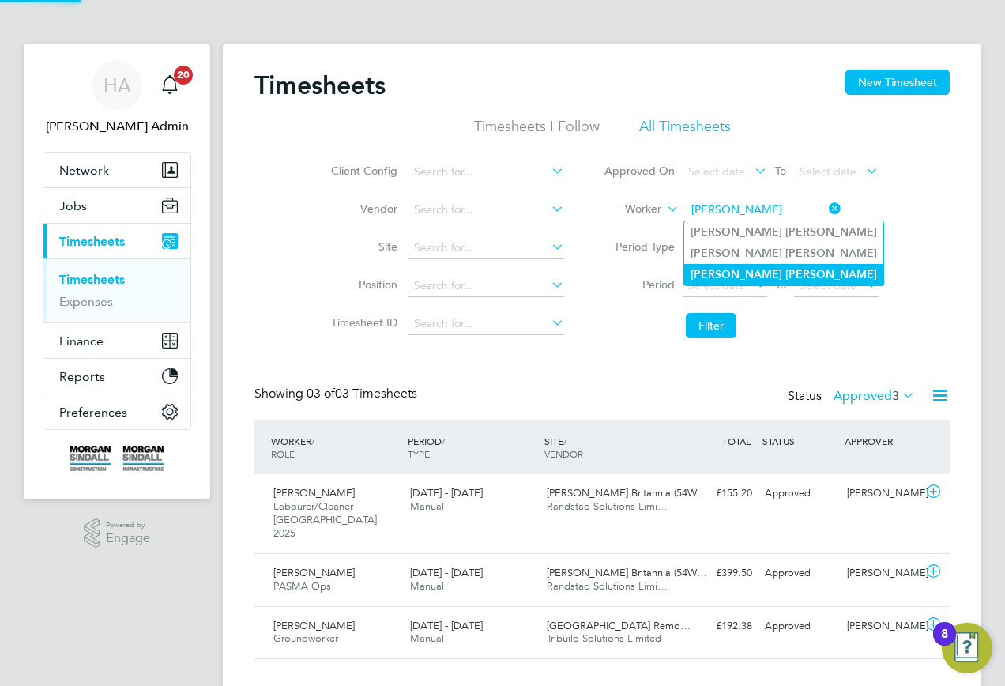
click at [722, 272] on b "[PERSON_NAME]" at bounding box center [736, 274] width 92 height 13
type input "[PERSON_NAME]"
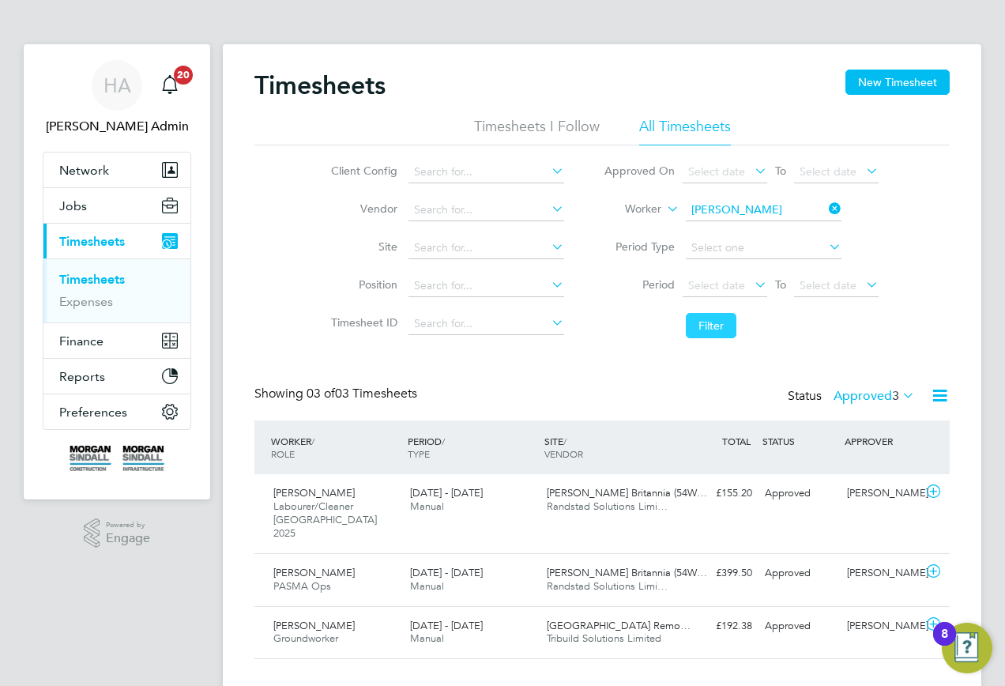
click at [712, 318] on button "Filter" at bounding box center [711, 325] width 51 height 25
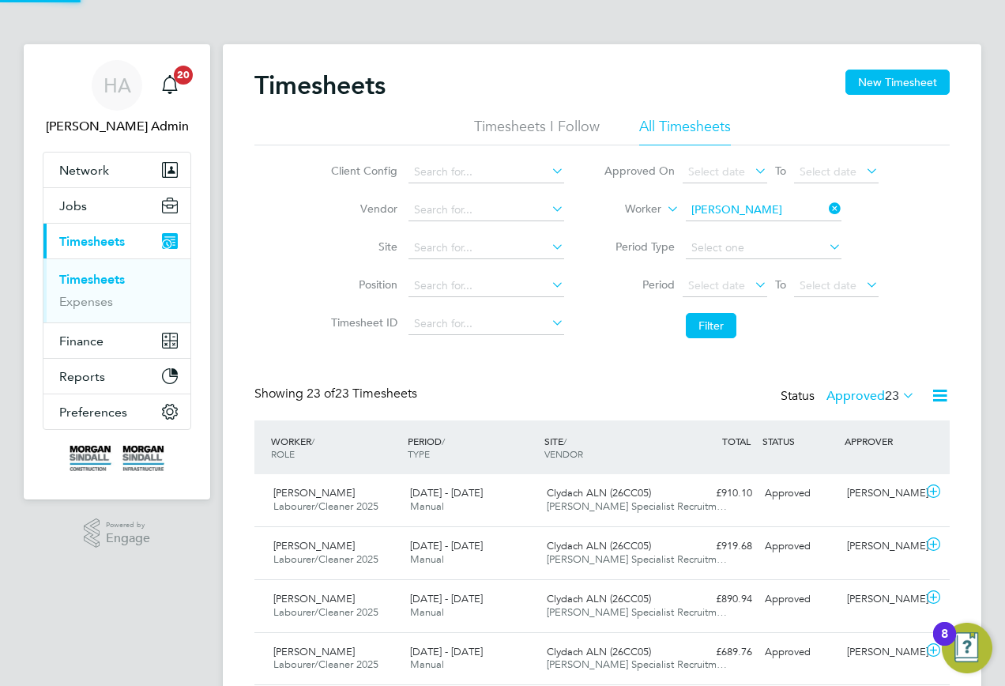
scroll to position [40, 137]
click at [775, 557] on div "Approved" at bounding box center [799, 546] width 82 height 26
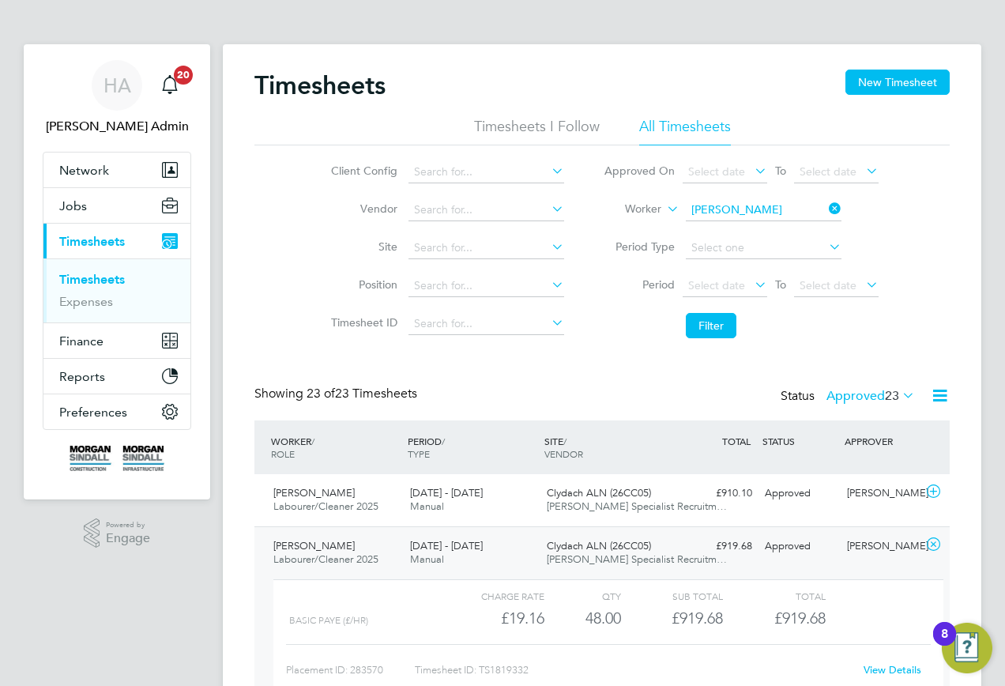
click at [875, 663] on link "View Details" at bounding box center [892, 669] width 58 height 13
click at [795, 214] on input at bounding box center [764, 210] width 156 height 22
click at [754, 224] on li "[PERSON_NAME]" at bounding box center [762, 231] width 157 height 21
type input "[PERSON_NAME]"
click at [716, 306] on li "Filter" at bounding box center [741, 325] width 314 height 41
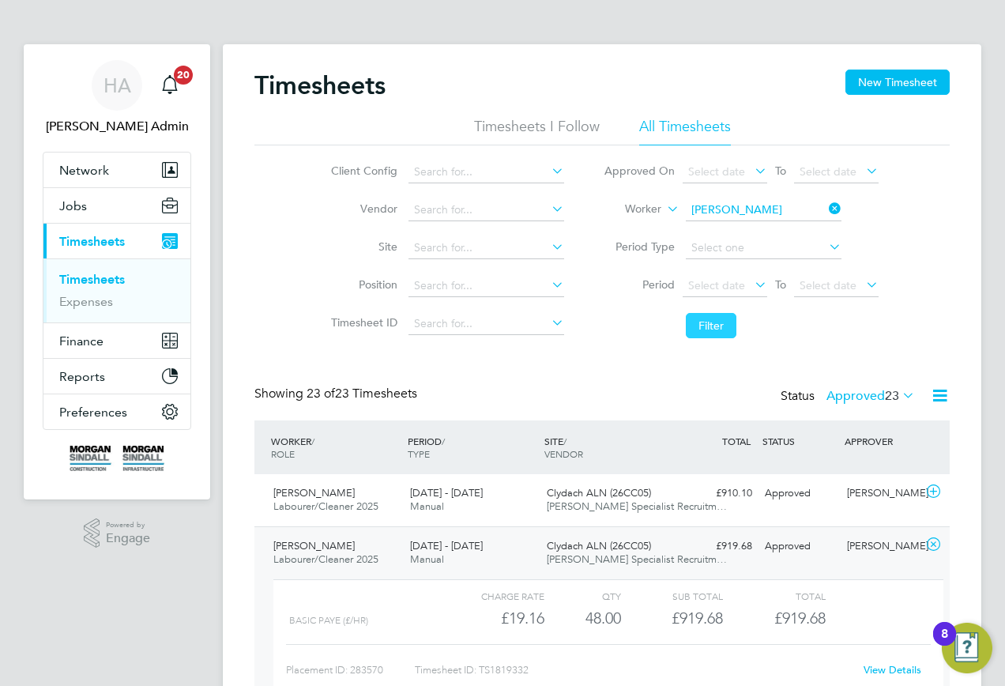
click at [705, 316] on button "Filter" at bounding box center [711, 325] width 51 height 25
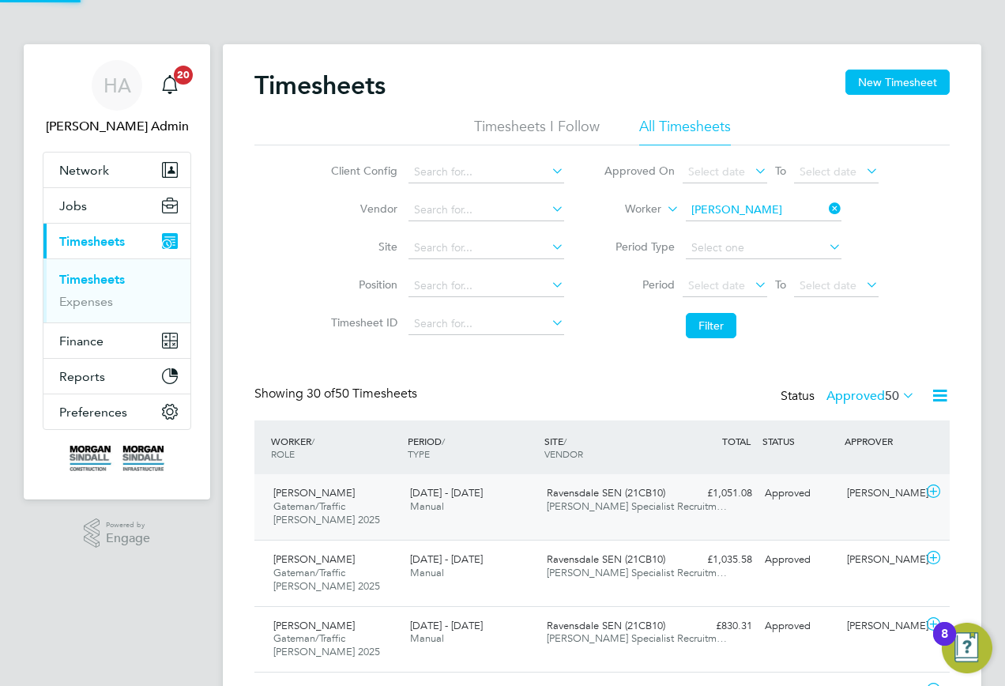
scroll to position [53, 137]
click at [555, 516] on div "Ravensdale SEN (21CB10) [PERSON_NAME] Specialist Recruitm…" at bounding box center [608, 499] width 137 height 39
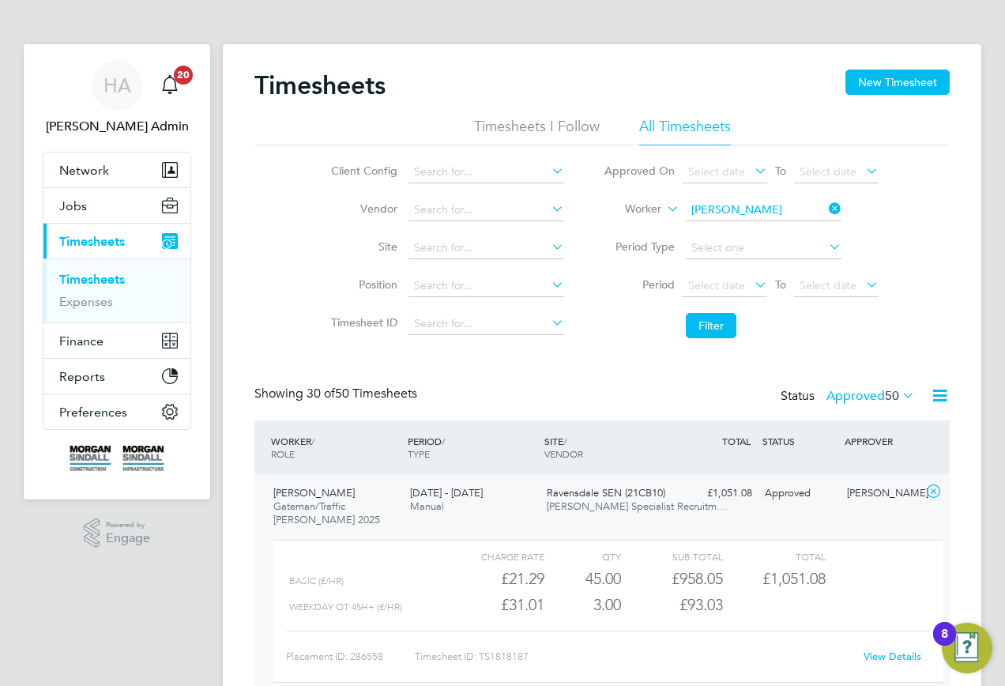
click at [871, 648] on div "View Details" at bounding box center [891, 656] width 77 height 25
click at [871, 655] on link "View Details" at bounding box center [892, 655] width 58 height 13
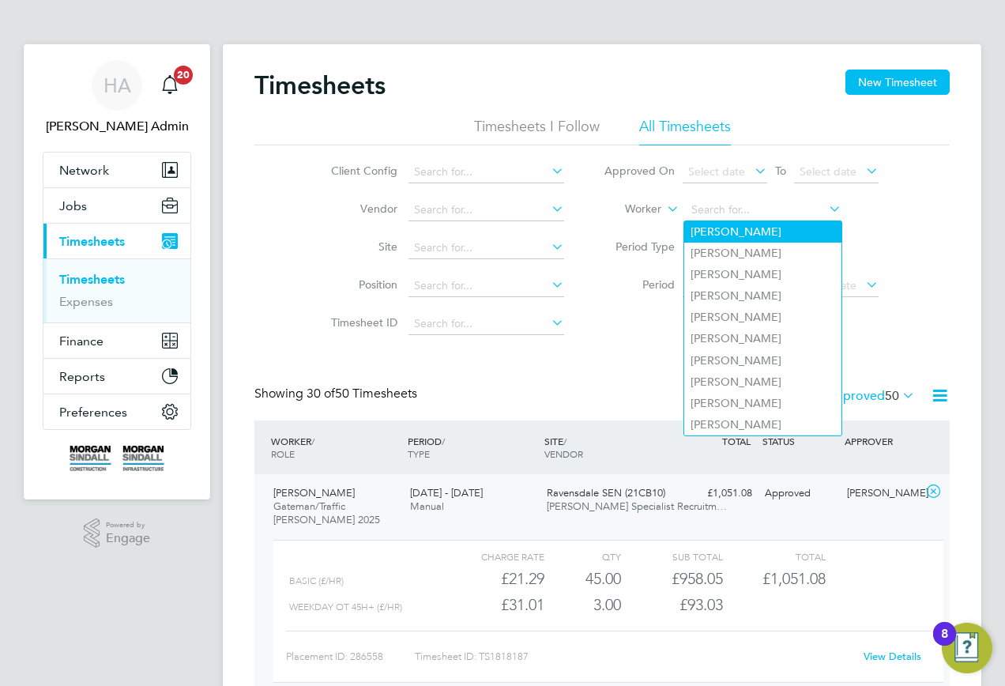
drag, startPoint x: 811, startPoint y: 210, endPoint x: 786, endPoint y: 221, distance: 27.6
click at [809, 212] on input at bounding box center [764, 210] width 156 height 22
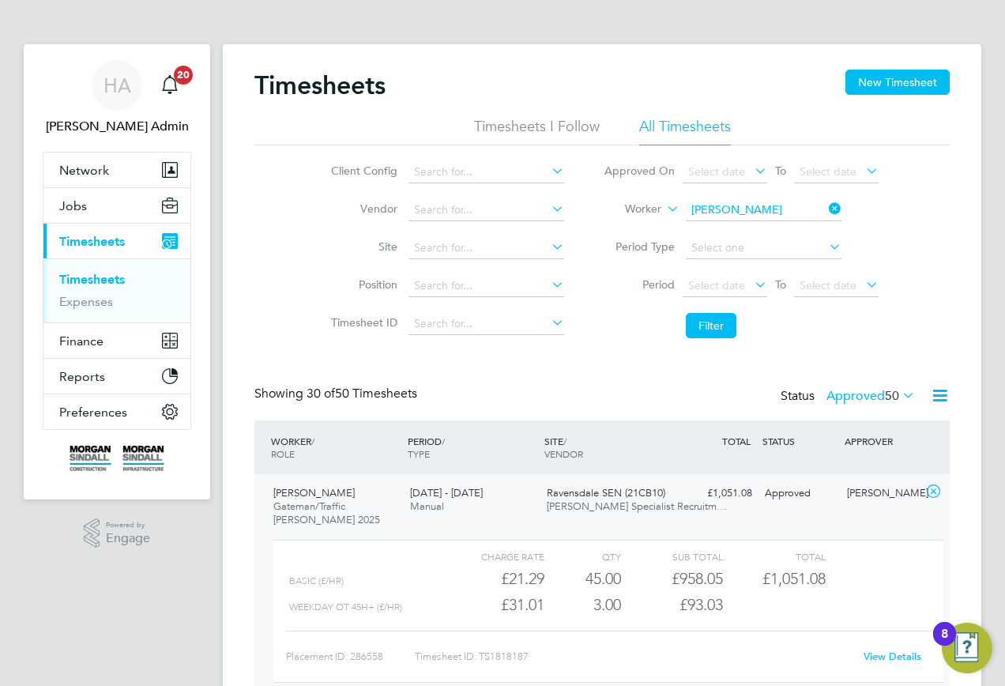
click at [753, 308] on li "[PERSON_NAME]" at bounding box center [791, 316] width 214 height 21
type input "[PERSON_NAME]"
click at [705, 329] on button "Filter" at bounding box center [711, 325] width 51 height 25
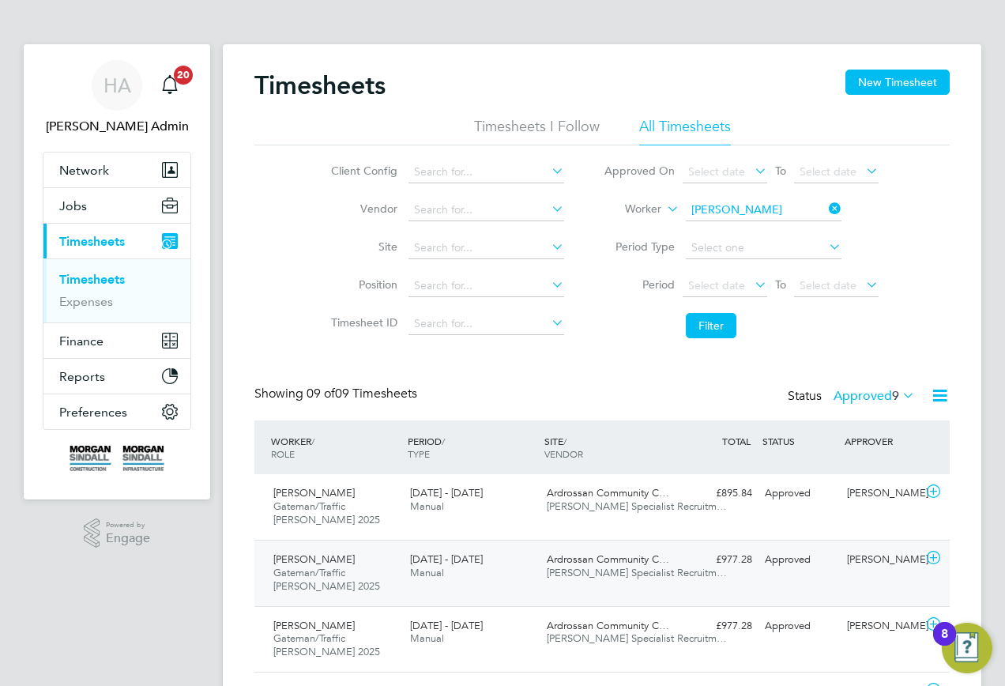
click at [565, 573] on span "[PERSON_NAME] Specialist Recruitm…" at bounding box center [637, 571] width 180 height 13
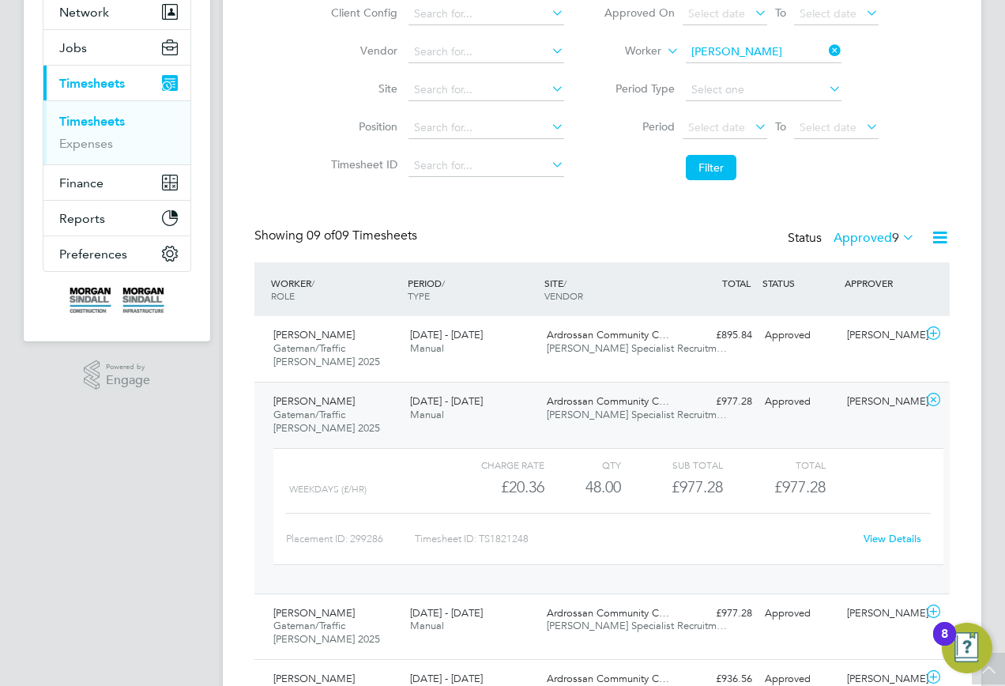
click at [869, 538] on link "View Details" at bounding box center [892, 537] width 58 height 13
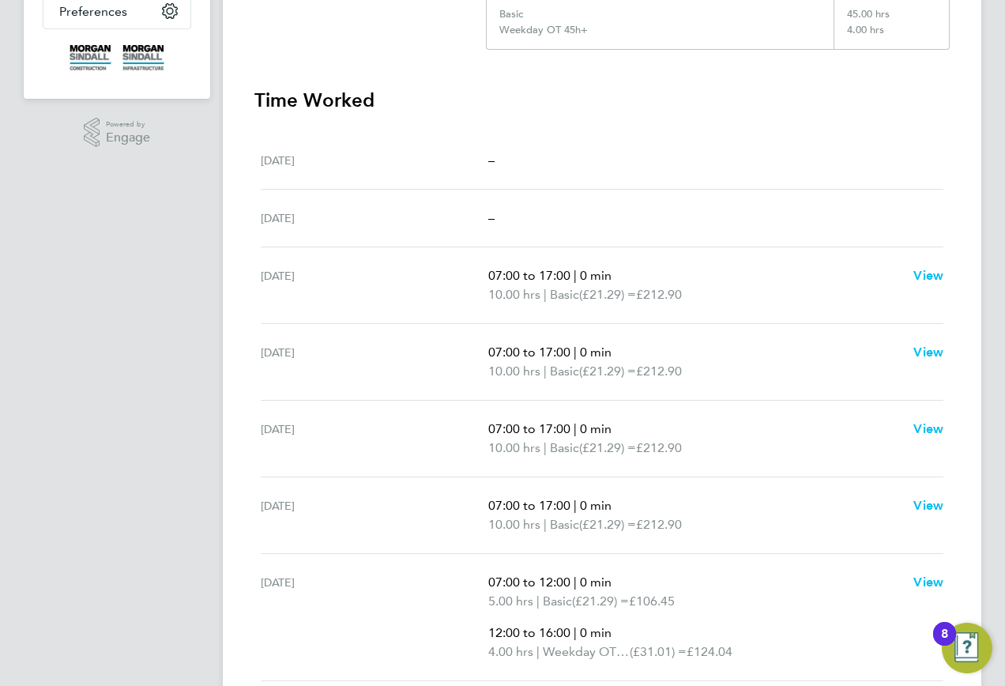
scroll to position [316, 0]
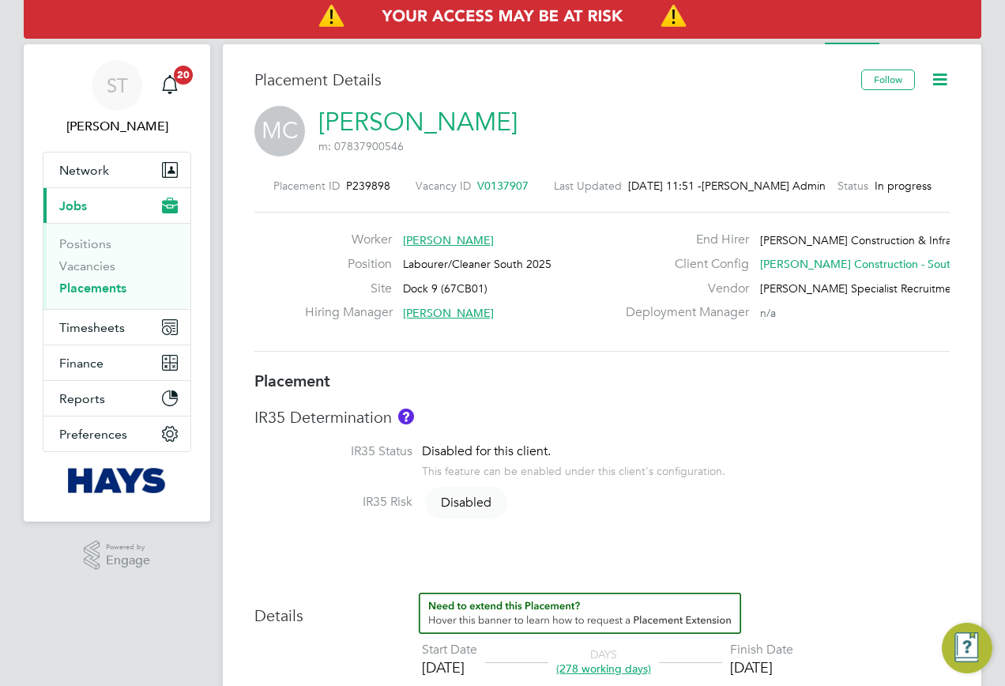
click at [936, 43] on li "Activity Logs" at bounding box center [936, 29] width 64 height 32
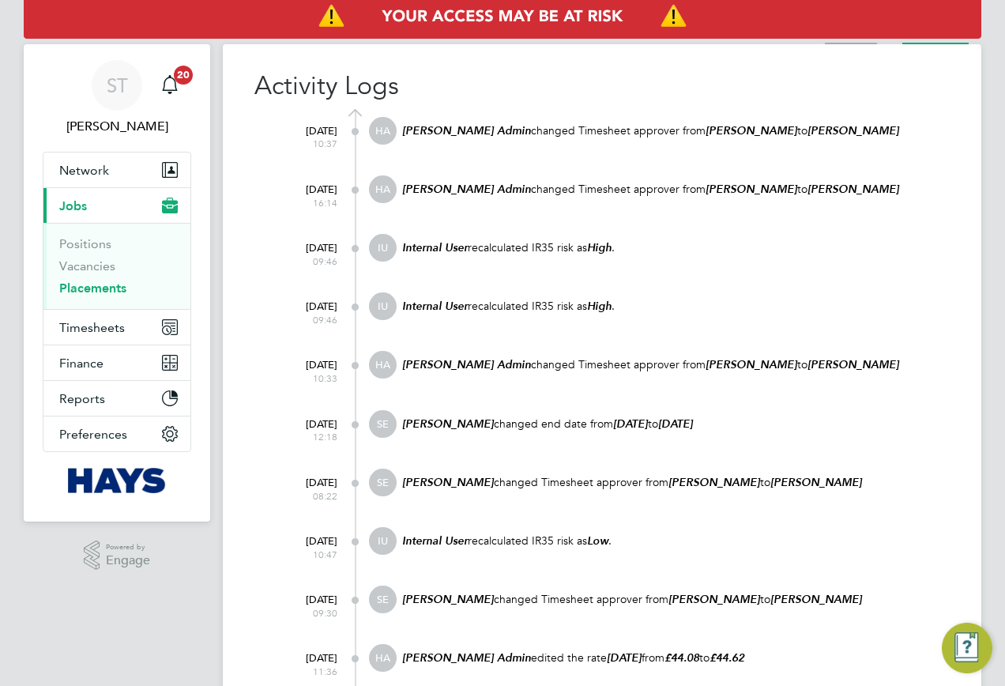
click at [865, 39] on li "Placement" at bounding box center [850, 29] width 52 height 32
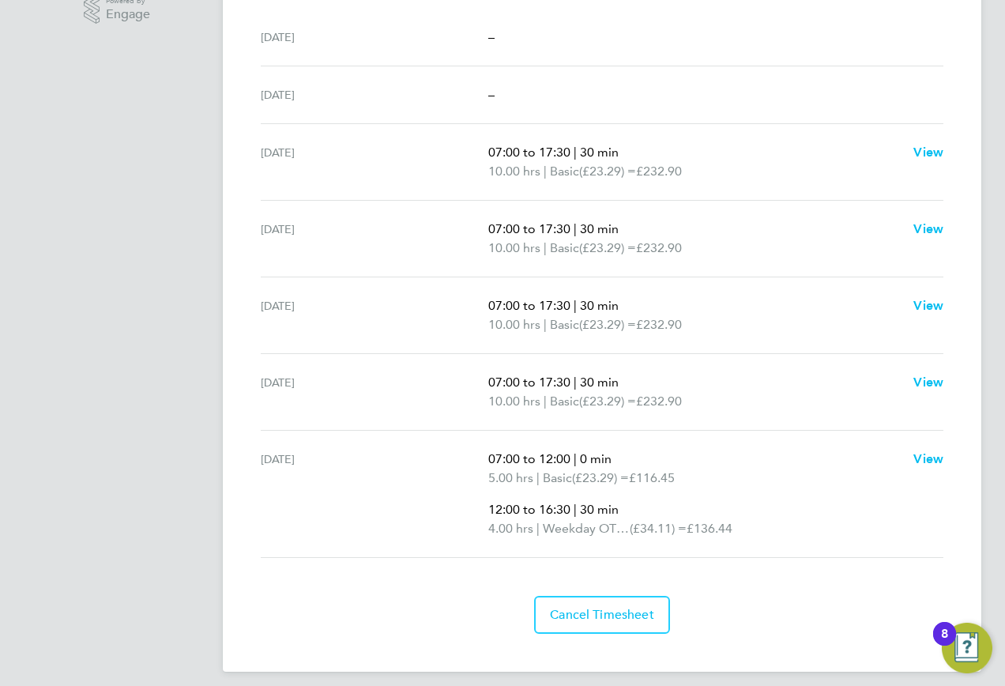
scroll to position [535, 0]
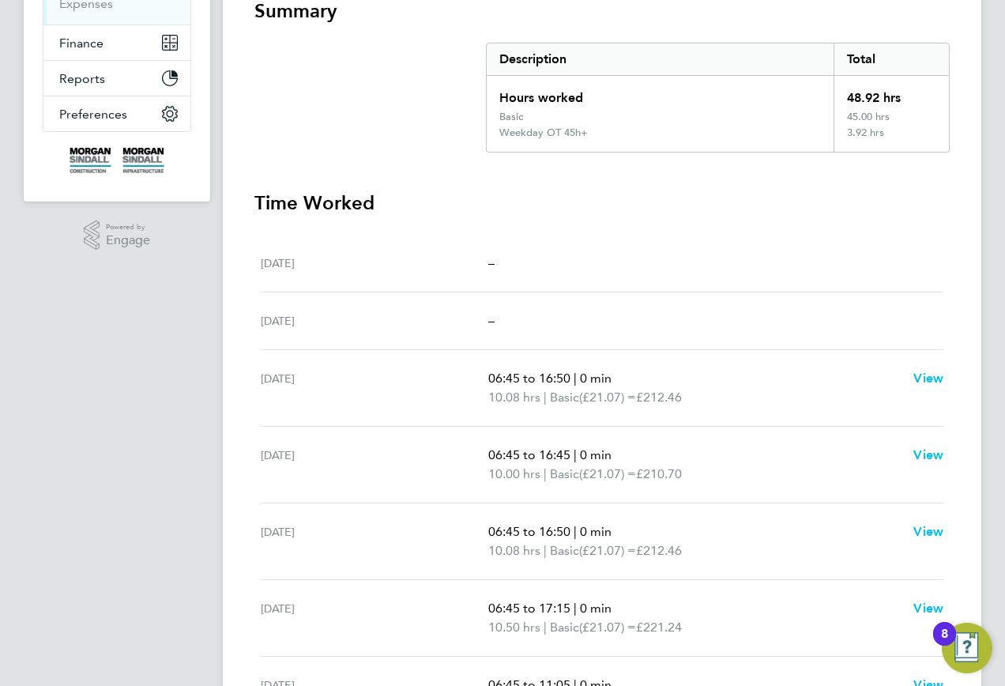
scroll to position [535, 0]
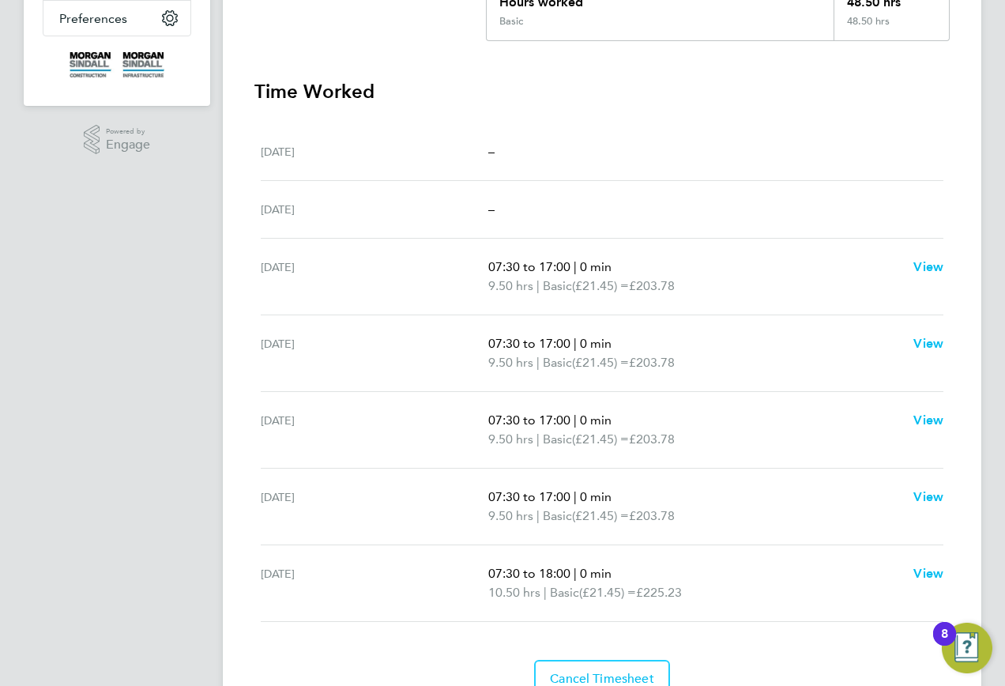
scroll to position [395, 0]
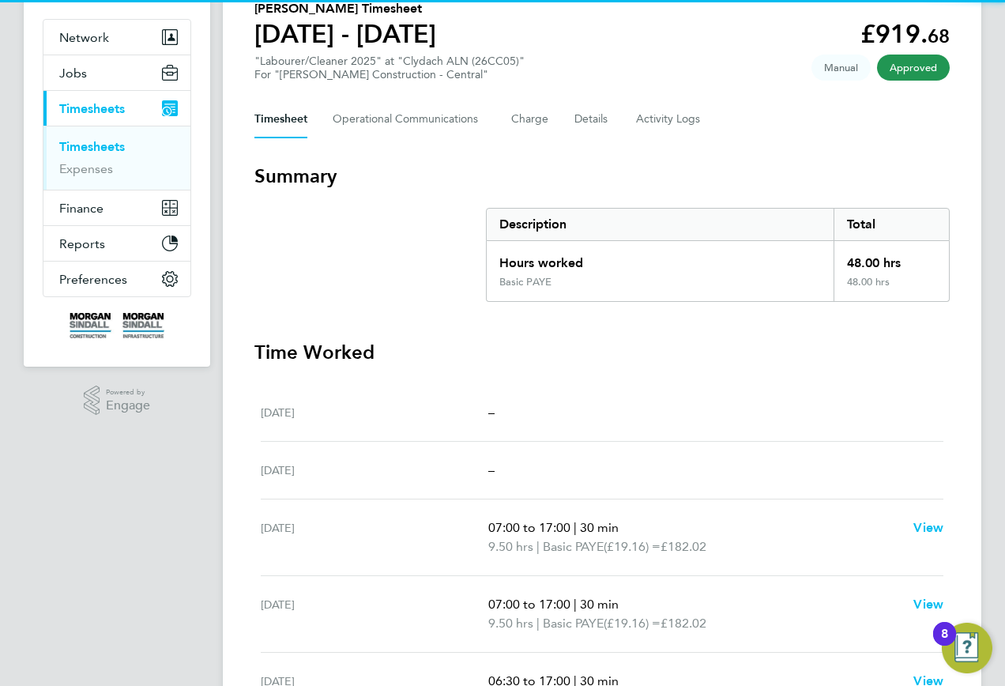
scroll to position [395, 0]
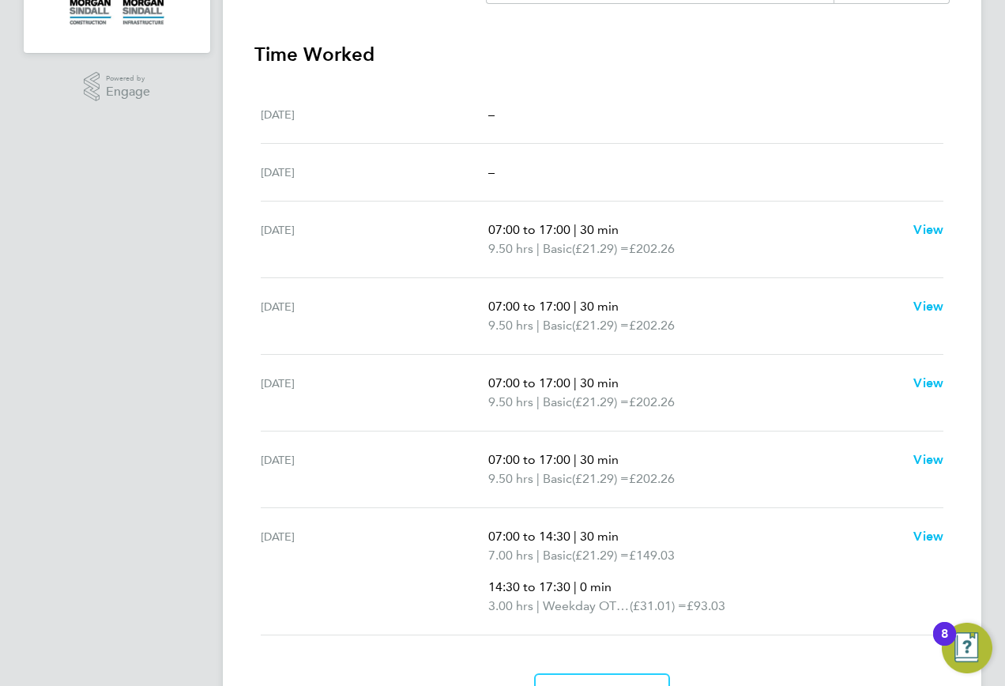
scroll to position [474, 0]
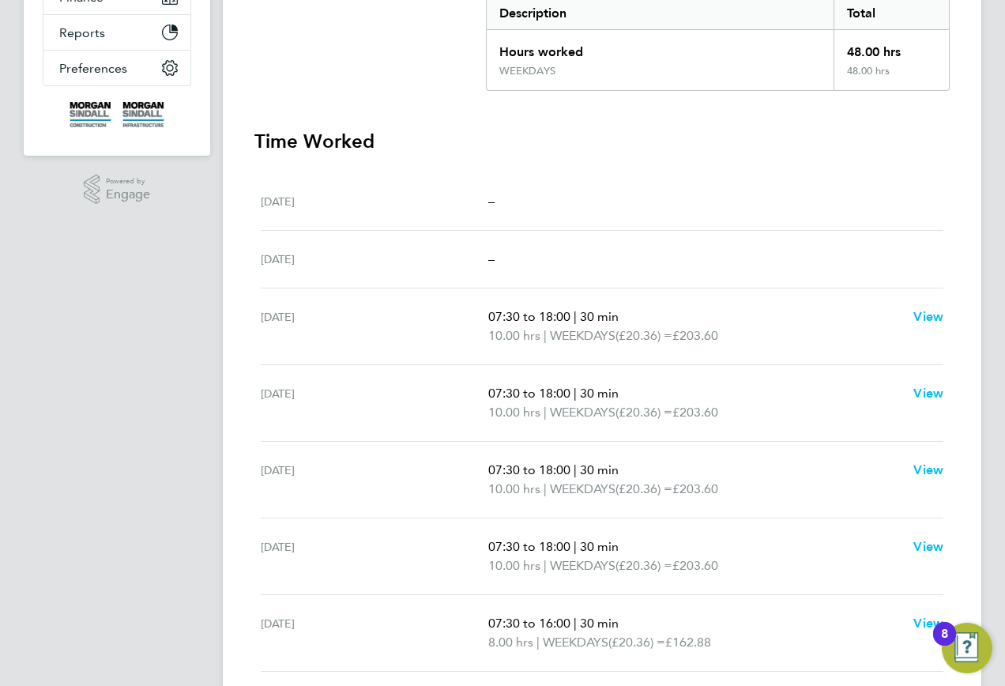
scroll to position [316, 0]
